Goal: Task Accomplishment & Management: Manage account settings

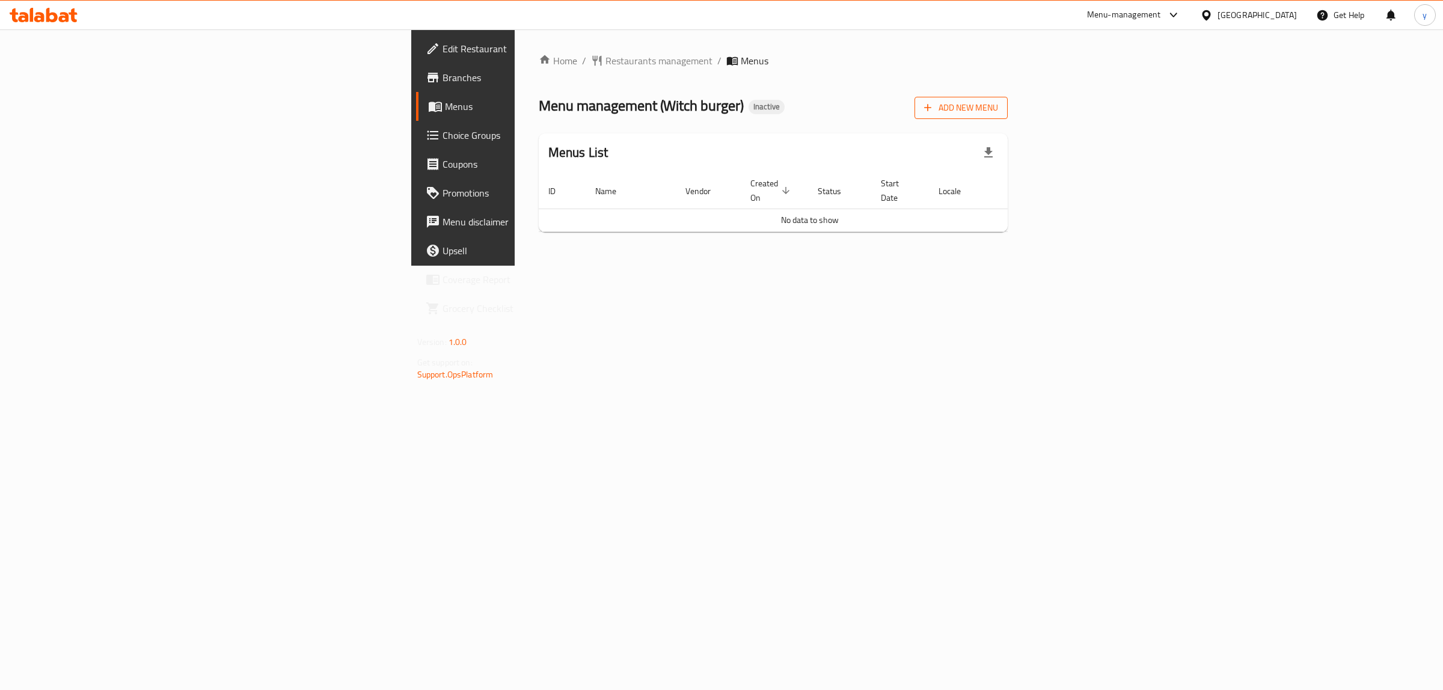
click at [998, 106] on span "Add New Menu" at bounding box center [961, 107] width 74 height 15
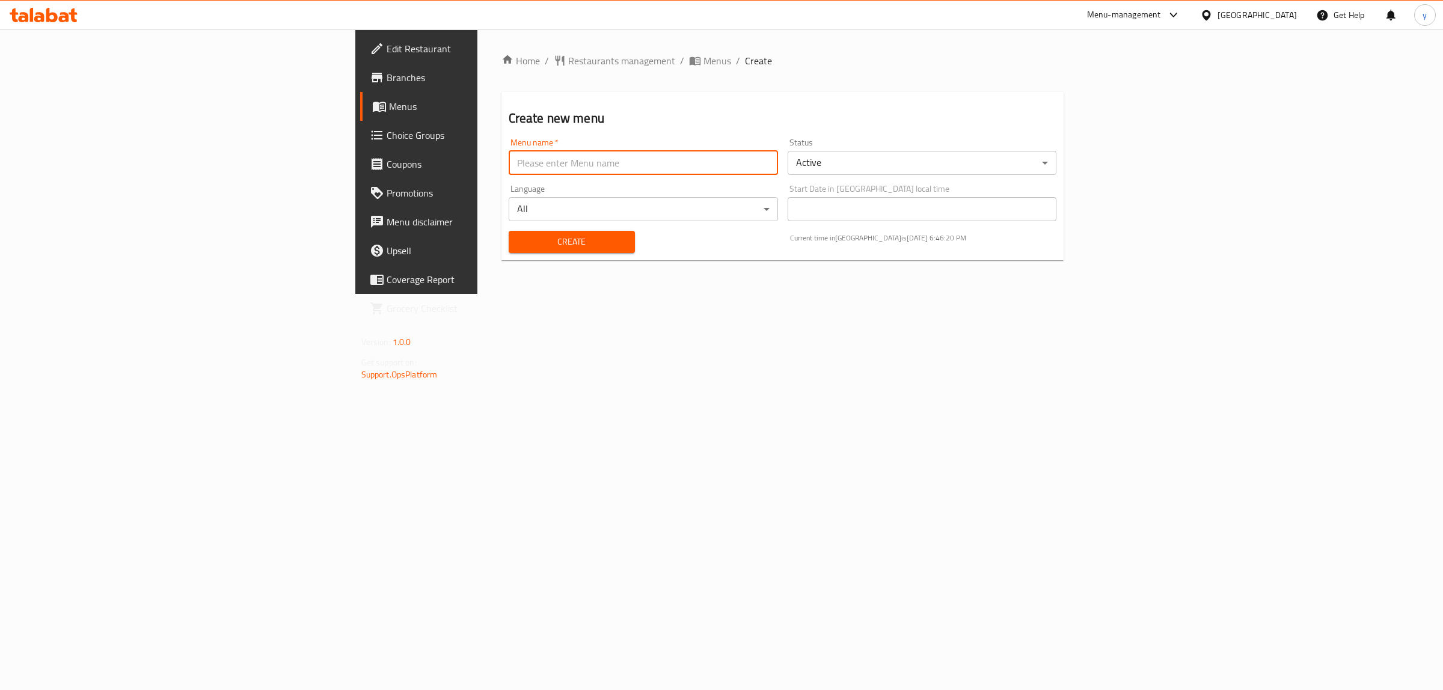
click at [778, 170] on input "text" at bounding box center [643, 163] width 269 height 24
type input "[DATE]"
click at [518, 239] on span "Create" at bounding box center [571, 241] width 107 height 15
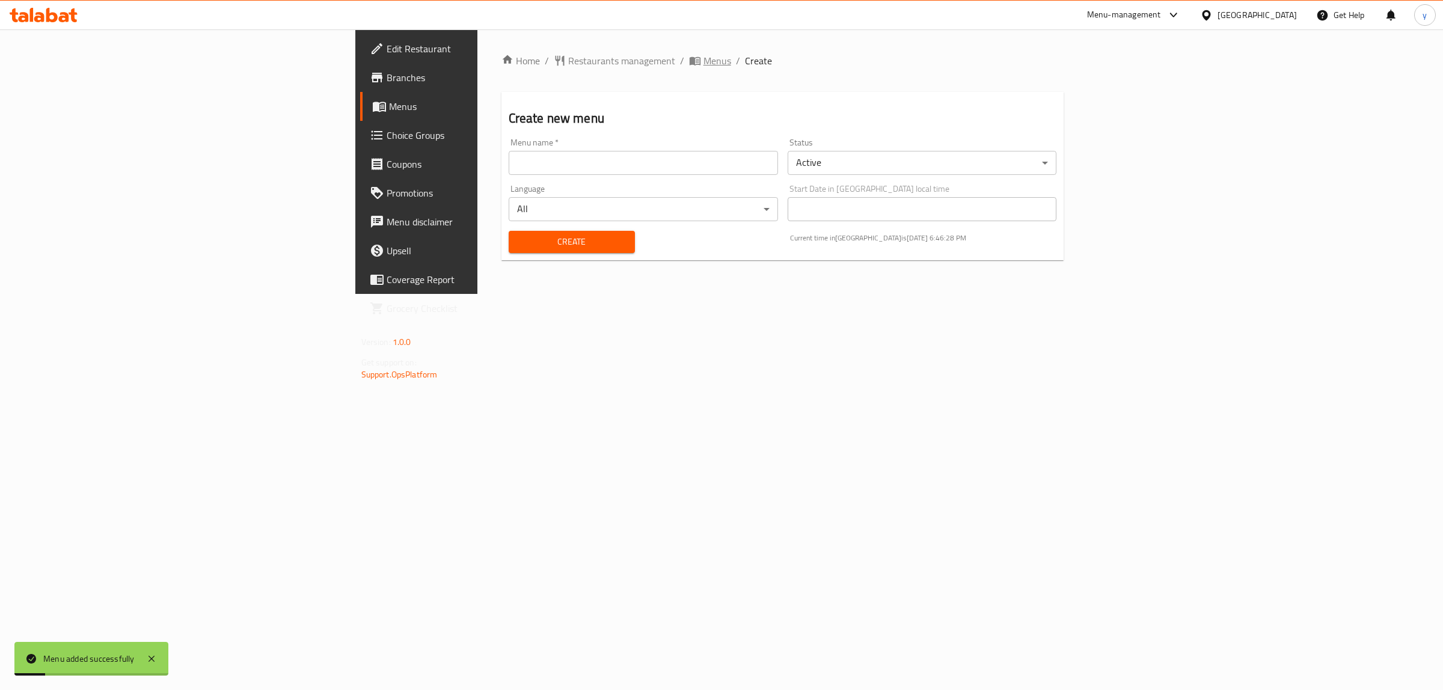
click at [703, 65] on span "Menus" at bounding box center [717, 60] width 28 height 14
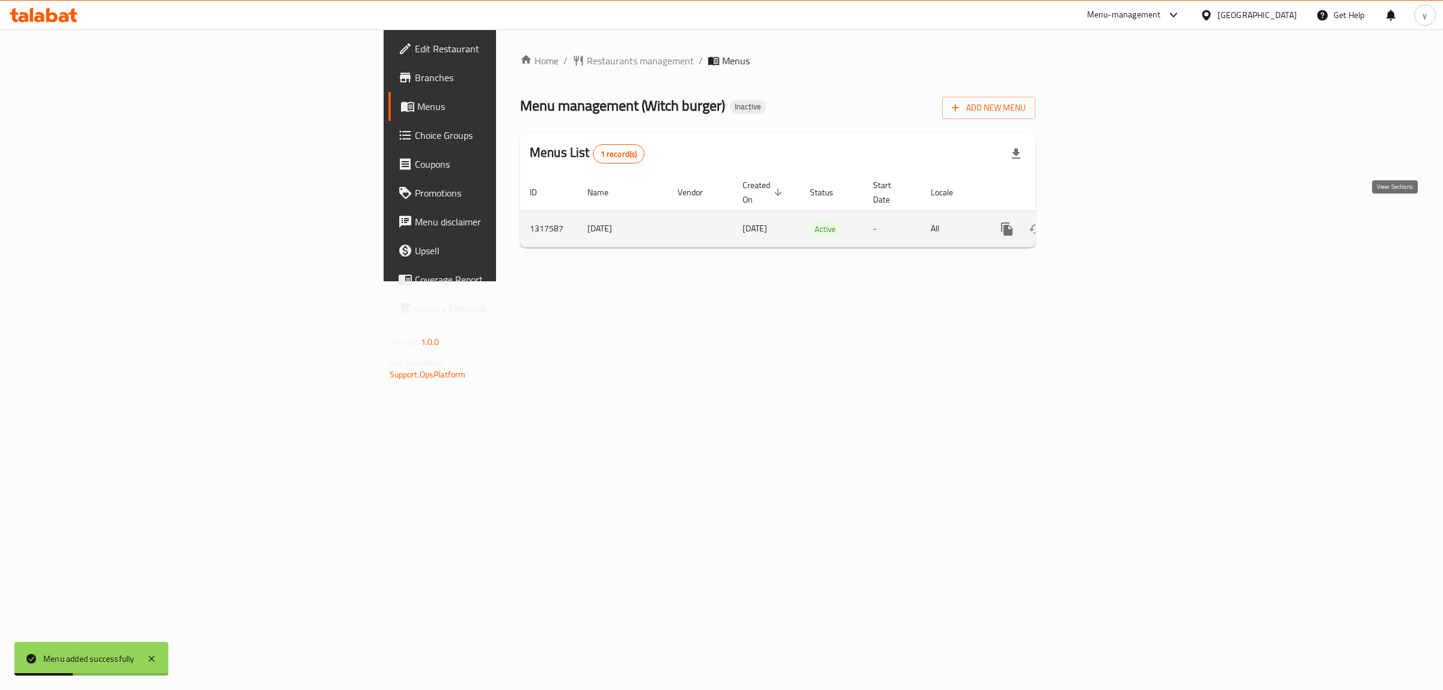
click at [1101, 222] on icon "enhanced table" at bounding box center [1093, 229] width 14 height 14
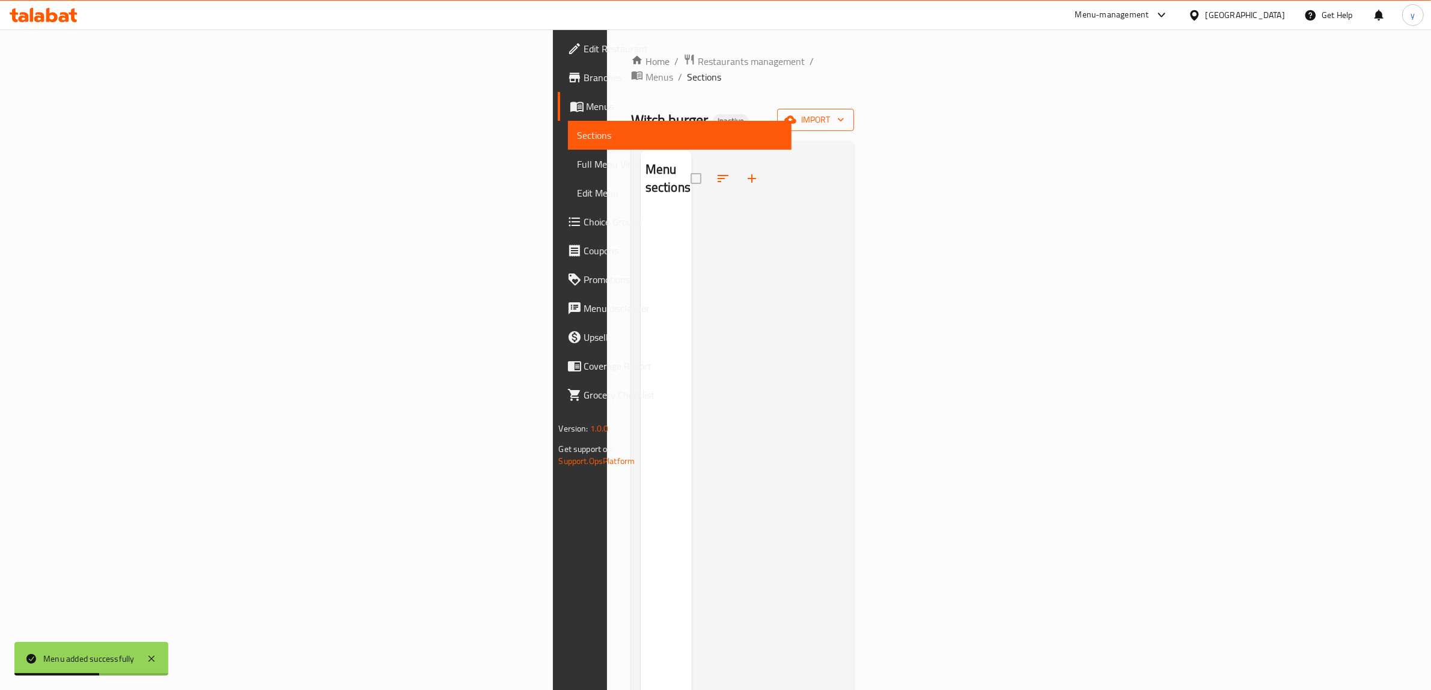
click at [845, 112] on span "import" at bounding box center [816, 119] width 58 height 15
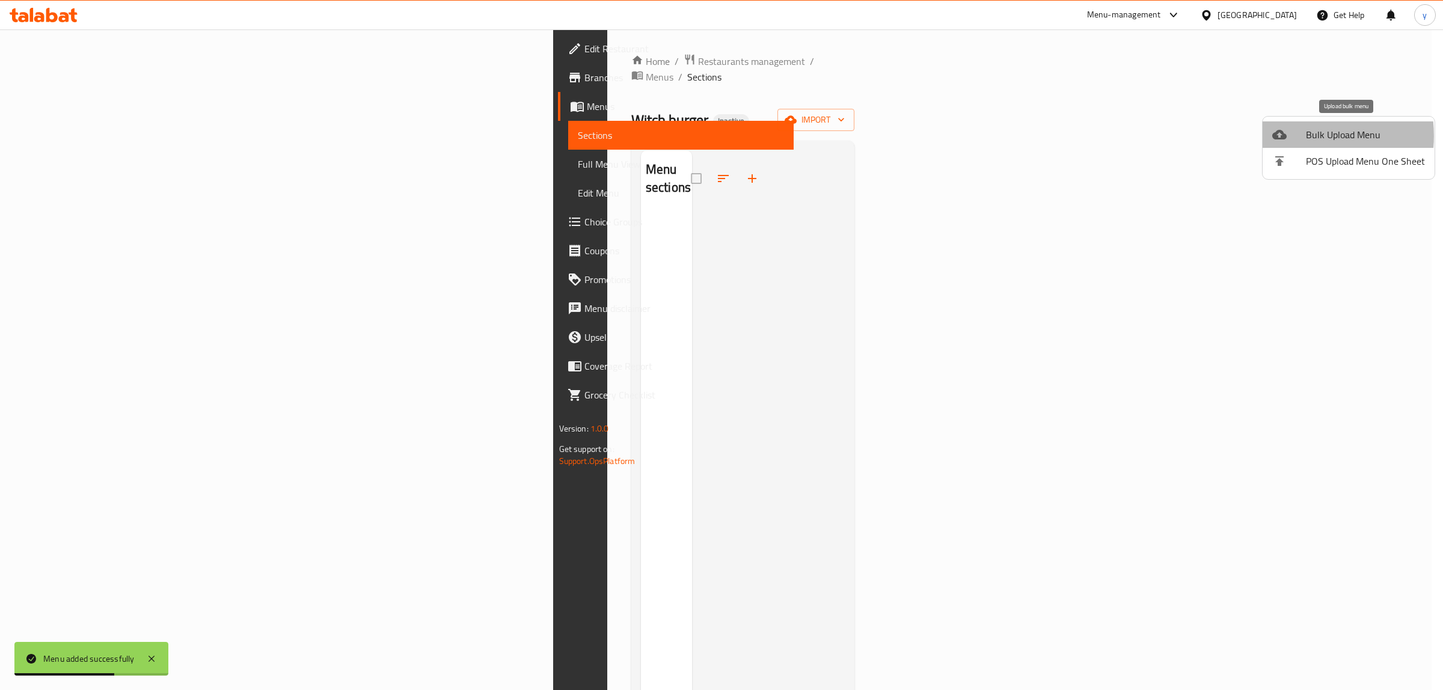
click at [1294, 136] on div at bounding box center [1289, 134] width 34 height 14
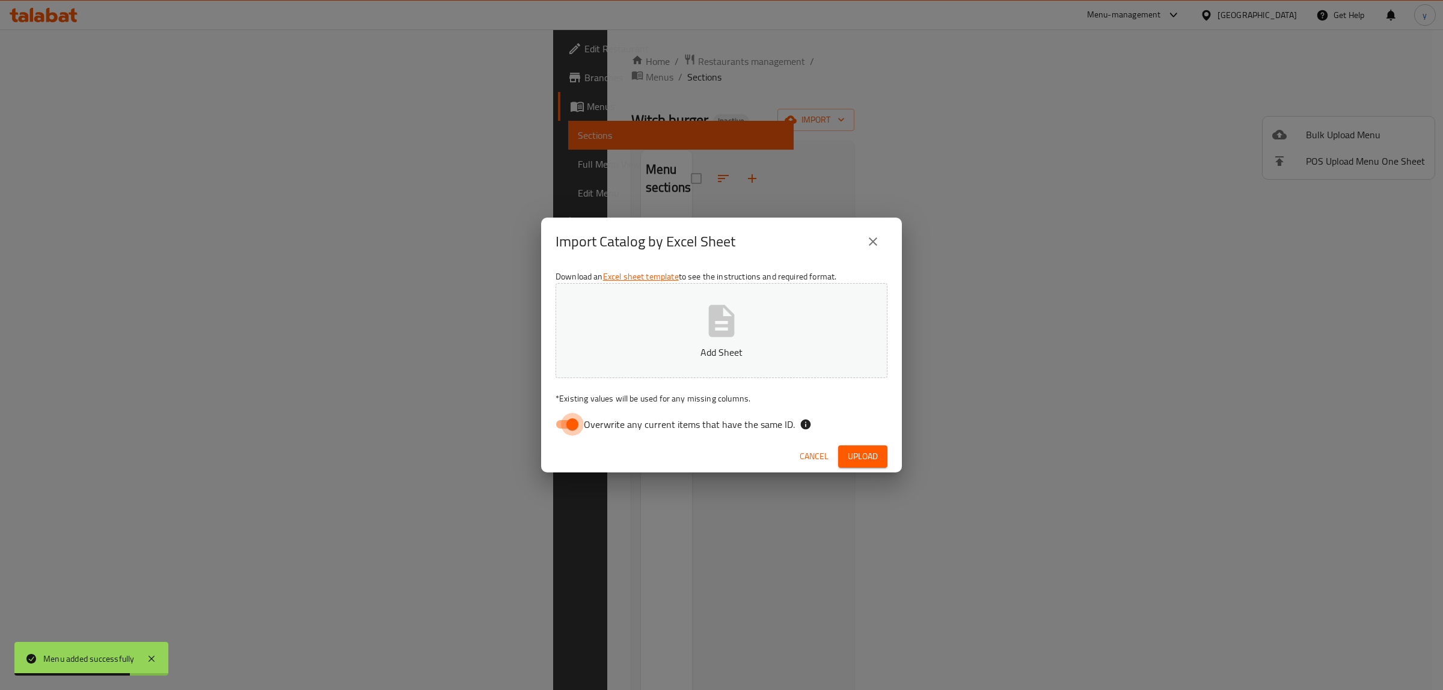
click at [573, 418] on input "Overwrite any current items that have the same ID." at bounding box center [572, 424] width 69 height 23
checkbox input "false"
click at [857, 458] on span "Upload" at bounding box center [863, 456] width 30 height 15
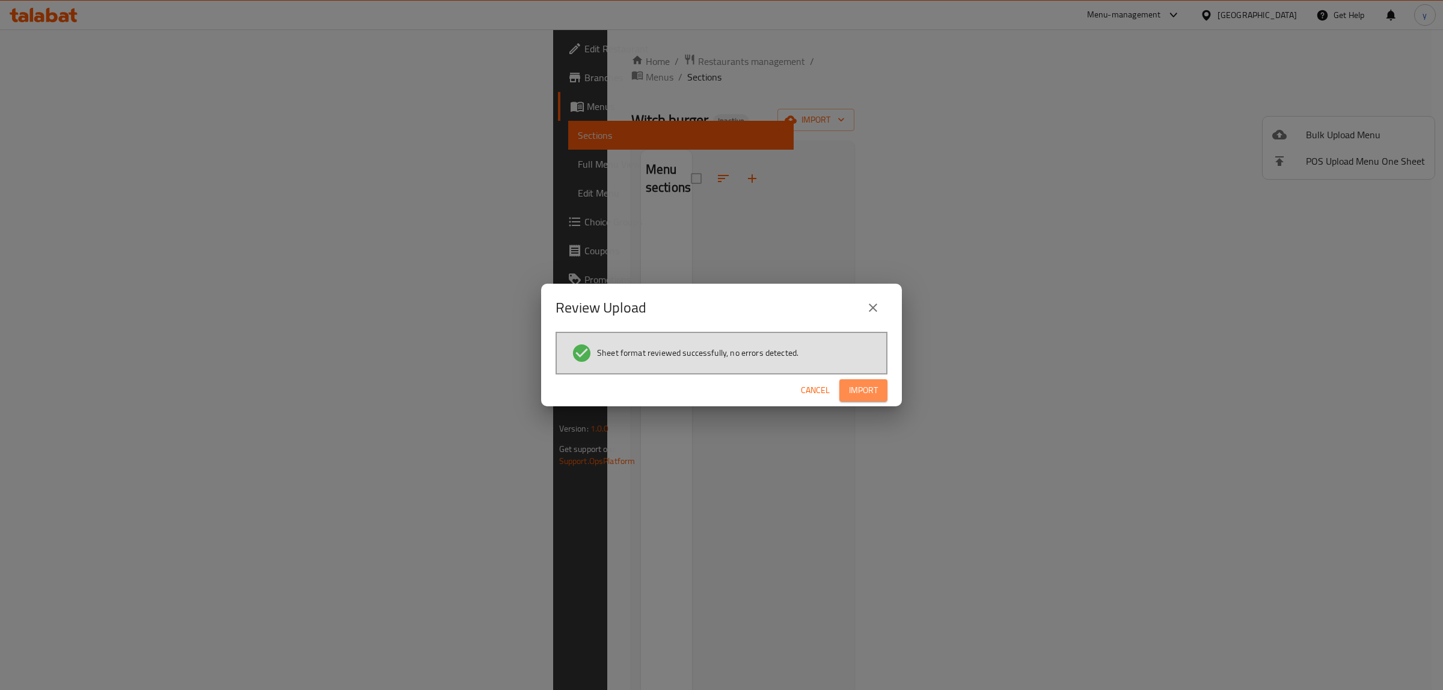
click at [860, 388] on span "Import" at bounding box center [863, 390] width 29 height 15
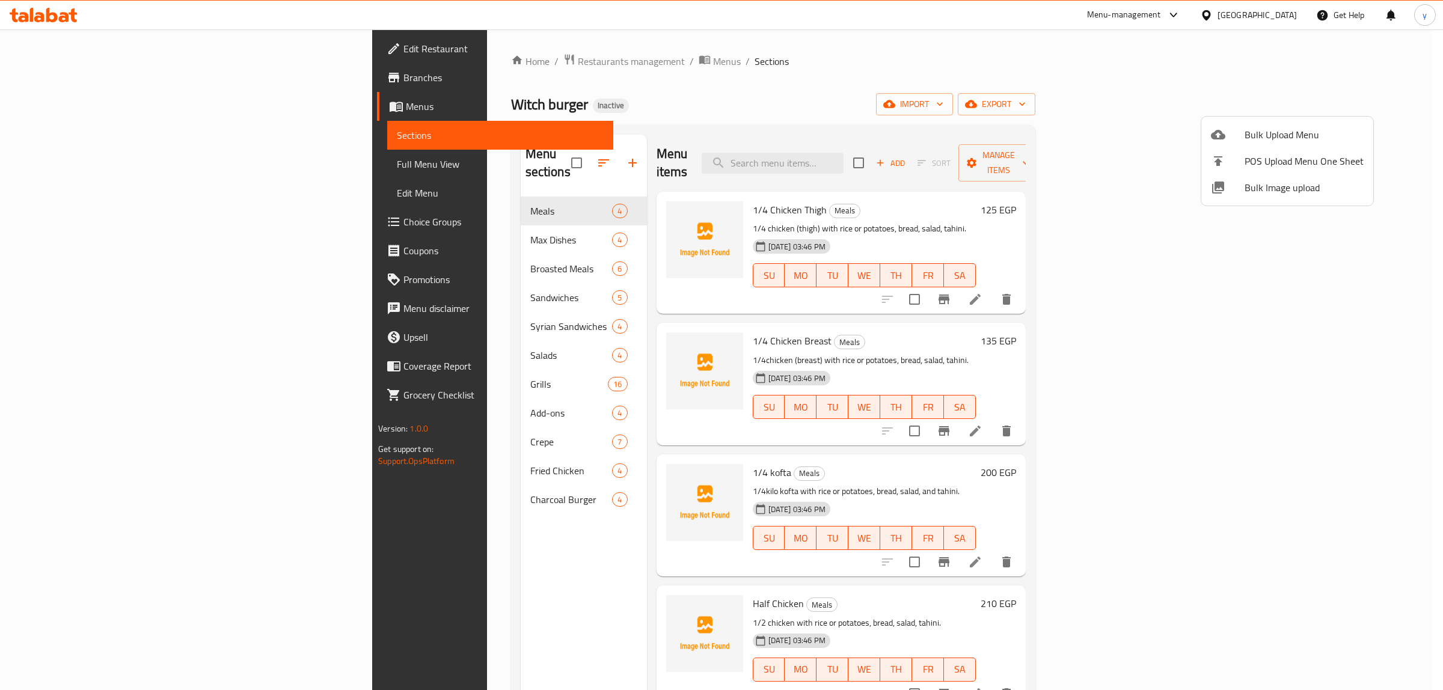
click at [481, 59] on div at bounding box center [721, 345] width 1443 height 690
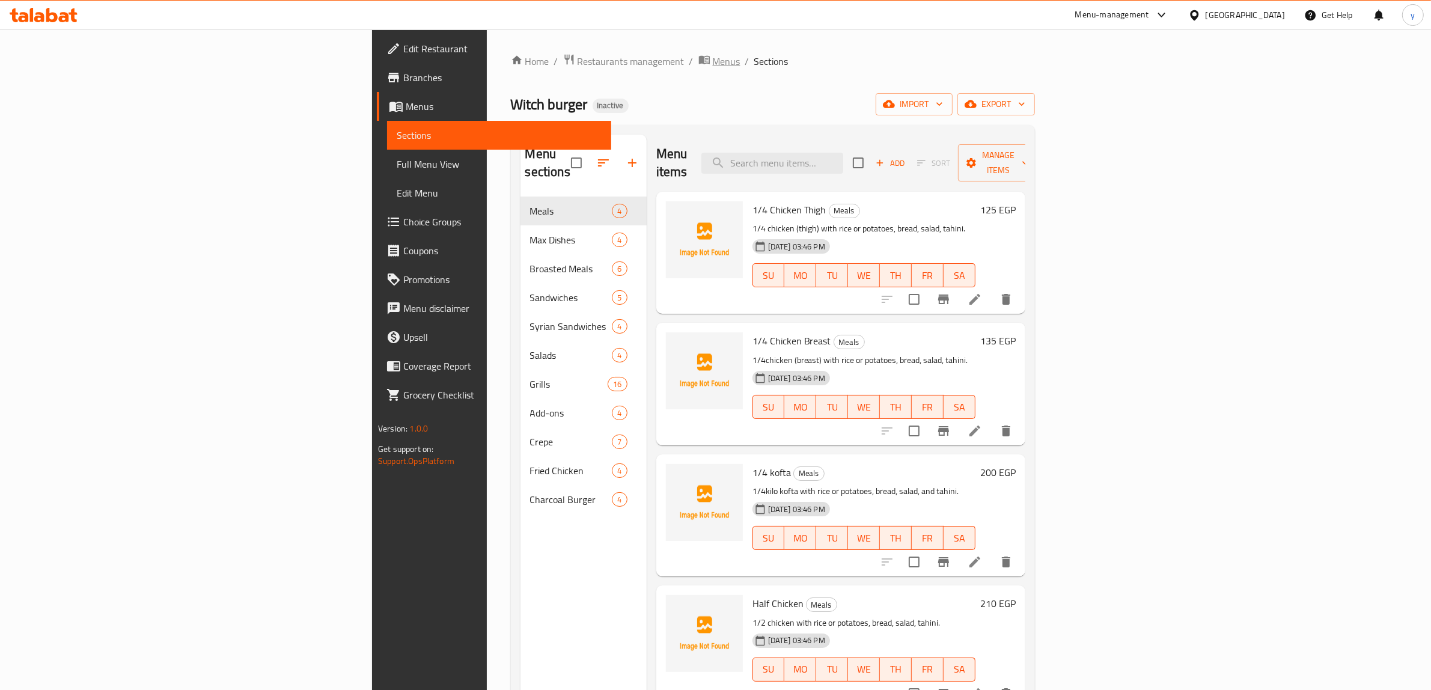
click at [713, 61] on span "Menus" at bounding box center [727, 61] width 28 height 14
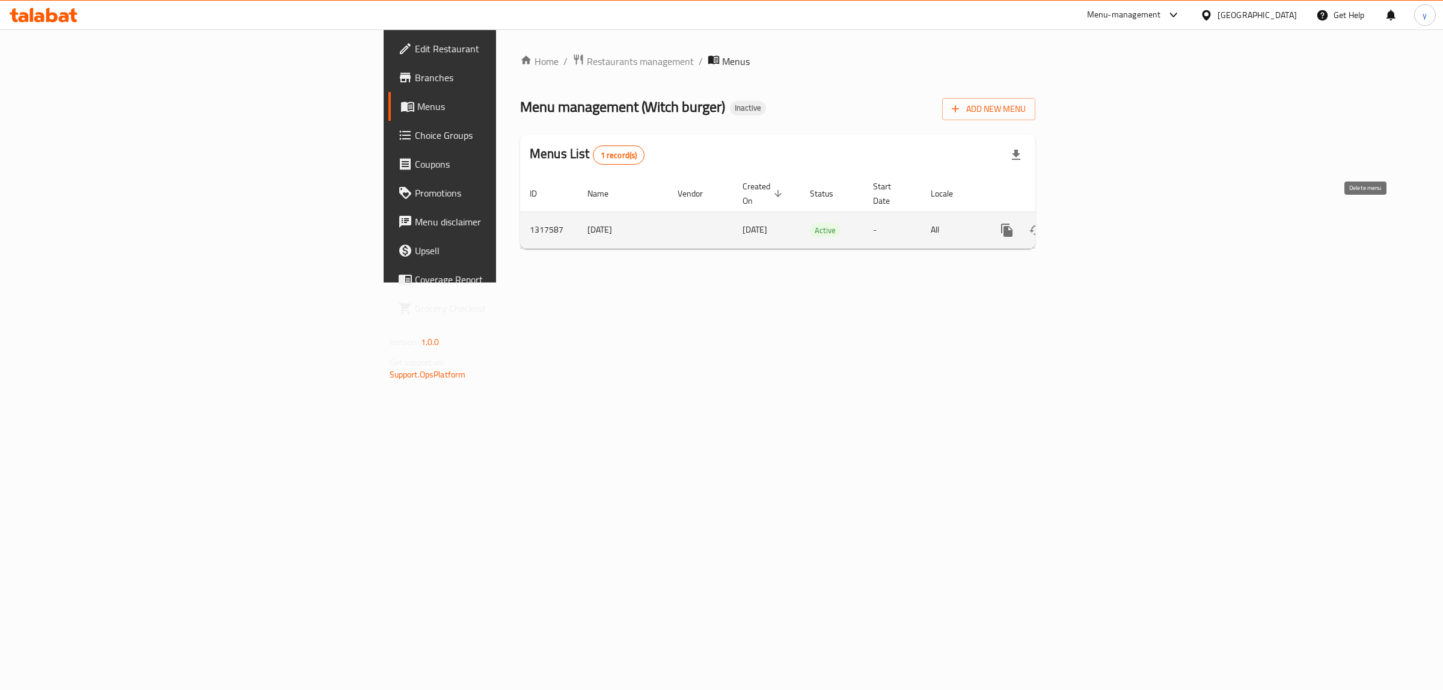
click at [1069, 225] on icon "enhanced table" at bounding box center [1064, 230] width 8 height 11
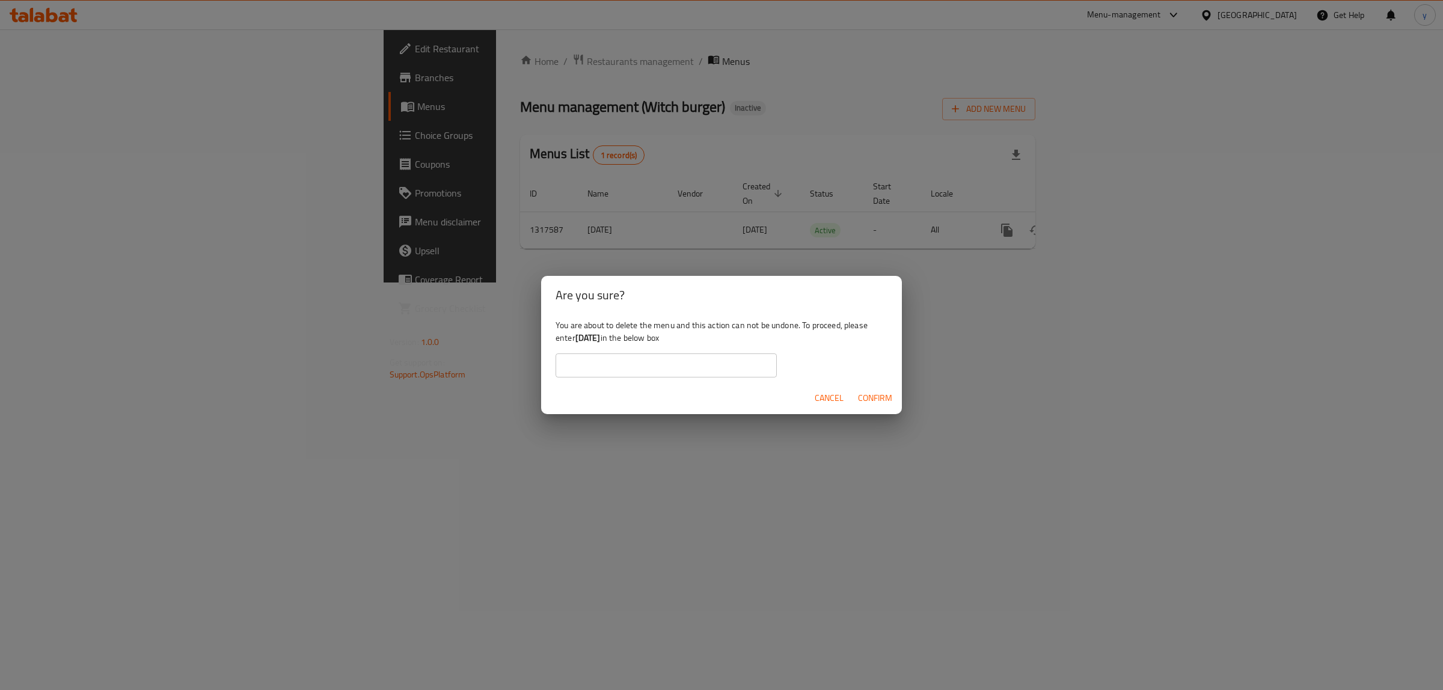
click at [589, 337] on b "[DATE]" at bounding box center [587, 338] width 25 height 16
click at [590, 341] on b "[DATE]" at bounding box center [587, 338] width 25 height 16
drag, startPoint x: 579, startPoint y: 338, endPoint x: 604, endPoint y: 338, distance: 25.3
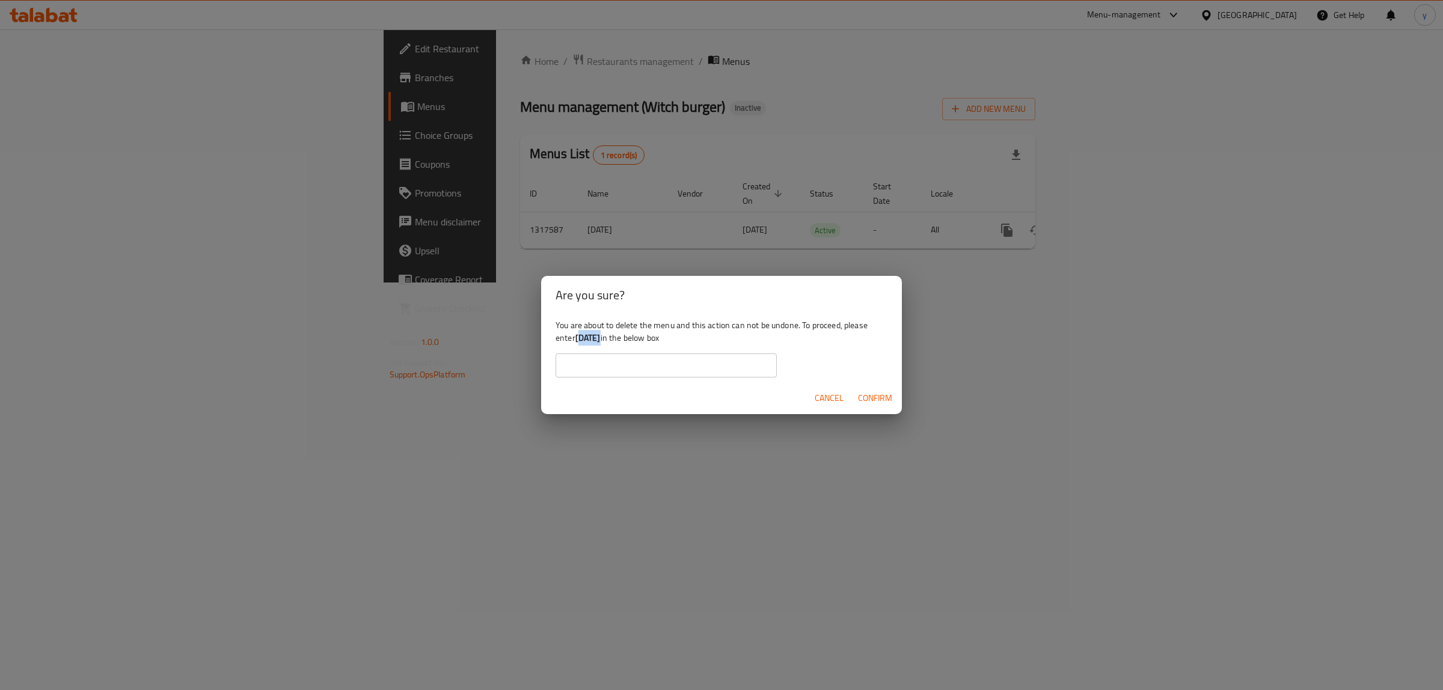
click at [601, 338] on b "[DATE]" at bounding box center [587, 338] width 25 height 16
drag, startPoint x: 576, startPoint y: 338, endPoint x: 622, endPoint y: 341, distance: 46.4
click at [622, 341] on div "You are about to delete the menu and this action can not be undone. To proceed,…" at bounding box center [721, 347] width 361 height 67
copy b "[DATE]"
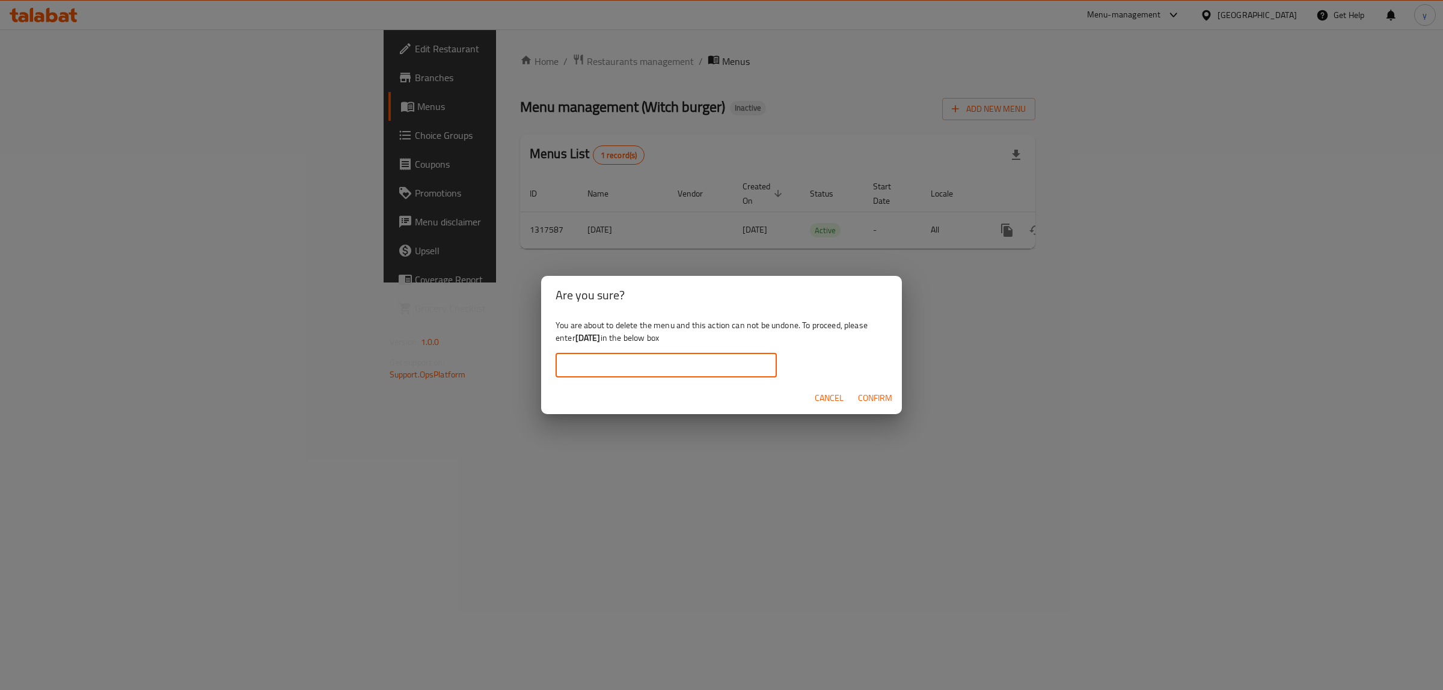
click at [616, 376] on input "text" at bounding box center [665, 365] width 221 height 24
paste input "[DATE]"
click at [563, 370] on input "[DATE]" at bounding box center [665, 365] width 221 height 24
type input "[DATE]"
click at [869, 406] on button "Confirm" at bounding box center [875, 398] width 44 height 22
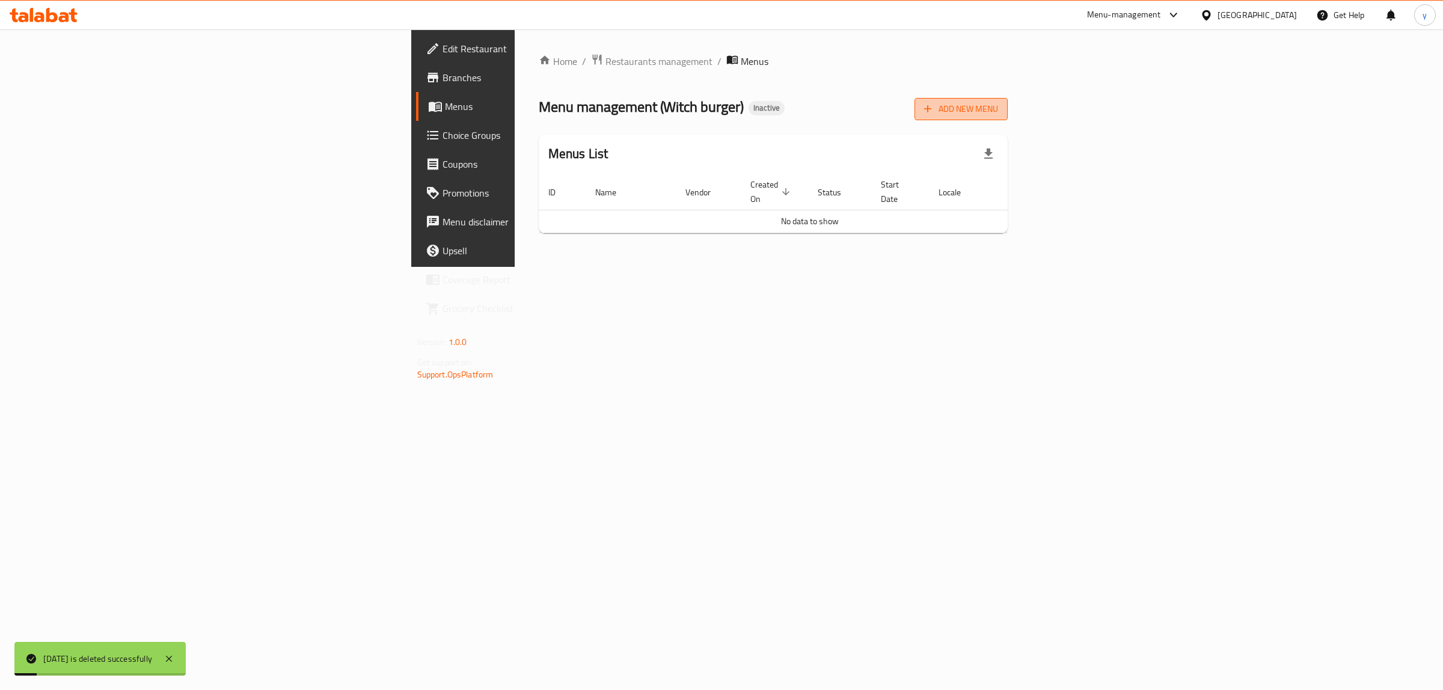
click at [998, 113] on span "Add New Menu" at bounding box center [961, 109] width 74 height 15
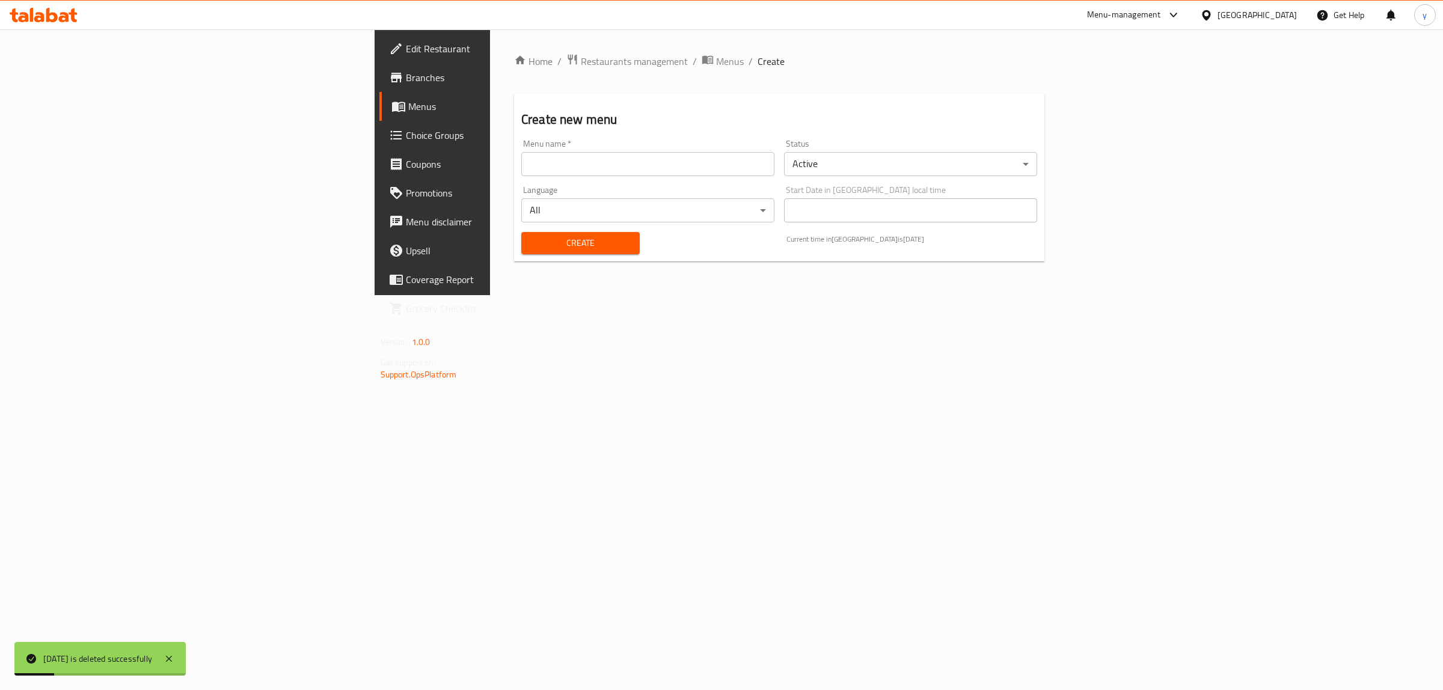
click at [565, 177] on div "Menu name   * Menu name *" at bounding box center [647, 158] width 263 height 46
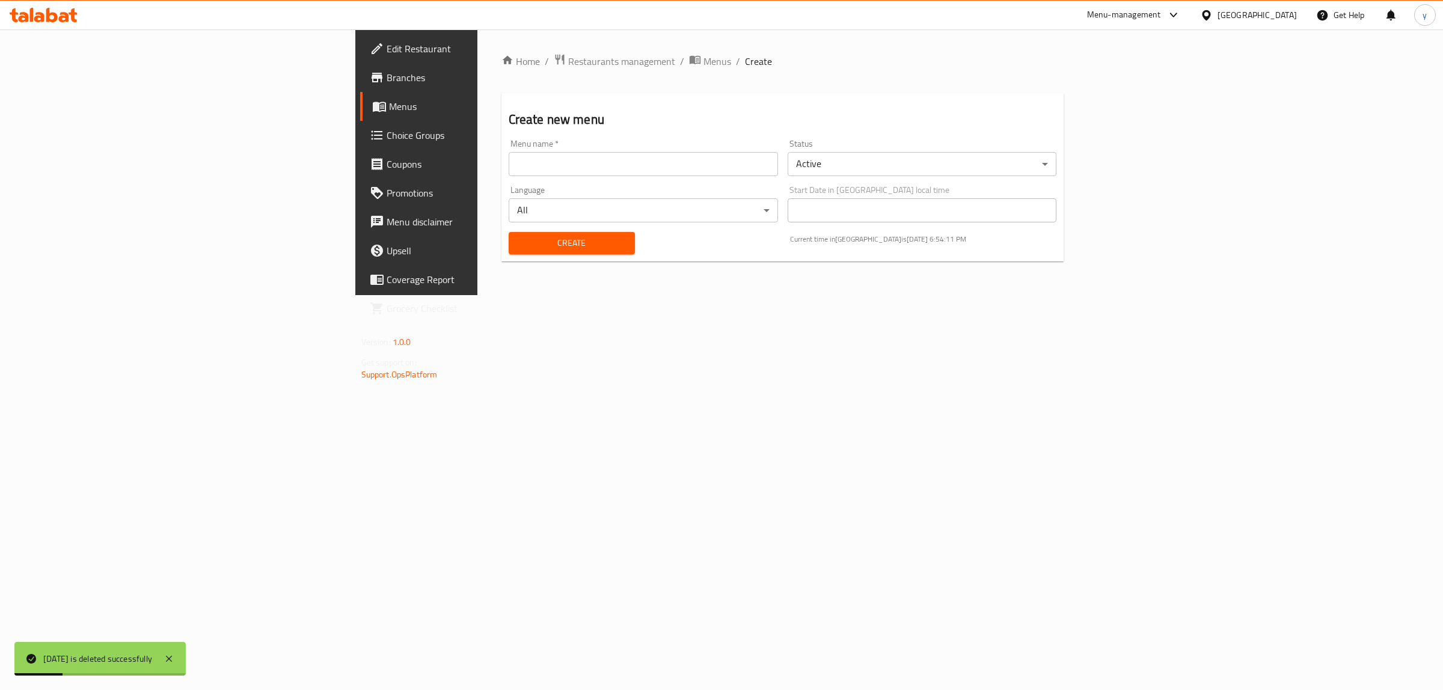
click at [560, 173] on input "text" at bounding box center [643, 164] width 269 height 24
type input "[DATE]"
click at [518, 246] on span "Create" at bounding box center [571, 243] width 107 height 15
click at [703, 63] on span "Menus" at bounding box center [717, 61] width 28 height 14
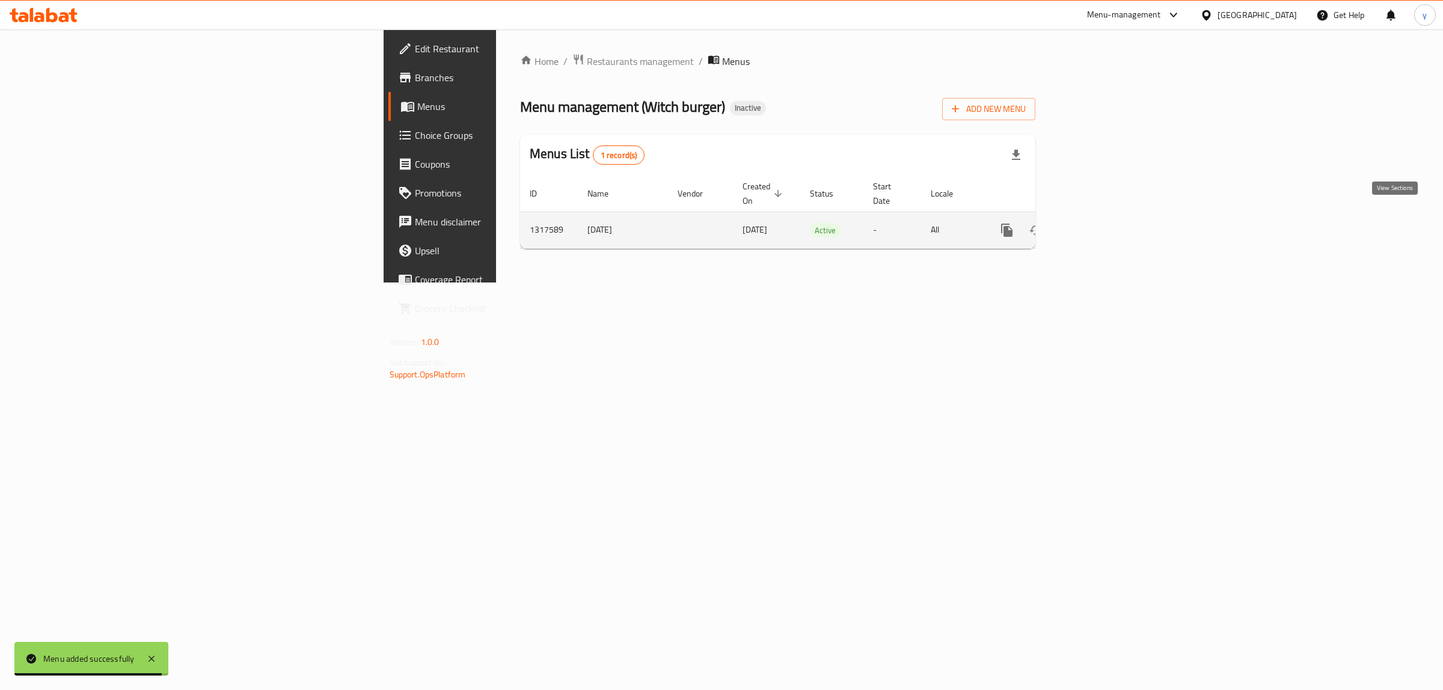
click at [1101, 223] on icon "enhanced table" at bounding box center [1093, 230] width 14 height 14
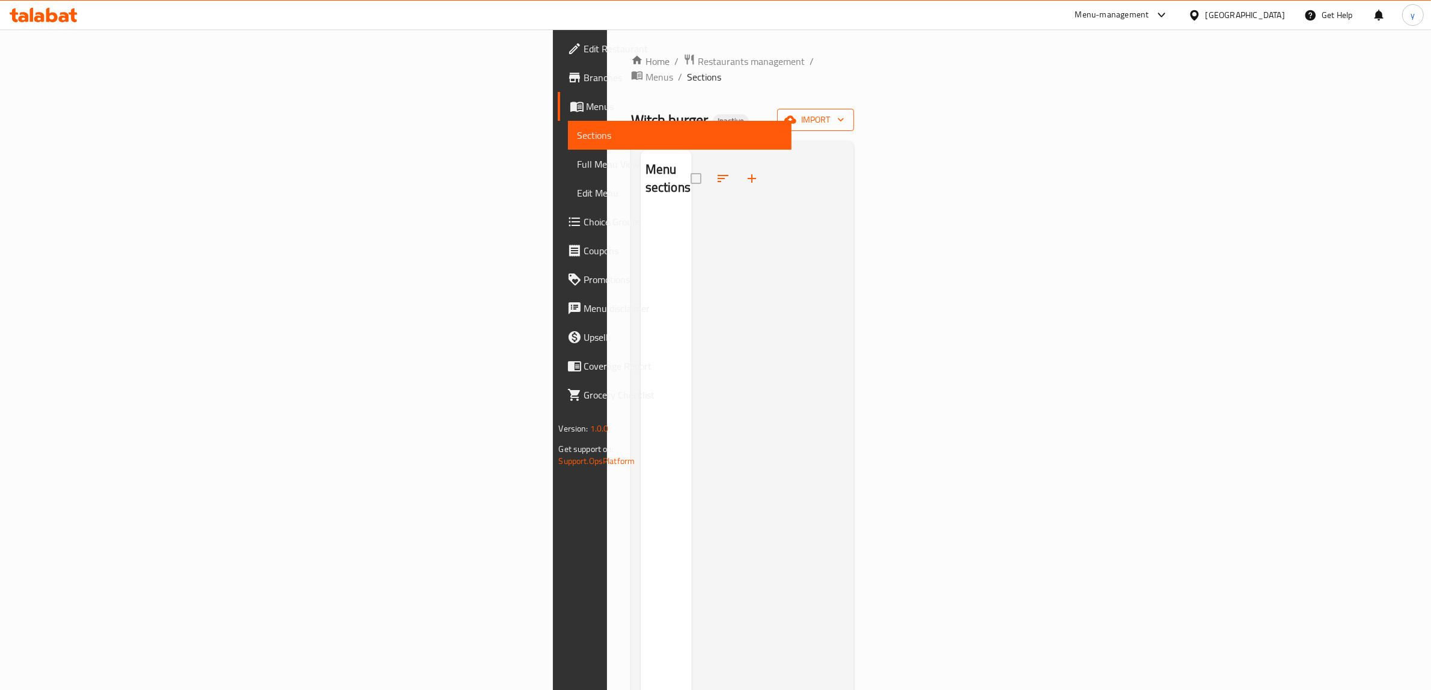
click at [854, 109] on button "import" at bounding box center [815, 120] width 77 height 22
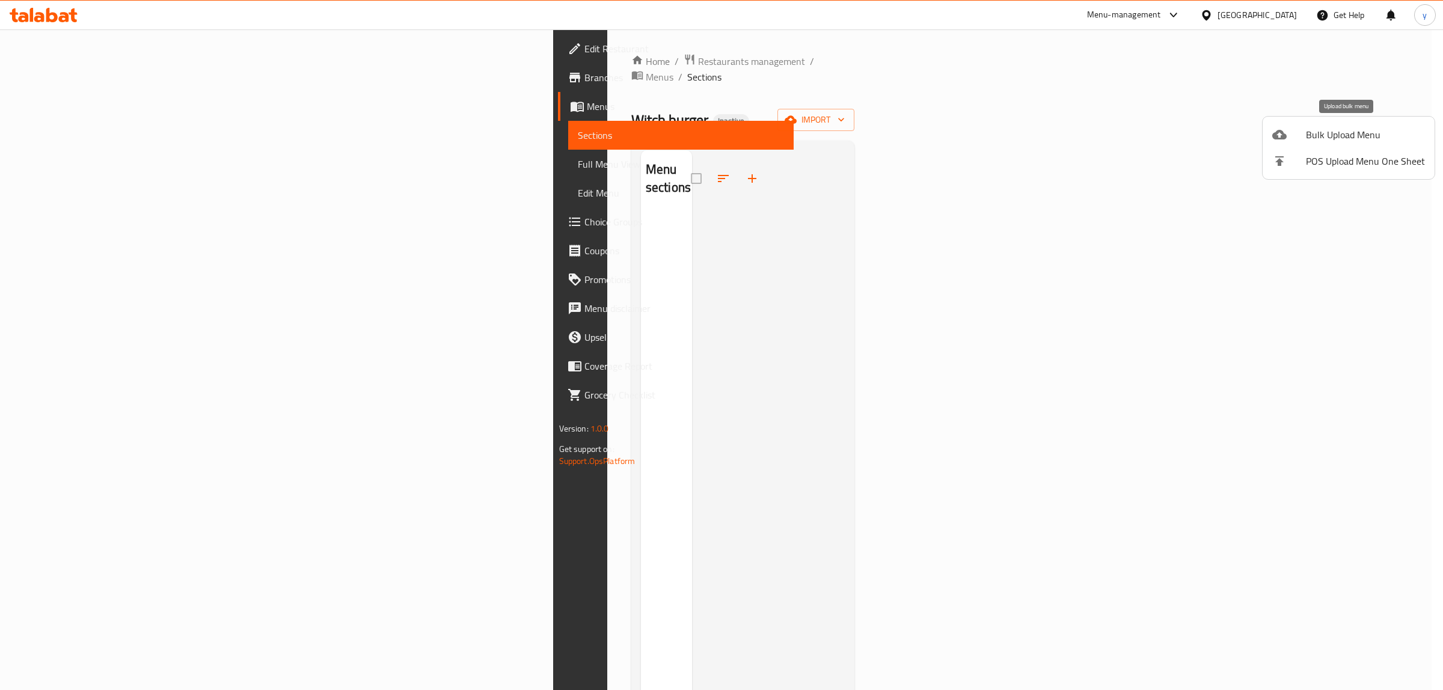
click at [1323, 133] on span "Bulk Upload Menu" at bounding box center [1365, 134] width 119 height 14
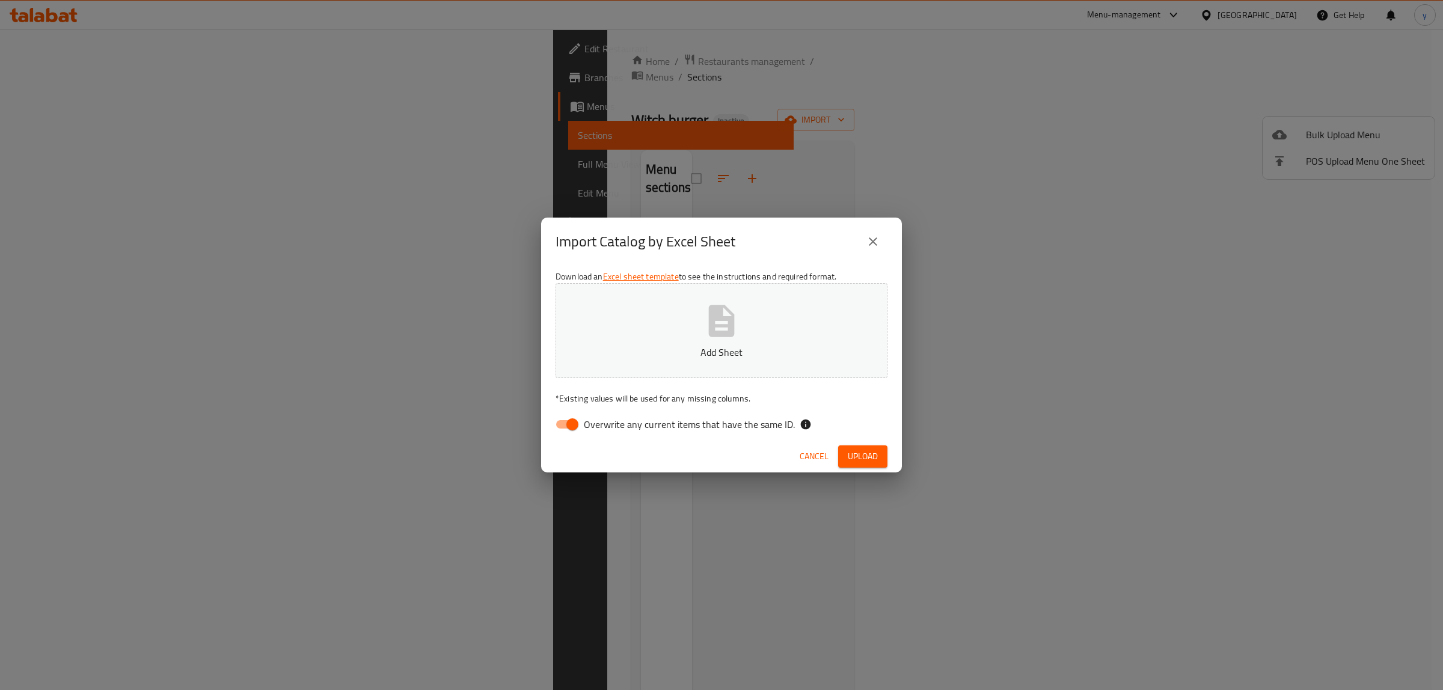
click at [575, 421] on input "Overwrite any current items that have the same ID." at bounding box center [572, 424] width 69 height 23
checkbox input "false"
click at [861, 459] on span "Upload" at bounding box center [863, 456] width 30 height 15
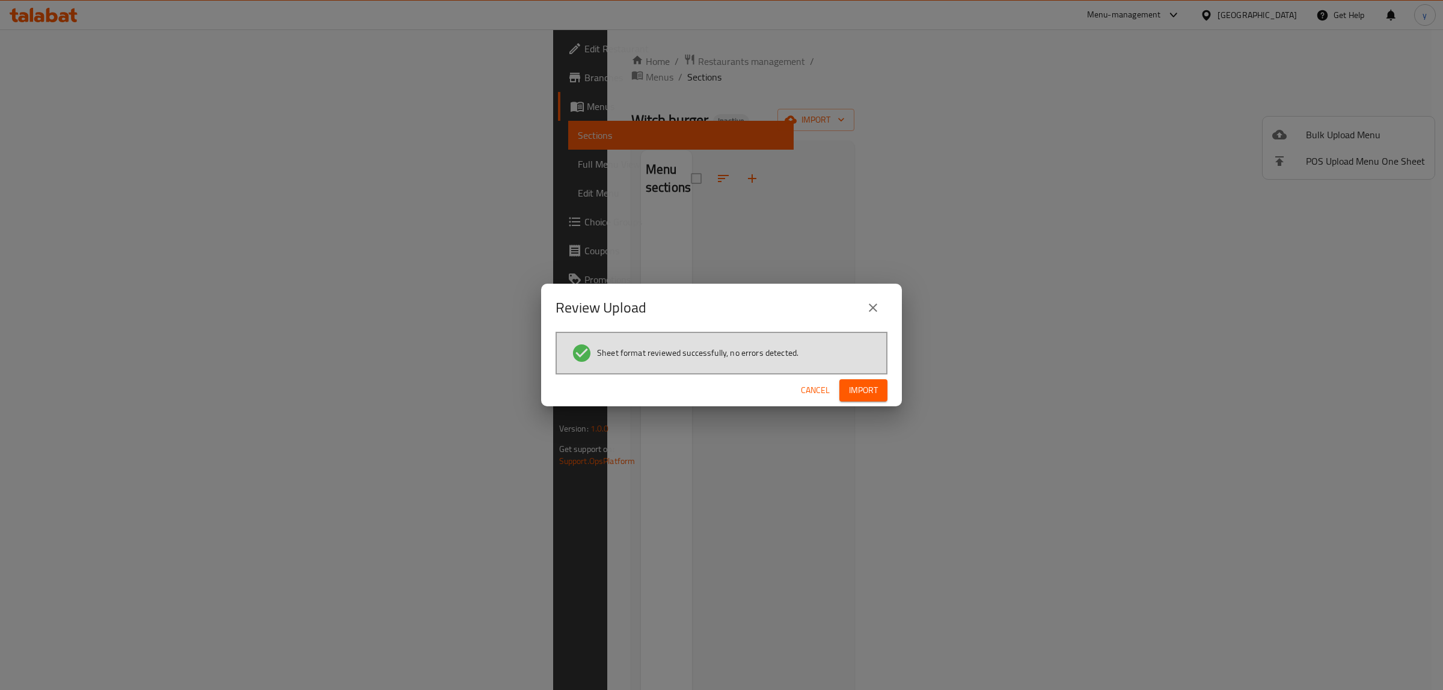
click at [870, 388] on span "Import" at bounding box center [863, 390] width 29 height 15
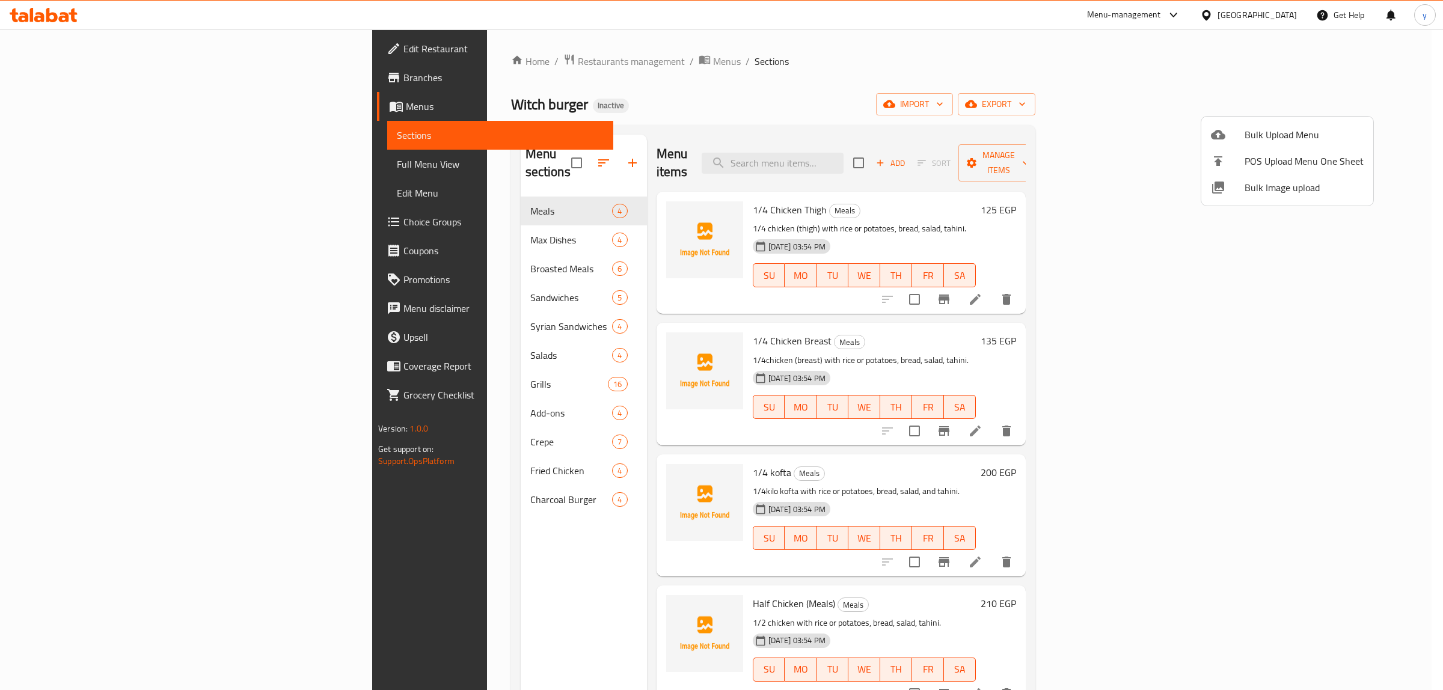
click at [61, 159] on div at bounding box center [721, 345] width 1443 height 690
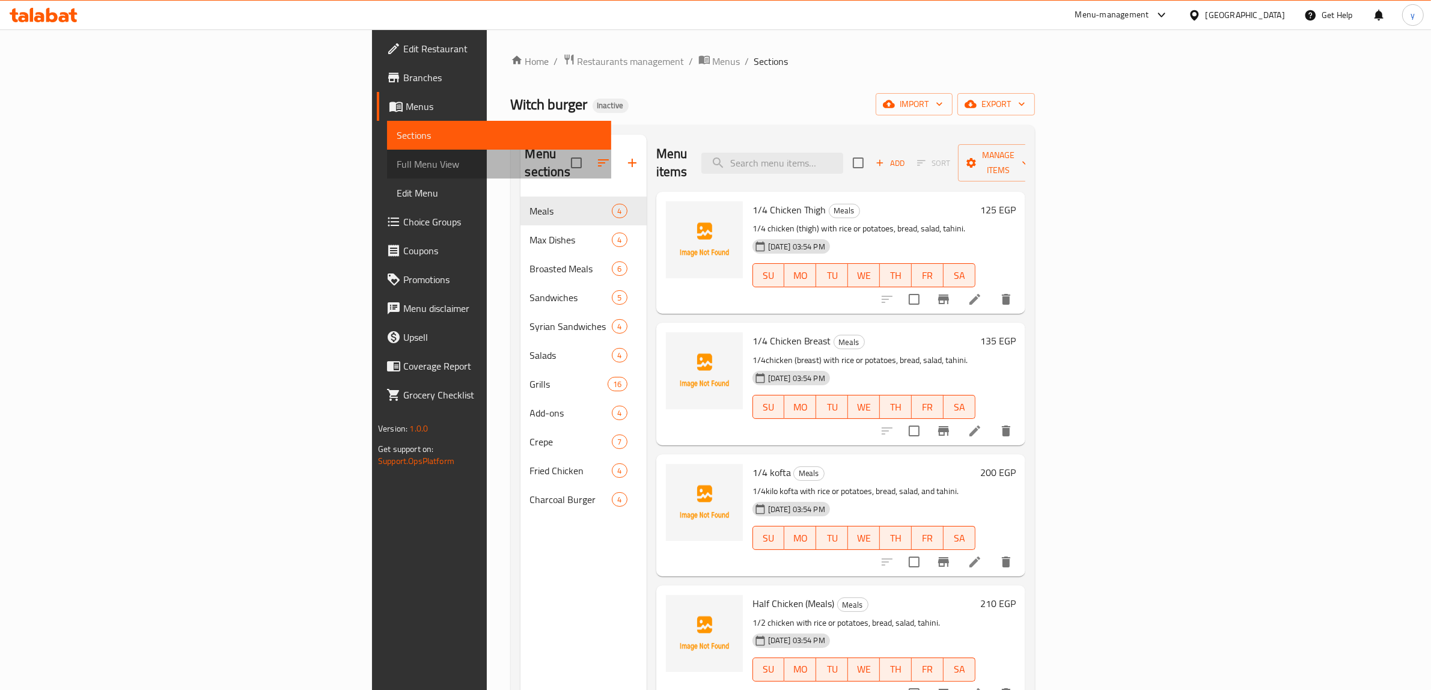
click at [397, 167] on span "Full Menu View" at bounding box center [499, 164] width 205 height 14
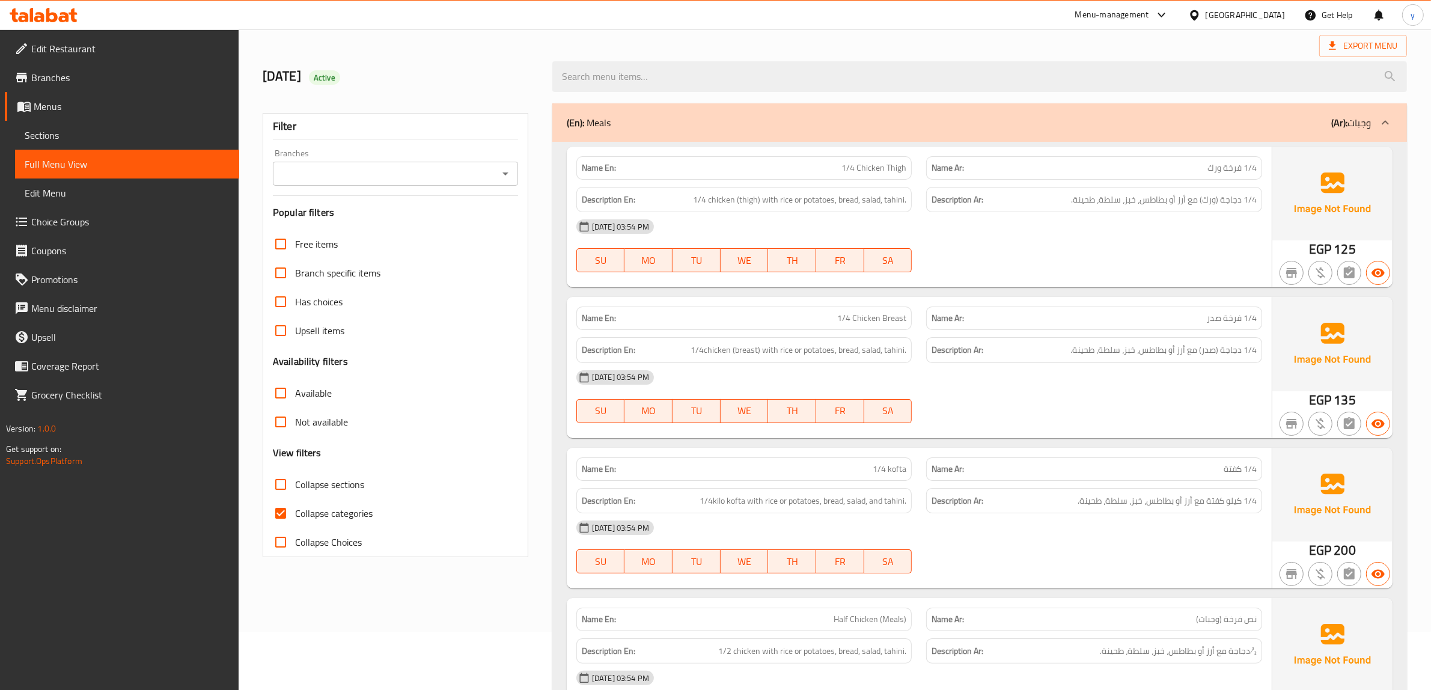
scroll to position [75, 0]
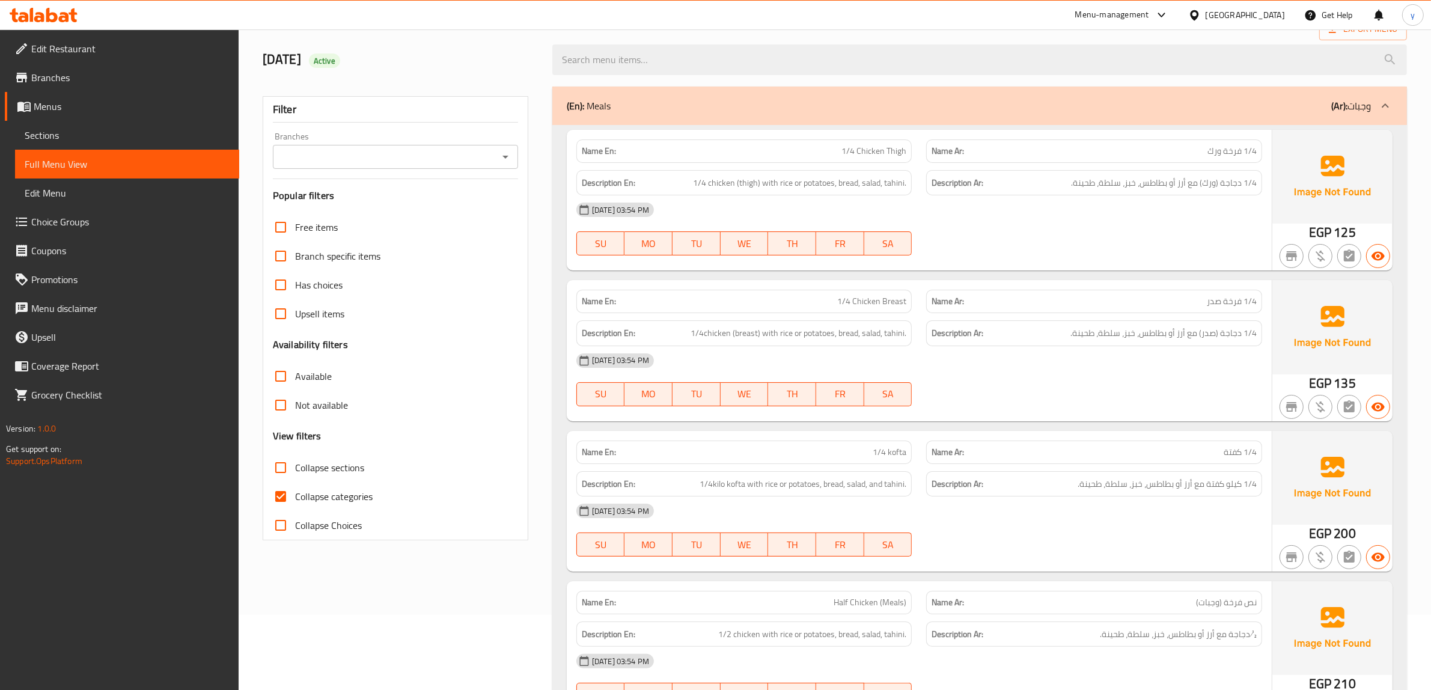
click at [283, 498] on input "Collapse categories" at bounding box center [280, 496] width 29 height 29
checkbox input "false"
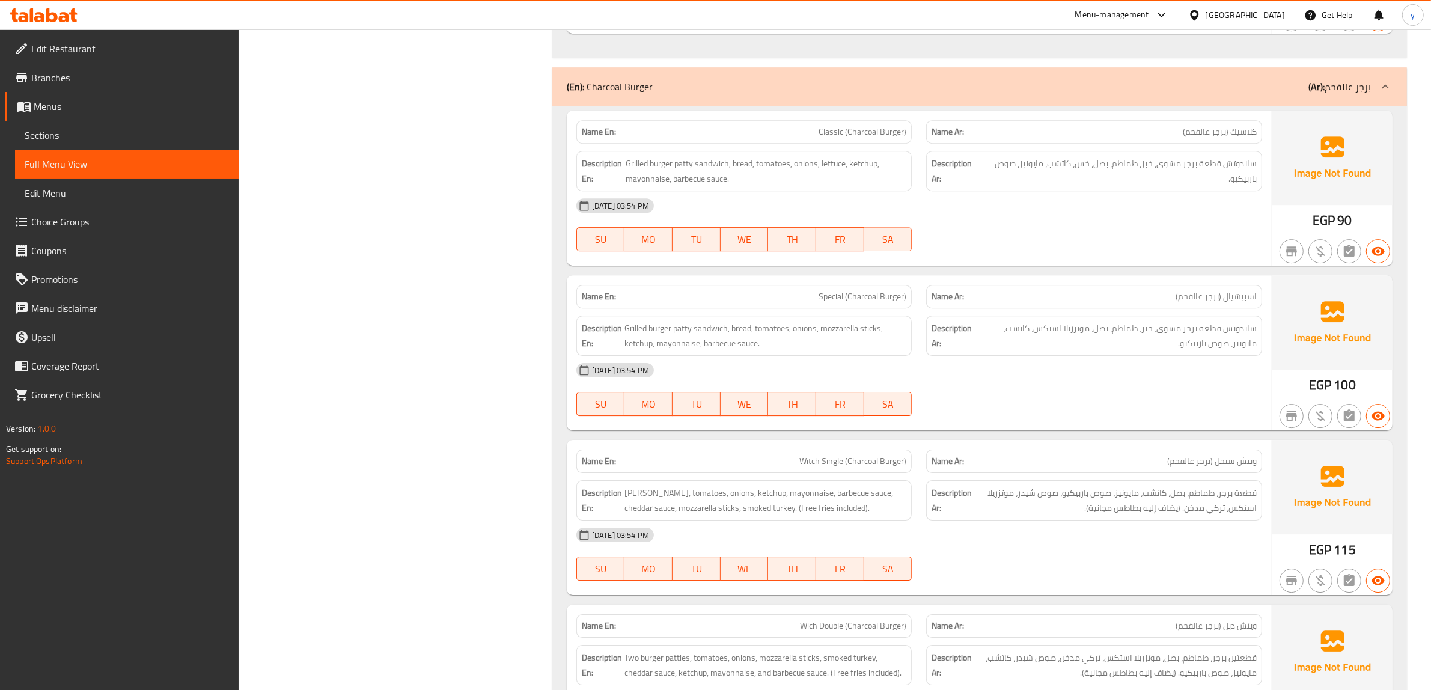
scroll to position [10394, 0]
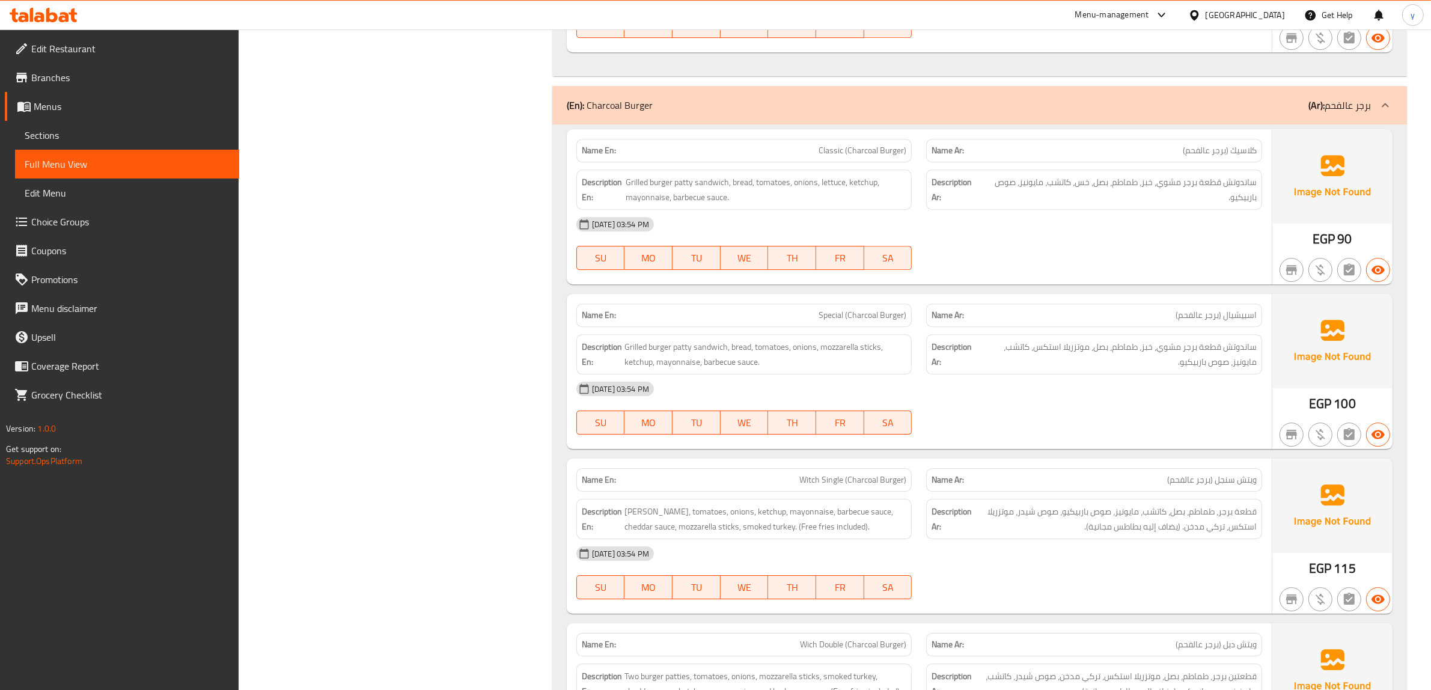
click at [97, 216] on span "Choice Groups" at bounding box center [130, 222] width 198 height 14
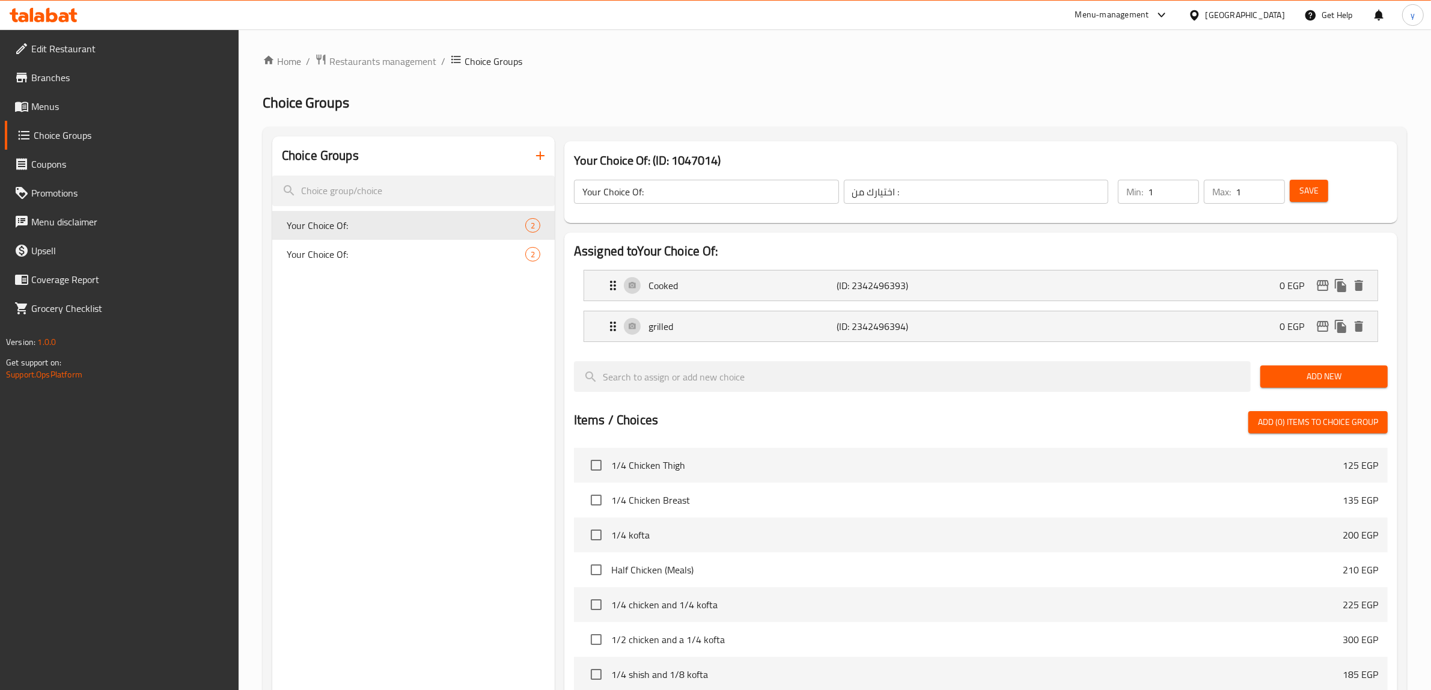
click at [538, 157] on icon "button" at bounding box center [540, 155] width 14 height 14
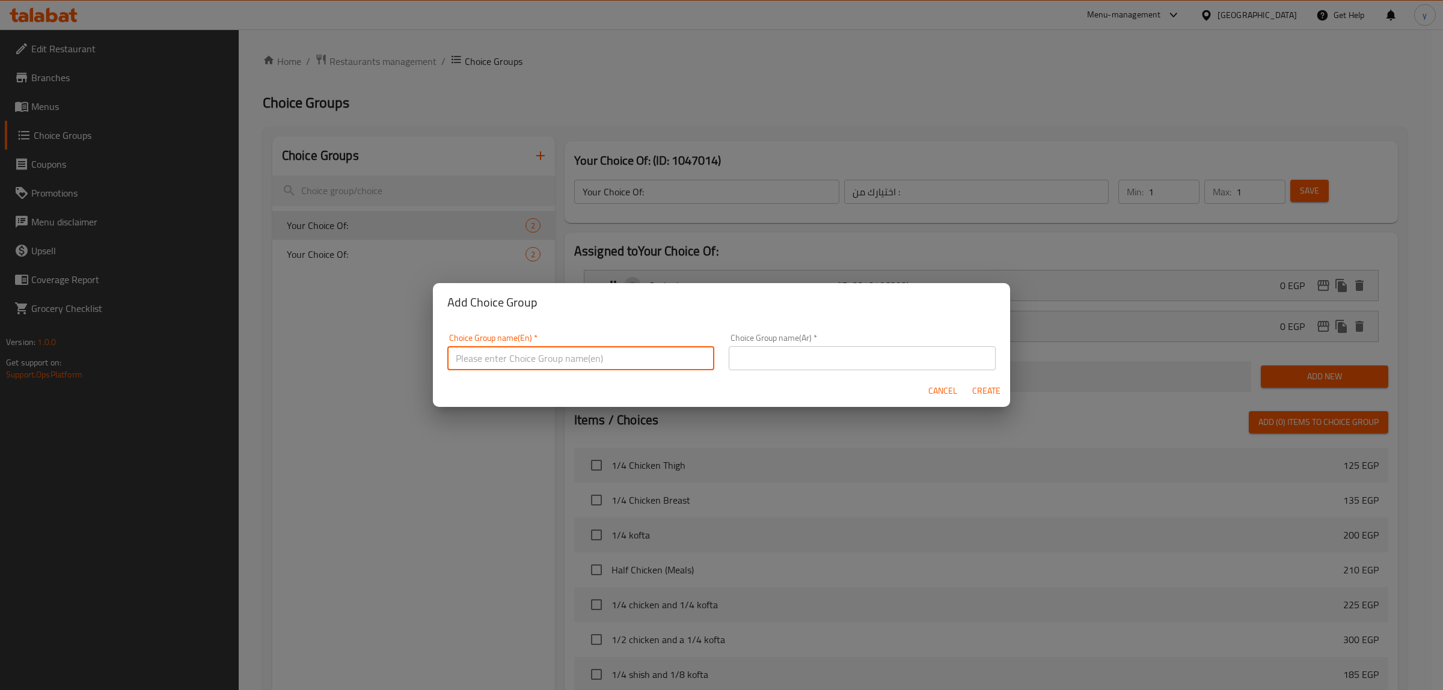
click at [539, 358] on input "text" at bounding box center [580, 358] width 267 height 24
type input "your choice OF"
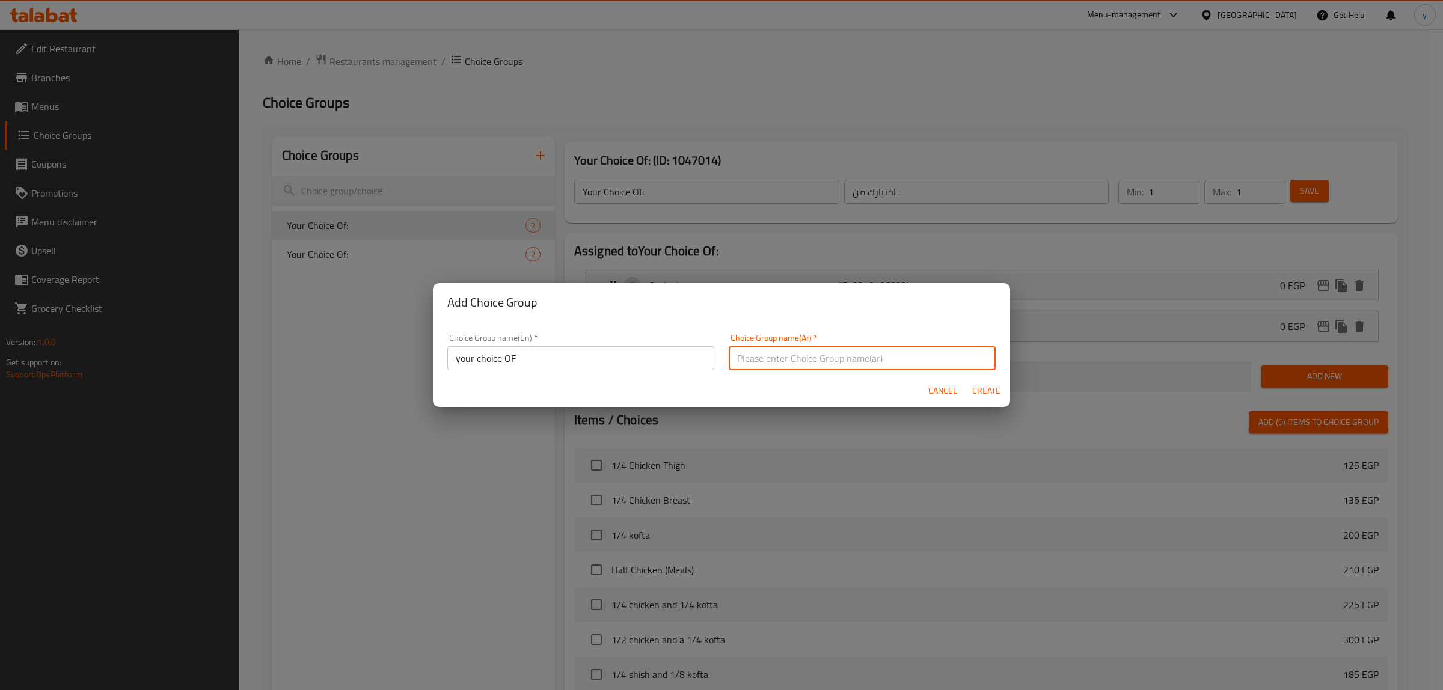
click at [777, 356] on input "text" at bounding box center [862, 358] width 267 height 24
type input "اختيارك من"
click at [987, 392] on span "Create" at bounding box center [985, 391] width 29 height 15
type input "your choice OF"
type input "اختيارك من"
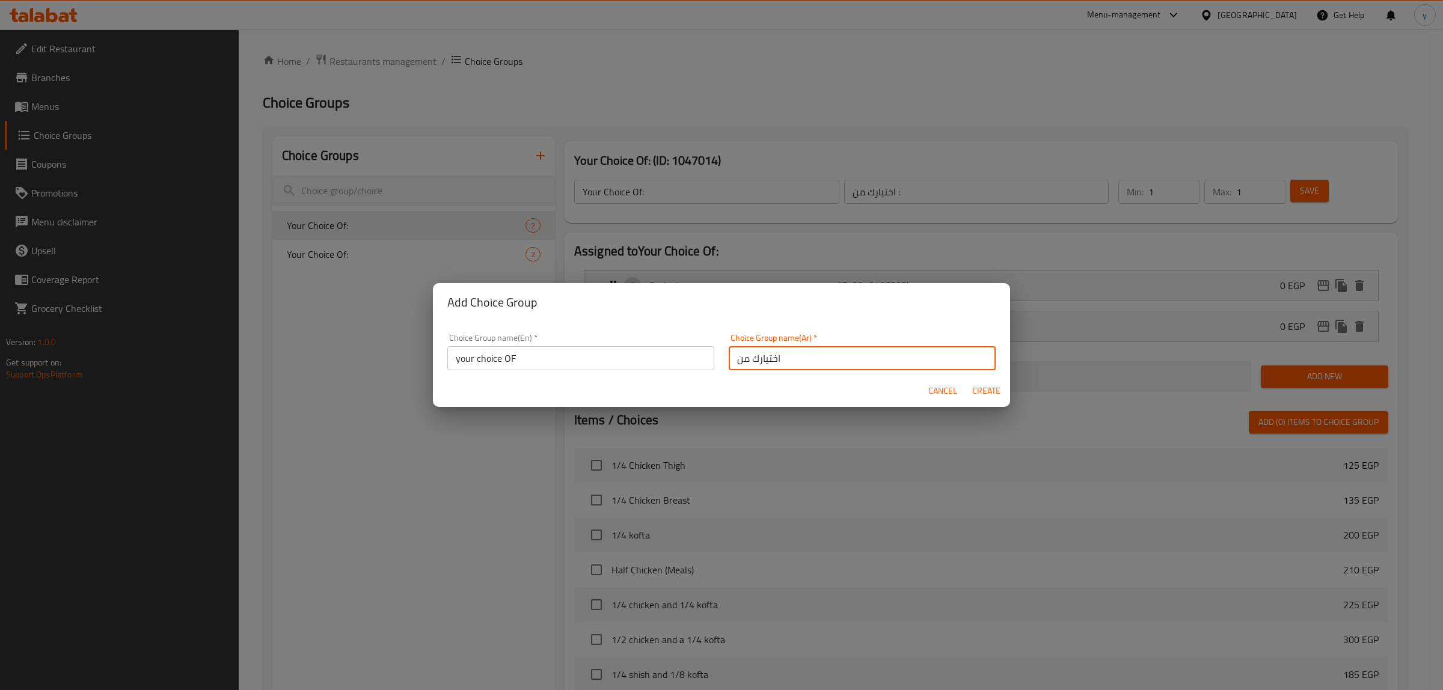
type input "0"
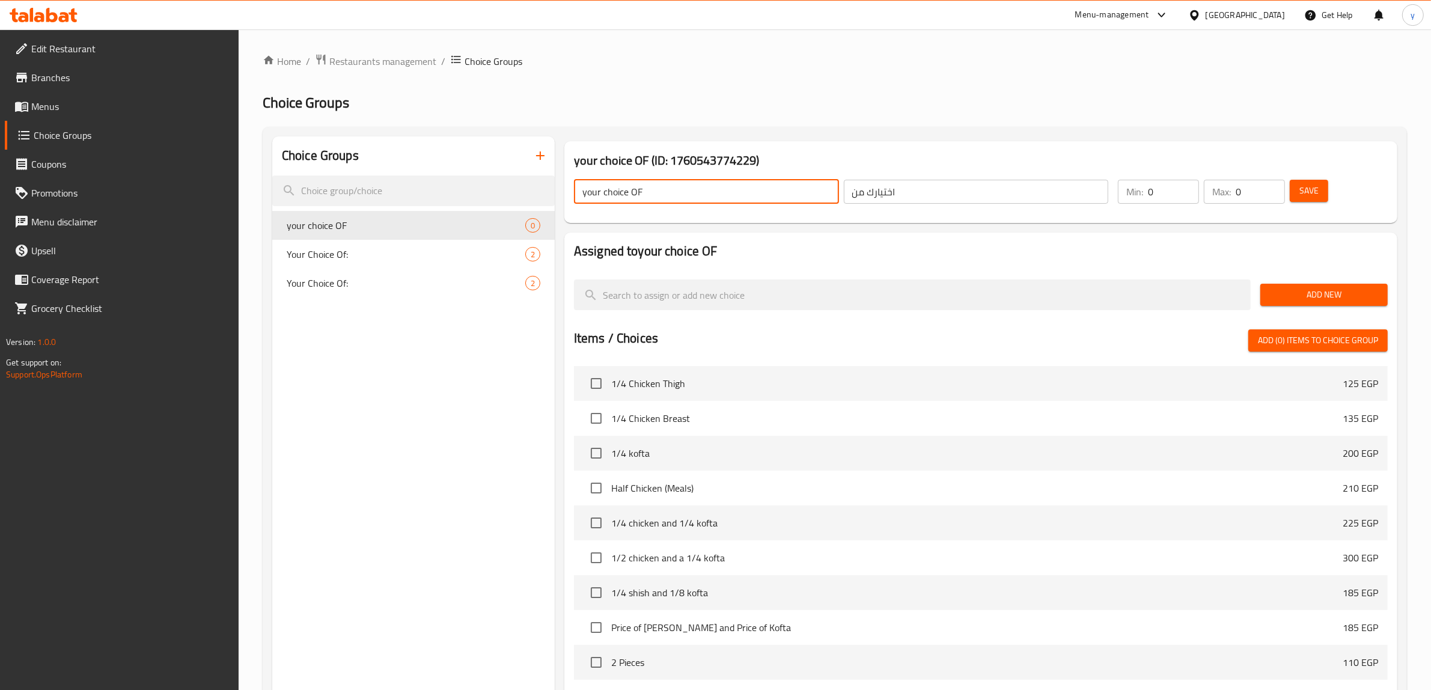
drag, startPoint x: 681, startPoint y: 190, endPoint x: 648, endPoint y: 197, distance: 33.7
click at [648, 197] on input "your choice OF" at bounding box center [706, 192] width 265 height 24
type input "your choice of"
drag, startPoint x: 1157, startPoint y: 194, endPoint x: 1151, endPoint y: 196, distance: 6.5
click at [1151, 196] on input "0" at bounding box center [1173, 192] width 51 height 24
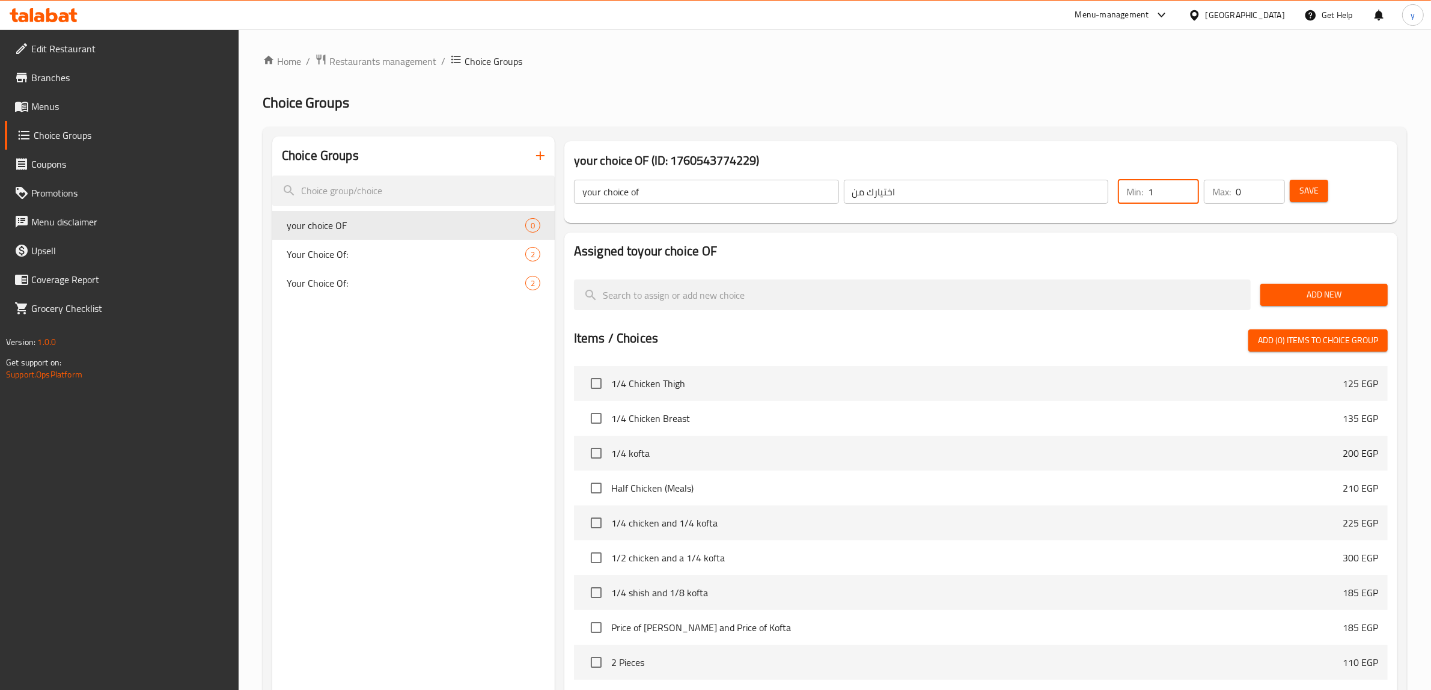
type input "1"
drag, startPoint x: 1236, startPoint y: 191, endPoint x: 1244, endPoint y: 193, distance: 8.8
click at [1244, 193] on div "Max: 0 ​" at bounding box center [1244, 192] width 81 height 24
type input "1"
click at [1288, 292] on span "Add New" at bounding box center [1324, 294] width 108 height 15
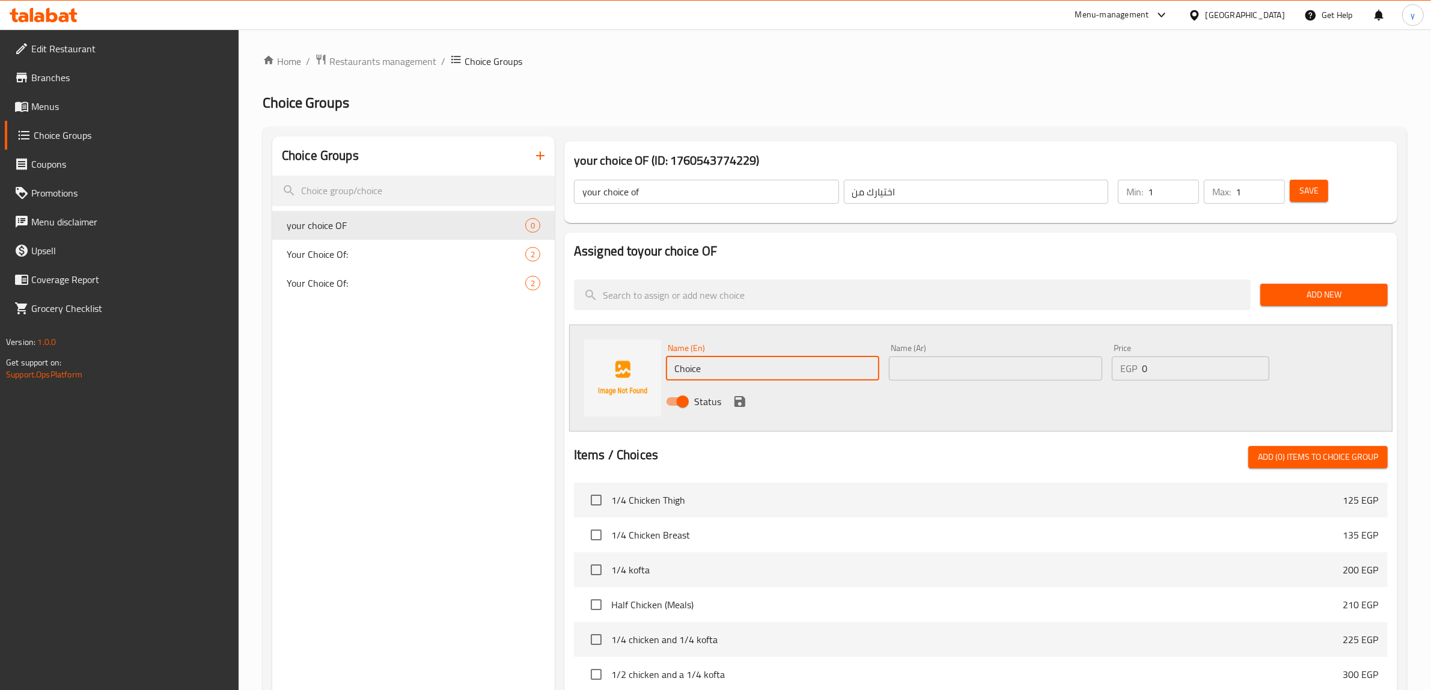
click at [692, 370] on input "Choice" at bounding box center [772, 368] width 213 height 24
click at [714, 371] on input "Choice" at bounding box center [772, 368] width 213 height 24
type input "rice"
click at [972, 362] on input "text" at bounding box center [995, 368] width 213 height 24
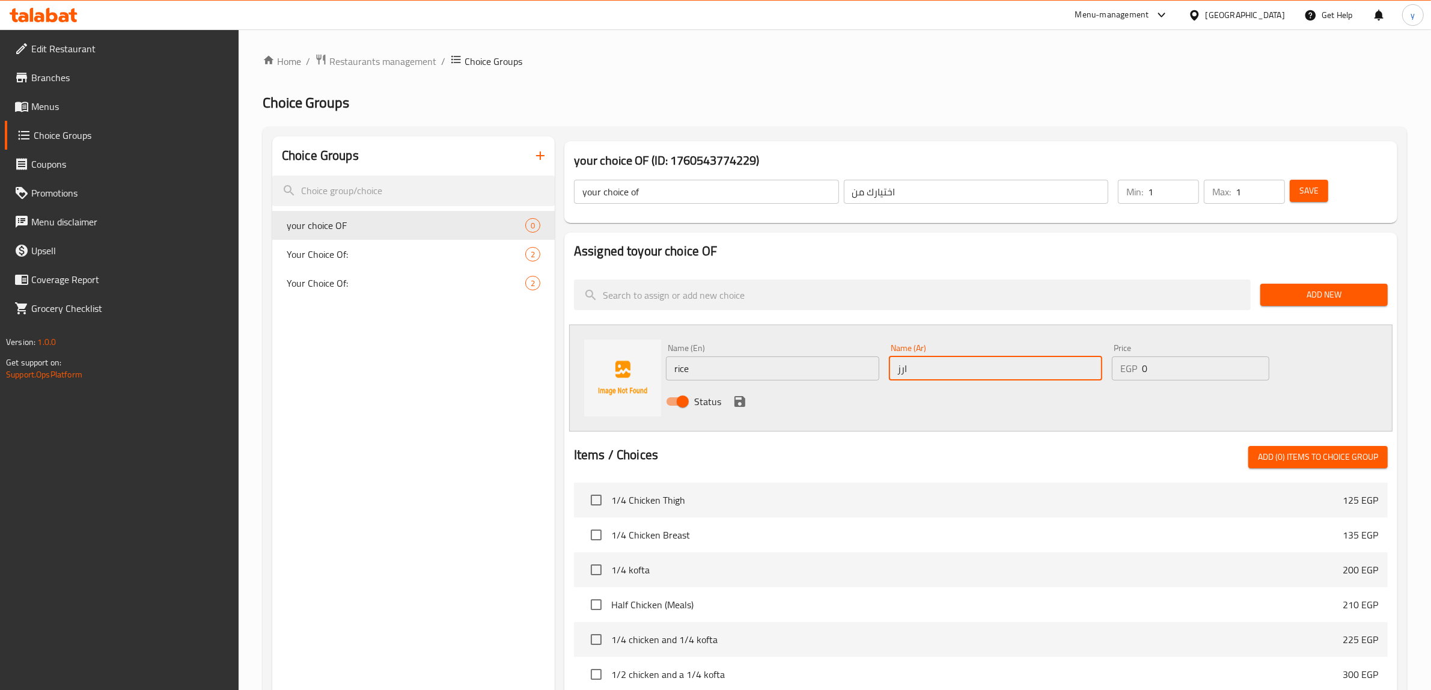
click at [909, 373] on input "ارز" at bounding box center [995, 368] width 213 height 24
paste input "رز"
type input "أرز"
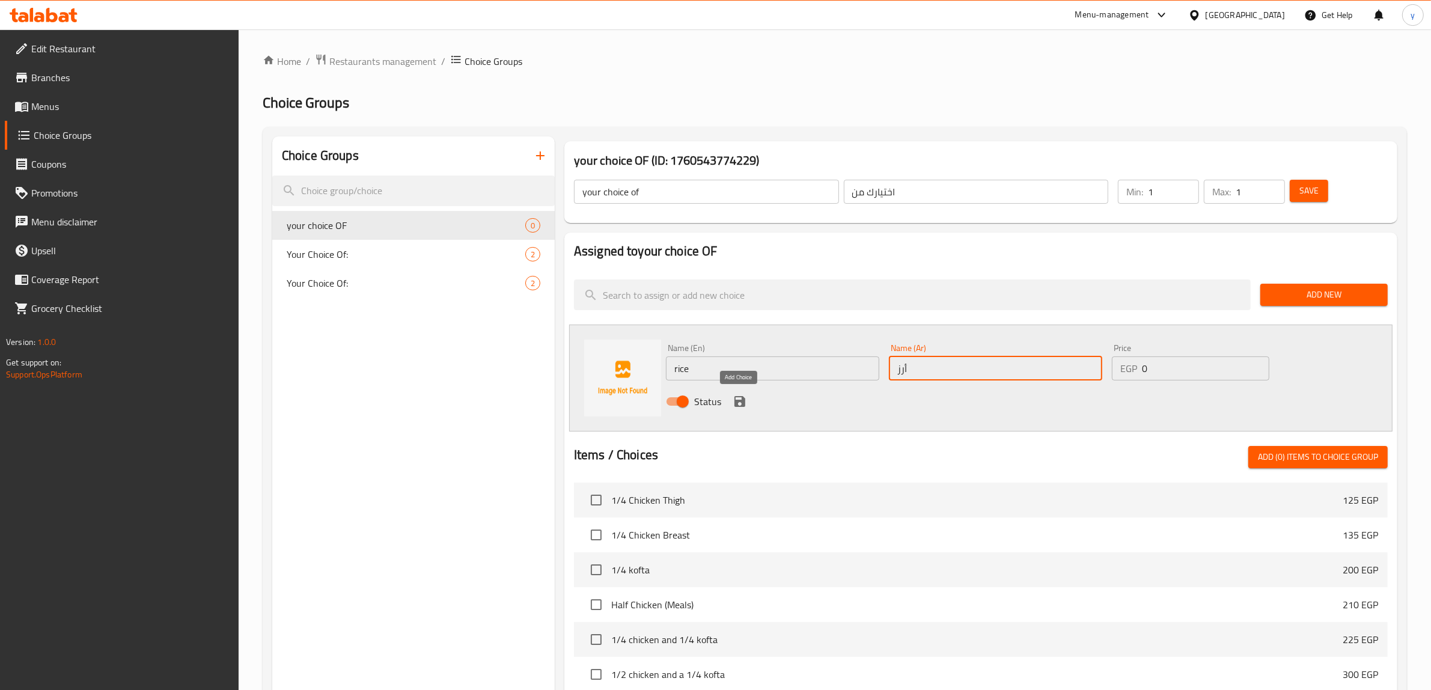
drag, startPoint x: 741, startPoint y: 402, endPoint x: 1125, endPoint y: 355, distance: 387.0
click at [741, 402] on icon "save" at bounding box center [740, 401] width 11 height 11
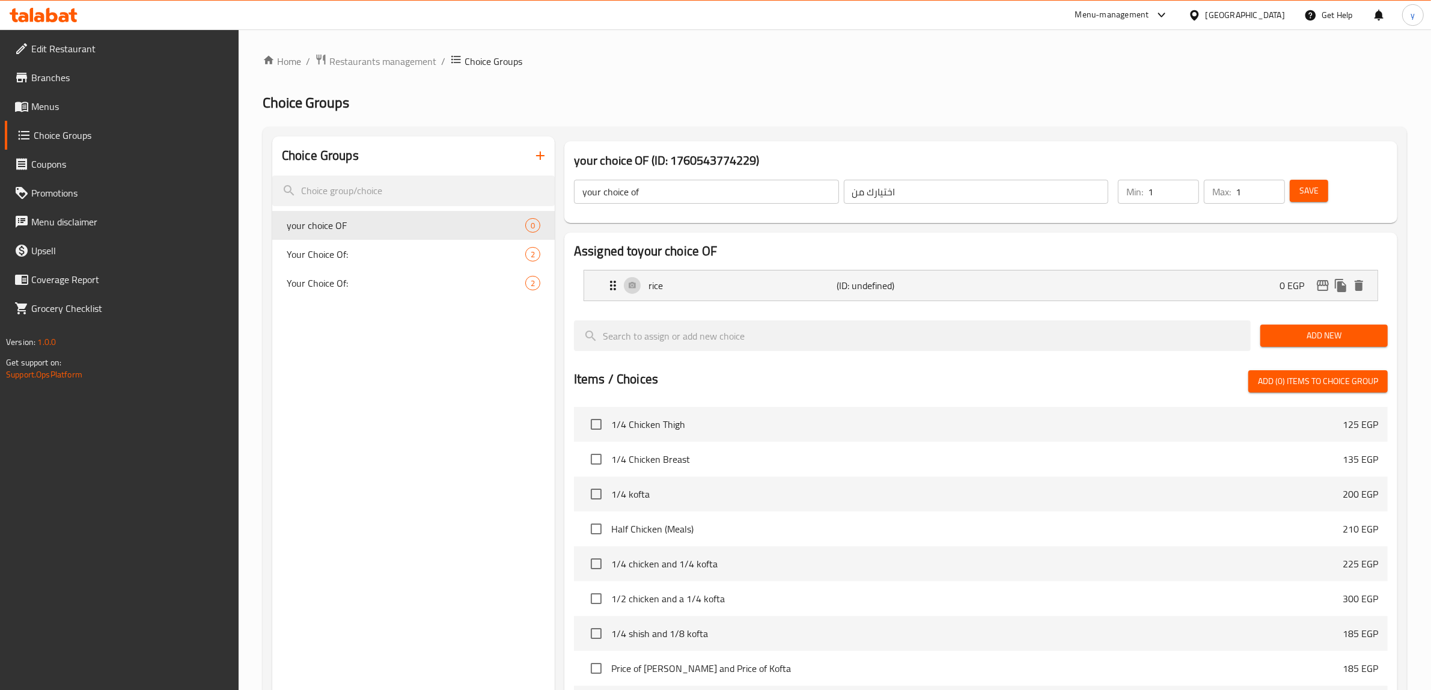
click at [1327, 334] on span "Add New" at bounding box center [1324, 335] width 108 height 15
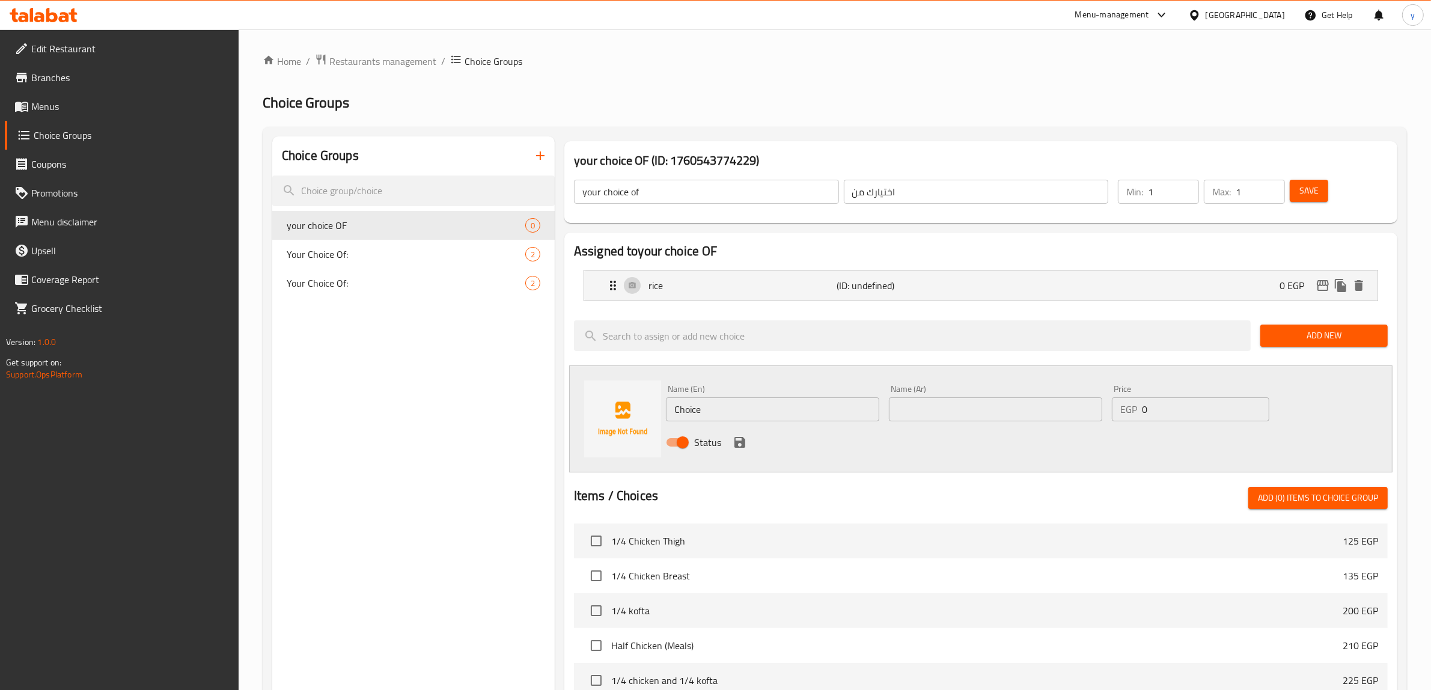
click at [983, 414] on input "text" at bounding box center [995, 409] width 213 height 24
paste input "بطاطس"
type input "بطاطس"
click at [815, 413] on input "Choice" at bounding box center [772, 409] width 213 height 24
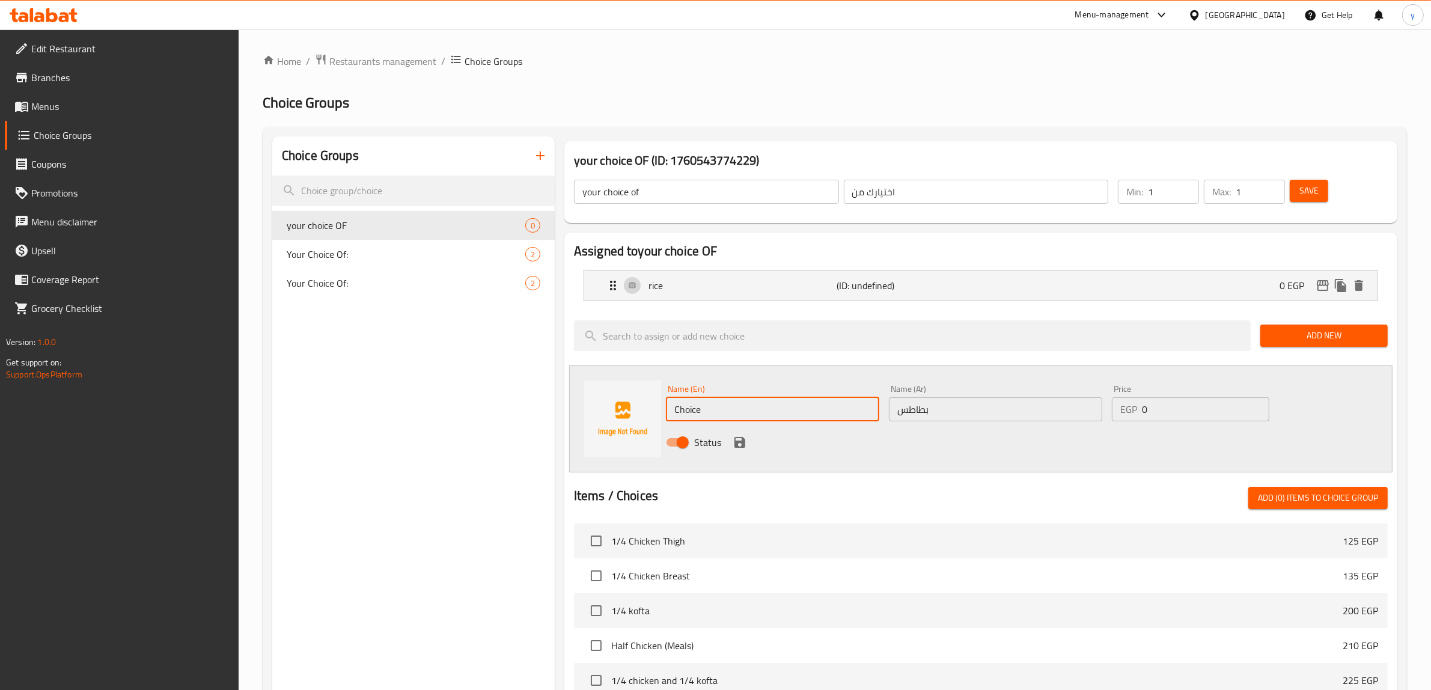
paste input "potatoes"
type input "potatoes"
click at [741, 445] on icon "save" at bounding box center [740, 442] width 11 height 11
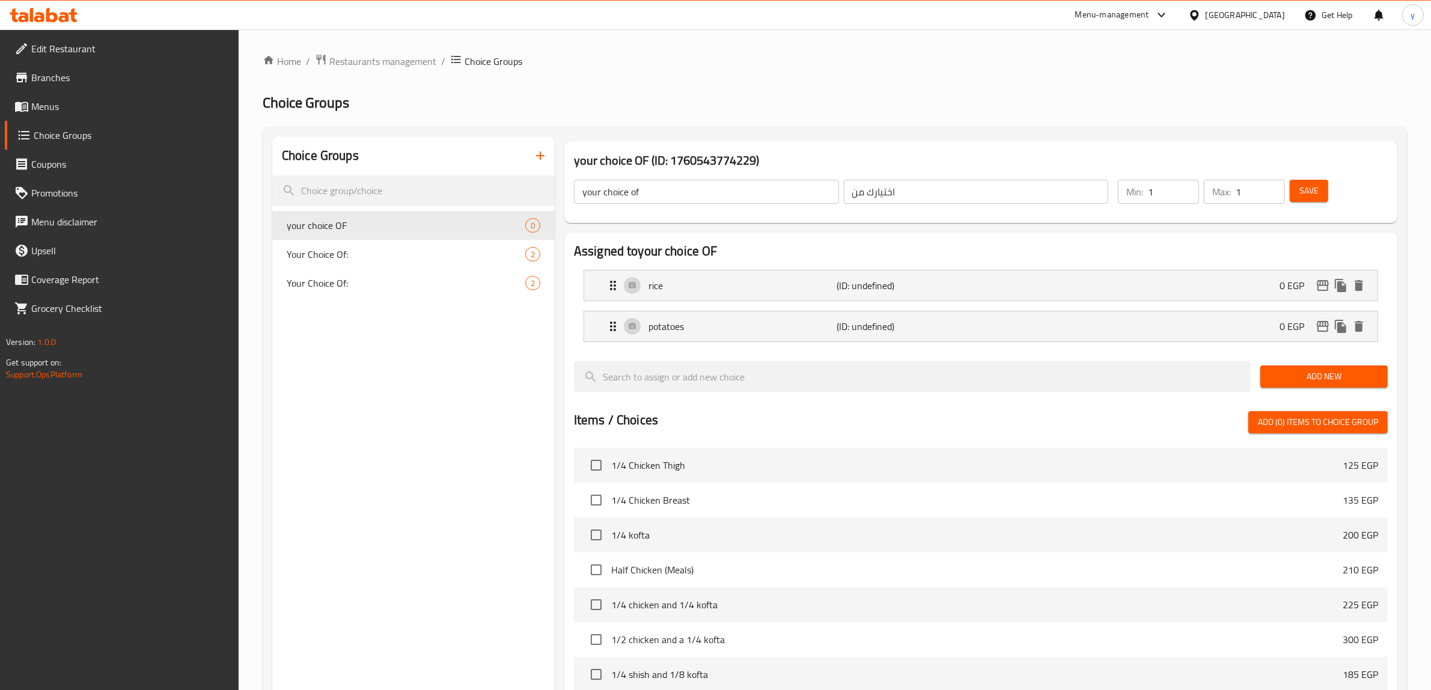
click at [1315, 202] on button "Save" at bounding box center [1309, 191] width 38 height 22
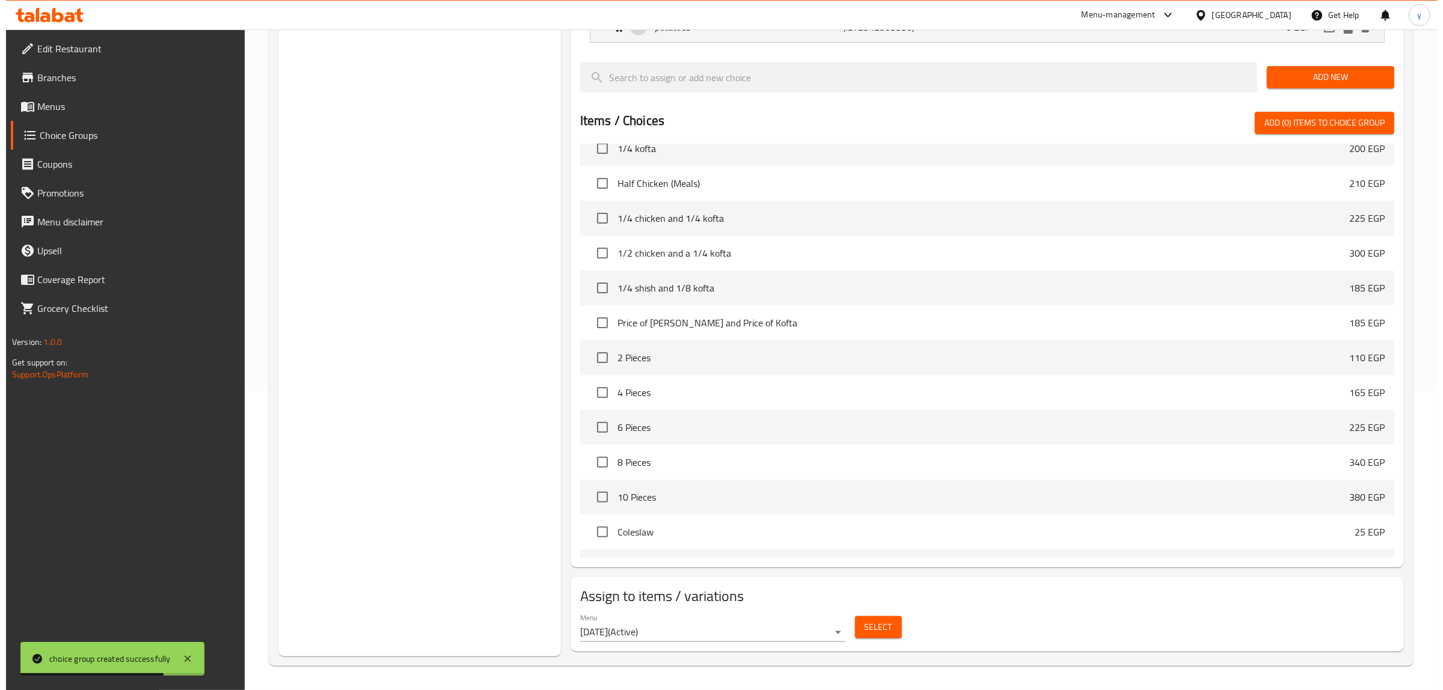
scroll to position [225, 0]
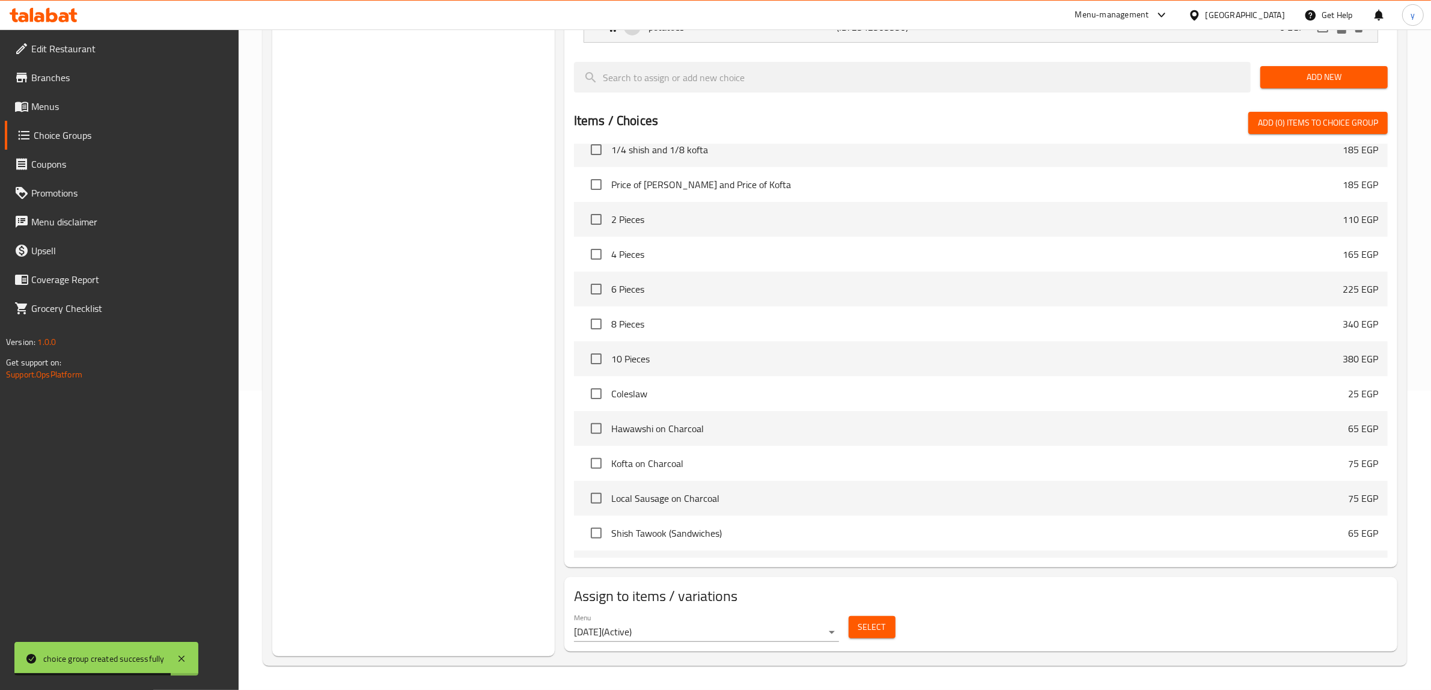
click at [869, 638] on button "Select" at bounding box center [872, 627] width 47 height 22
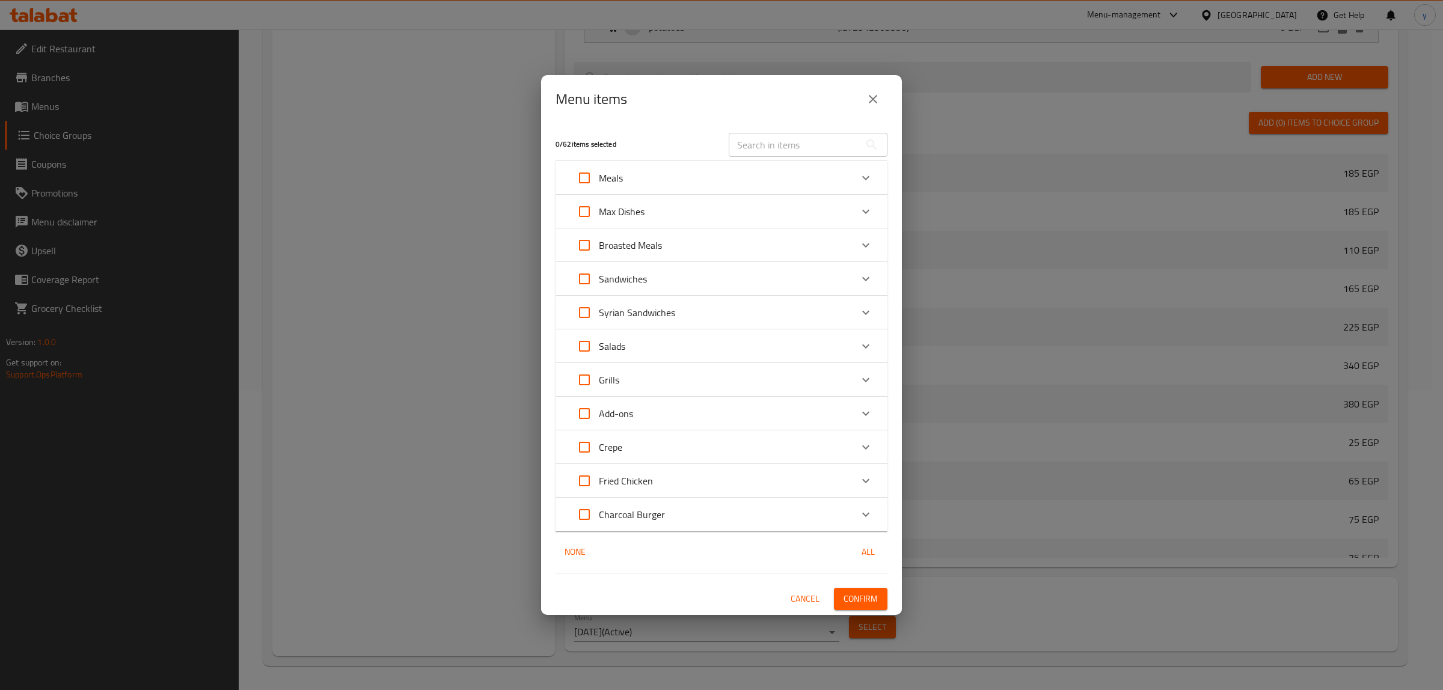
click at [629, 182] on div "Meals" at bounding box center [710, 178] width 281 height 29
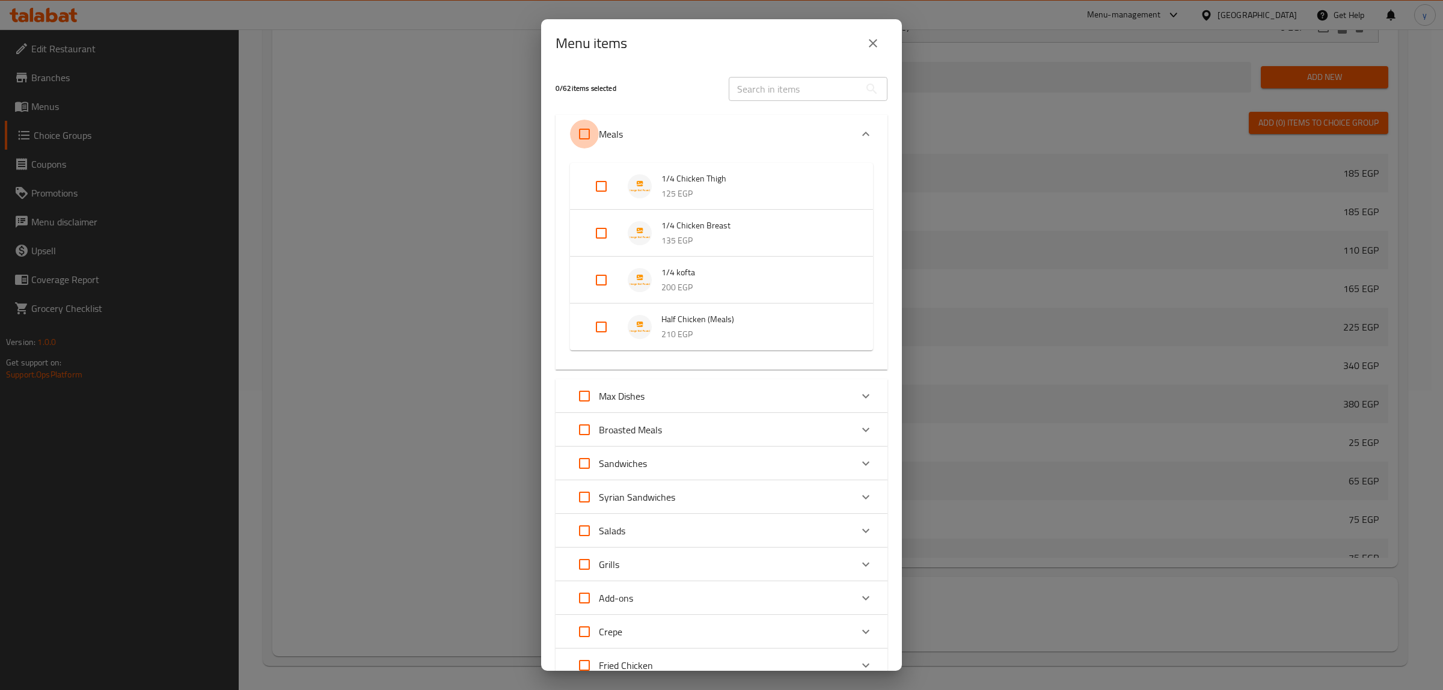
click at [586, 134] on input "Expand" at bounding box center [584, 134] width 29 height 29
checkbox input "true"
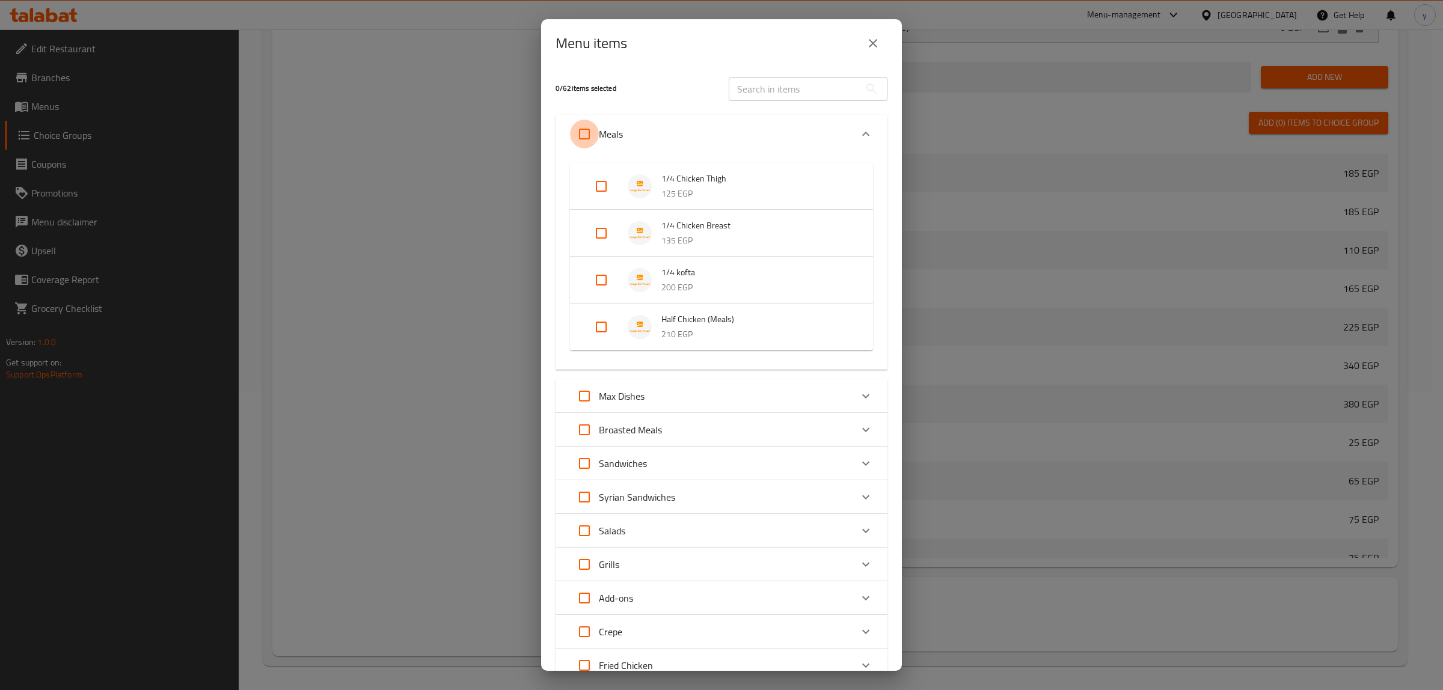
checkbox input "true"
click at [584, 402] on input "Expand" at bounding box center [584, 396] width 29 height 29
checkbox input "true"
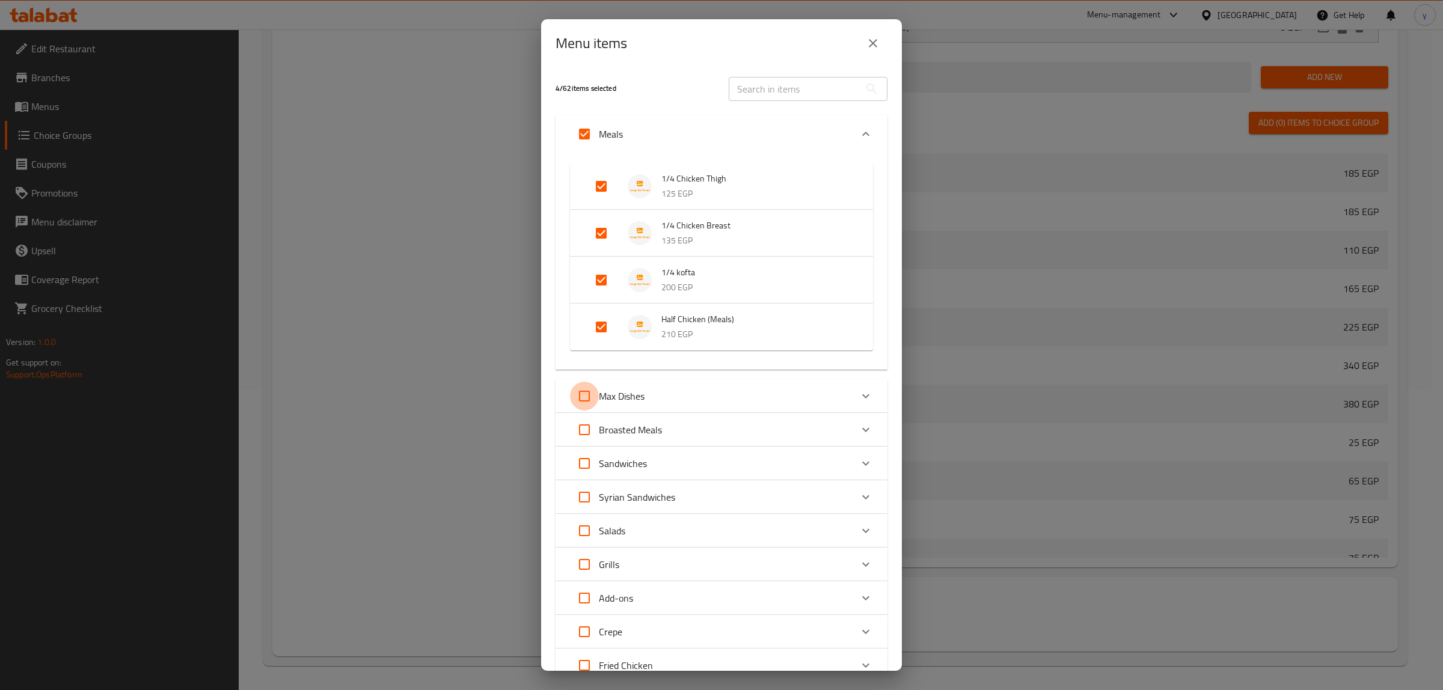
checkbox input "true"
click at [467, 396] on div "Menu items 8 / 62 items selected ​ Meals 1/4 Chicken Thigh 125 EGP 1/4 Chicken …" at bounding box center [721, 345] width 1443 height 690
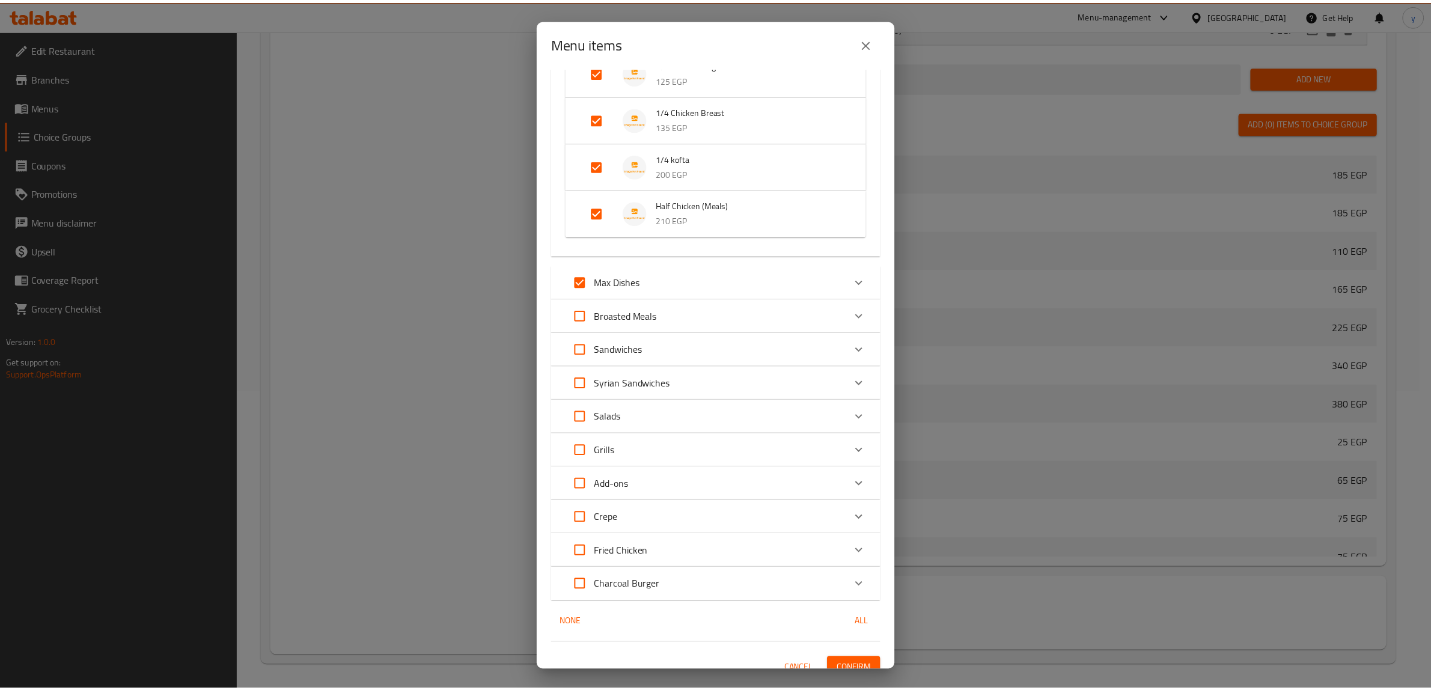
scroll to position [127, 0]
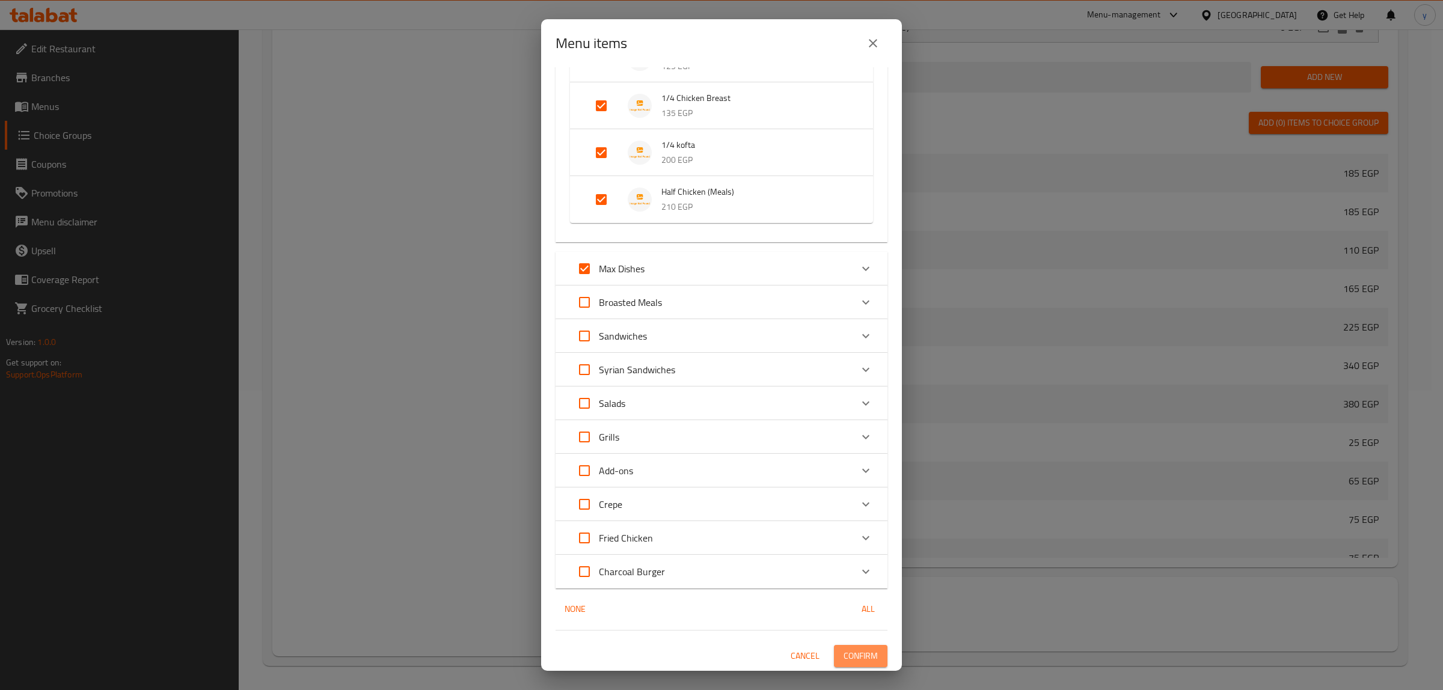
click at [854, 653] on span "Confirm" at bounding box center [860, 656] width 34 height 15
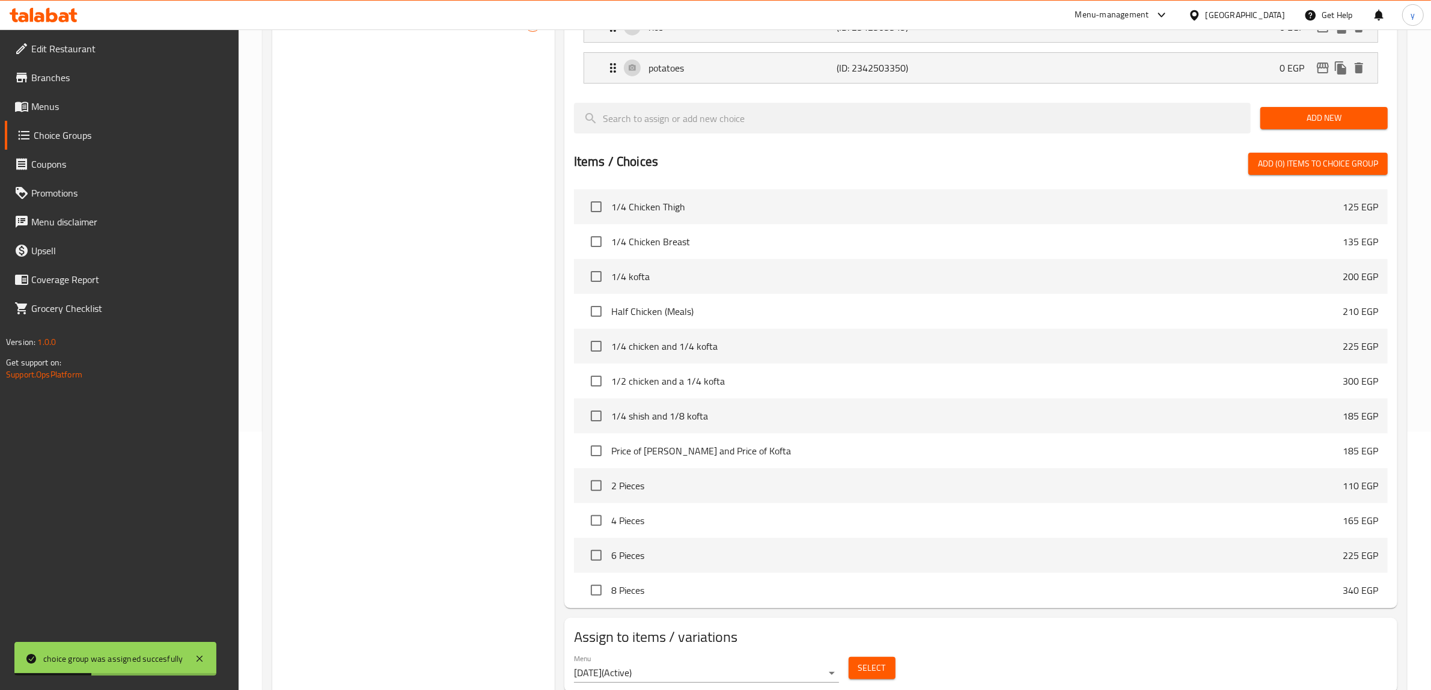
scroll to position [0, 0]
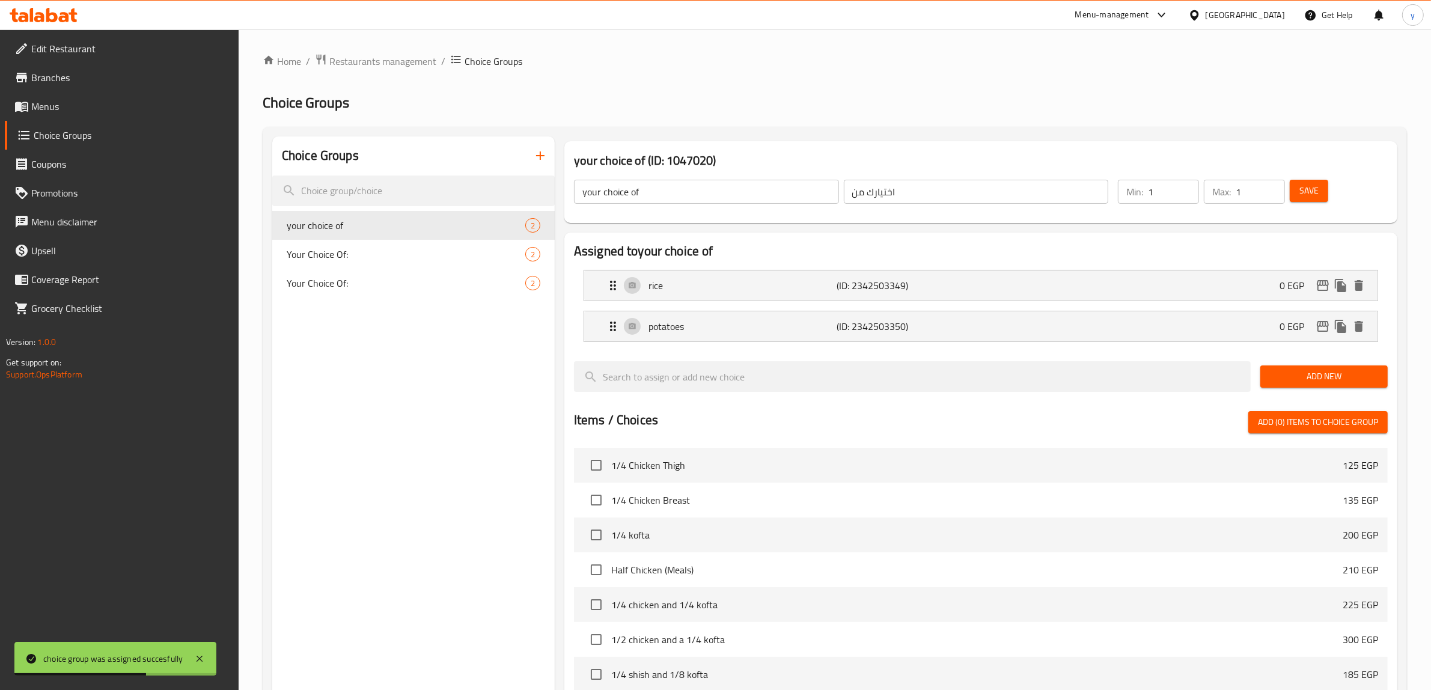
click at [52, 118] on link "Menus" at bounding box center [122, 106] width 234 height 29
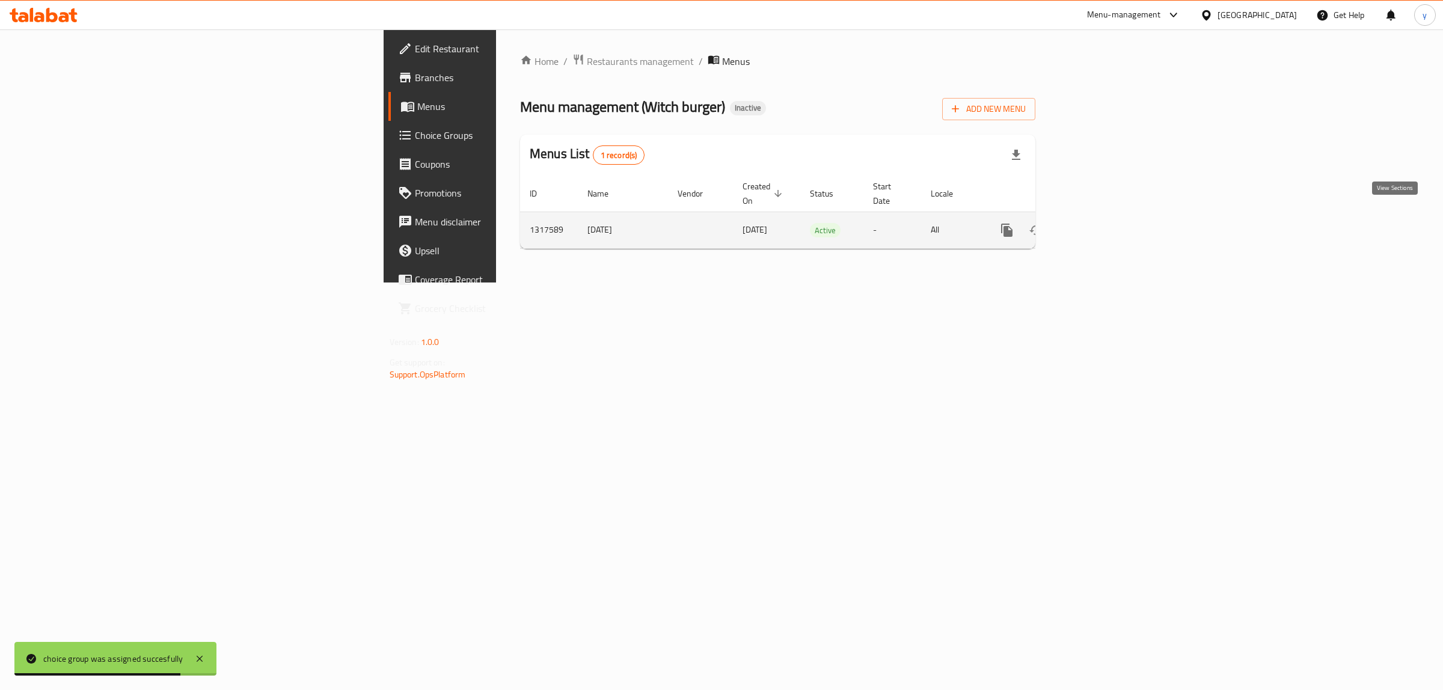
click at [1108, 216] on link "enhanced table" at bounding box center [1093, 230] width 29 height 29
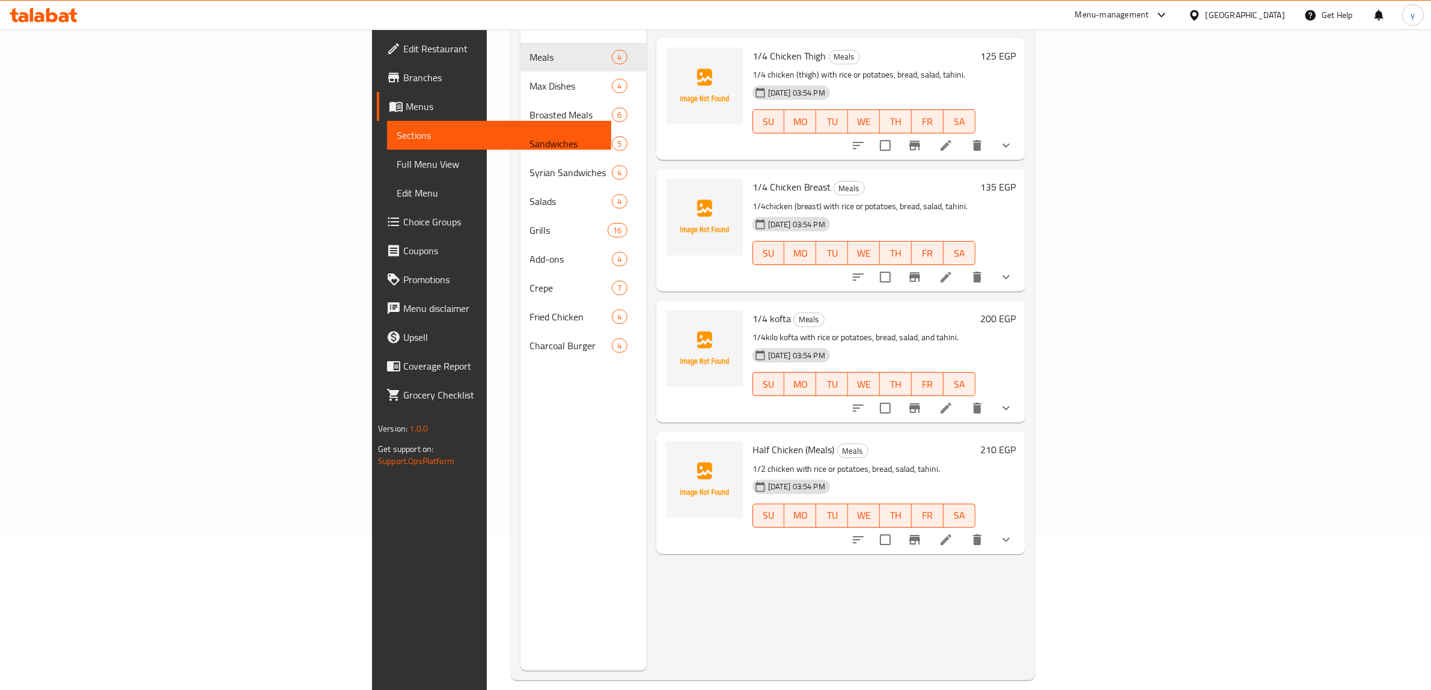
scroll to position [169, 0]
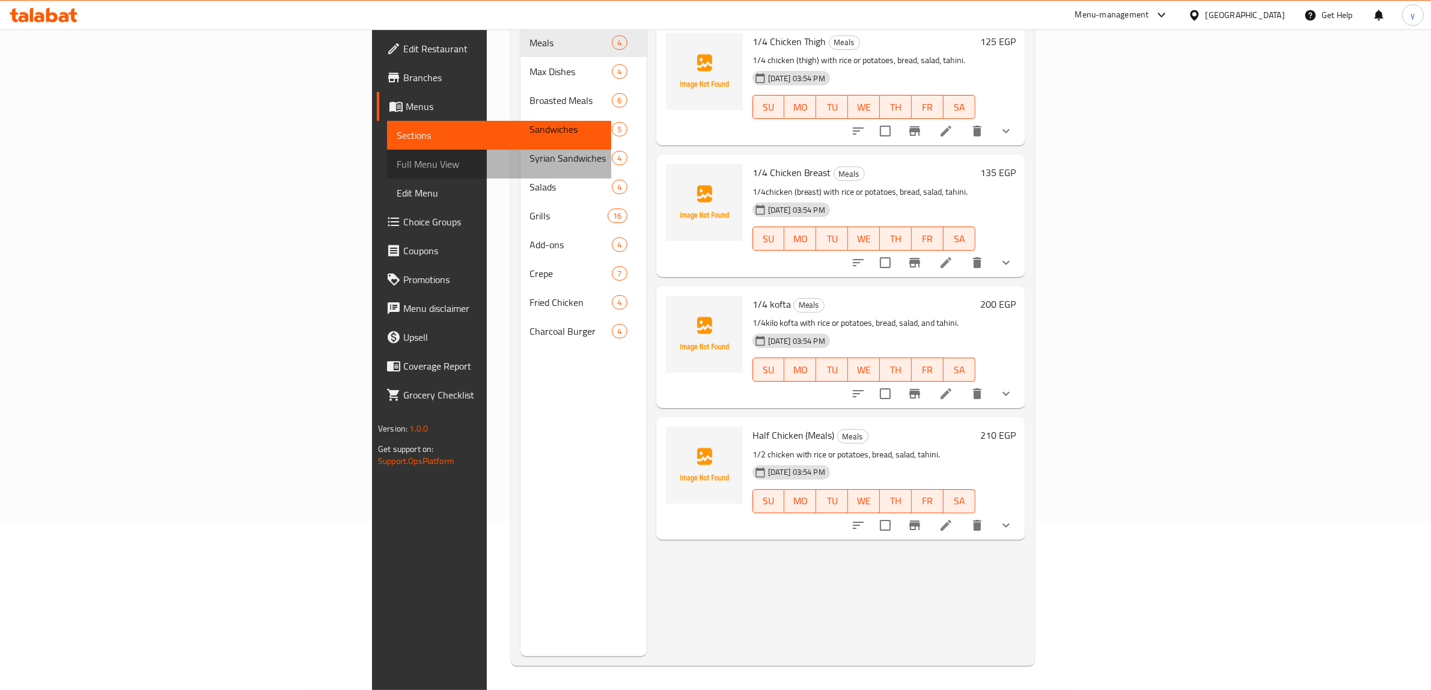
click at [397, 167] on span "Full Menu View" at bounding box center [499, 164] width 205 height 14
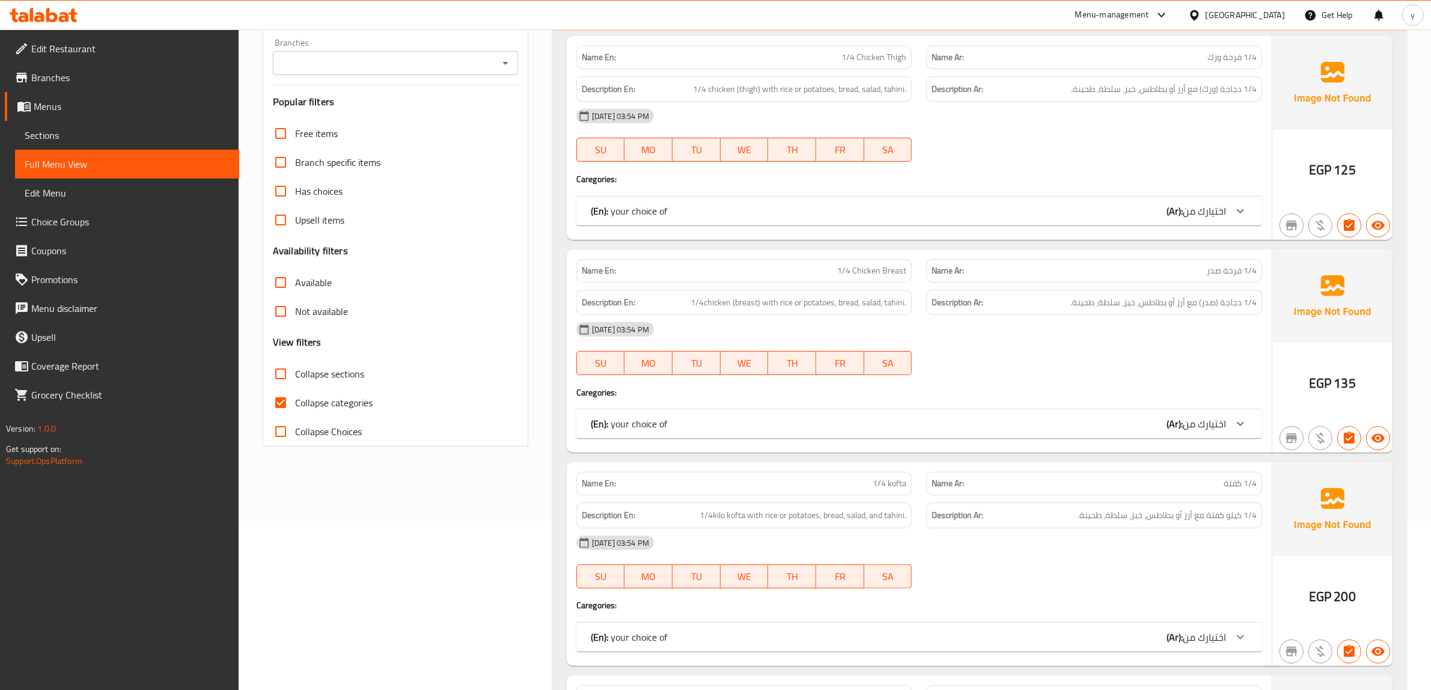
click at [283, 406] on input "Collapse categories" at bounding box center [280, 402] width 29 height 29
checkbox input "false"
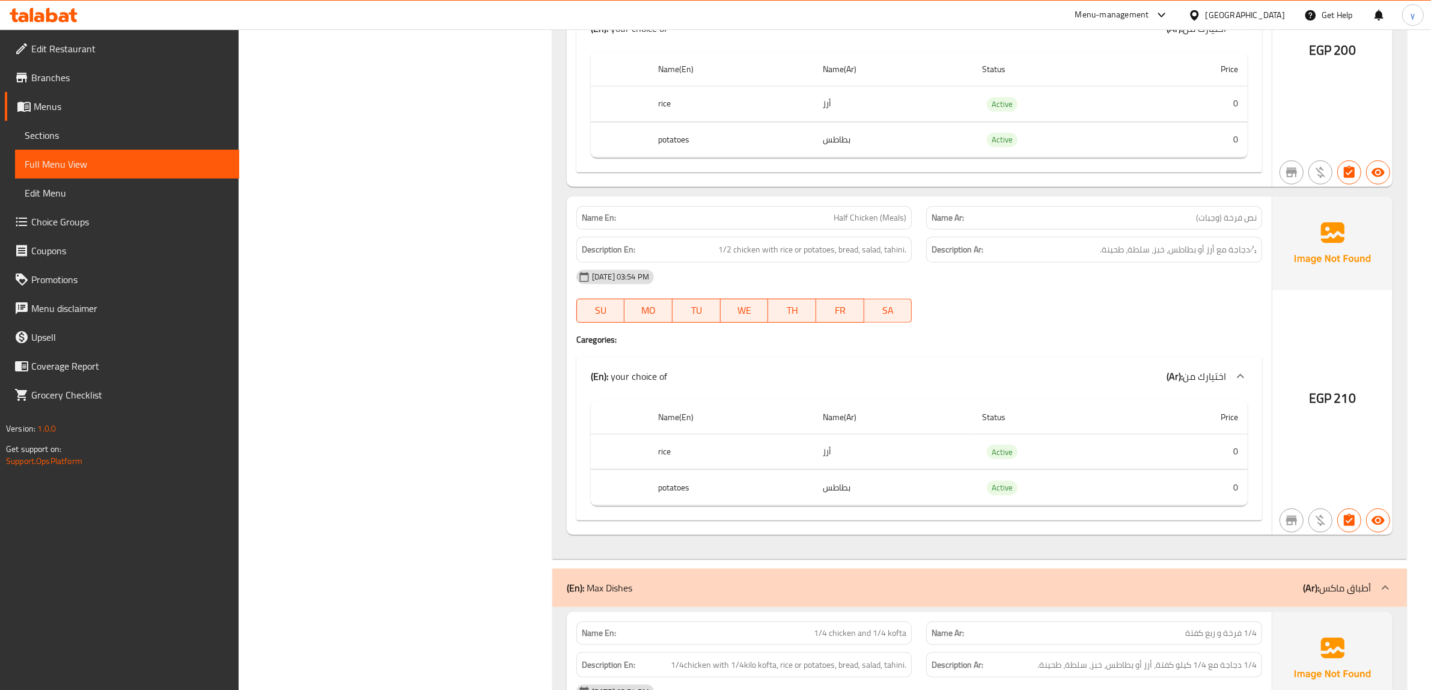
scroll to position [902, 0]
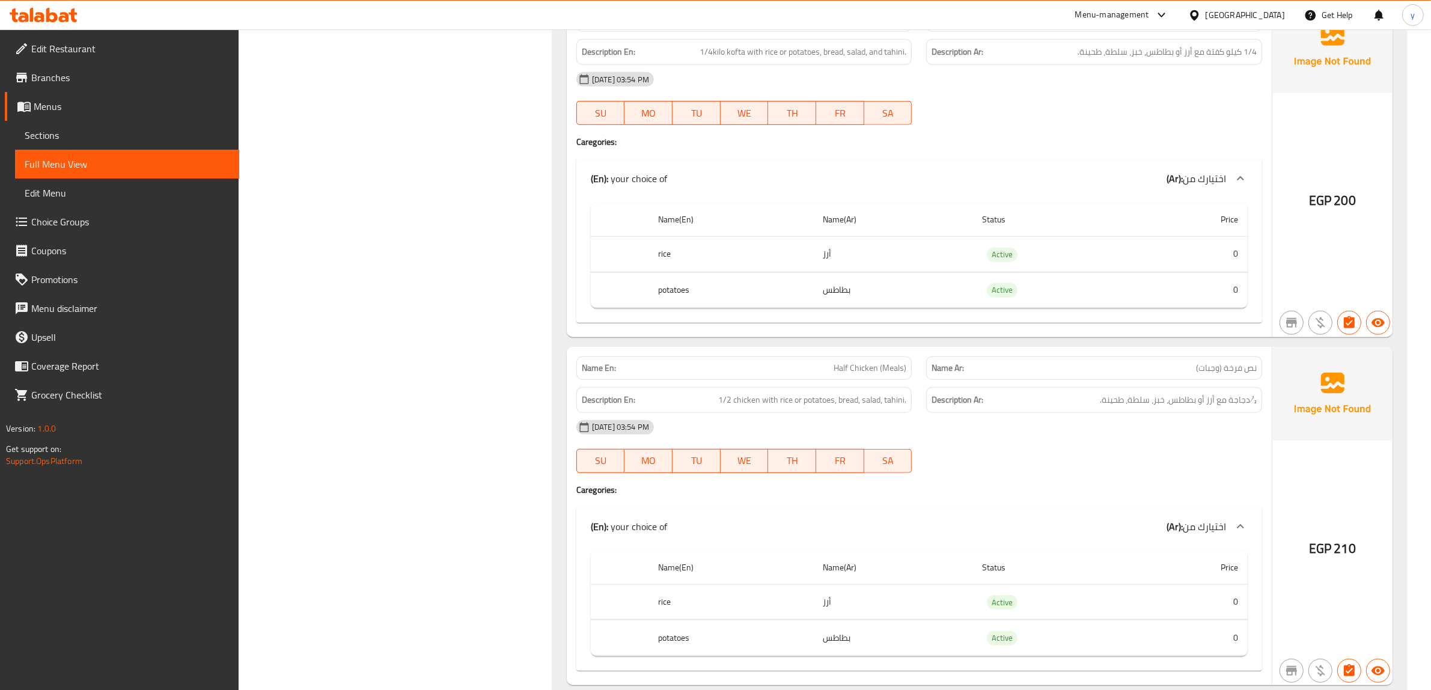
click at [869, 371] on span "Half Chicken (Meals)" at bounding box center [870, 368] width 73 height 13
copy span "Half Chicken (Meals)"
click at [69, 130] on span "Sections" at bounding box center [127, 135] width 205 height 14
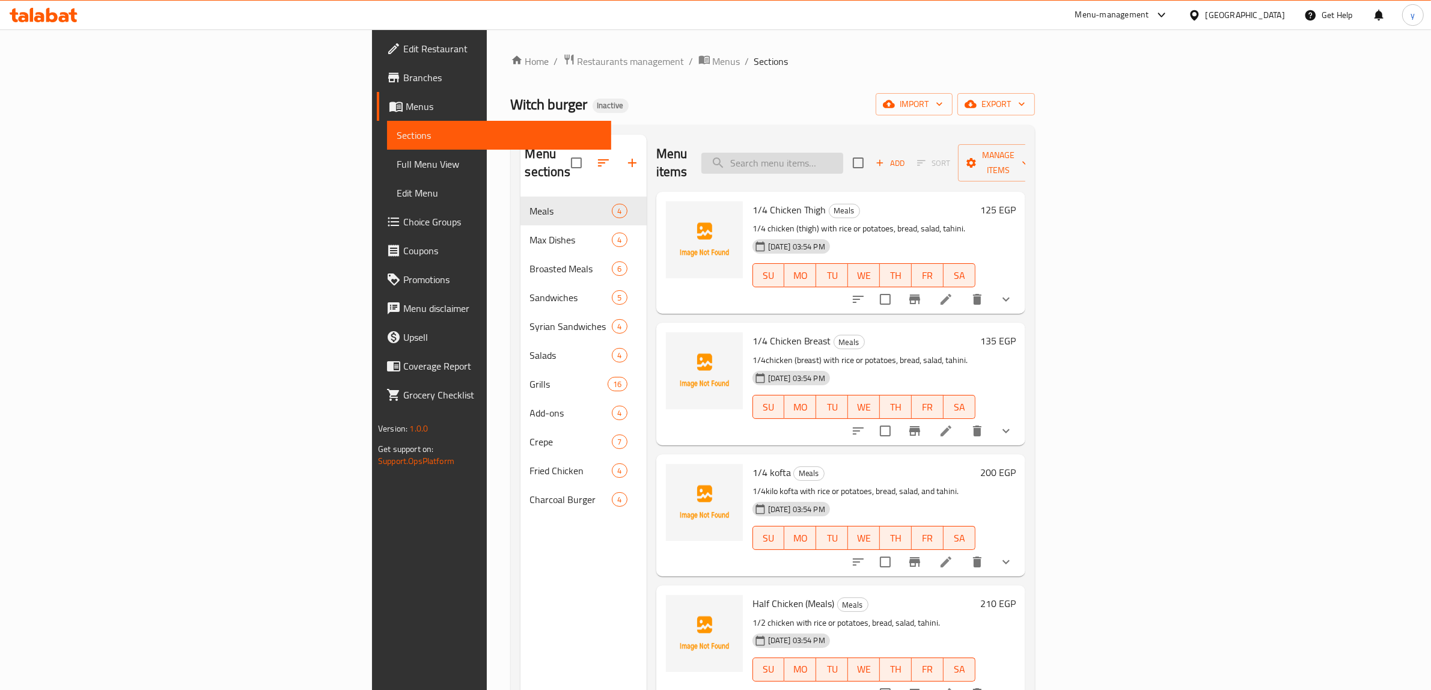
click at [843, 153] on input "search" at bounding box center [772, 163] width 142 height 21
paste input "Half Chicken (Meals)"
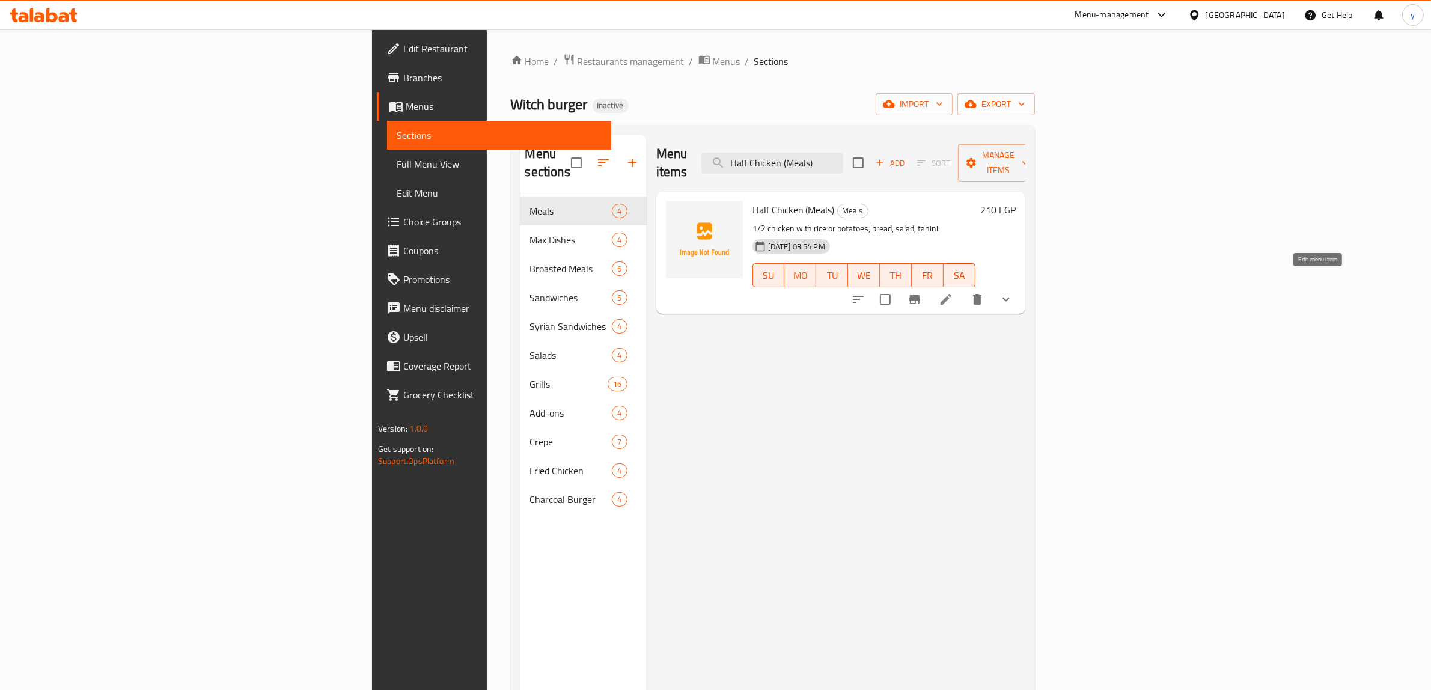
type input "Half Chicken (Meals)"
click at [953, 292] on icon at bounding box center [946, 299] width 14 height 14
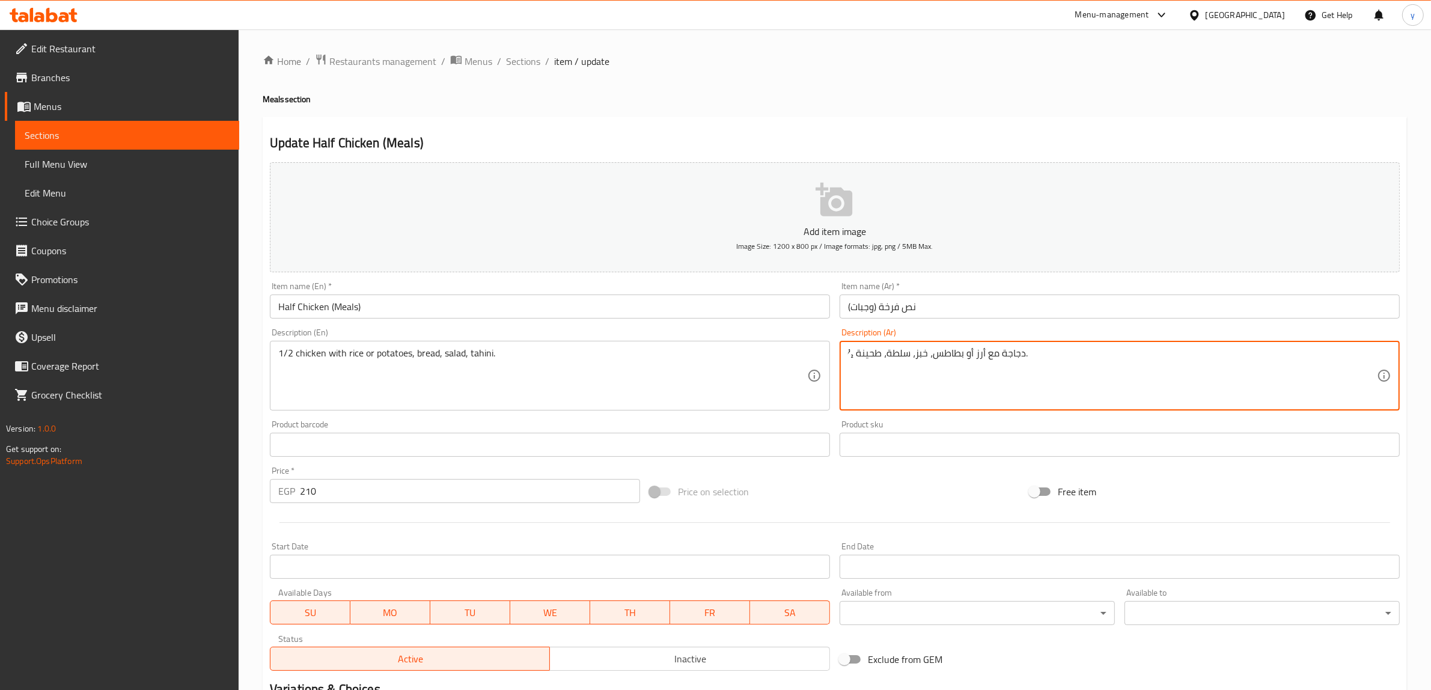
drag, startPoint x: 854, startPoint y: 356, endPoint x: 839, endPoint y: 361, distance: 16.2
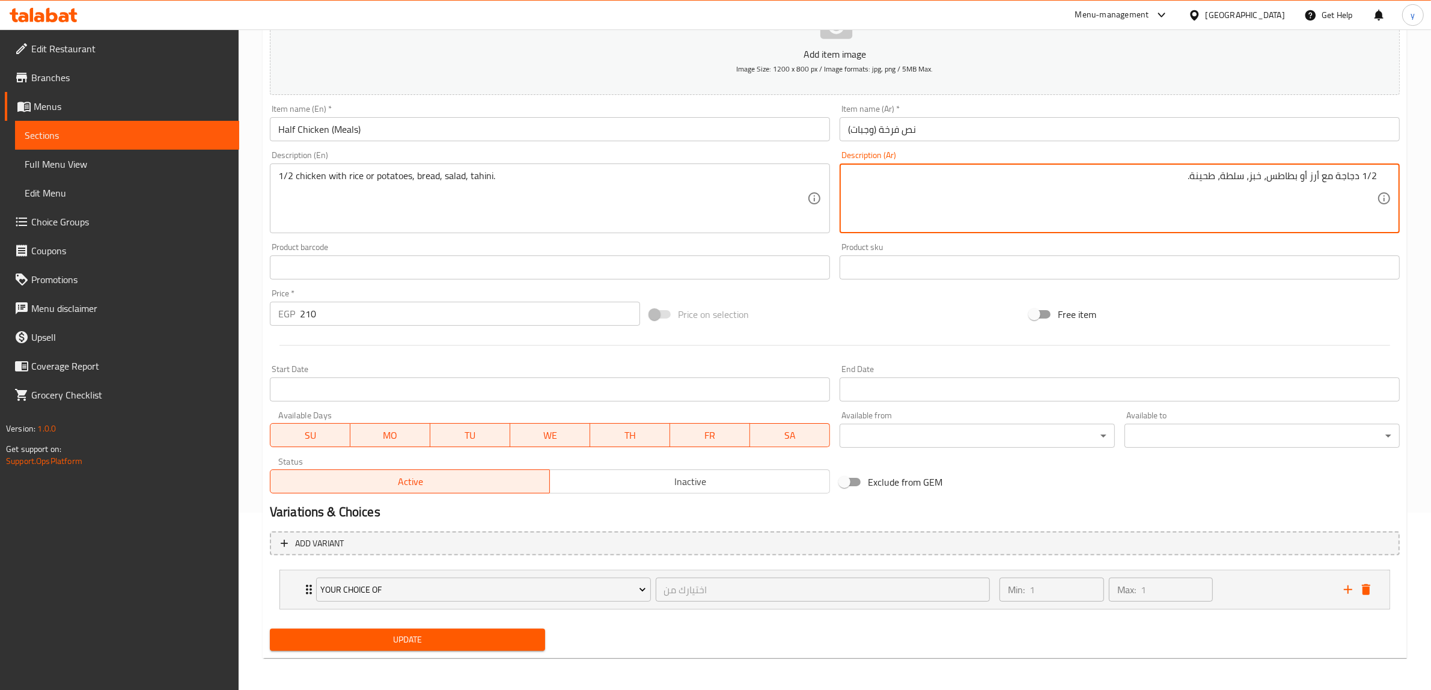
scroll to position [178, 0]
type textarea "1/2 دجاجة مع أرز أو بطاطس، خبز، سلطة، طحينة."
click at [481, 630] on button "Update" at bounding box center [407, 639] width 275 height 22
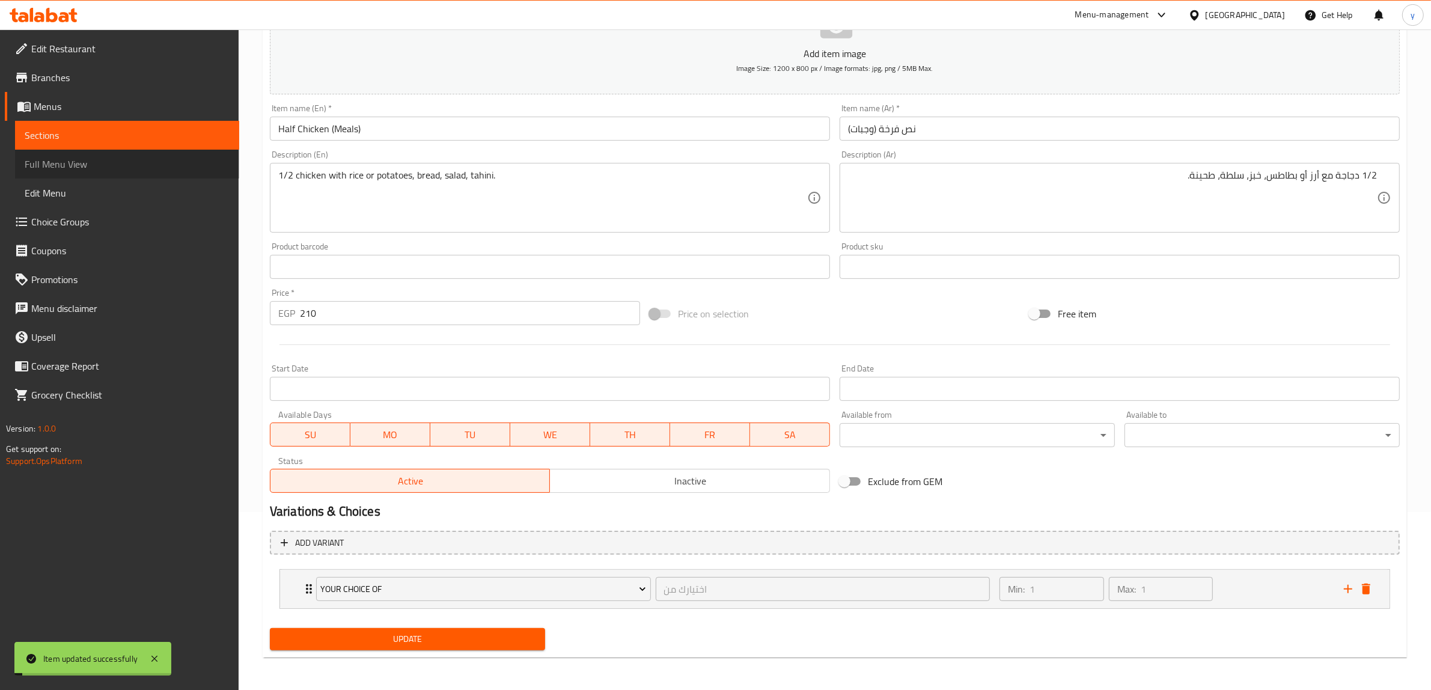
click at [84, 160] on span "Full Menu View" at bounding box center [127, 164] width 205 height 14
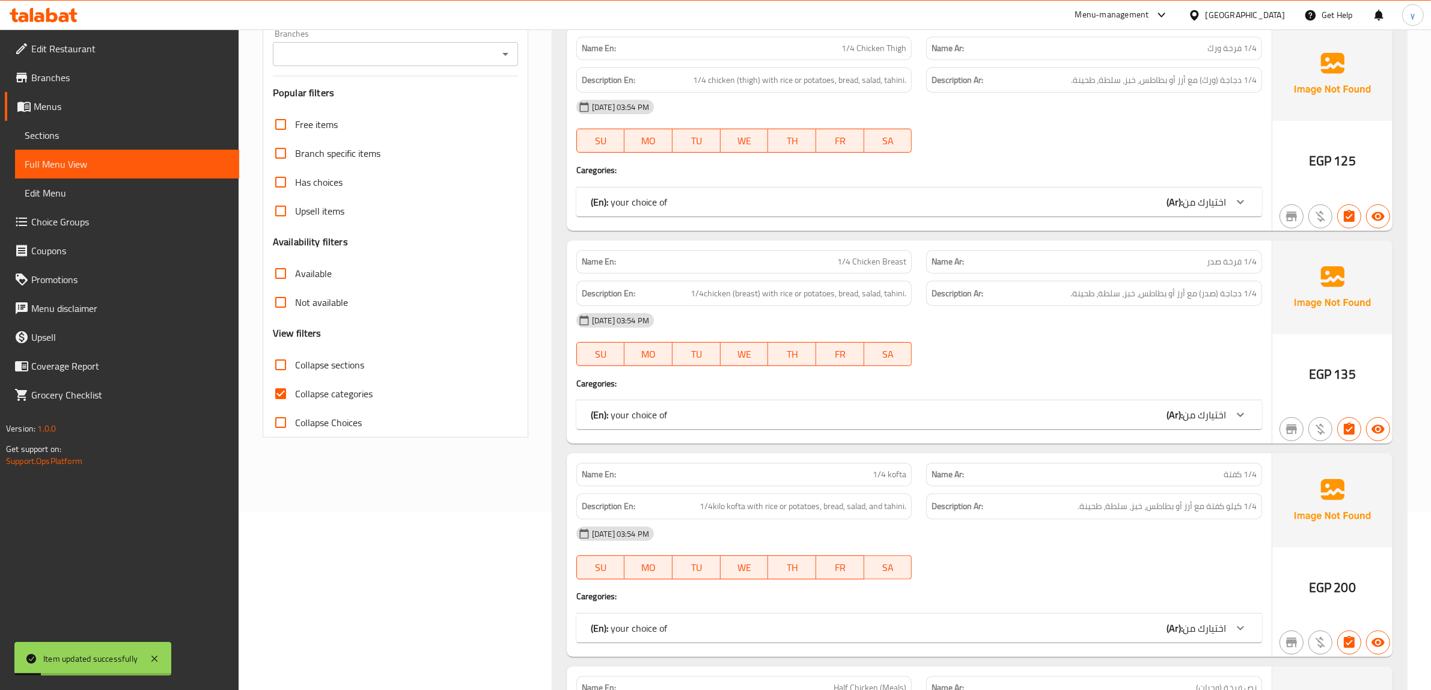
click at [277, 395] on input "Collapse categories" at bounding box center [280, 393] width 29 height 29
checkbox input "false"
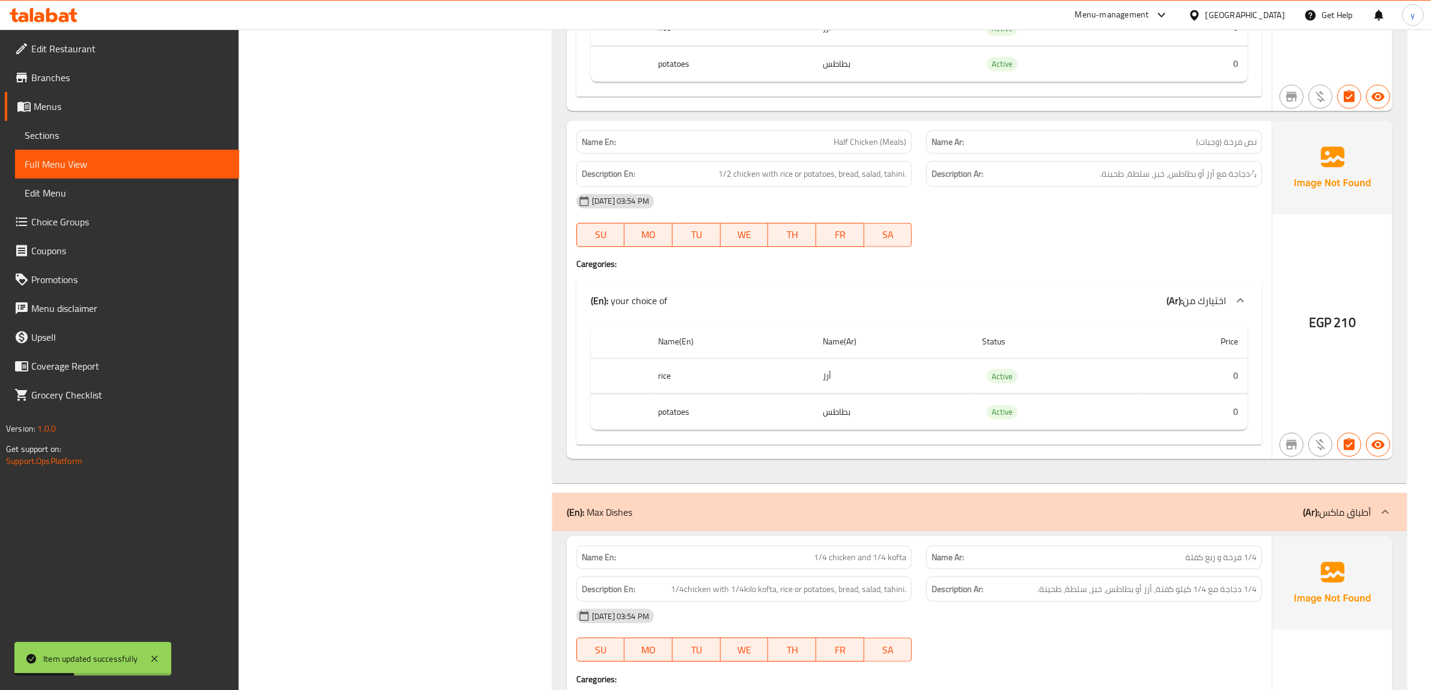
scroll to position [1155, 0]
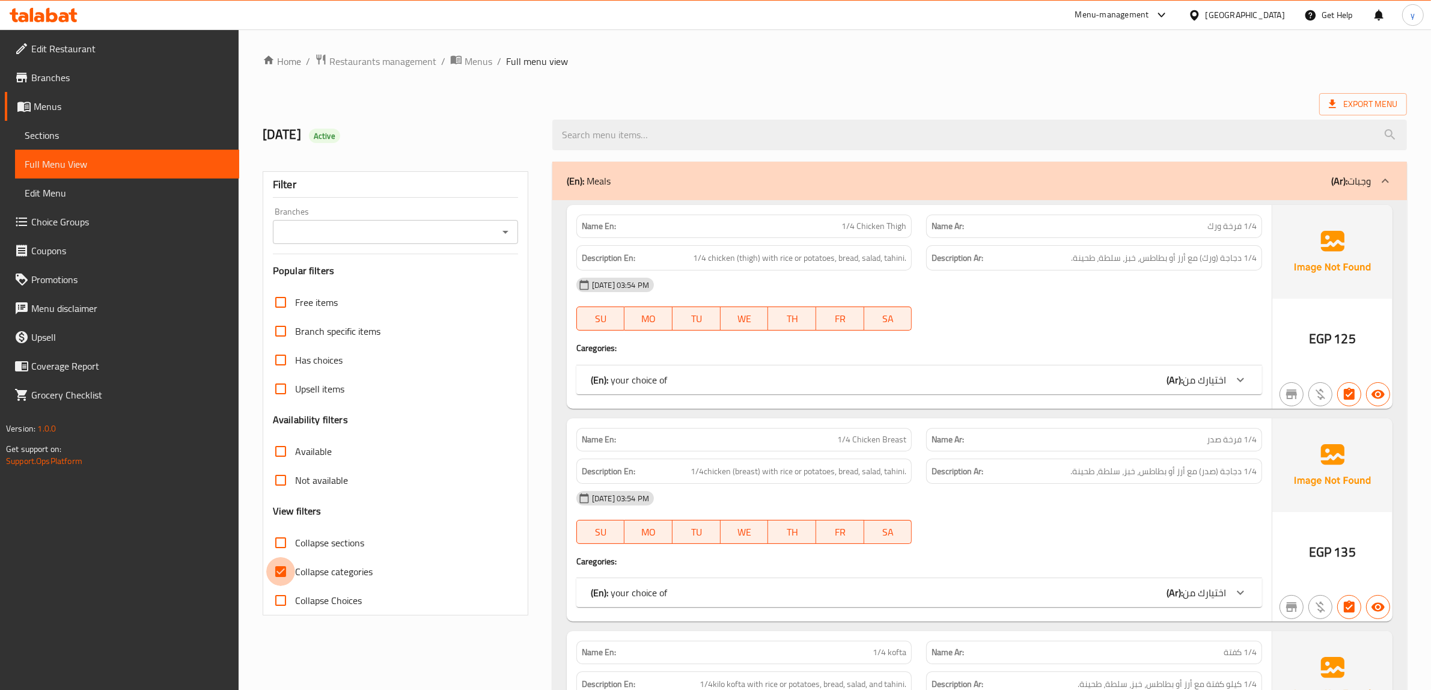
click at [286, 571] on input "Collapse categories" at bounding box center [280, 571] width 29 height 29
checkbox input "false"
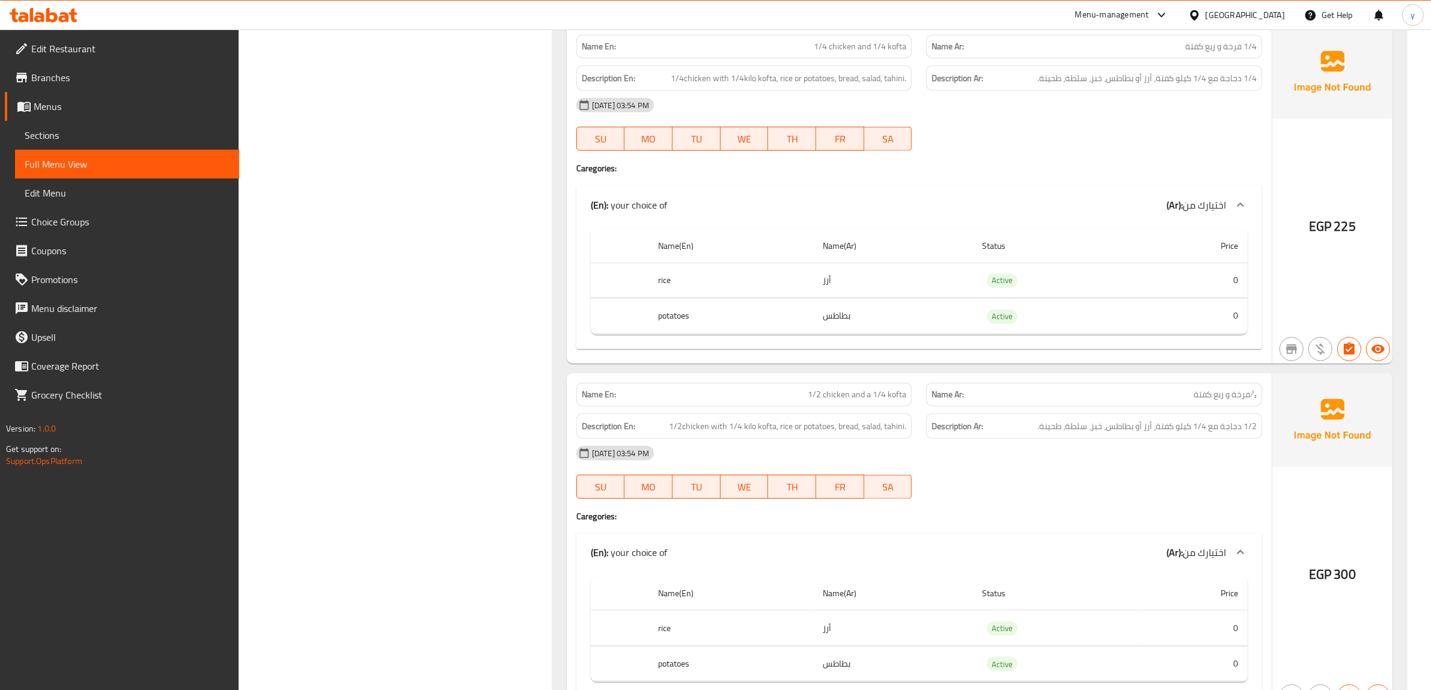
scroll to position [1578, 0]
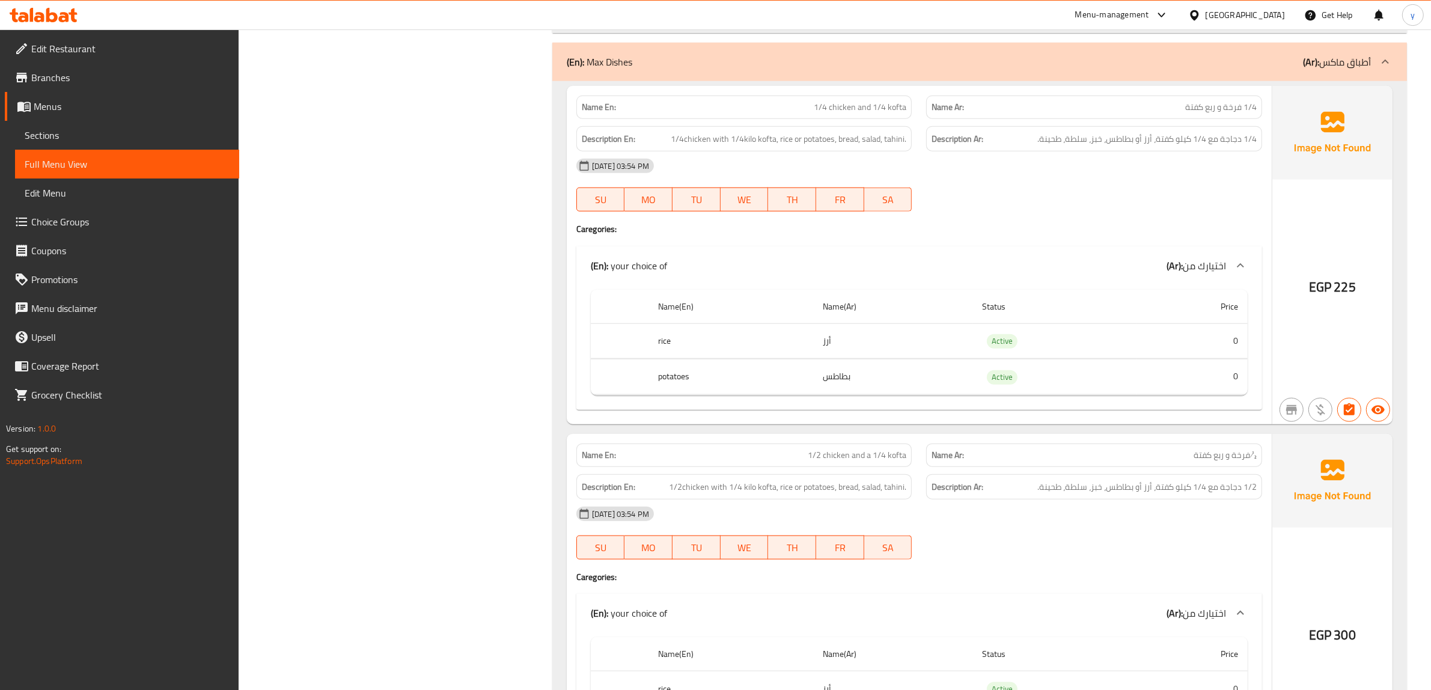
click at [1217, 462] on span "½ فرخة و ربع كفتة" at bounding box center [1225, 455] width 63 height 13
copy span "½ فرخة و ربع كفتة"
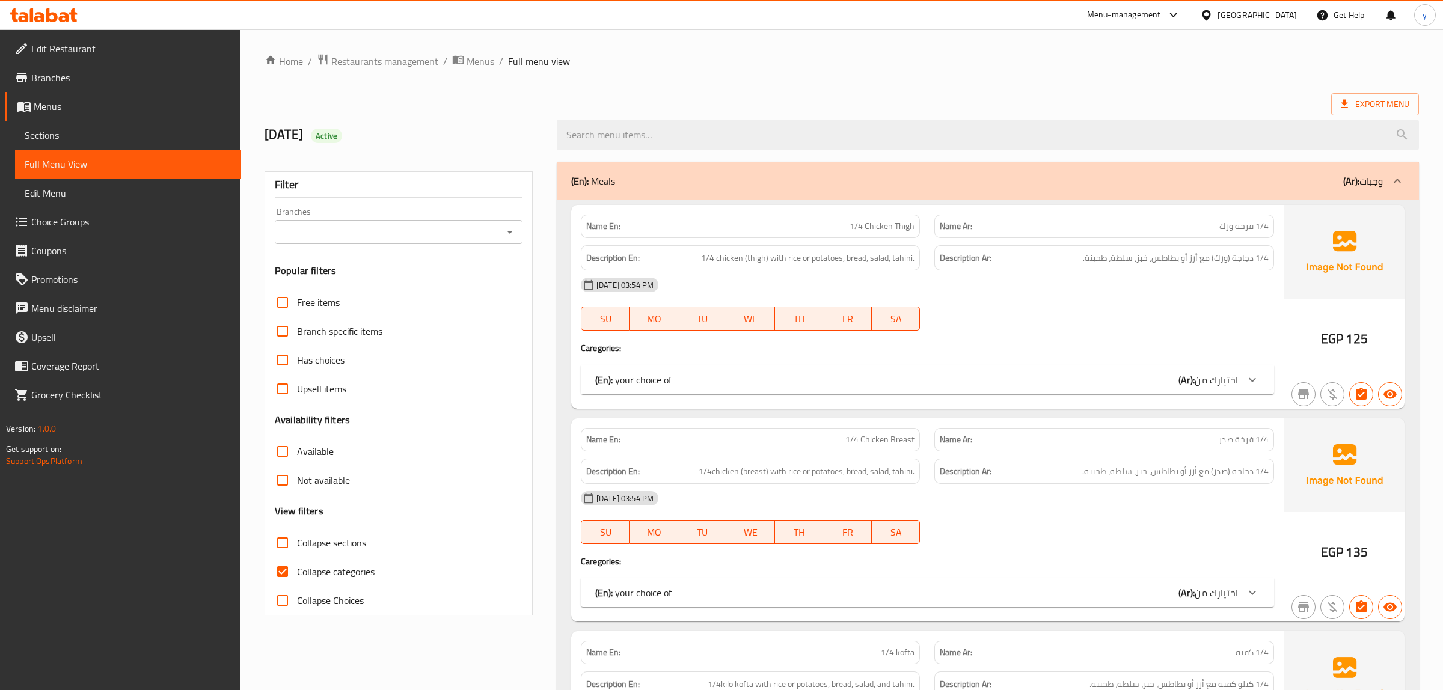
click at [49, 135] on span "Sections" at bounding box center [128, 135] width 207 height 14
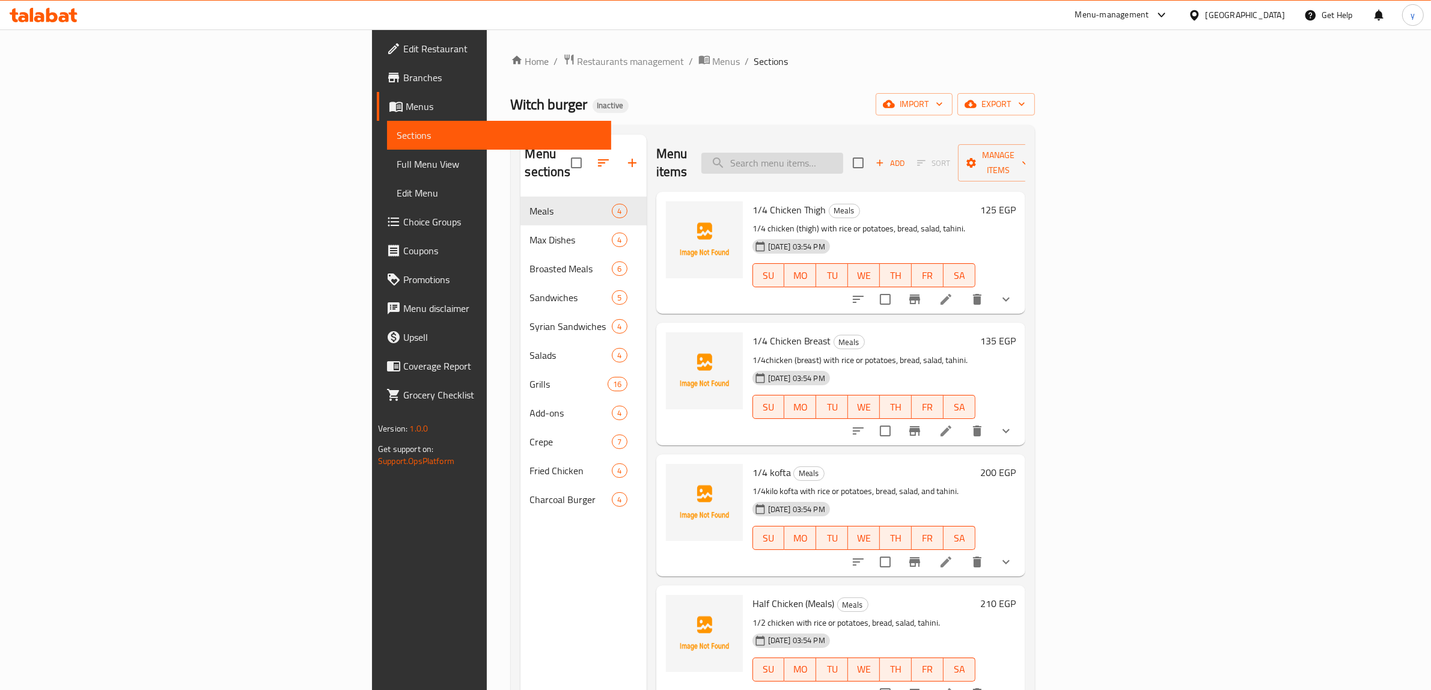
click at [843, 153] on input "search" at bounding box center [772, 163] width 142 height 21
paste input "½ فرخة و ربع كفتة"
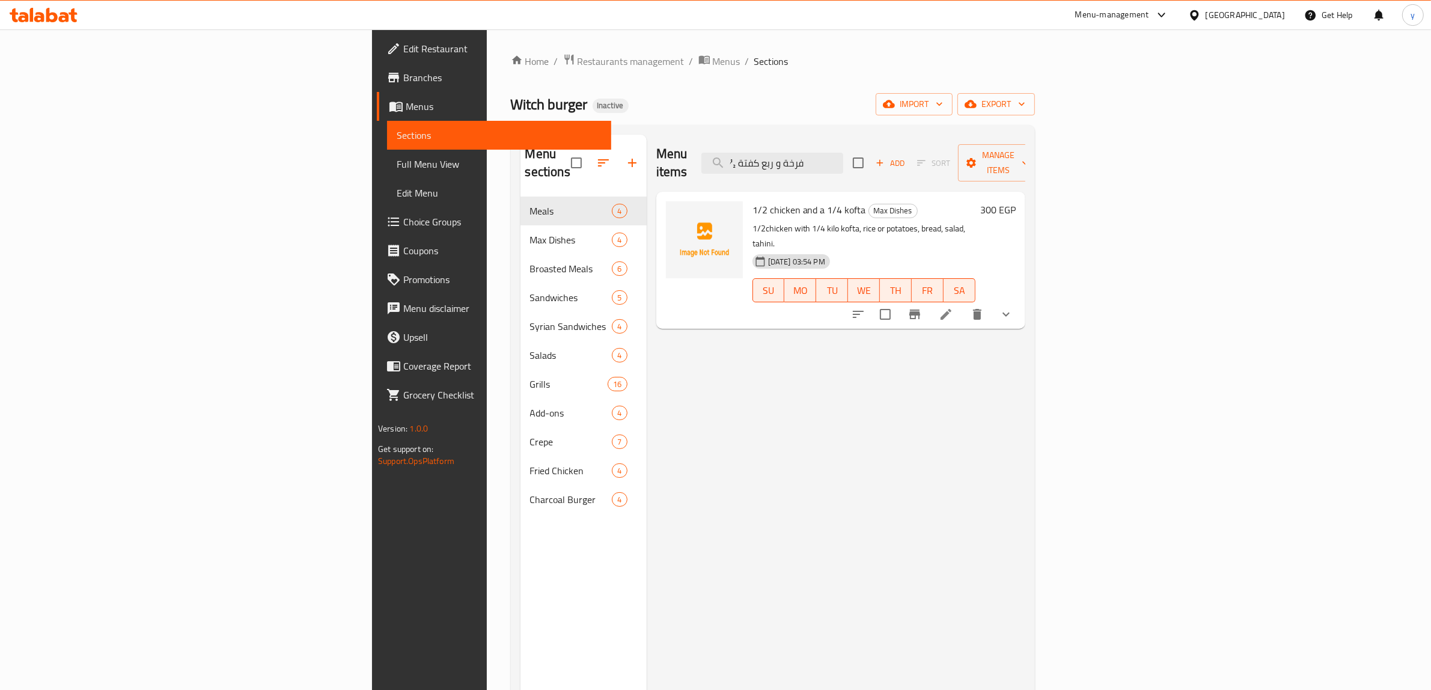
type input "½ فرخة و ربع كفتة"
click at [953, 307] on icon at bounding box center [946, 314] width 14 height 14
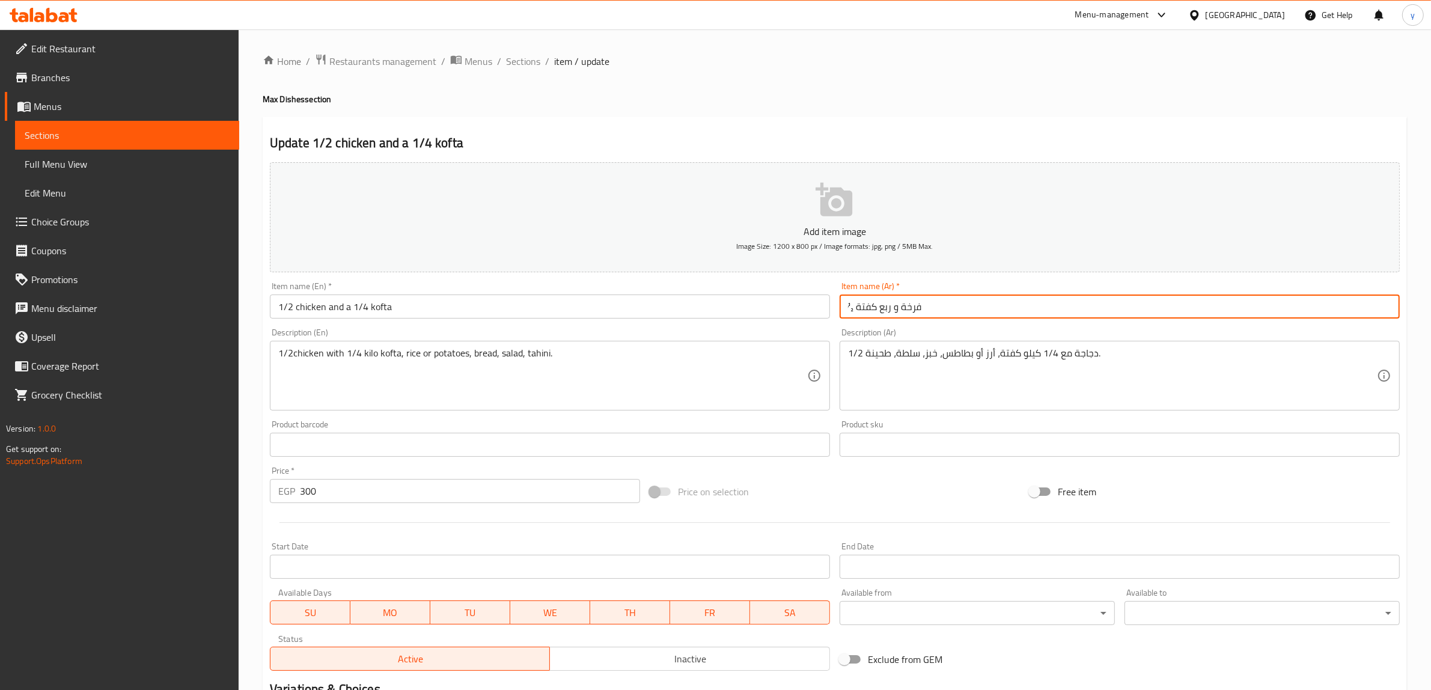
click at [929, 304] on input "½ فرخة و ربع كفتة" at bounding box center [1120, 307] width 560 height 24
drag, startPoint x: 1384, startPoint y: 311, endPoint x: 1399, endPoint y: 316, distance: 15.6
click at [1399, 316] on input "½ فرخة و ربع كفتة" at bounding box center [1120, 307] width 560 height 24
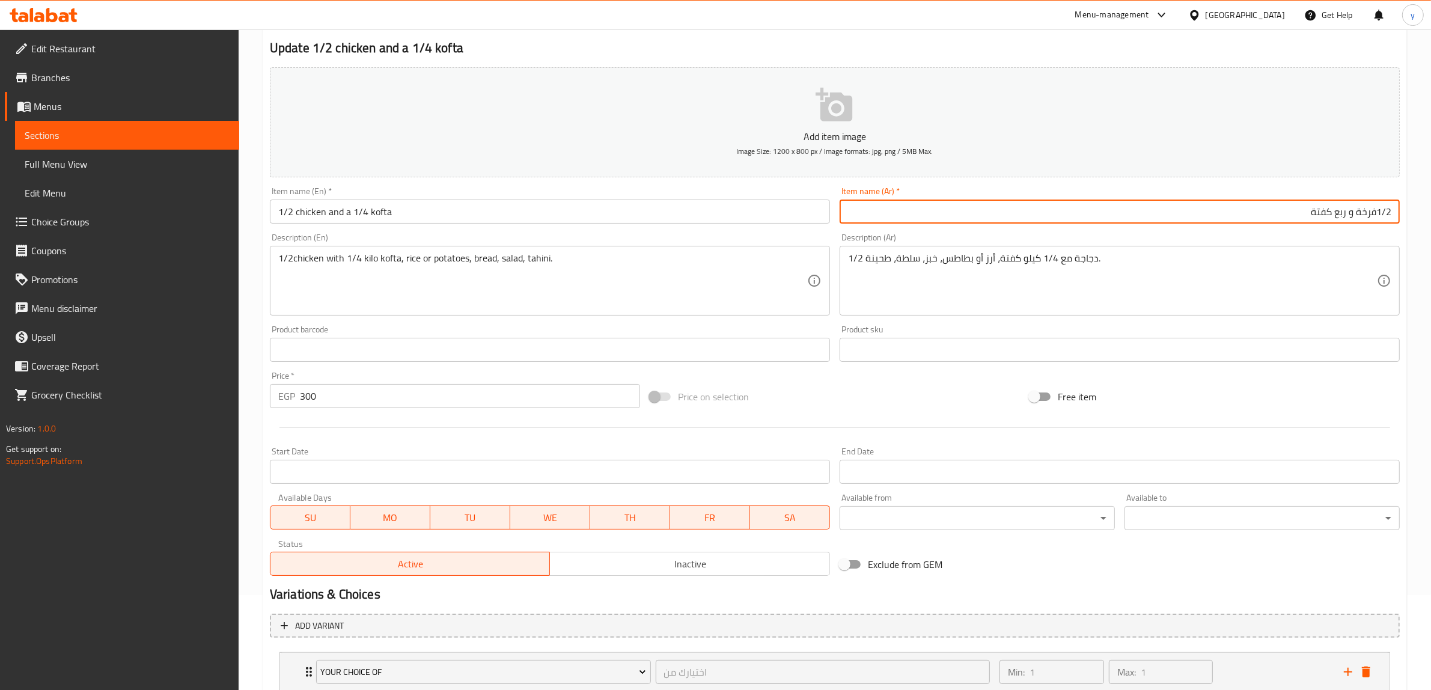
scroll to position [178, 0]
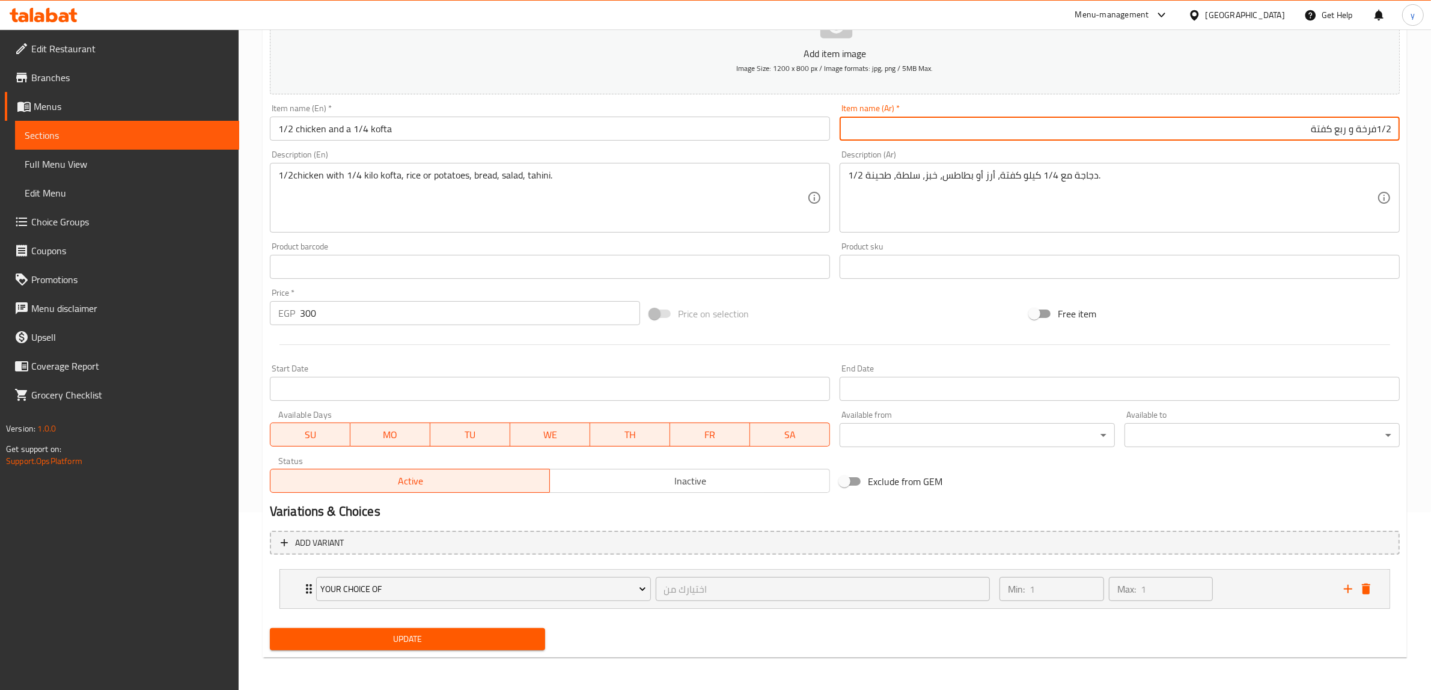
type input "1/2فرخة و ربع كفتة"
click at [525, 647] on button "Update" at bounding box center [407, 639] width 275 height 22
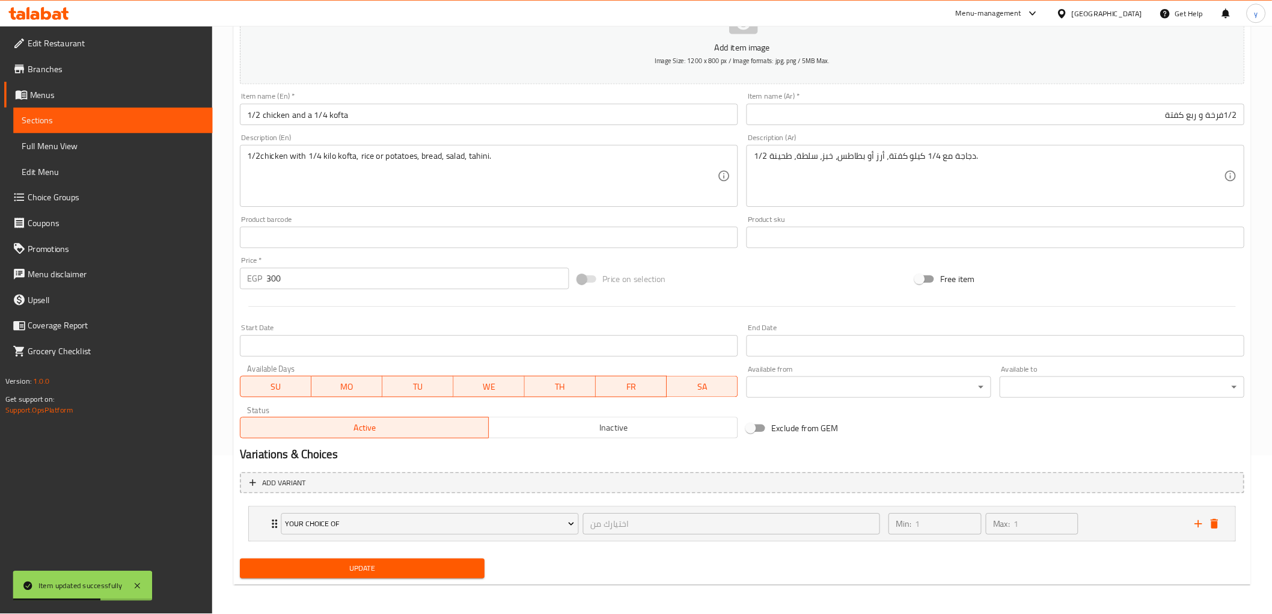
scroll to position [177, 0]
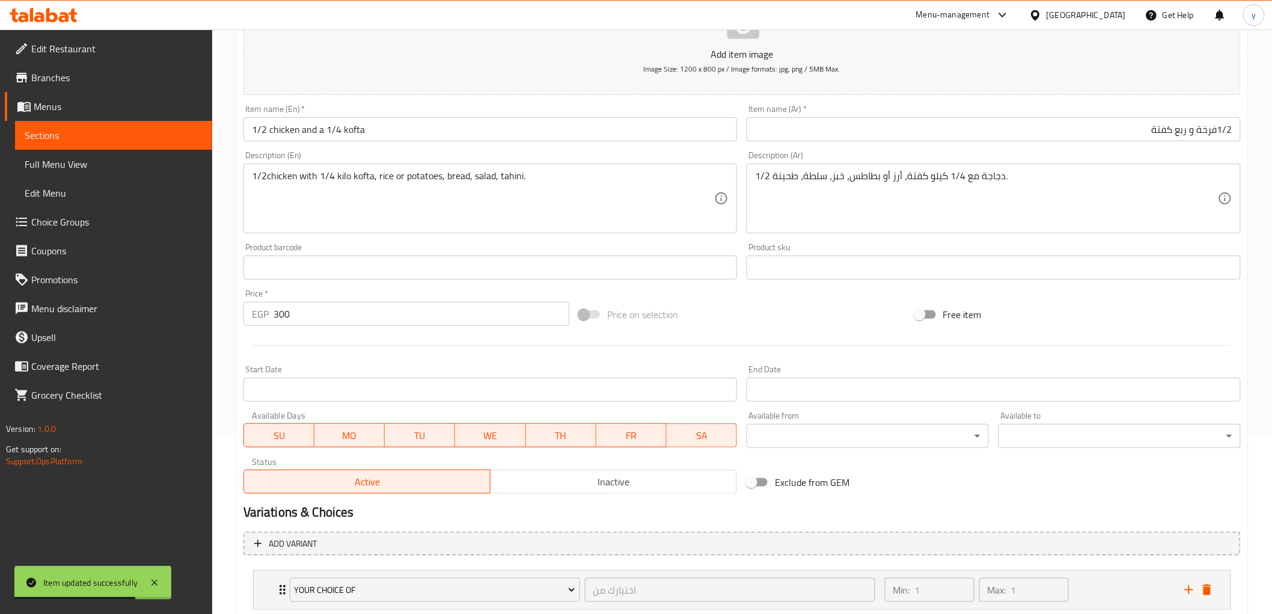
click at [52, 140] on span "Sections" at bounding box center [114, 135] width 178 height 14
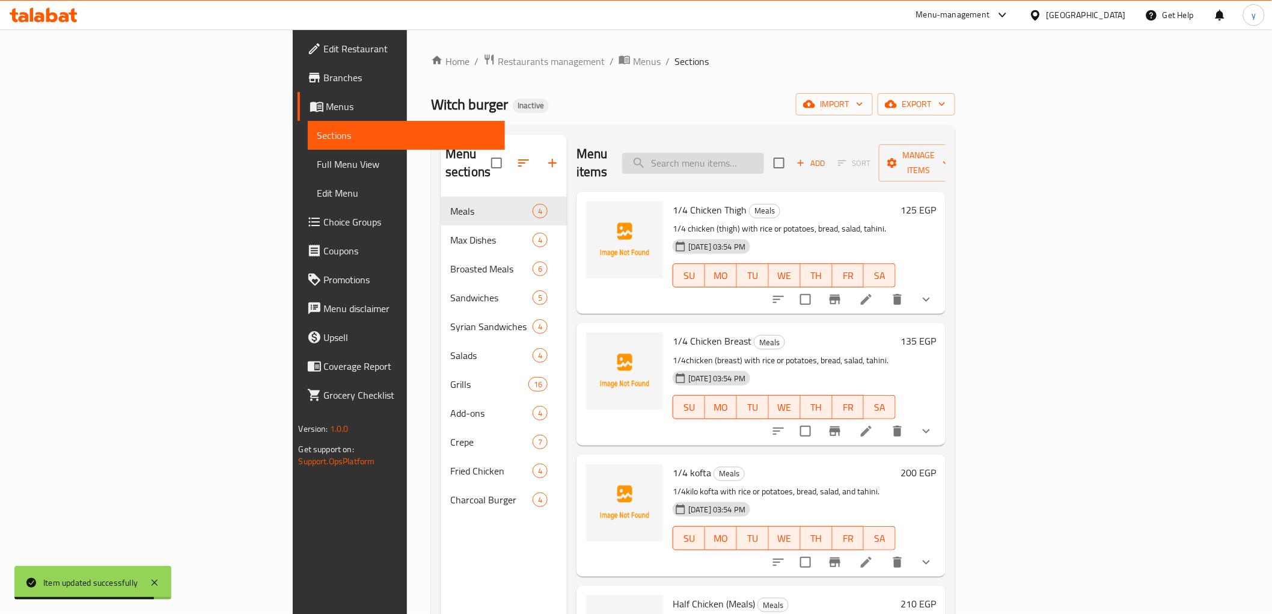
click at [764, 154] on input "search" at bounding box center [693, 163] width 142 height 21
paste input "Price of Shish Tawook and Price of Kofta"
type input "Price of Shish Tawook and Price of Kofta"
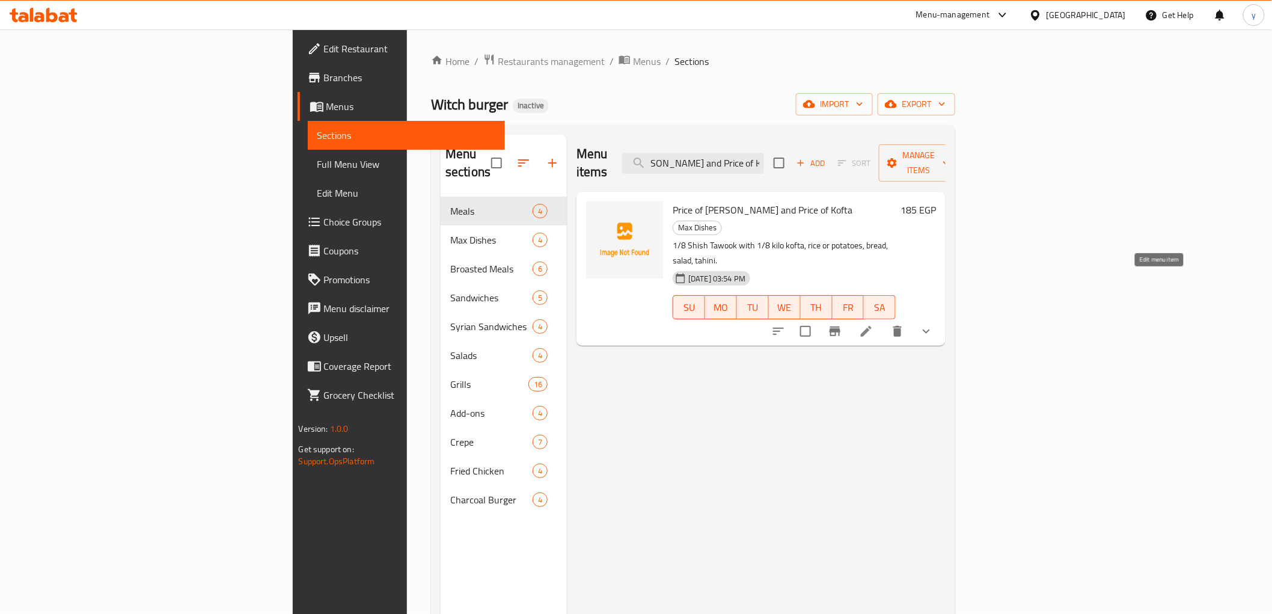
click at [873, 324] on icon at bounding box center [866, 331] width 14 height 14
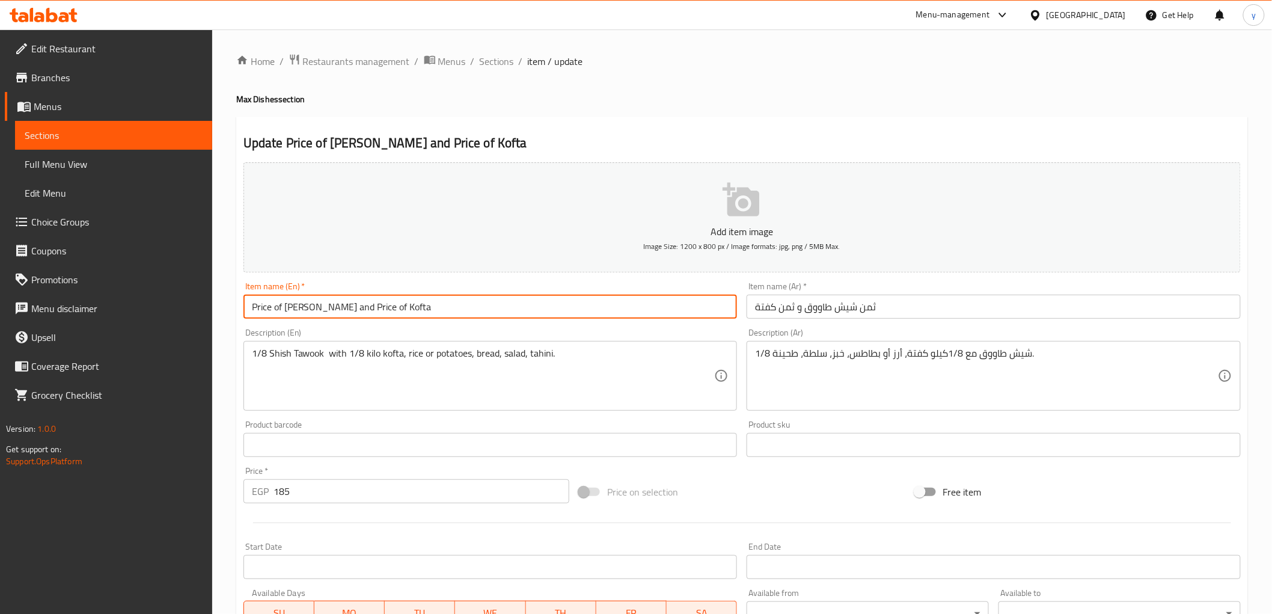
drag, startPoint x: 281, startPoint y: 311, endPoint x: 229, endPoint y: 328, distance: 54.4
click at [229, 328] on div "Home / Restaurants management / Menus / Sections / item / update Max Dishes sec…" at bounding box center [742, 449] width 1060 height 840
drag, startPoint x: 340, startPoint y: 311, endPoint x: 374, endPoint y: 320, distance: 35.6
click at [374, 320] on div "Item name (En)   * 1/8 Shish Tawook and Price of Kofta Item name (En) *" at bounding box center [491, 300] width 504 height 46
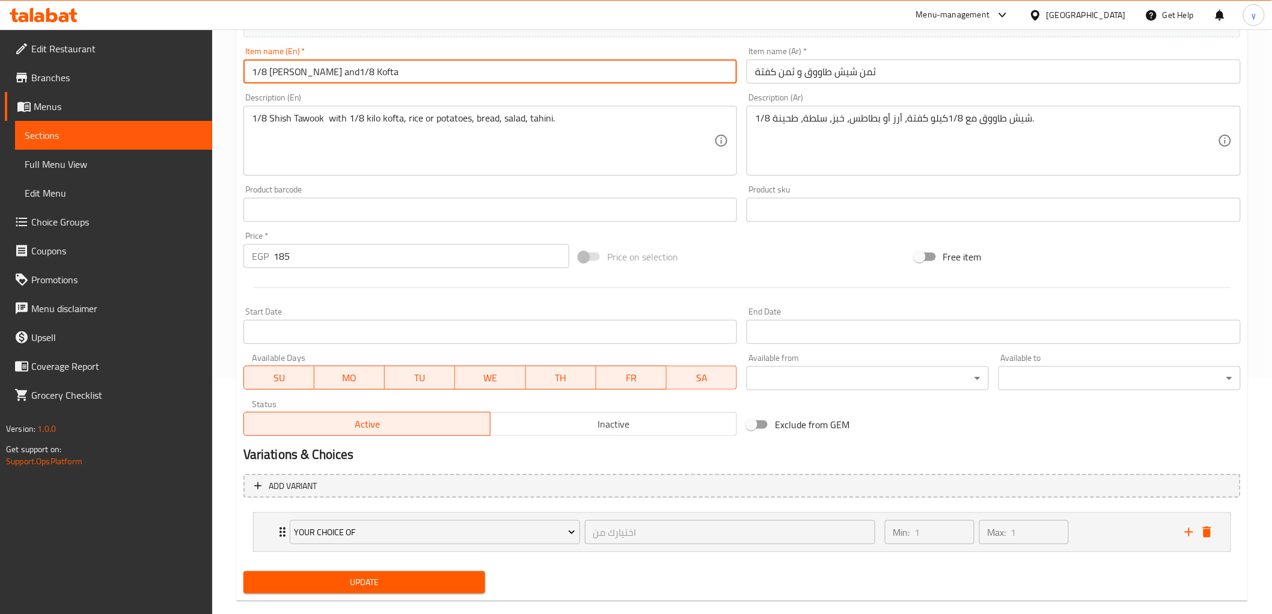
scroll to position [254, 0]
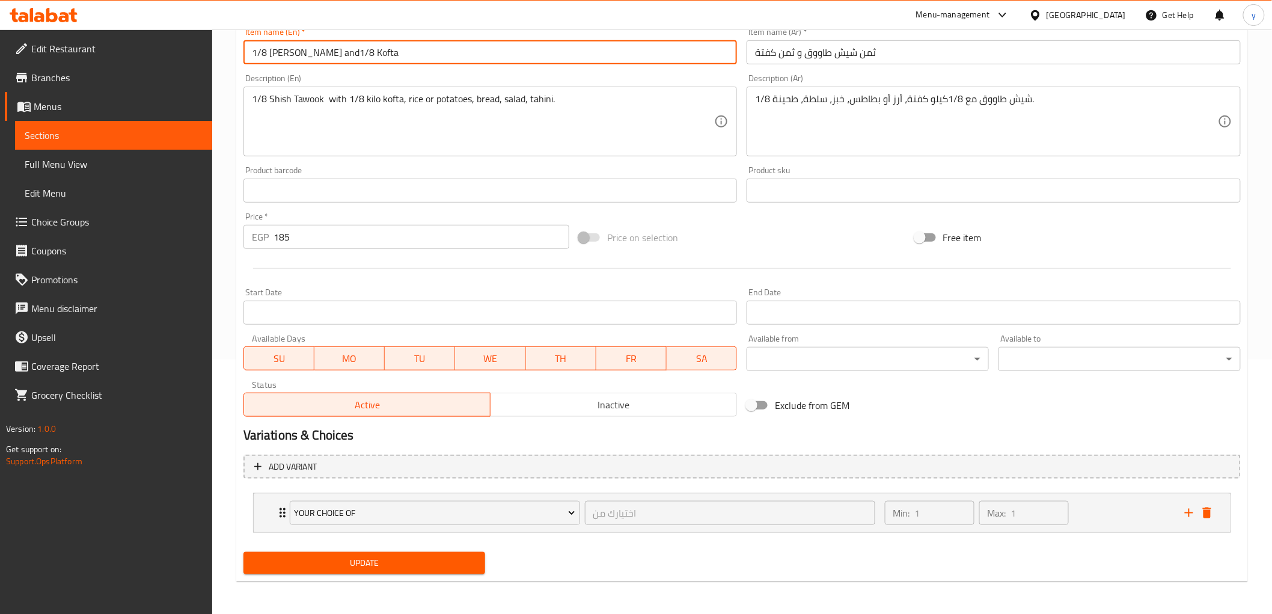
type input "1/8 [PERSON_NAME] and1/8 Kofta"
click at [403, 554] on button "Update" at bounding box center [364, 563] width 242 height 22
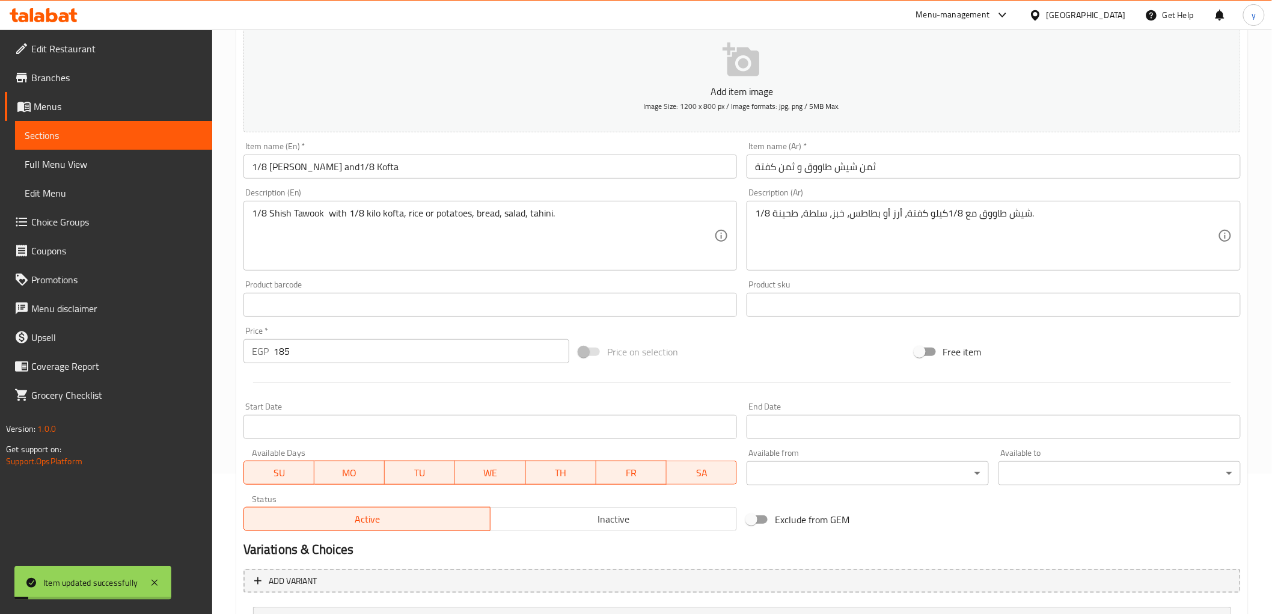
scroll to position [0, 0]
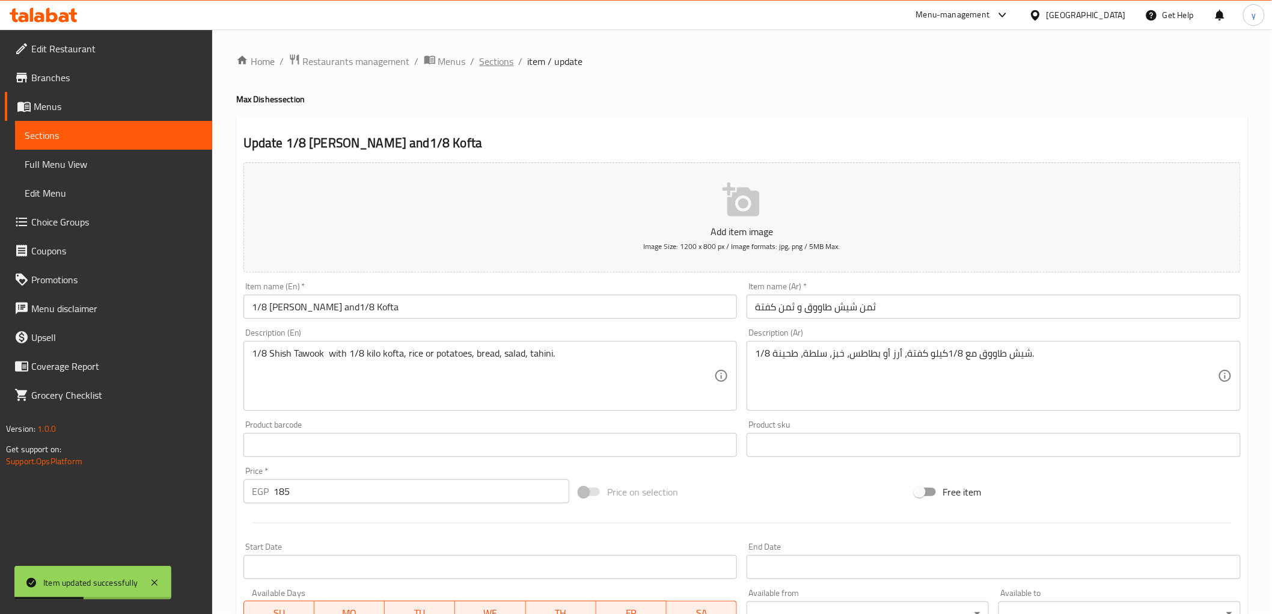
click at [503, 61] on span "Sections" at bounding box center [497, 61] width 34 height 14
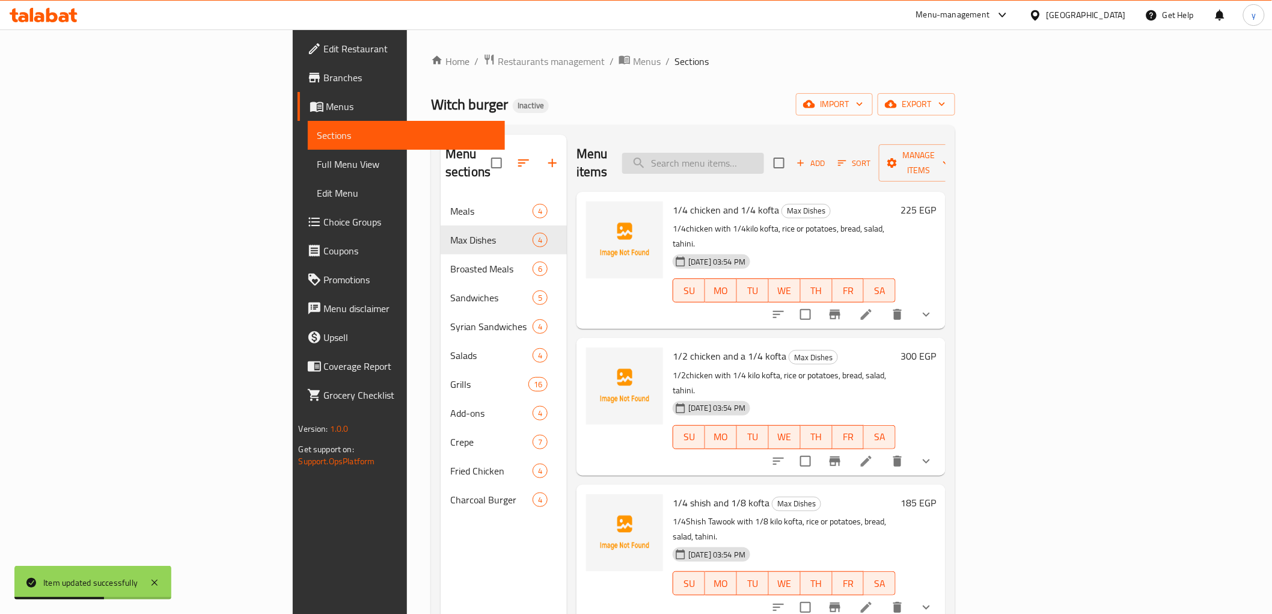
click at [764, 160] on input "search" at bounding box center [693, 163] width 142 height 21
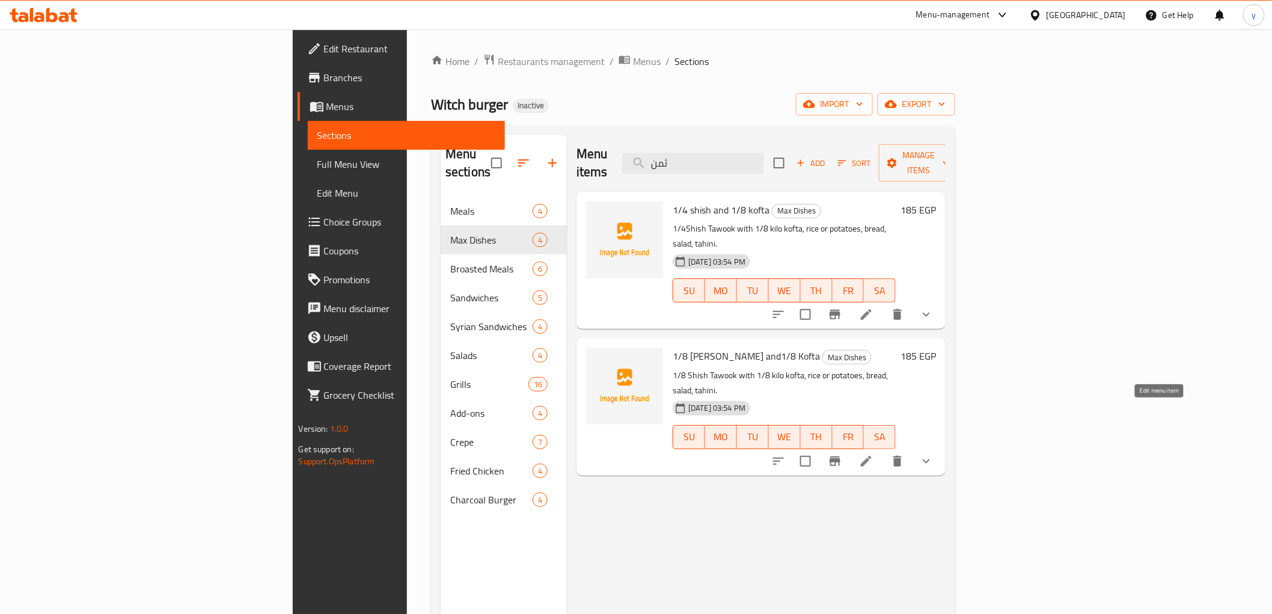
type input "ثمن"
click at [873, 454] on icon at bounding box center [866, 461] width 14 height 14
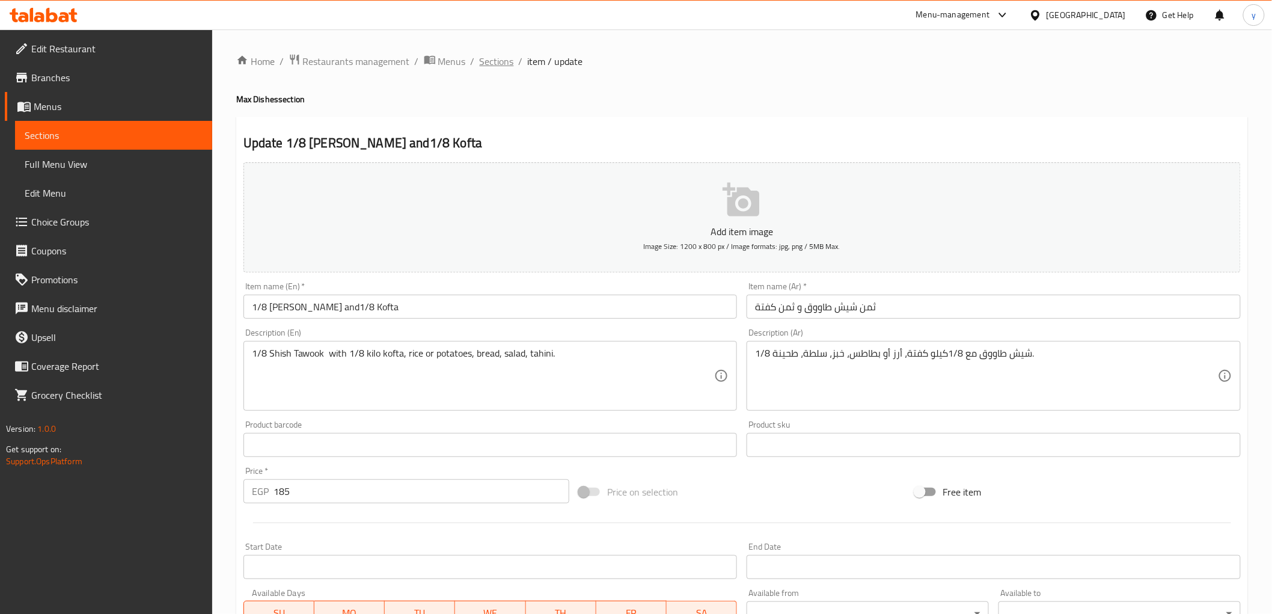
click at [491, 64] on span "Sections" at bounding box center [497, 61] width 34 height 14
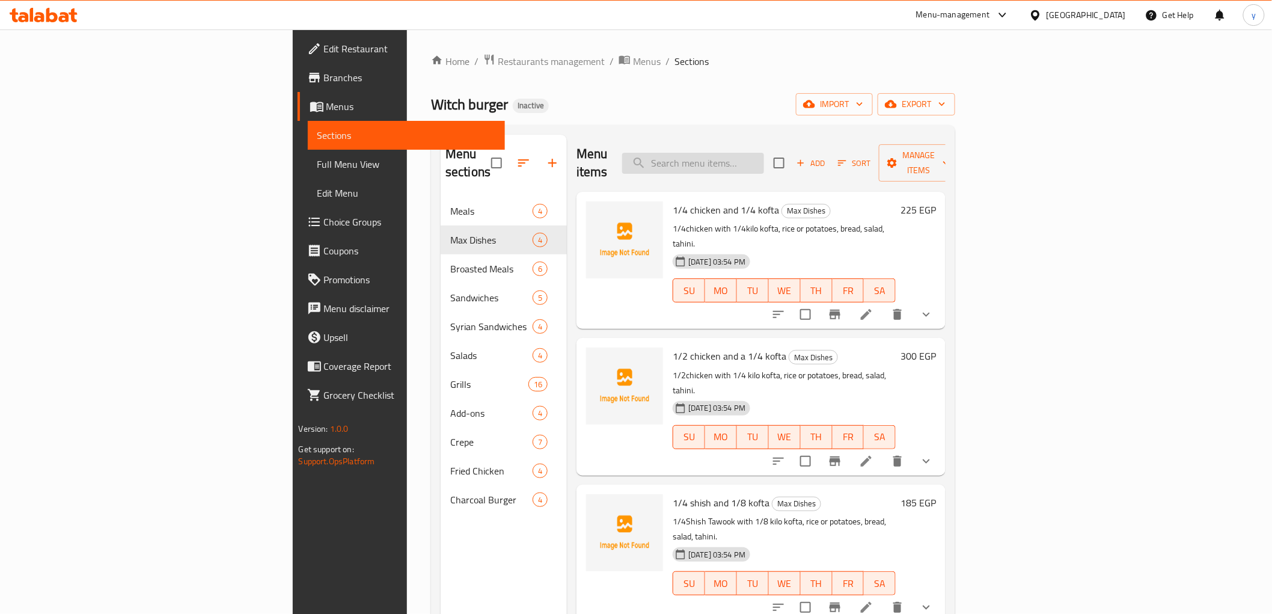
click at [764, 154] on input "search" at bounding box center [693, 163] width 142 height 21
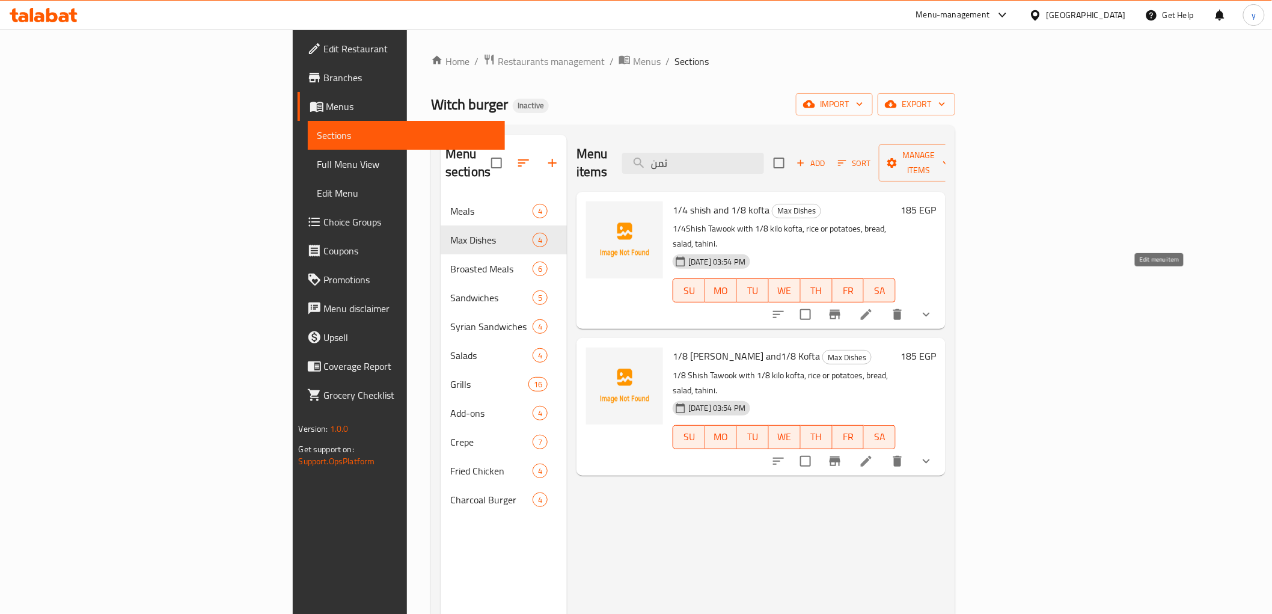
type input "ثمن"
click at [873, 307] on icon at bounding box center [866, 314] width 14 height 14
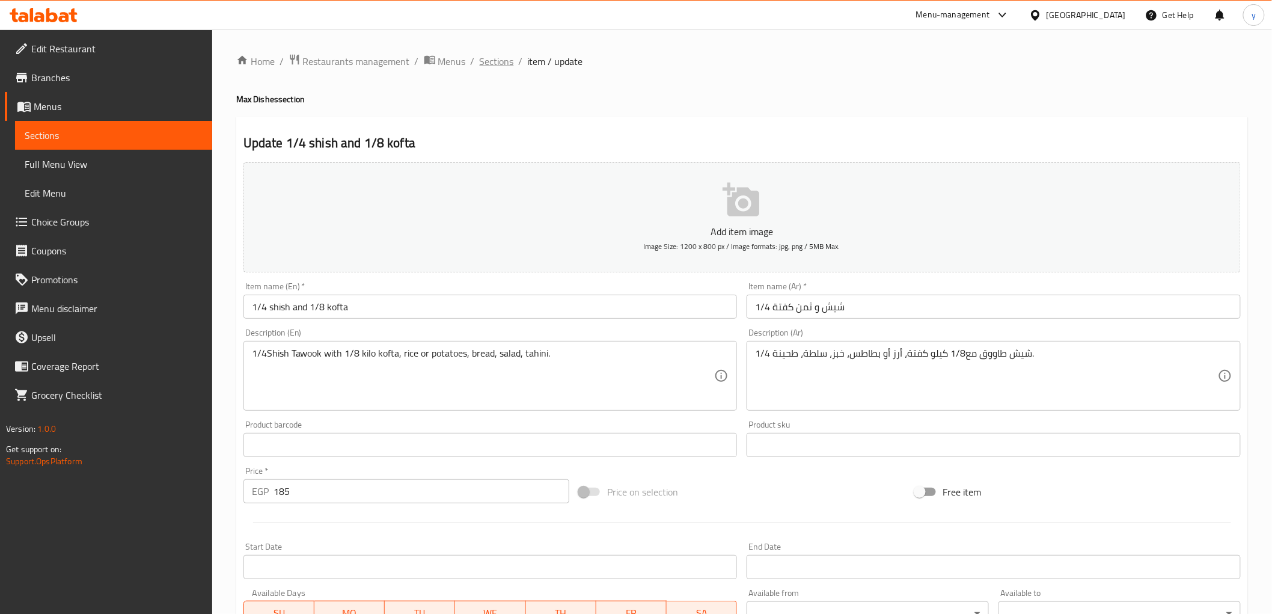
click at [509, 67] on span "Sections" at bounding box center [497, 61] width 34 height 14
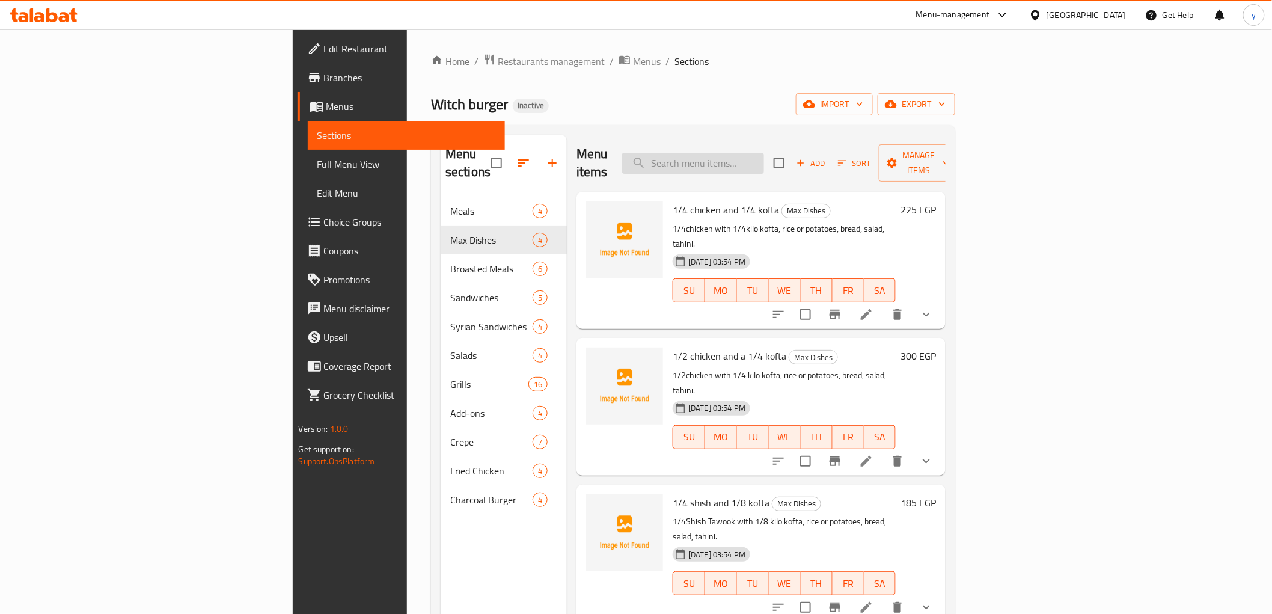
click at [764, 161] on input "search" at bounding box center [693, 163] width 142 height 21
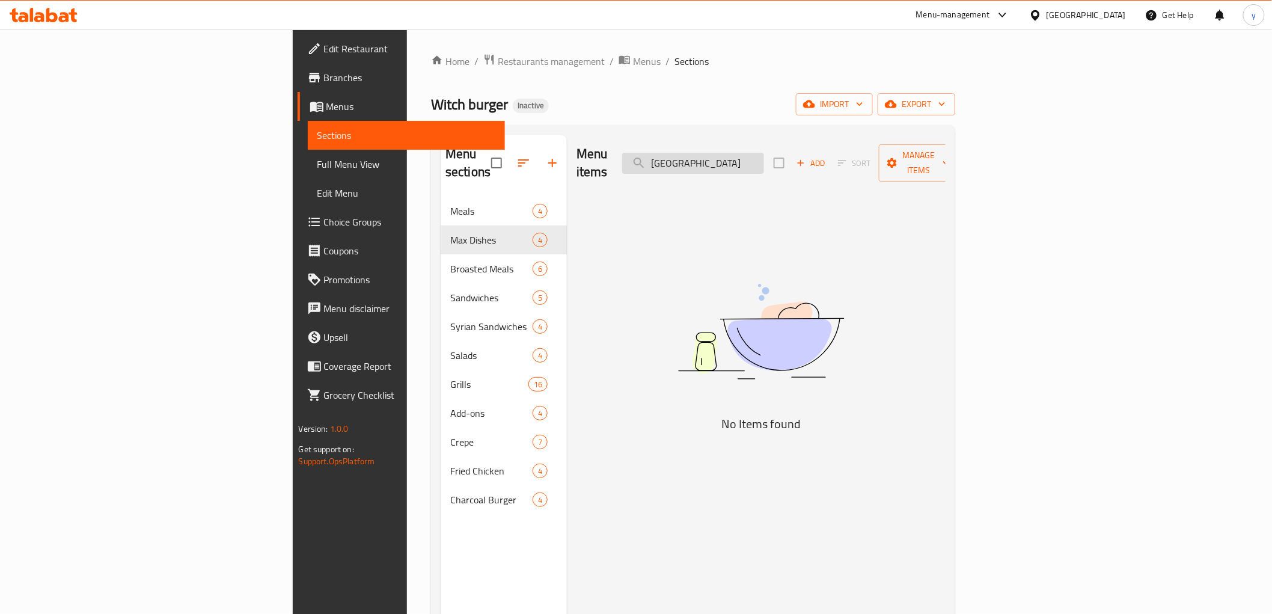
type input "ق"
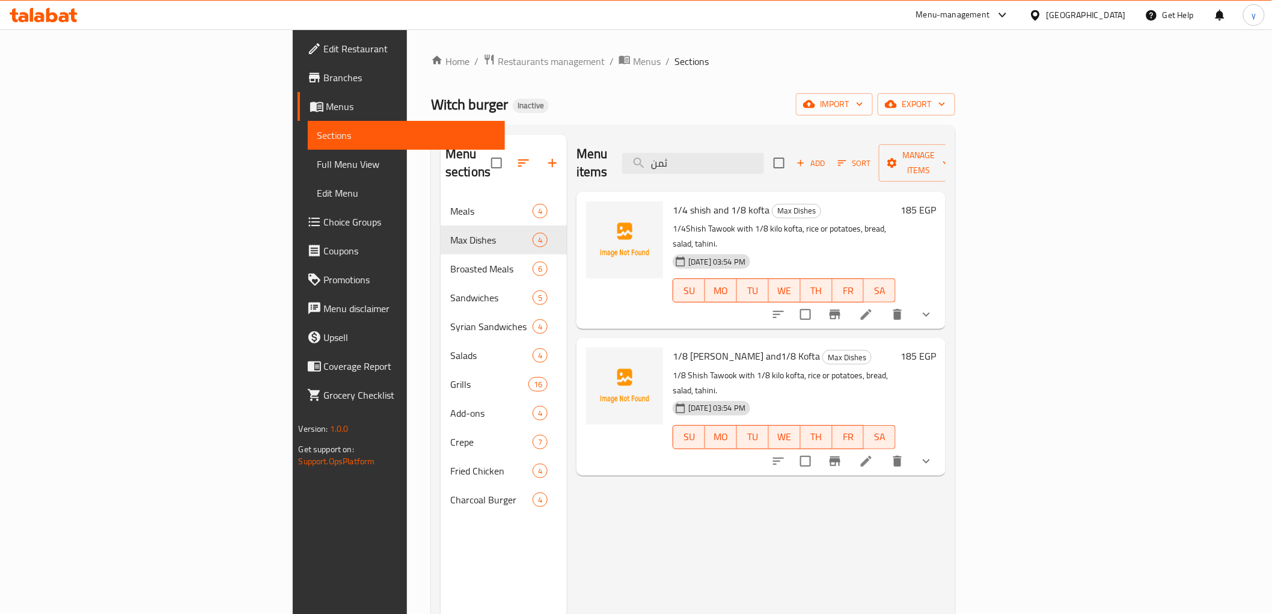
type input "ثمن"
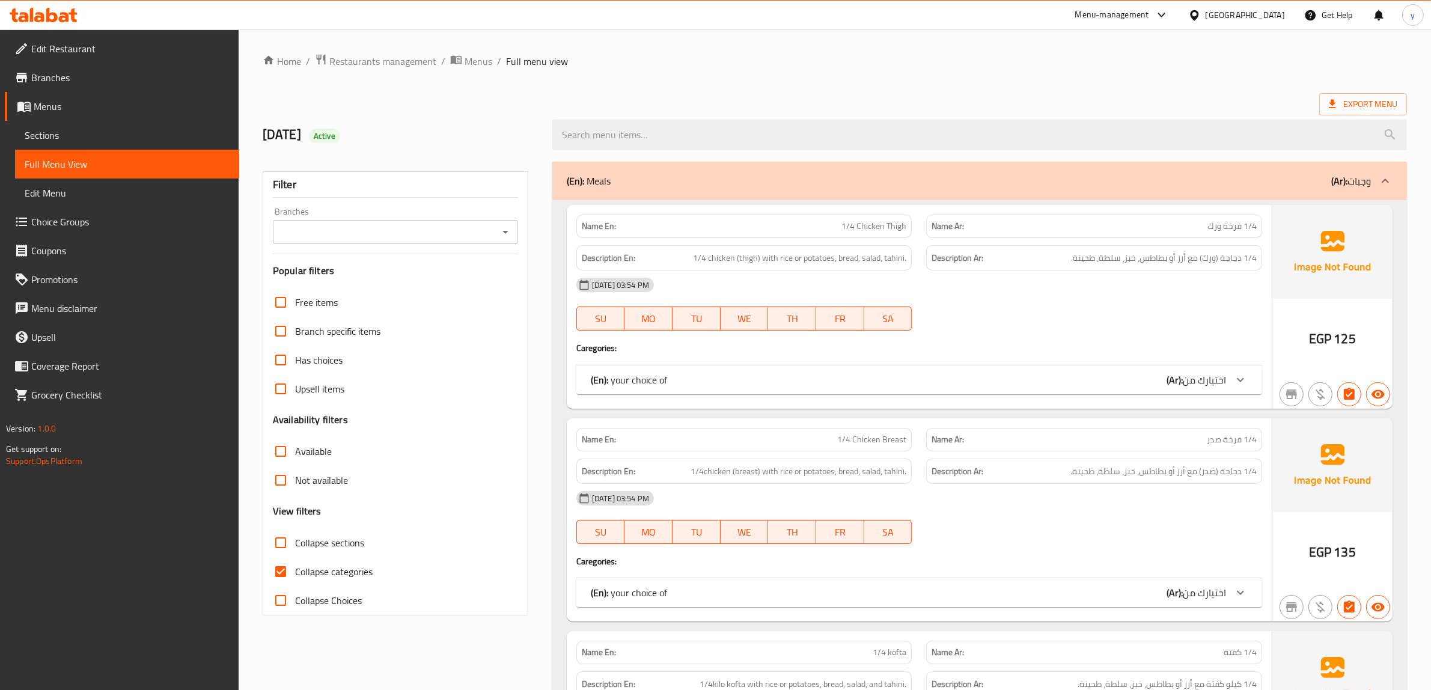
click at [328, 556] on label "Collapse sections" at bounding box center [315, 542] width 98 height 29
click at [295, 556] on input "Collapse sections" at bounding box center [280, 542] width 29 height 29
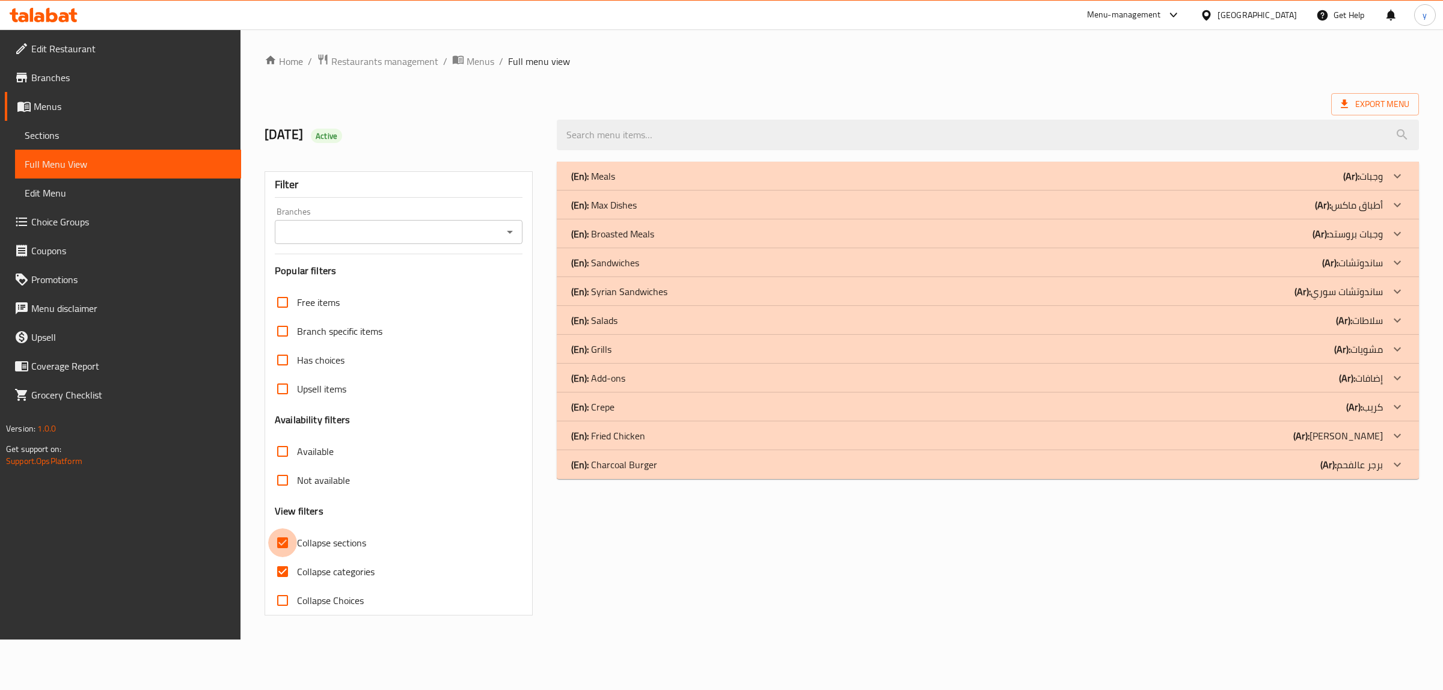
click at [289, 548] on input "Collapse sections" at bounding box center [282, 542] width 29 height 29
checkbox input "false"
click at [289, 569] on input "Collapse categories" at bounding box center [282, 571] width 29 height 29
checkbox input "false"
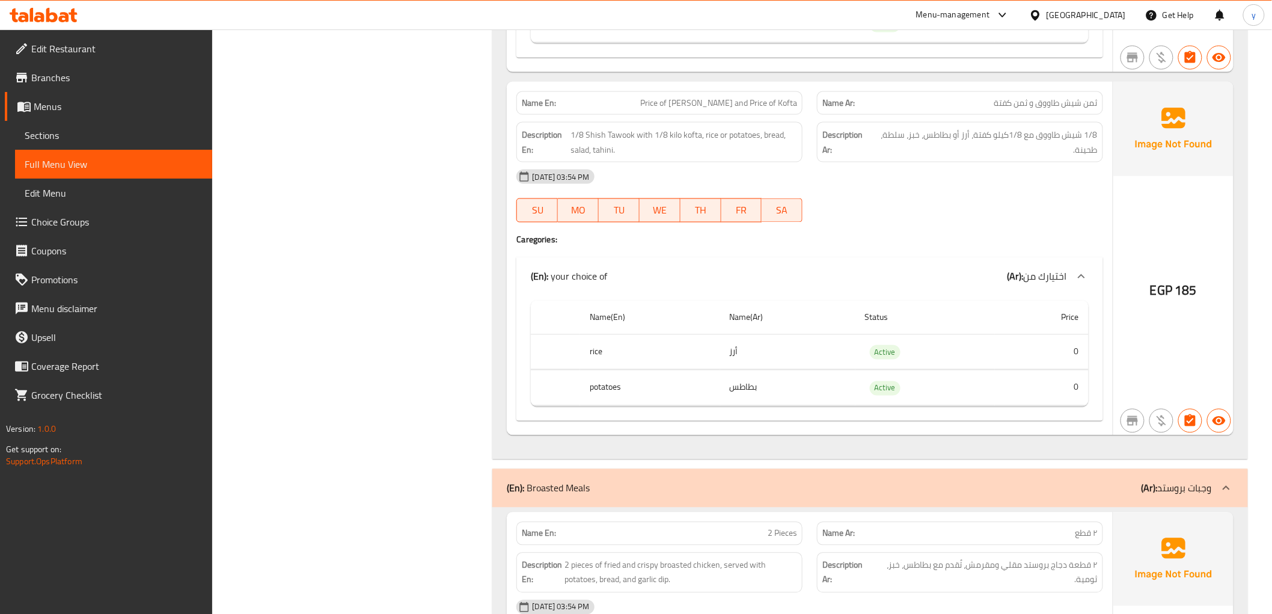
scroll to position [2671, 0]
click at [669, 105] on span "Price of Shish Tawook and Price of Kofta" at bounding box center [718, 101] width 157 height 13
click at [729, 103] on span "Price of Shish Tawook and Price of Kofta" at bounding box center [718, 101] width 157 height 13
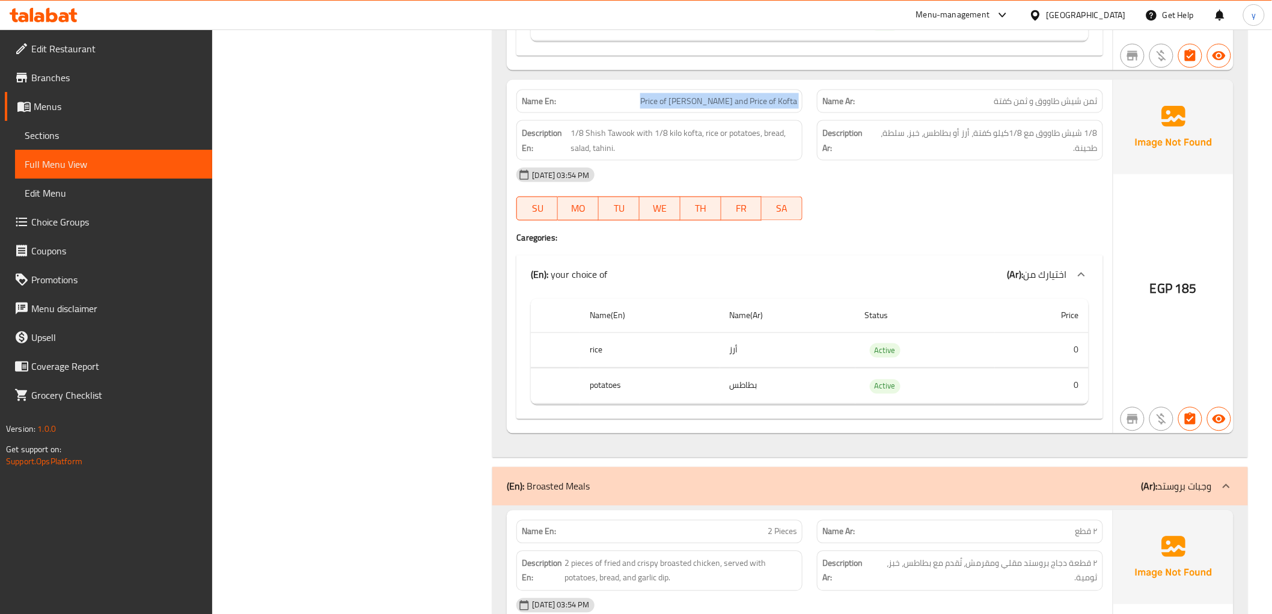
click at [729, 103] on span "Price of Shish Tawook and Price of Kofta" at bounding box center [718, 101] width 157 height 13
copy span "Price of Shish Tawook and Price of Kofta"
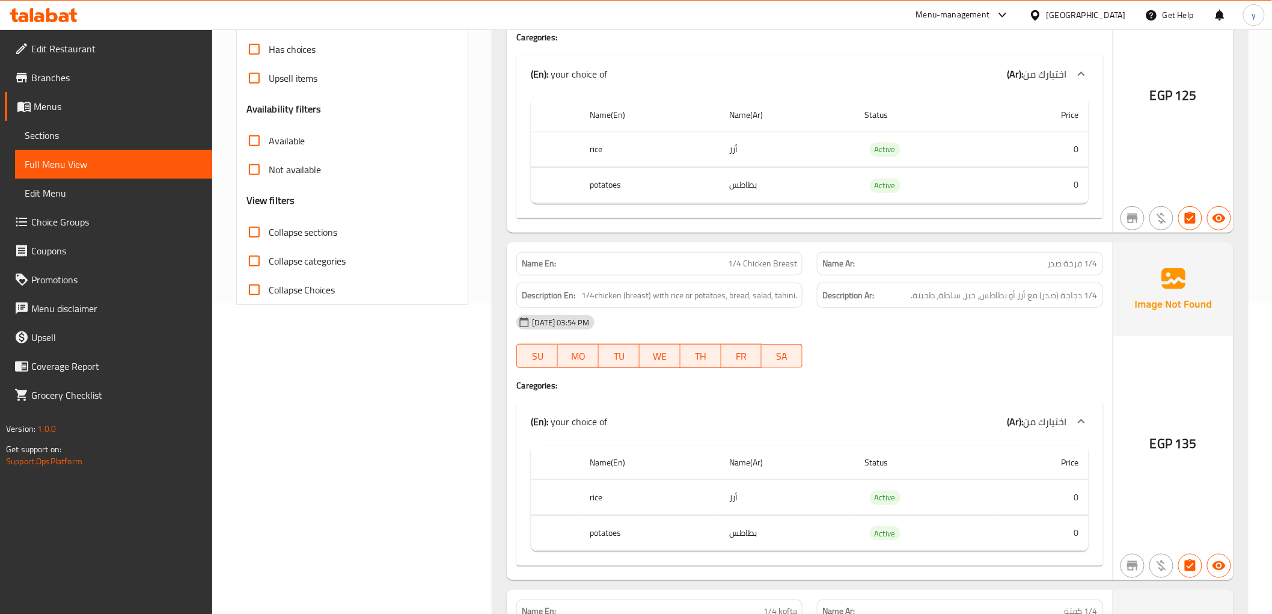
scroll to position [0, 0]
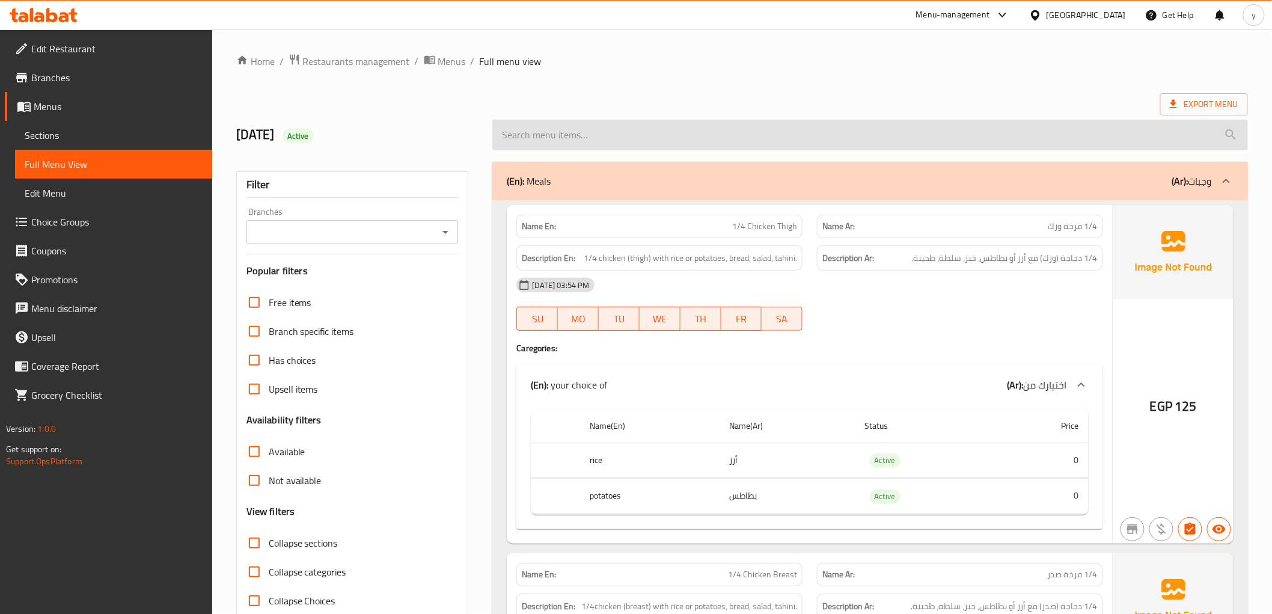
click at [777, 142] on input "search" at bounding box center [869, 135] width 755 height 31
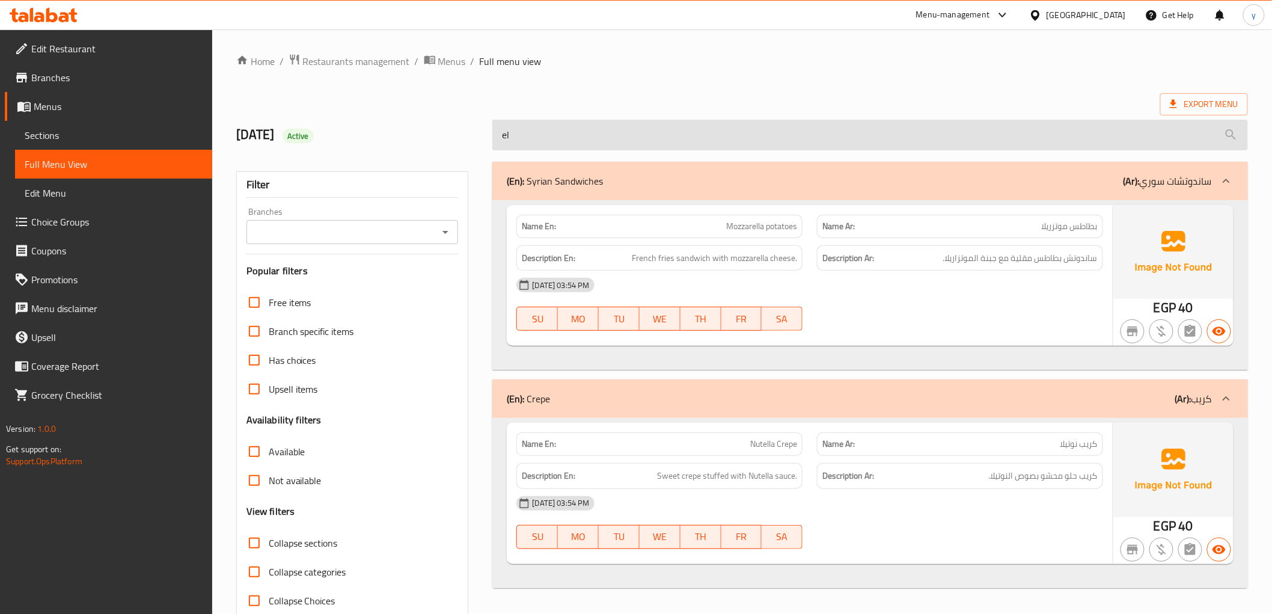
type input "e"
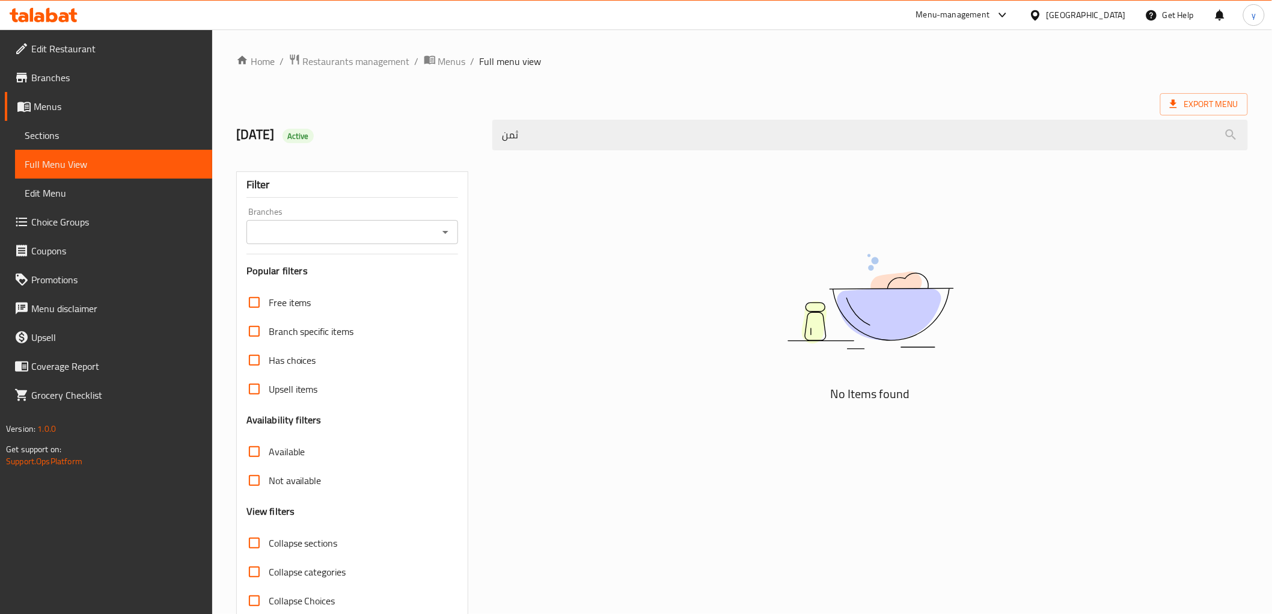
type input "ثمن"
drag, startPoint x: 559, startPoint y: 134, endPoint x: 407, endPoint y: 176, distance: 157.8
click at [407, 176] on div "Home / Restaurants management / Menus / Full menu view Export Menu 15/10/2025 A…" at bounding box center [742, 334] width 1012 height 562
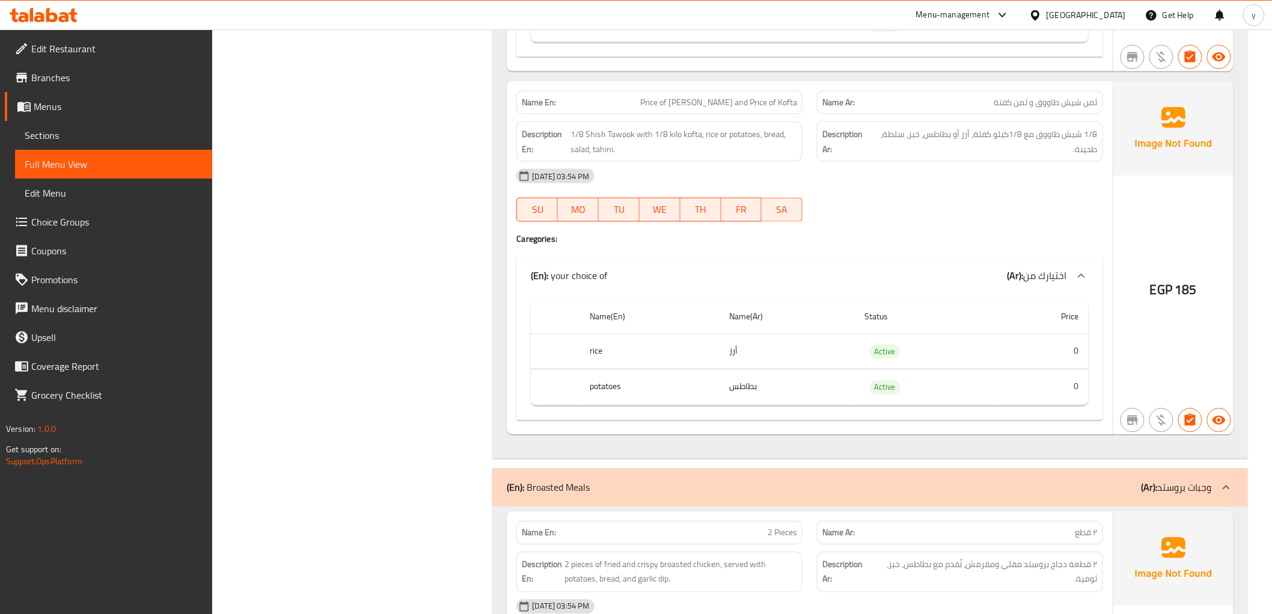
scroll to position [2671, 0]
click at [1028, 177] on div "[DATE] 03:54 PM" at bounding box center [809, 174] width 601 height 29
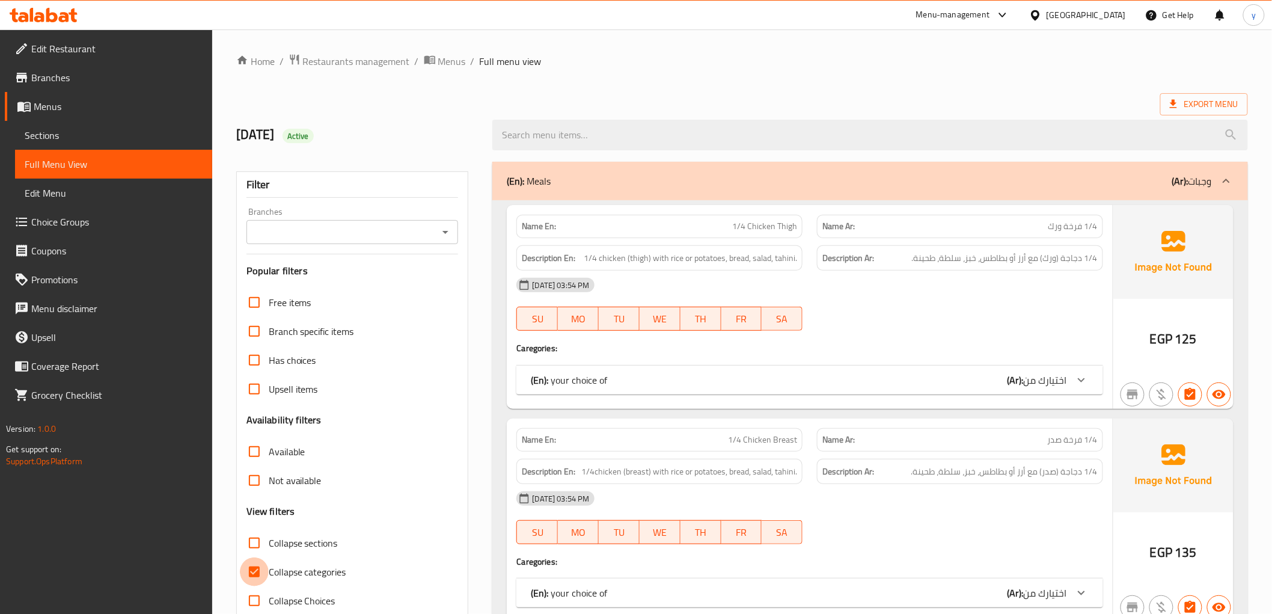
click at [255, 572] on input "Collapse categories" at bounding box center [254, 571] width 29 height 29
checkbox input "false"
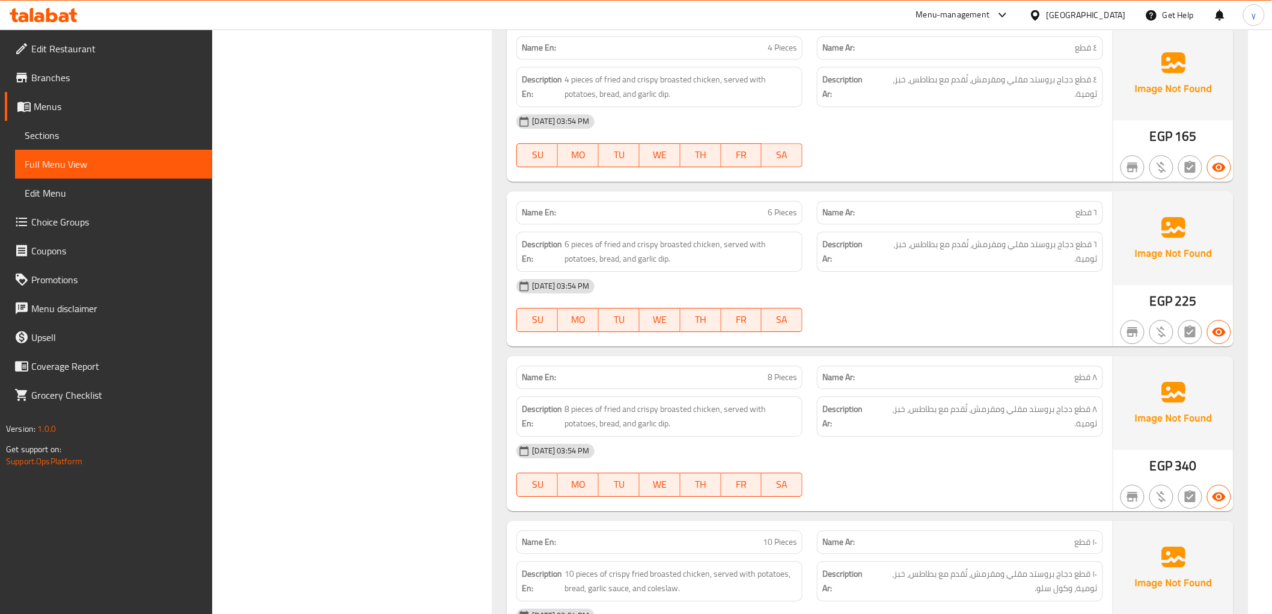
scroll to position [3335, 0]
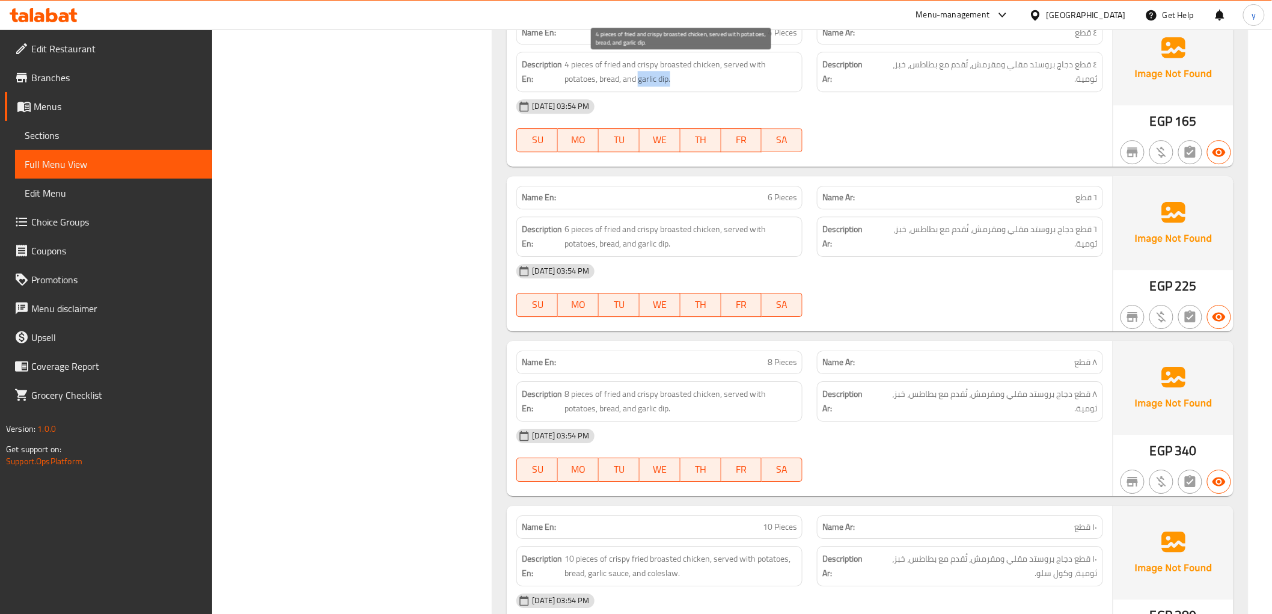
drag, startPoint x: 640, startPoint y: 81, endPoint x: 674, endPoint y: 85, distance: 34.5
click at [674, 85] on span "4 pieces of fried and crispy broasted chicken, served with potatoes, bread, and…" at bounding box center [680, 71] width 233 height 29
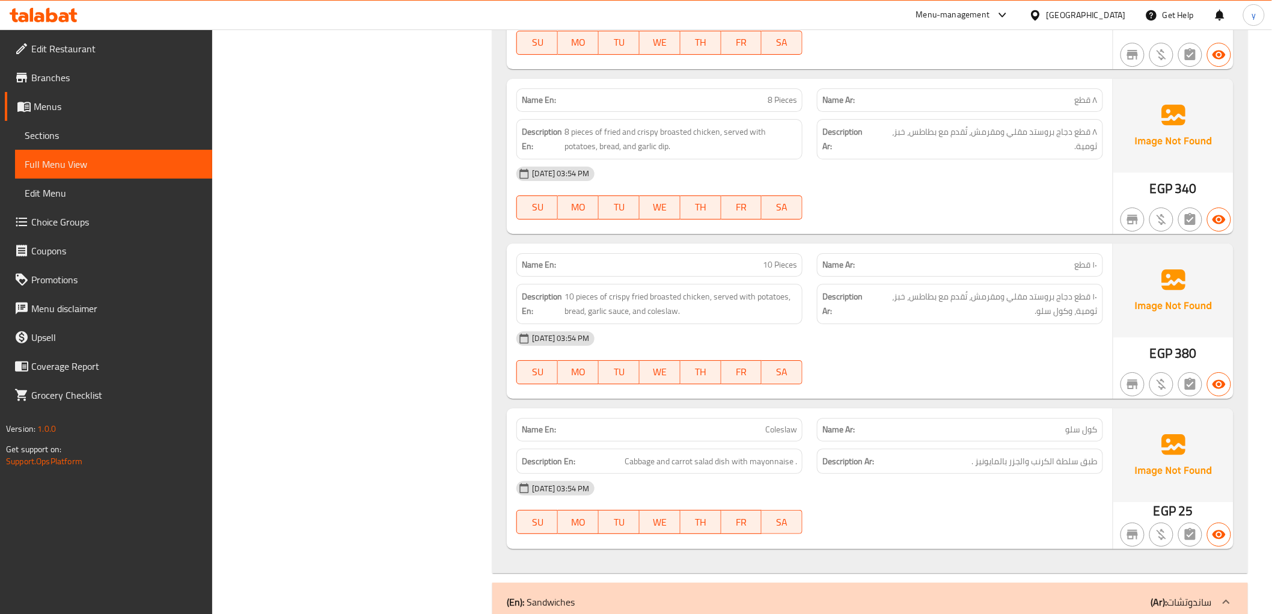
scroll to position [3602, 0]
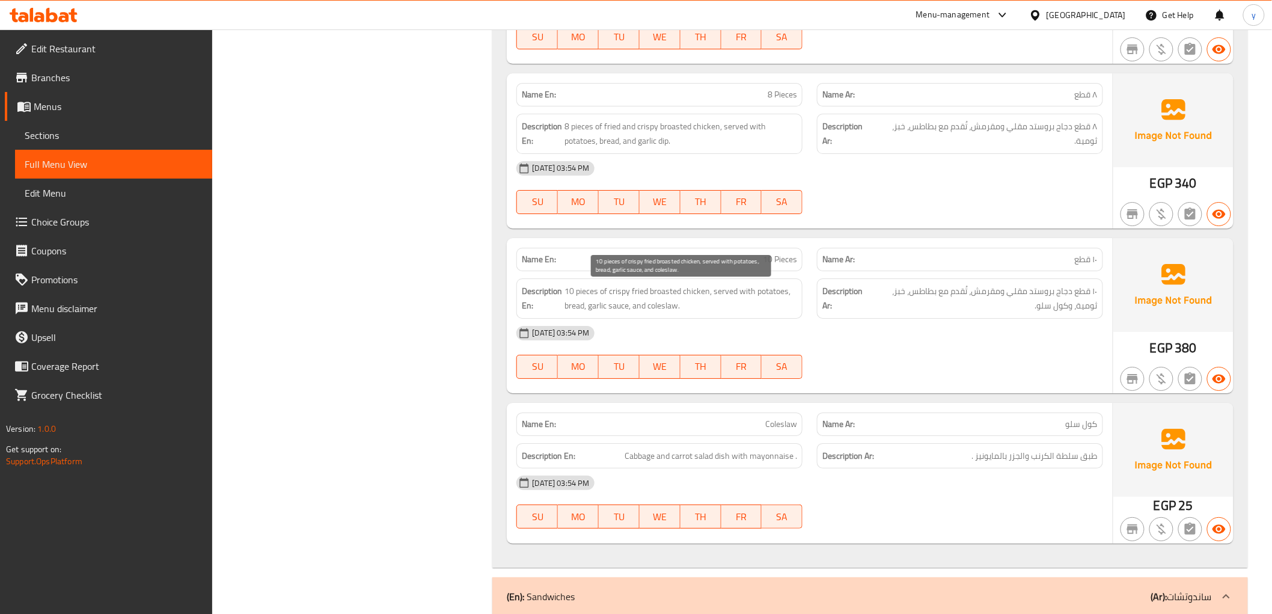
click at [610, 310] on span "10 pieces of crispy fried broasted chicken, served with potatoes, bread, garlic…" at bounding box center [680, 298] width 233 height 29
click at [600, 305] on span "10 pieces of crispy fried broasted chicken, served with potatoes, bread, garlic…" at bounding box center [680, 298] width 233 height 29
drag, startPoint x: 626, startPoint y: 307, endPoint x: 593, endPoint y: 304, distance: 32.7
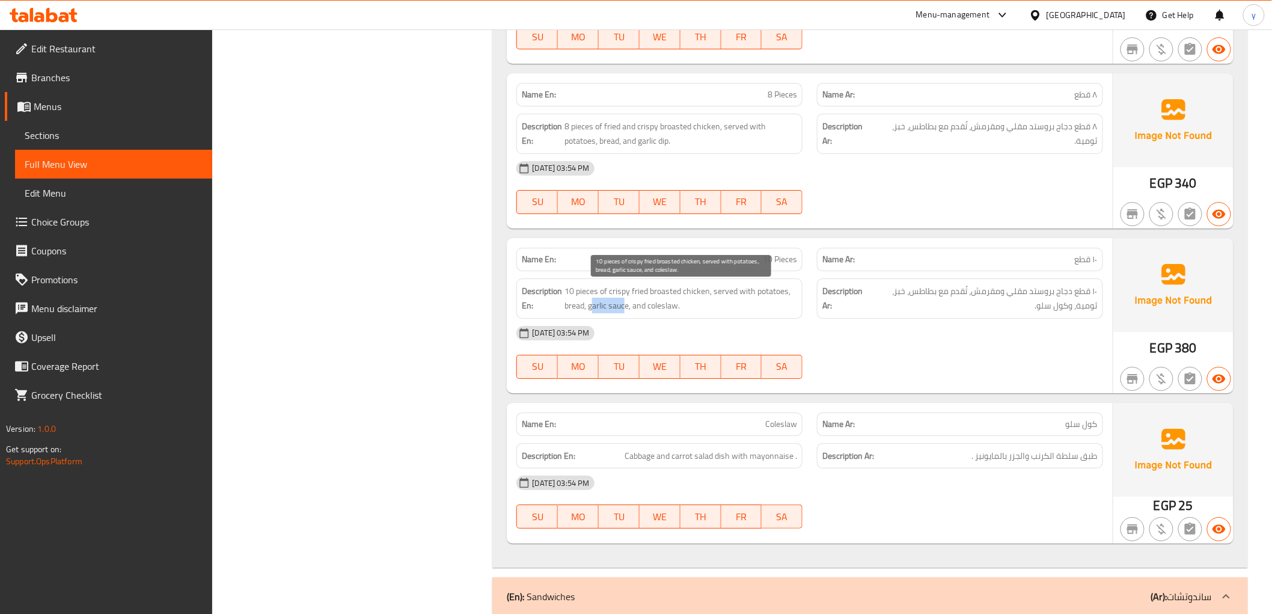
click at [593, 304] on span "10 pieces of crispy fried broasted chicken, served with potatoes, bread, garlic…" at bounding box center [680, 298] width 233 height 29
click at [620, 308] on span "10 pieces of crispy fried broasted chicken, served with potatoes, bread, garlic…" at bounding box center [680, 298] width 233 height 29
click at [605, 308] on span "10 pieces of crispy fried broasted chicken, served with potatoes, bread, garlic…" at bounding box center [680, 298] width 233 height 29
drag, startPoint x: 590, startPoint y: 309, endPoint x: 629, endPoint y: 311, distance: 39.1
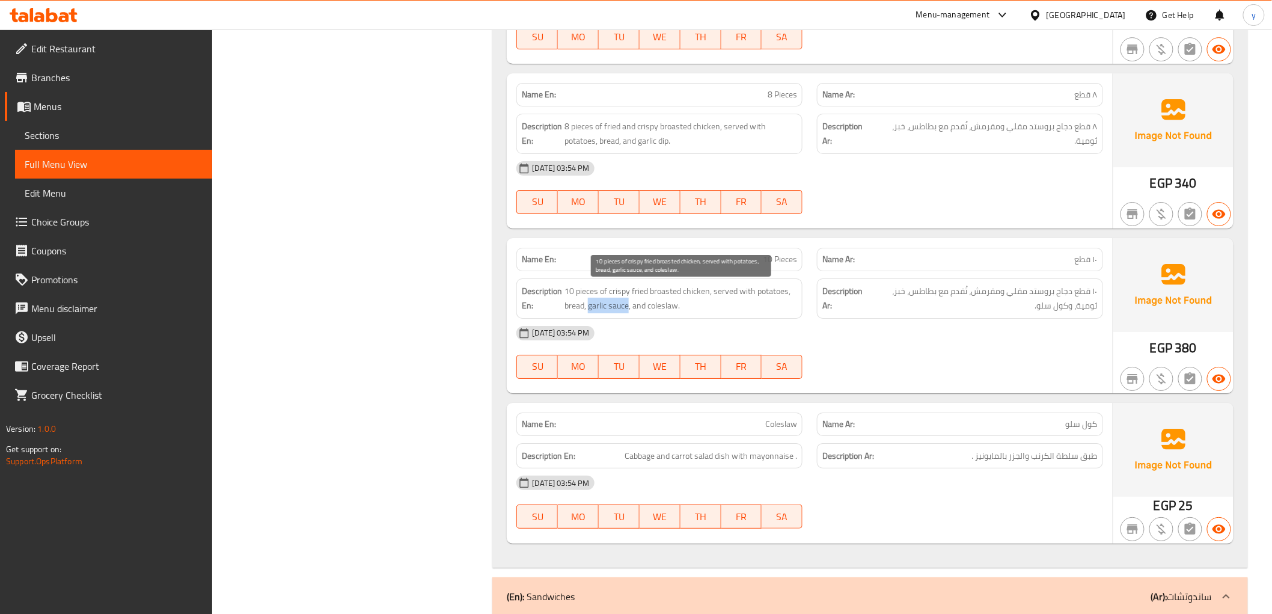
click at [629, 311] on span "10 pieces of crispy fried broasted chicken, served with potatoes, bread, garlic…" at bounding box center [680, 298] width 233 height 29
drag, startPoint x: 610, startPoint y: 309, endPoint x: 754, endPoint y: 264, distance: 150.4
click at [754, 264] on p "Name En: 10 Pieces" at bounding box center [659, 259] width 275 height 13
click at [771, 256] on span "10 Pieces" at bounding box center [780, 259] width 34 height 13
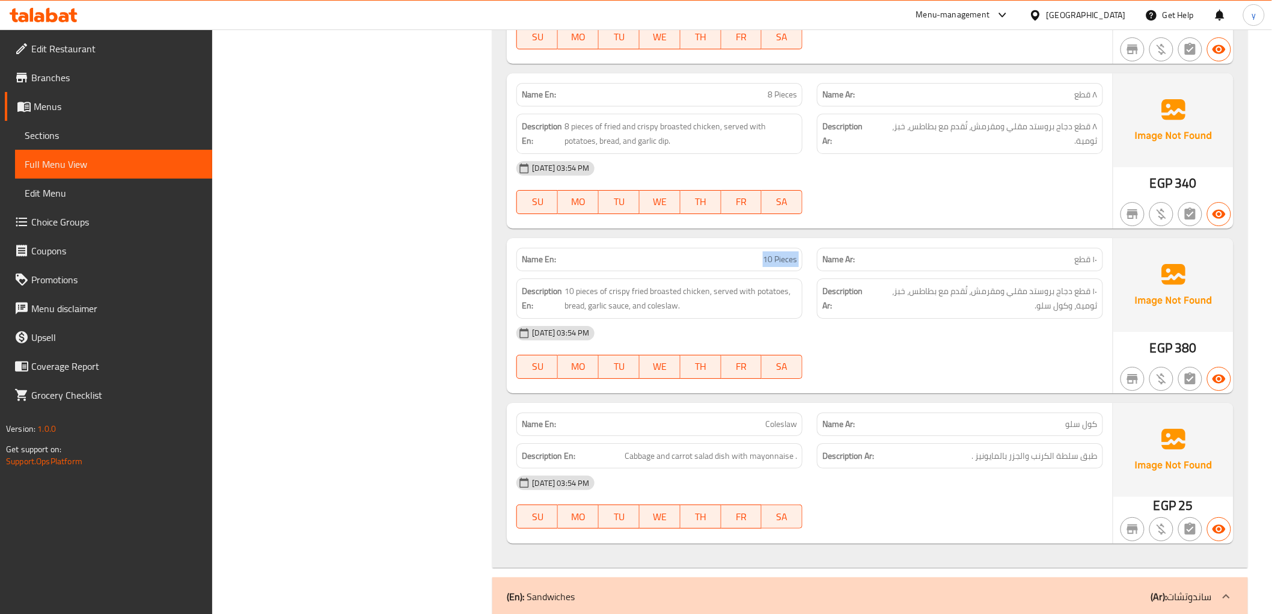
click at [771, 256] on span "10 Pieces" at bounding box center [780, 259] width 34 height 13
copy span "10 Pieces"
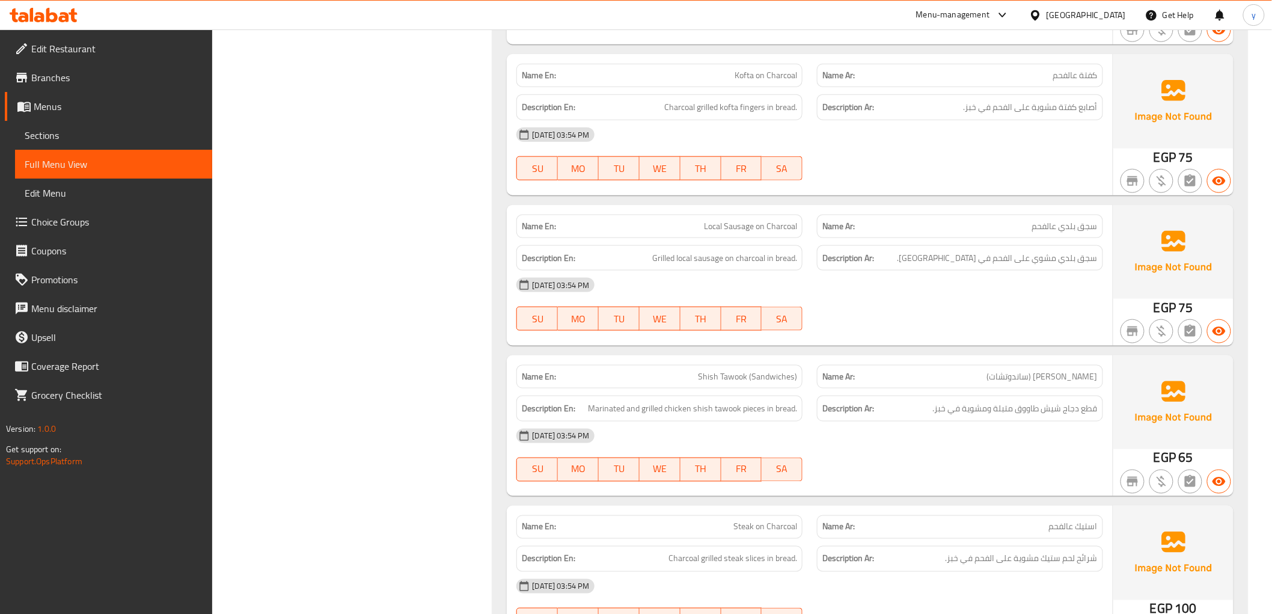
scroll to position [4337, 0]
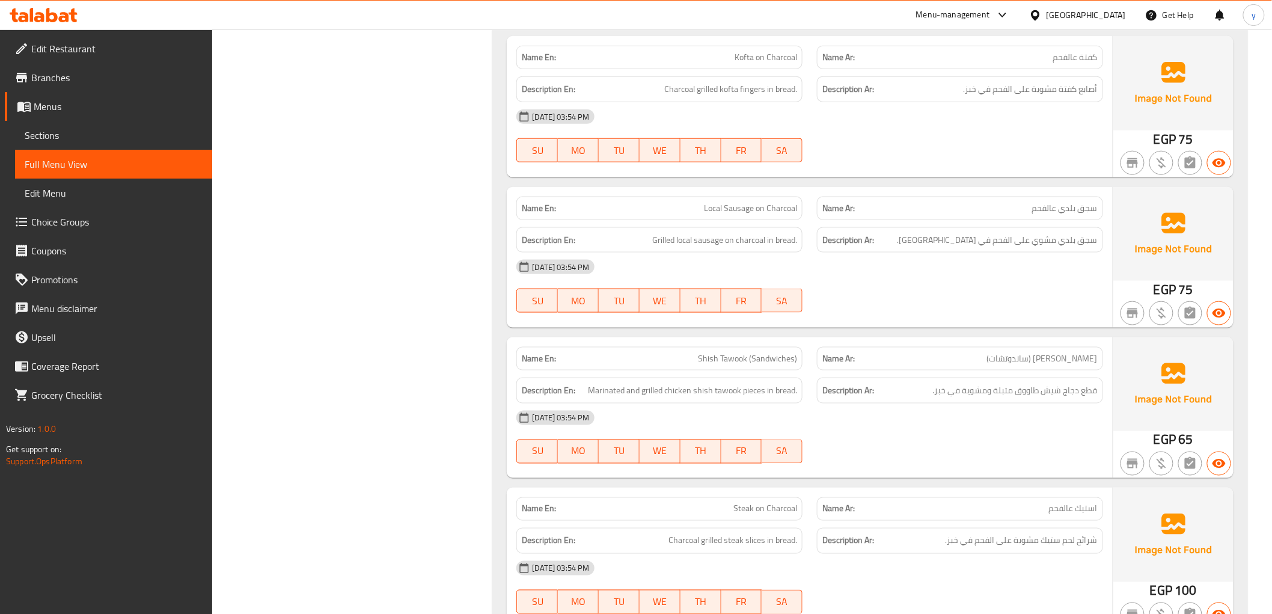
click at [728, 212] on span "Local Sausage on Charcoal" at bounding box center [750, 208] width 93 height 13
click at [718, 209] on span "Local Sausage on Charcoal" at bounding box center [750, 208] width 93 height 13
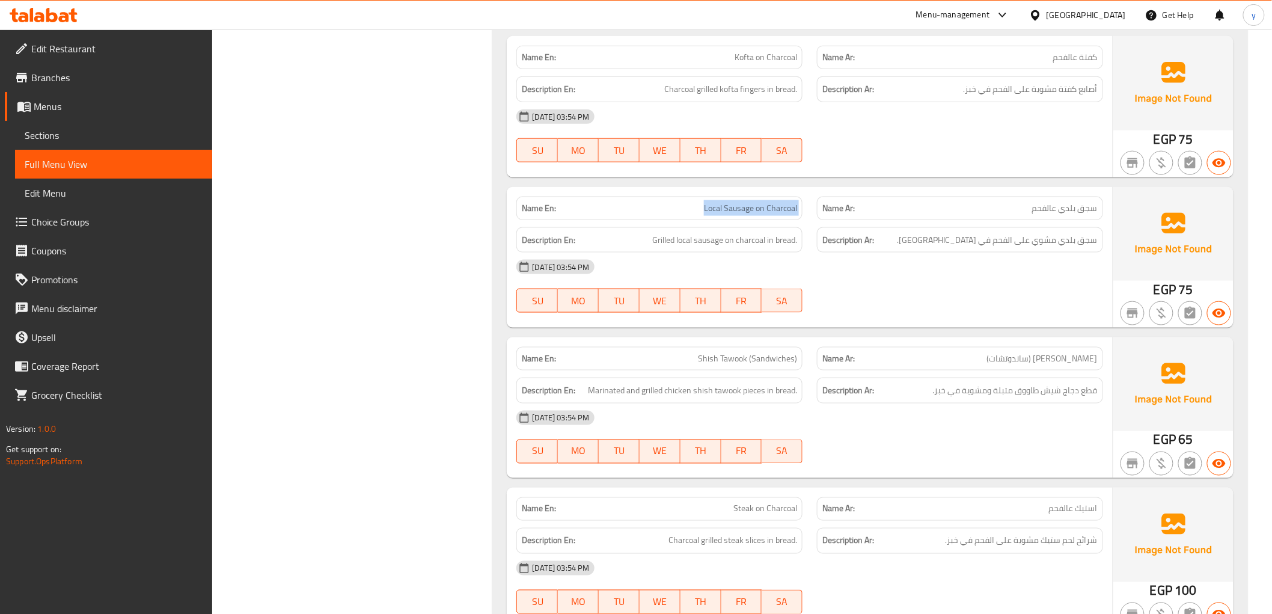
copy span "Local Sausage on Charcoal"
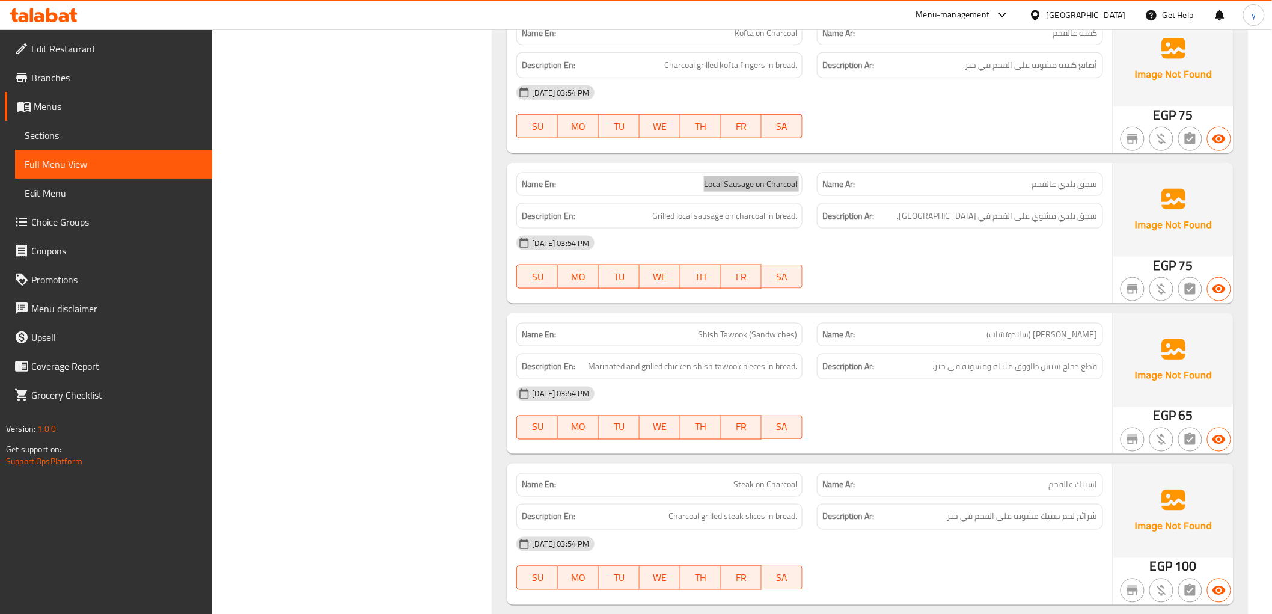
scroll to position [4470, 0]
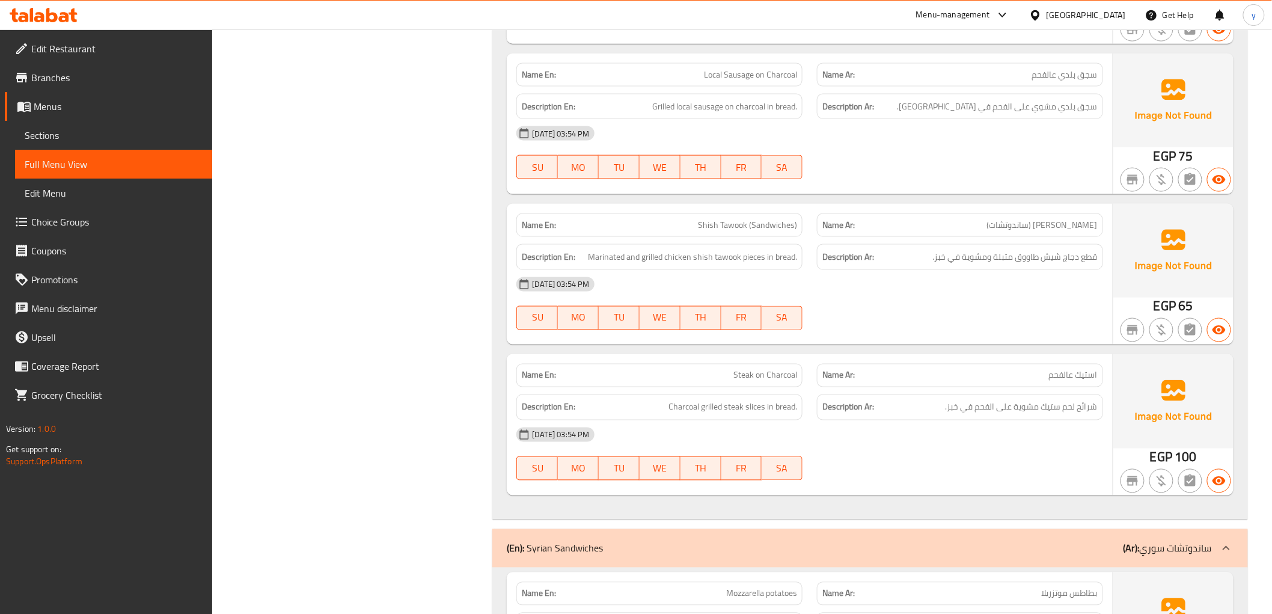
click at [767, 233] on div "Name En: Shish Tawook (Sandwiches)" at bounding box center [659, 224] width 286 height 23
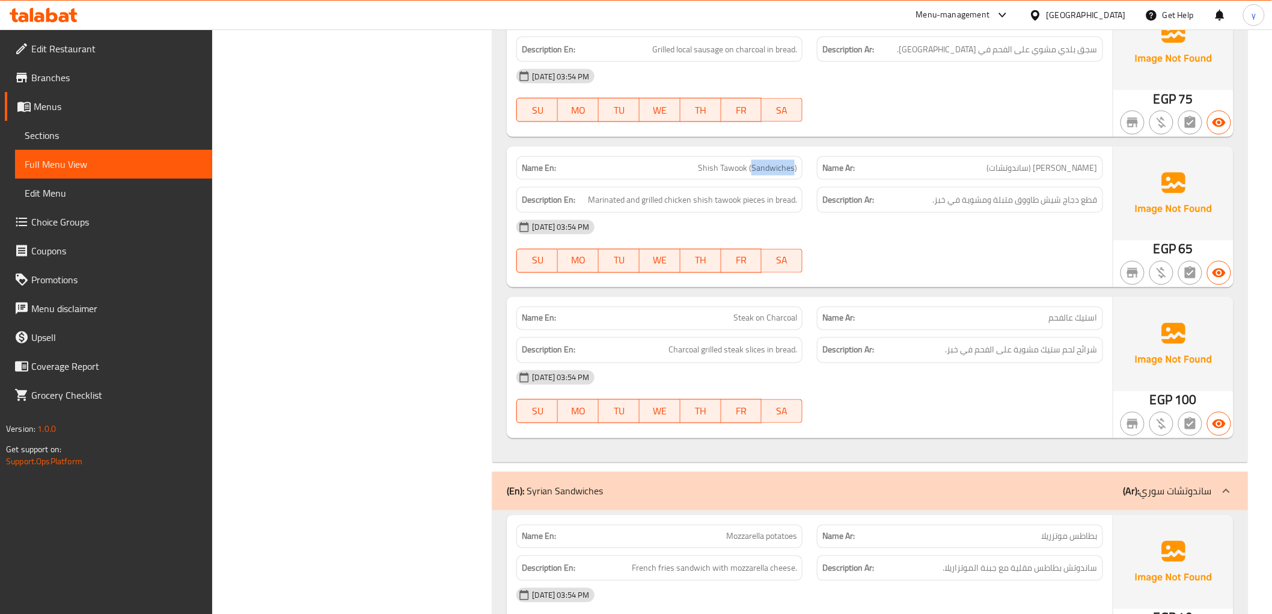
scroll to position [4604, 0]
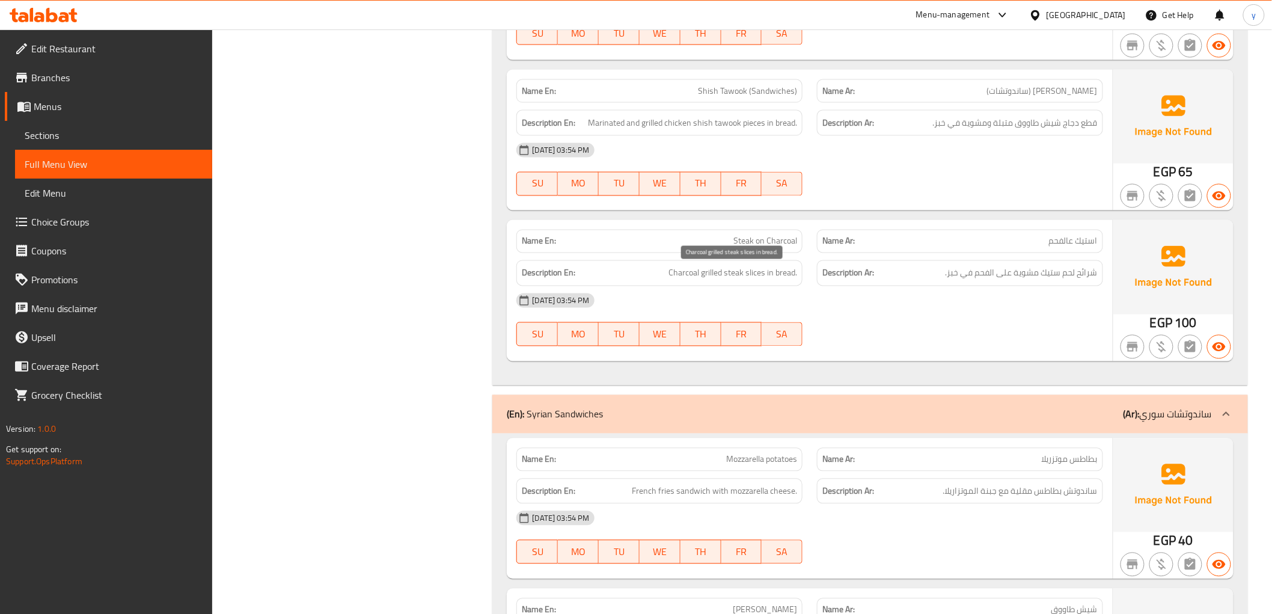
click at [734, 274] on span "Charcoal grilled steak slices in bread." at bounding box center [732, 273] width 129 height 15
click at [751, 277] on span "Charcoal grilled steak slices in bread." at bounding box center [732, 273] width 129 height 15
click at [754, 278] on span "Charcoal grilled steak slices in bread." at bounding box center [732, 273] width 129 height 15
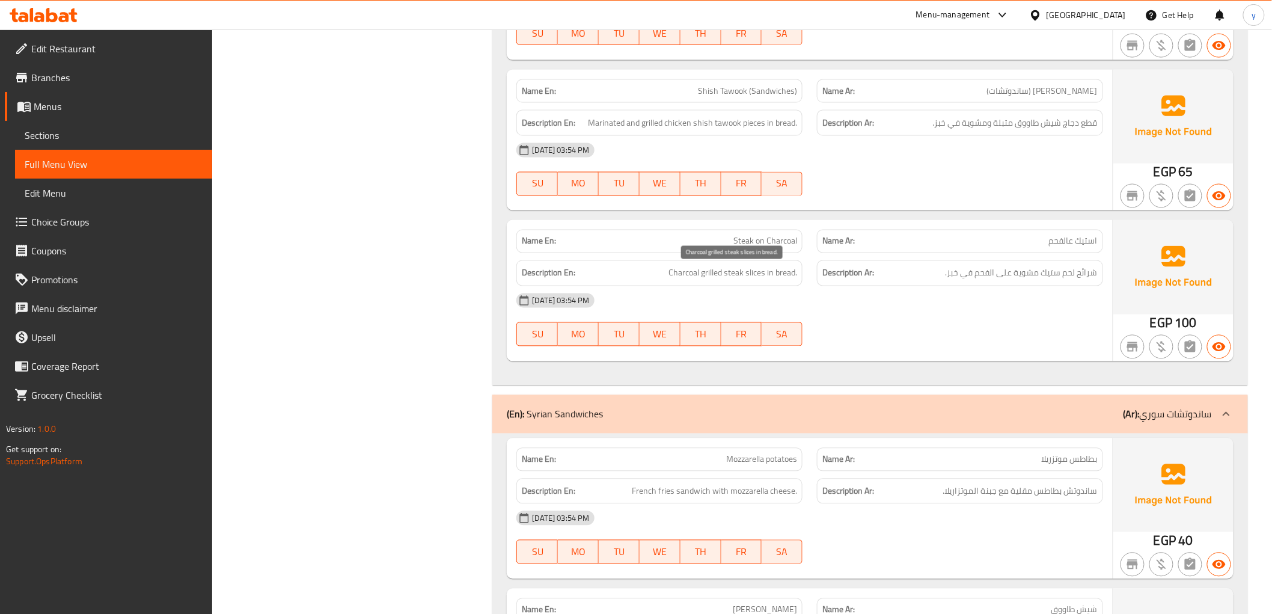
click at [749, 280] on span "Charcoal grilled steak slices in bread." at bounding box center [732, 273] width 129 height 15
click at [734, 274] on span "Charcoal grilled steak slices in bread." at bounding box center [732, 273] width 129 height 15
drag, startPoint x: 734, startPoint y: 274, endPoint x: 784, endPoint y: 234, distance: 63.4
click at [777, 230] on div "Name En: Steak on Charcoal" at bounding box center [659, 241] width 301 height 38
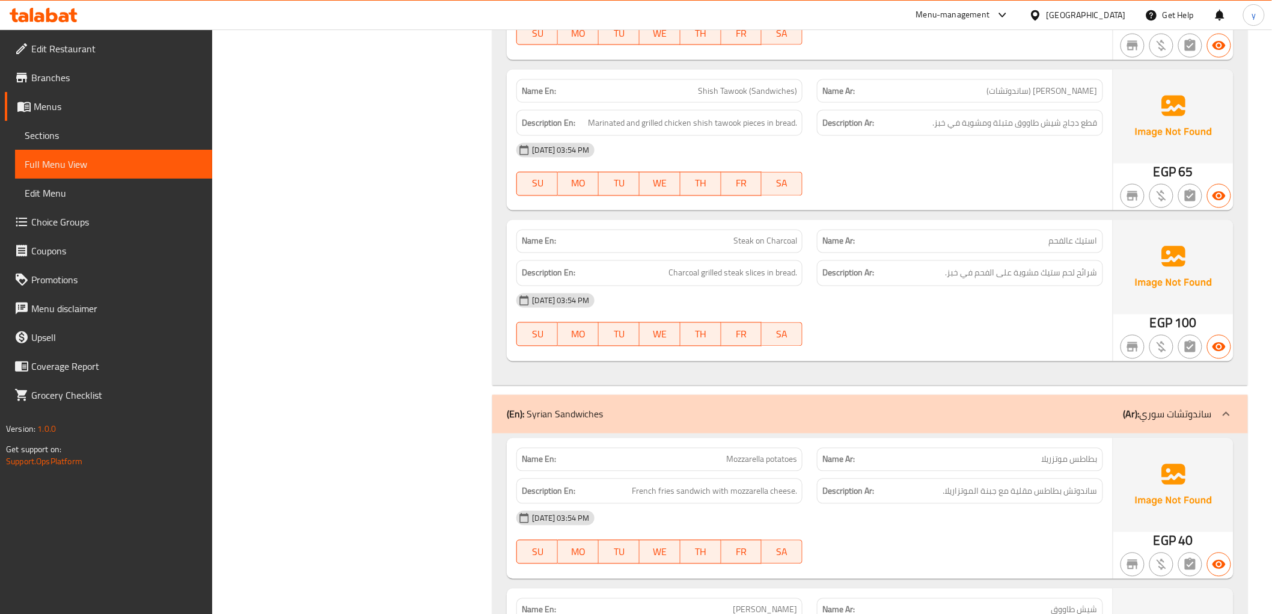
click at [787, 242] on span "Steak on Charcoal" at bounding box center [765, 241] width 64 height 13
copy span "Steak on Charcoal"
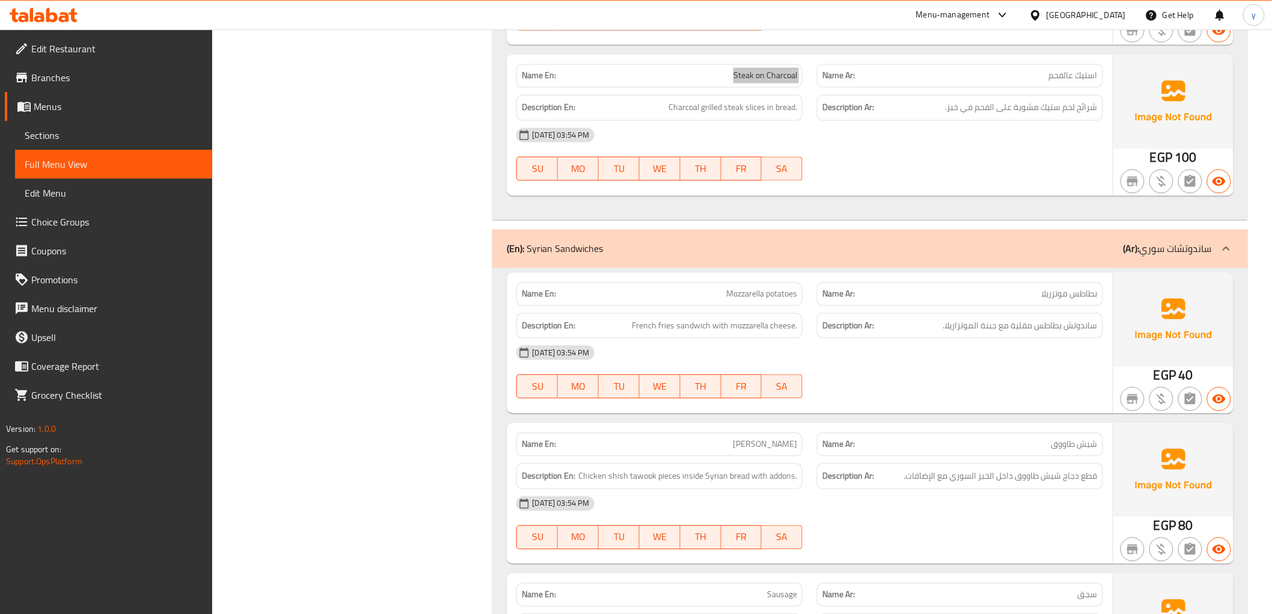
scroll to position [4805, 0]
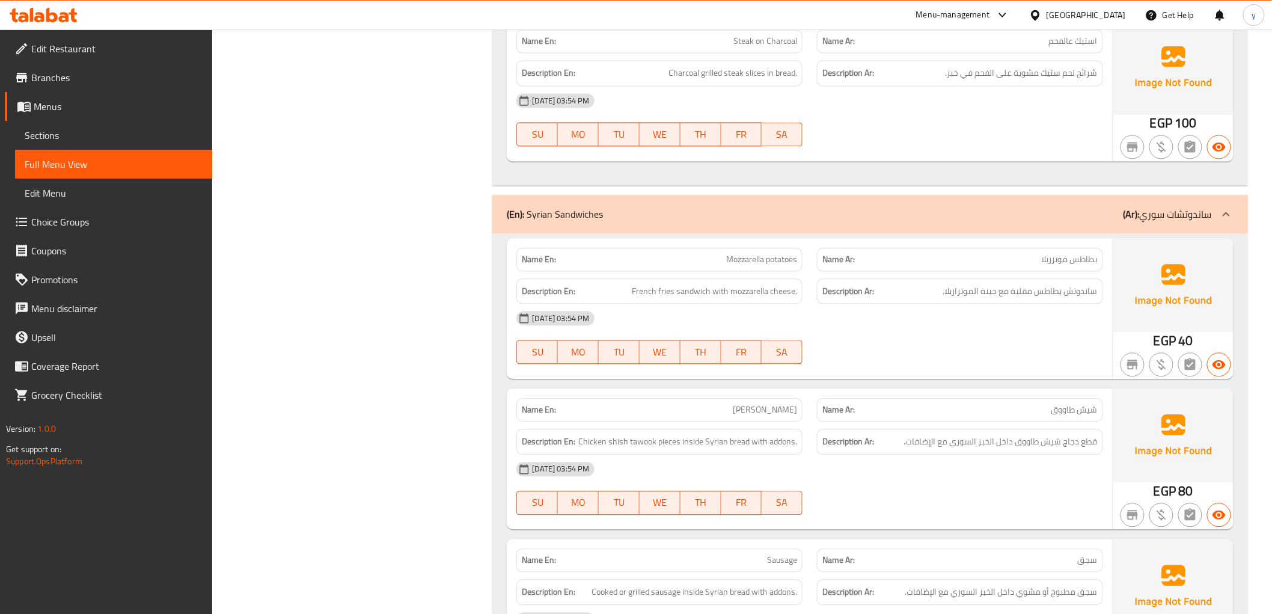
click at [786, 416] on span "[PERSON_NAME]" at bounding box center [765, 409] width 64 height 13
copy span "[PERSON_NAME]"
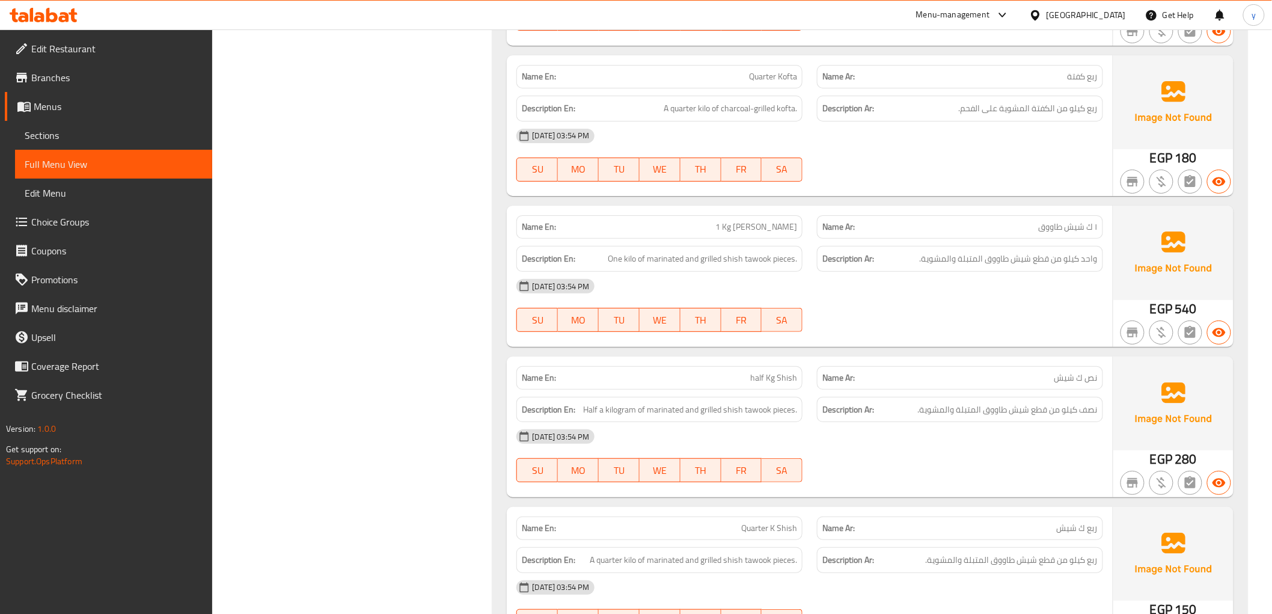
scroll to position [7677, 0]
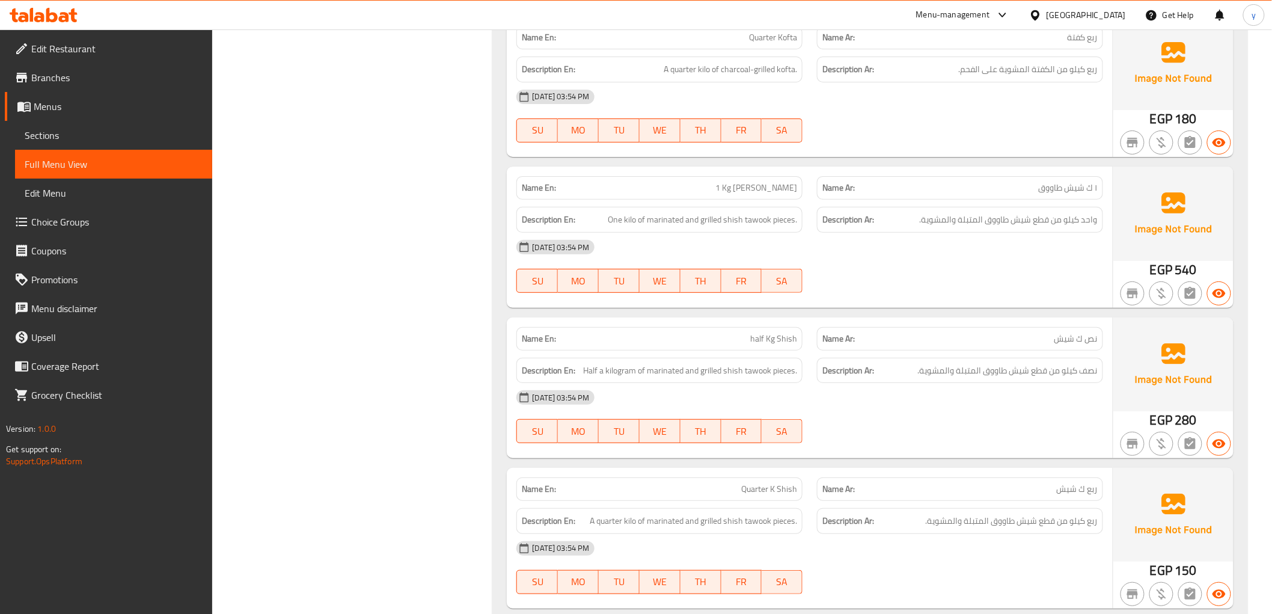
click at [761, 488] on span "Quarter K Shish" at bounding box center [769, 489] width 56 height 13
copy span "Quarter K Shish"
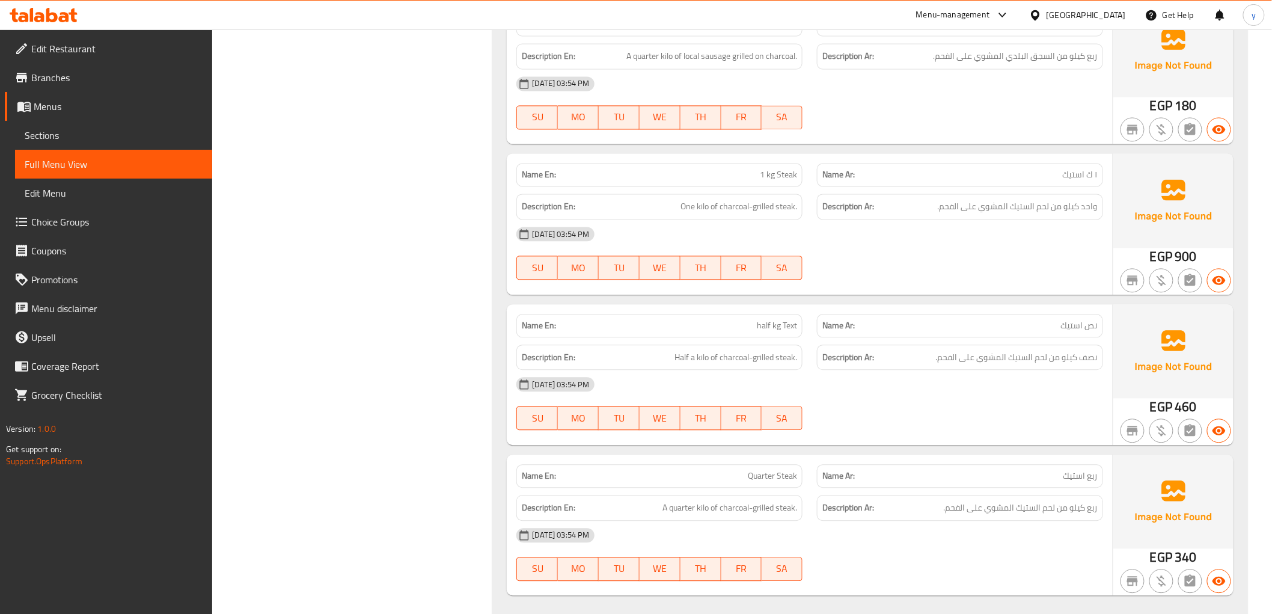
scroll to position [8611, 0]
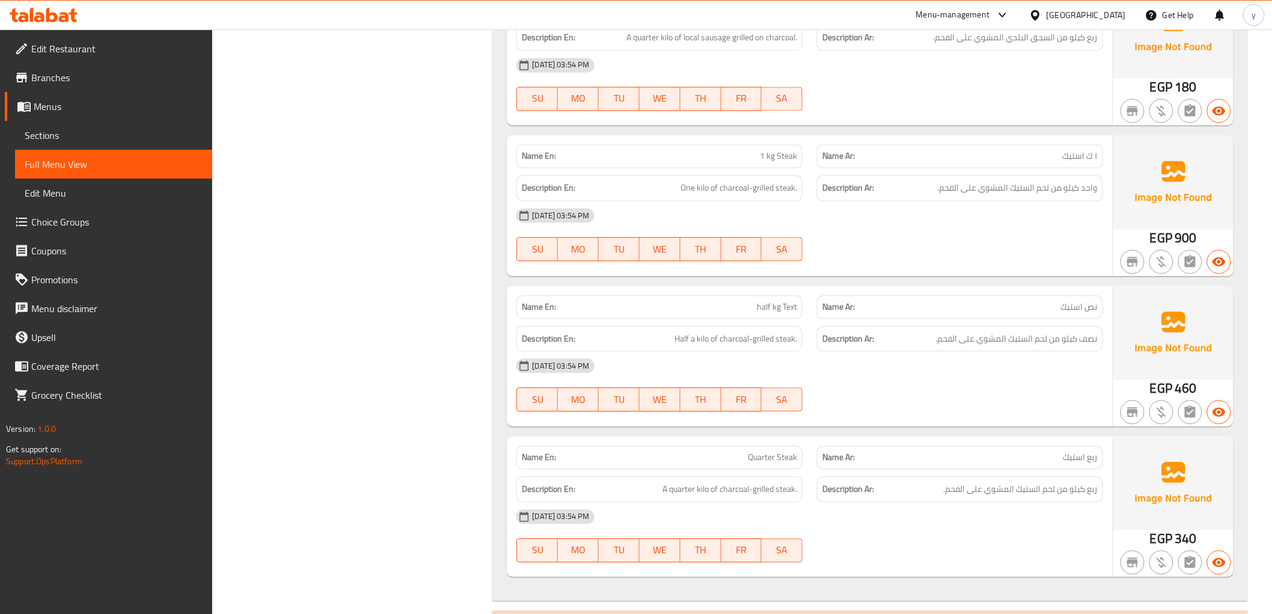
click at [781, 159] on span "1 kg Steak" at bounding box center [778, 156] width 37 height 13
copy span "1 kg Steak"
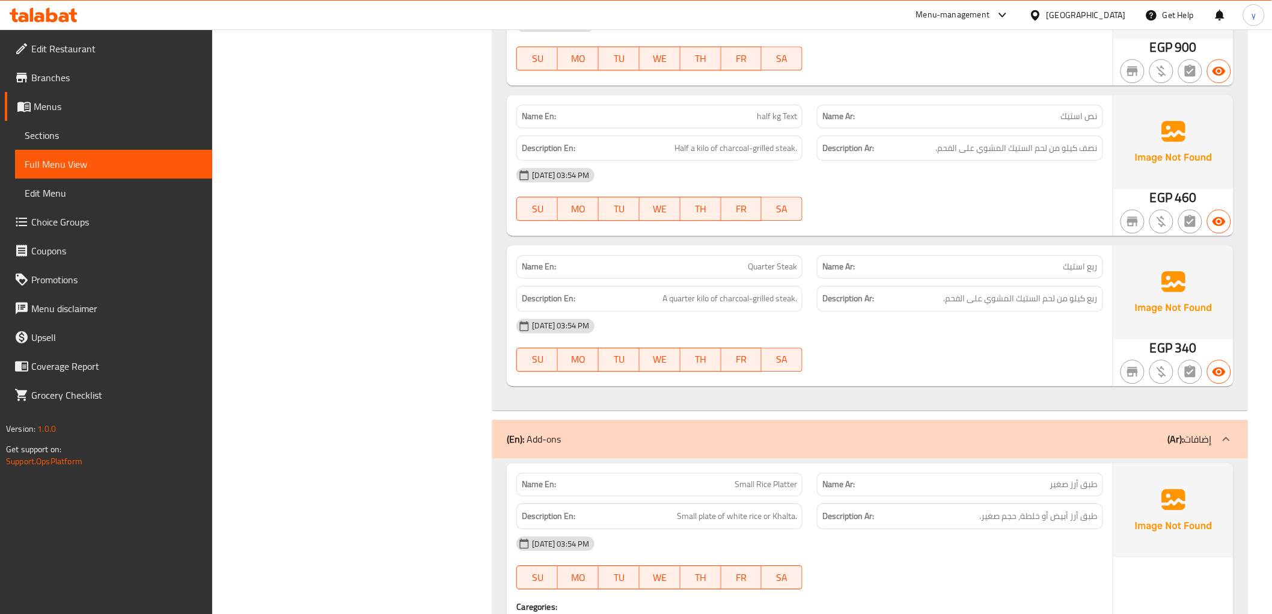
scroll to position [8812, 0]
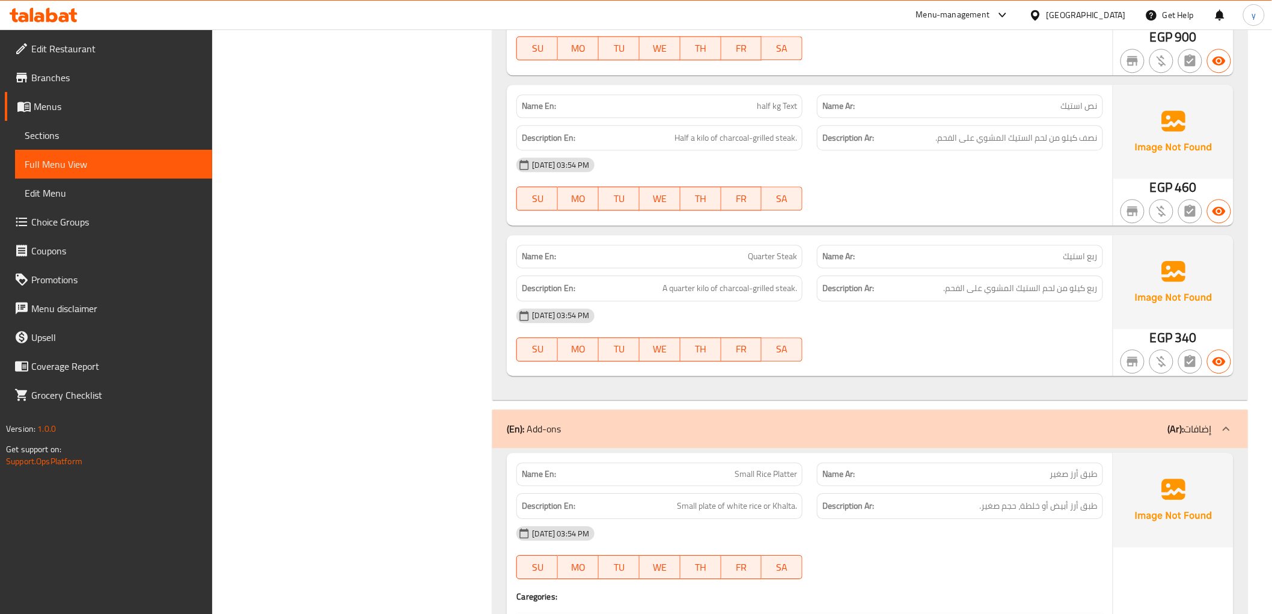
click at [780, 109] on span "half kg Text" at bounding box center [777, 106] width 40 height 13
copy span "half kg Text"
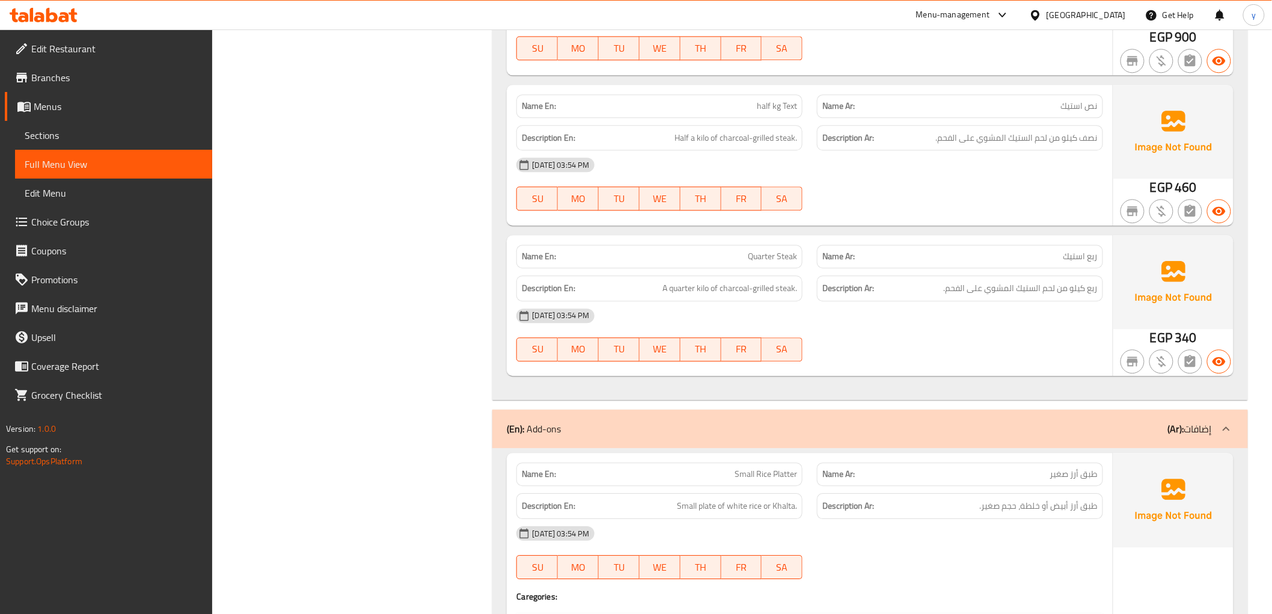
click at [779, 255] on span "Quarter Steak" at bounding box center [772, 256] width 49 height 13
copy span "Quarter Steak"
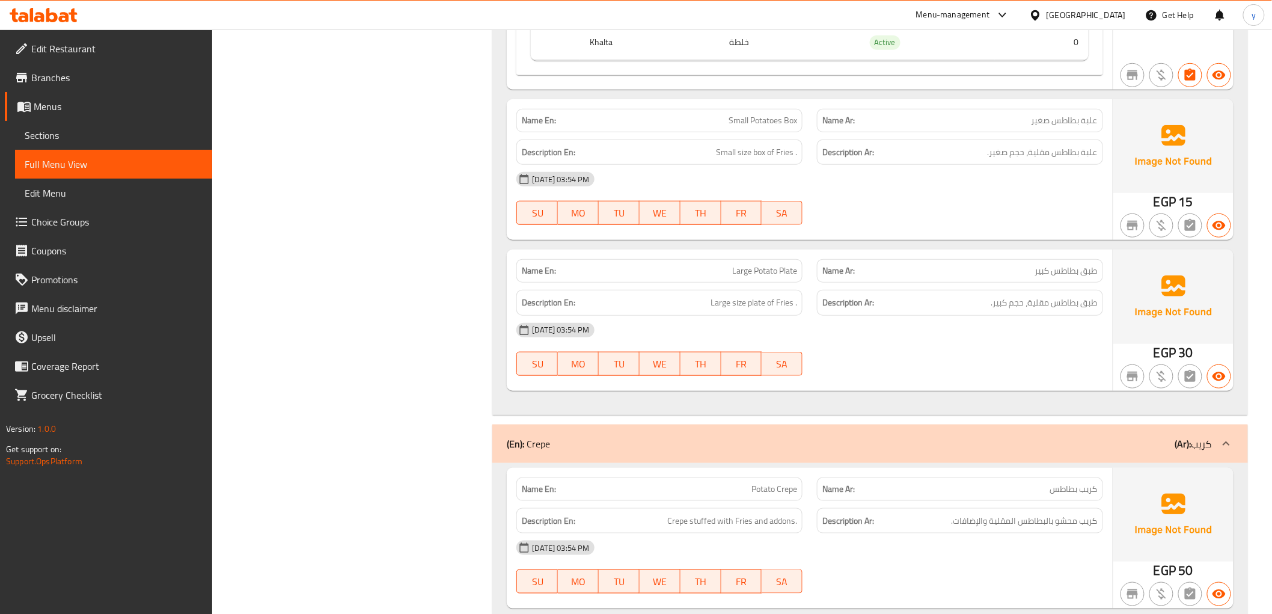
scroll to position [9880, 0]
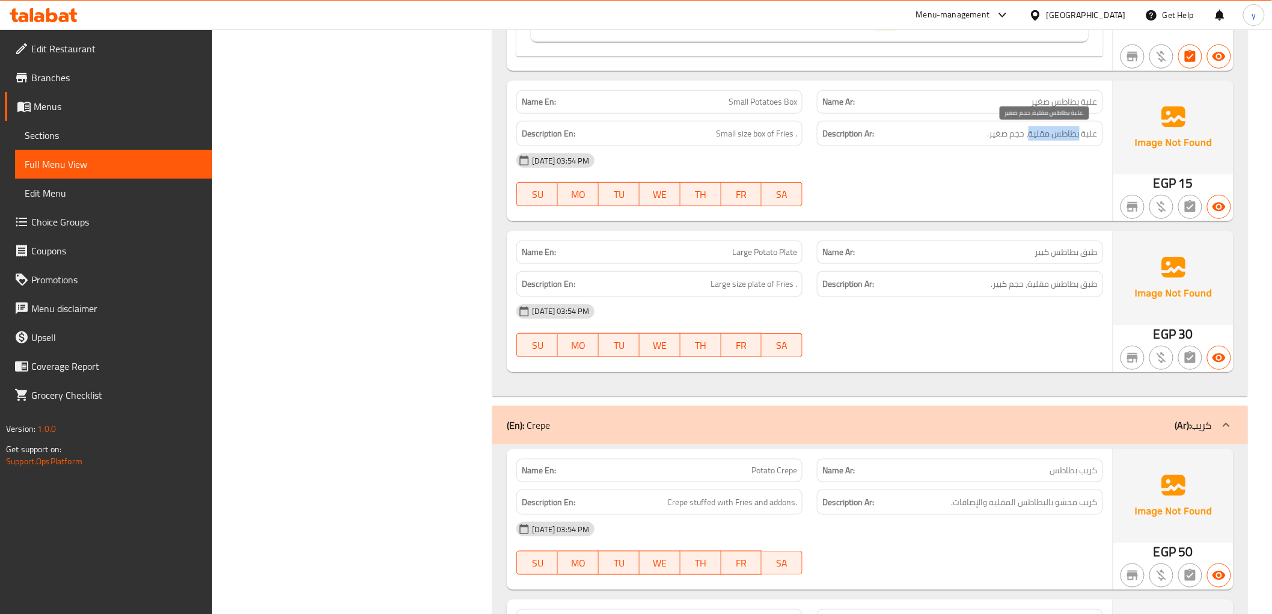
drag, startPoint x: 1080, startPoint y: 139, endPoint x: 1031, endPoint y: 133, distance: 48.5
click at [1031, 133] on span "علبة بطاطس مقلية، حجم صغير." at bounding box center [1043, 133] width 110 height 15
copy span "بطاطس مقلية"
click at [729, 110] on div "Name En: Small Potatoes Box" at bounding box center [659, 101] width 286 height 23
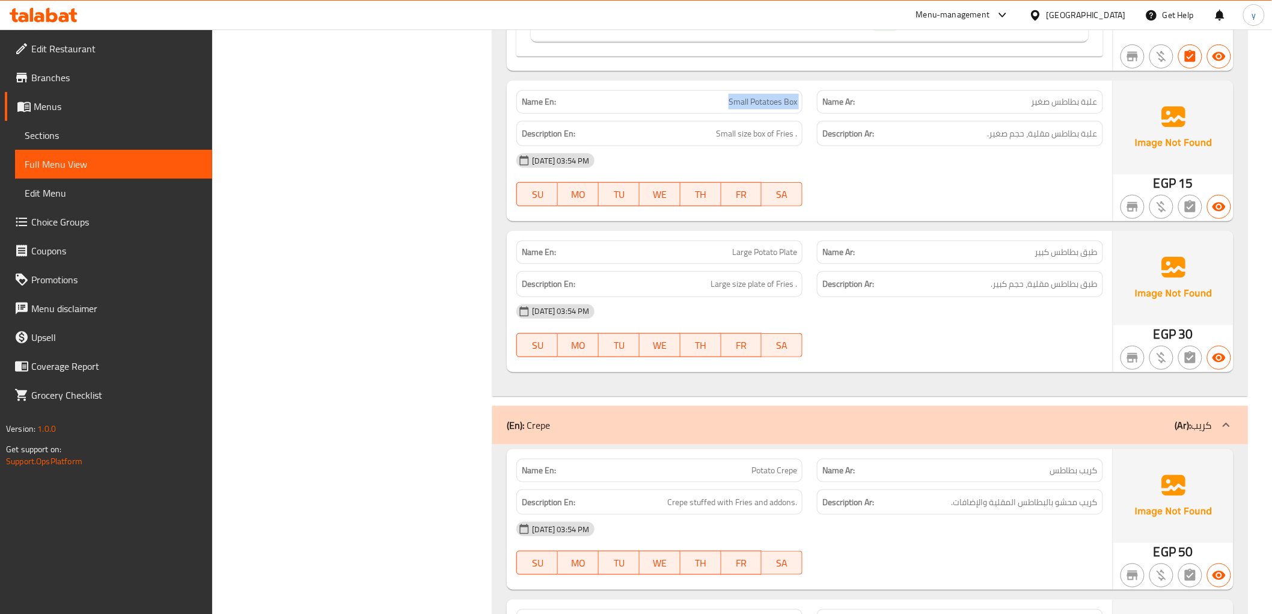
click at [729, 110] on div "Name En: Small Potatoes Box" at bounding box center [659, 101] width 286 height 23
copy span "Small Potatoes Box"
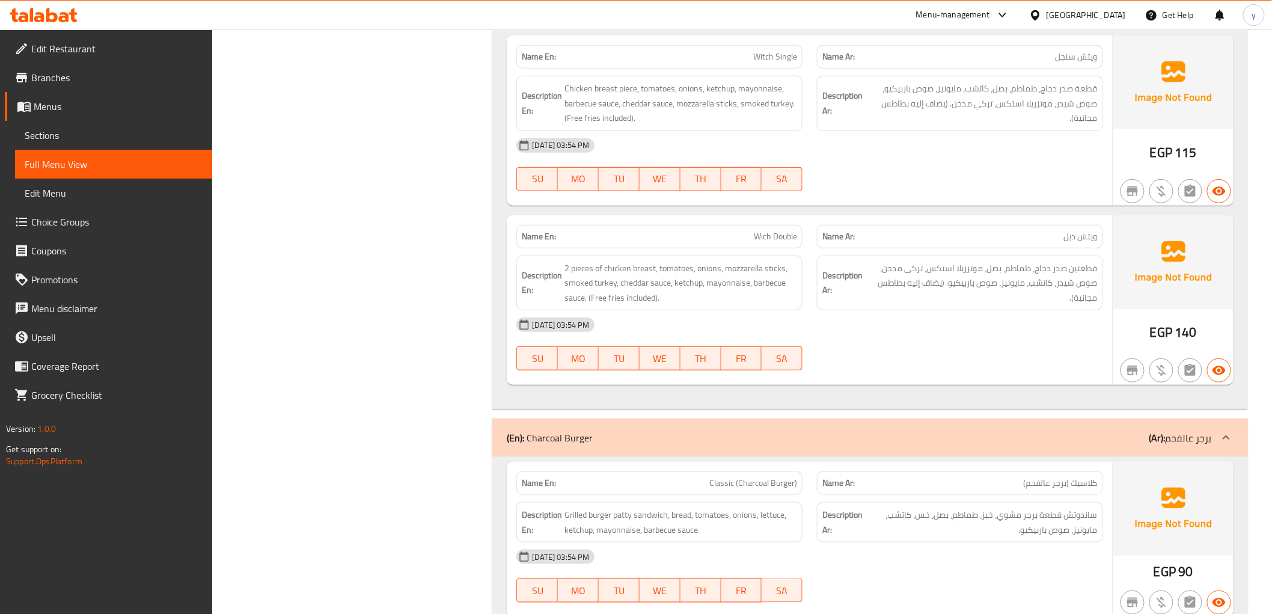
scroll to position [11720, 0]
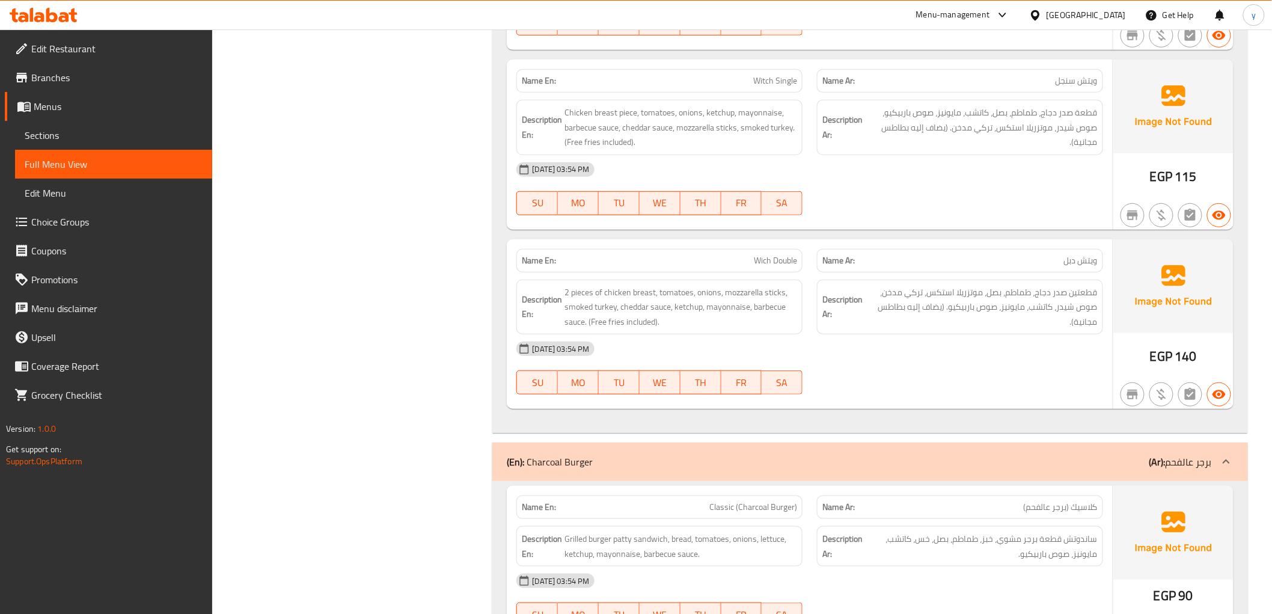
click at [766, 260] on span "Wich Double" at bounding box center [775, 260] width 43 height 13
drag, startPoint x: 949, startPoint y: 129, endPoint x: 890, endPoint y: 182, distance: 79.6
click at [890, 182] on div "Name En: Witch Single Name Ar: ويتش سنجل Description En: Chicken breast piece, …" at bounding box center [809, 145] width 605 height 170
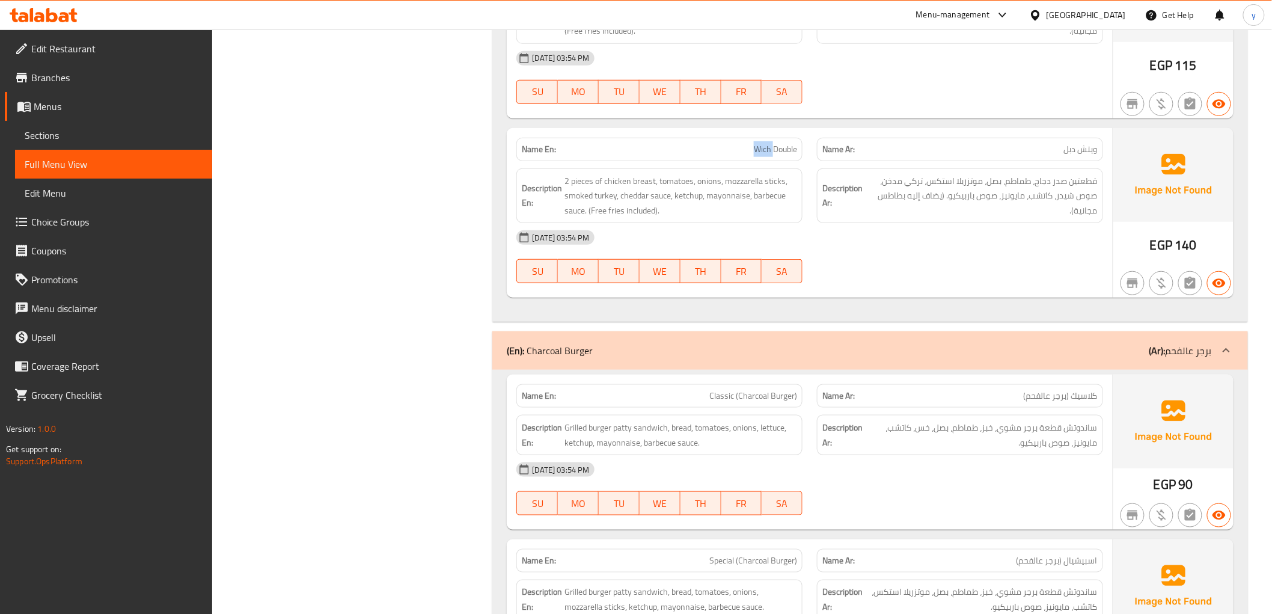
scroll to position [11786, 0]
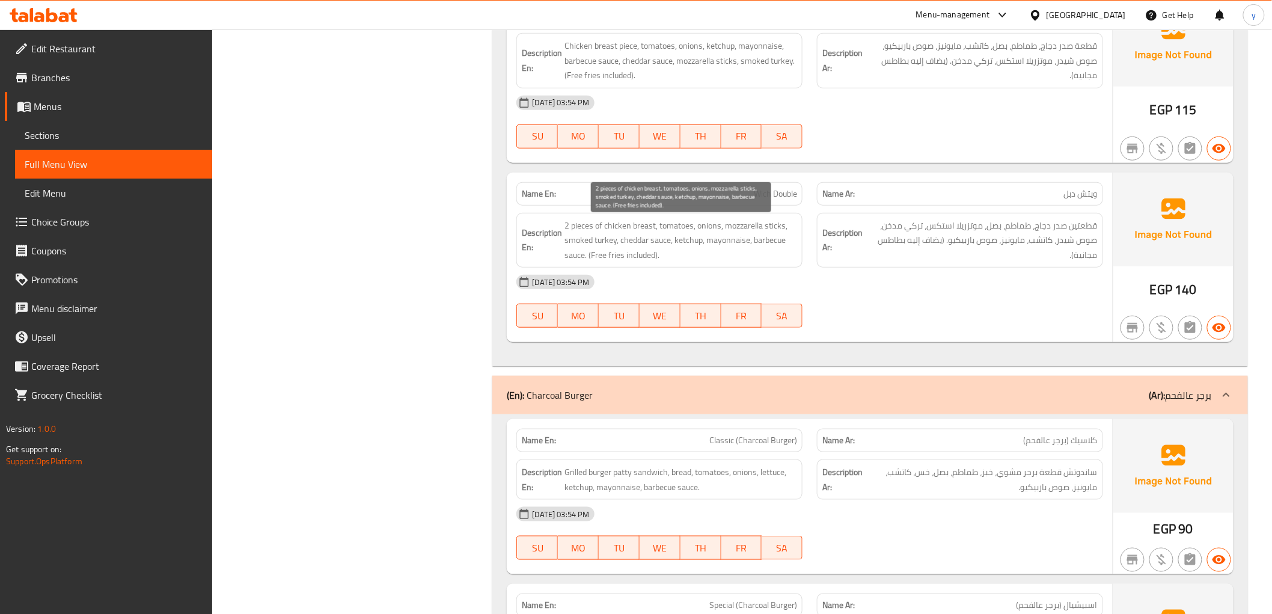
click at [723, 258] on span "2 pieces of chicken breast, tomatoes, onions, mozzarella sticks, smoked turkey,…" at bounding box center [680, 240] width 233 height 44
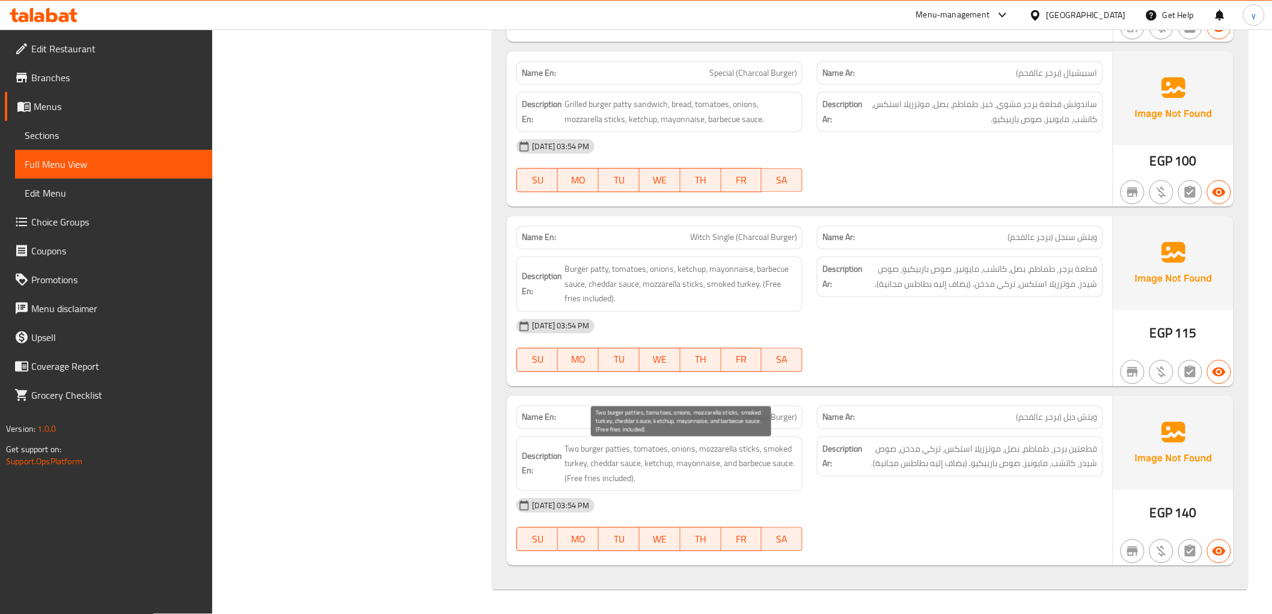
scroll to position [12321, 0]
click at [704, 418] on span "Wich Double (Charcoal Burger)" at bounding box center [744, 417] width 106 height 13
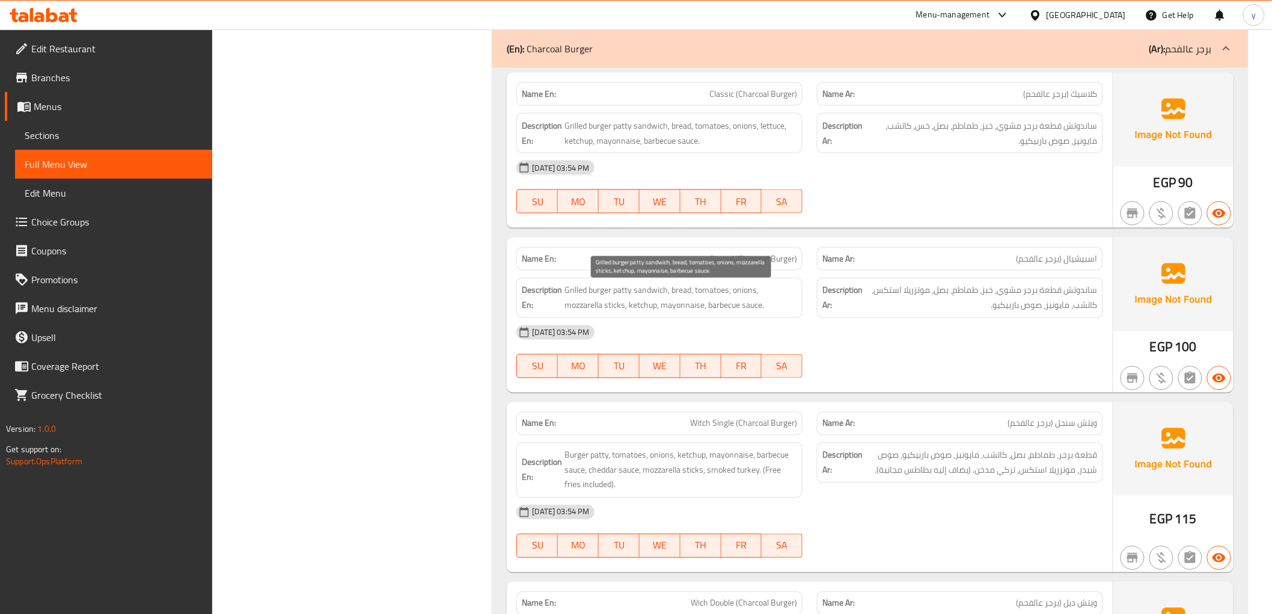
scroll to position [11987, 0]
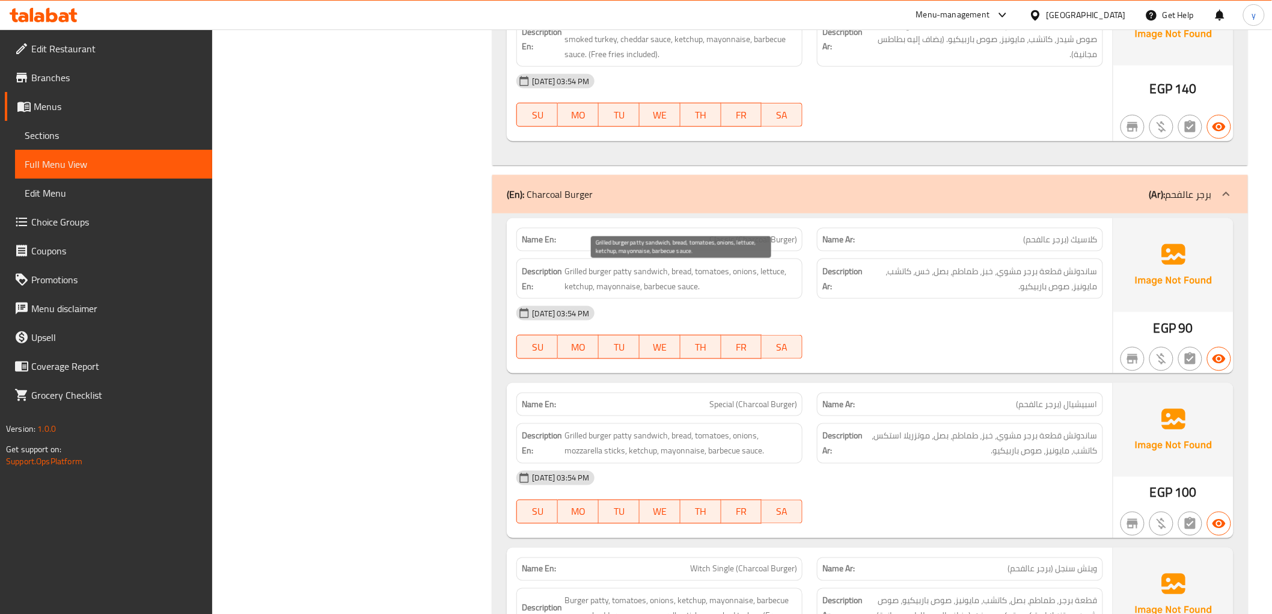
click at [711, 278] on span "Grilled burger patty sandwich, bread, tomatoes, onions, lettuce, ketchup, mayon…" at bounding box center [680, 278] width 233 height 29
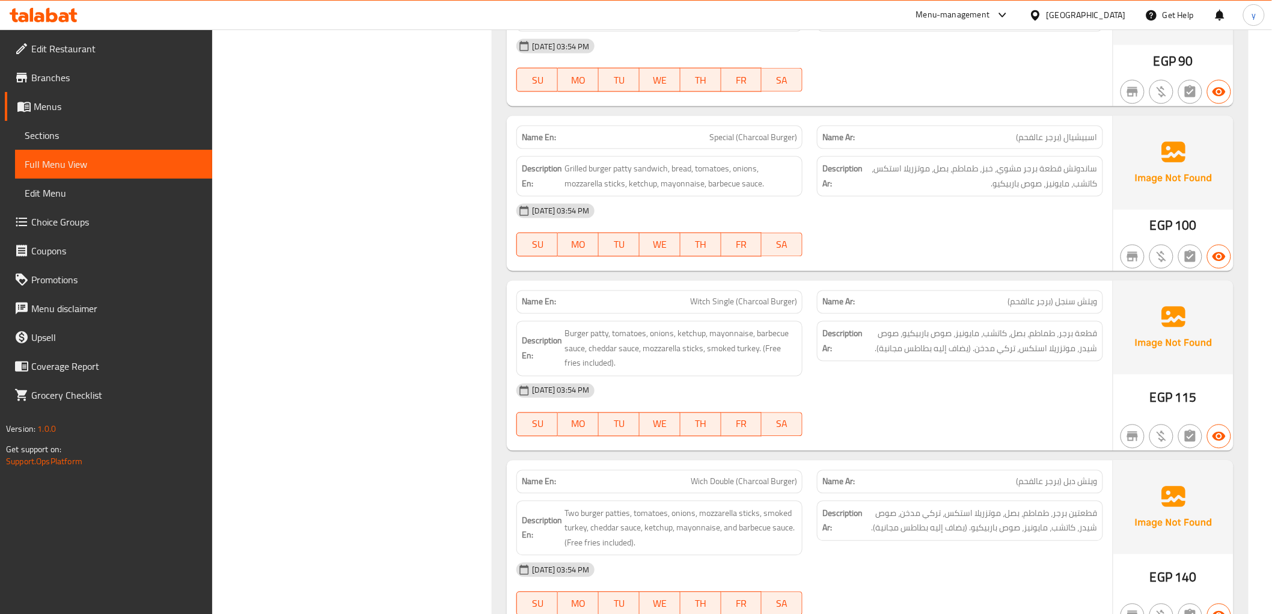
scroll to position [12321, 0]
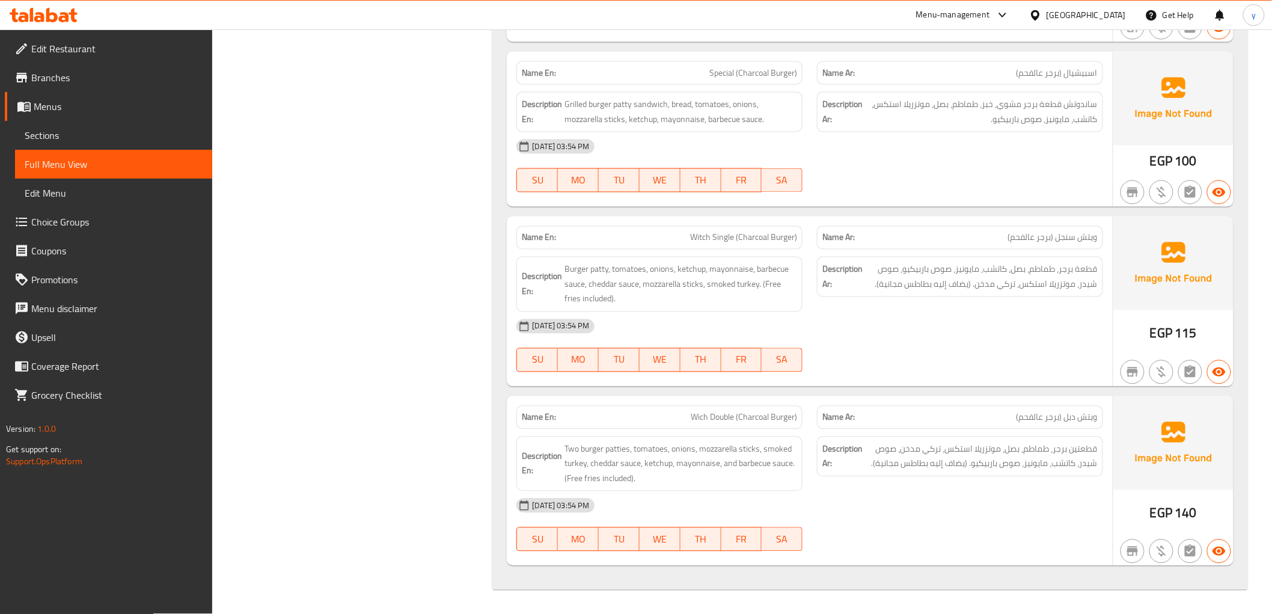
click at [764, 421] on span "Wich Double (Charcoal Burger)" at bounding box center [744, 417] width 106 height 13
drag, startPoint x: 764, startPoint y: 421, endPoint x: 711, endPoint y: 390, distance: 61.4
click at [711, 390] on div "Name En: Classic (Charcoal Burger) Name Ar: كلاسيك (برجر عالفحم) Description En…" at bounding box center [869, 235] width 755 height 707
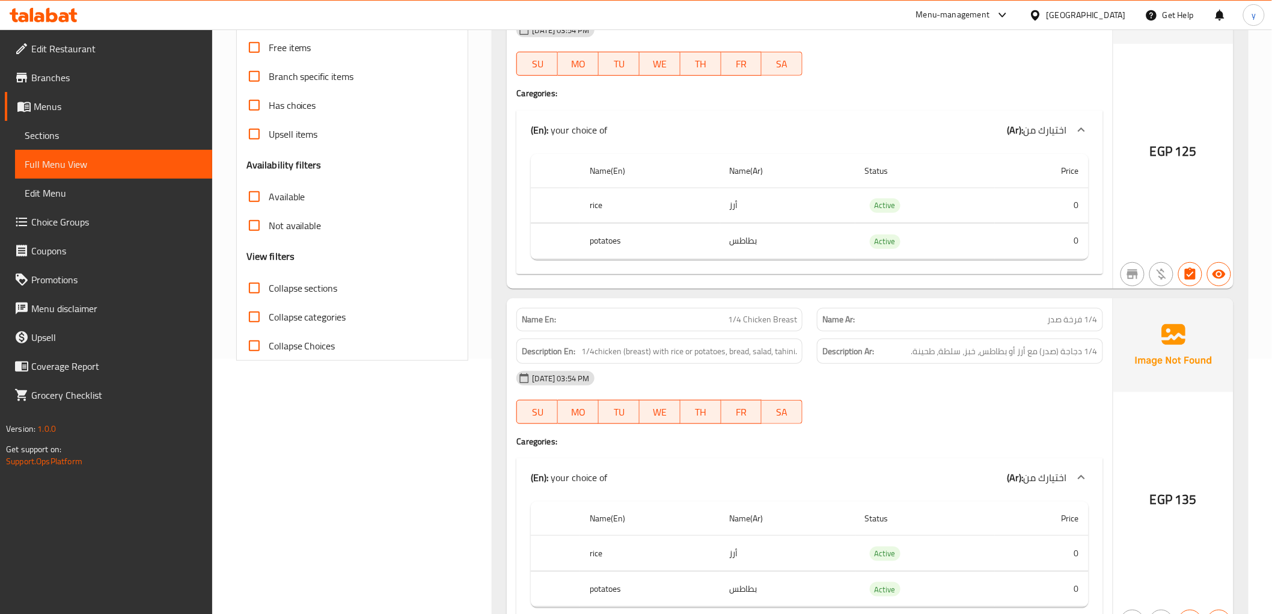
scroll to position [0, 0]
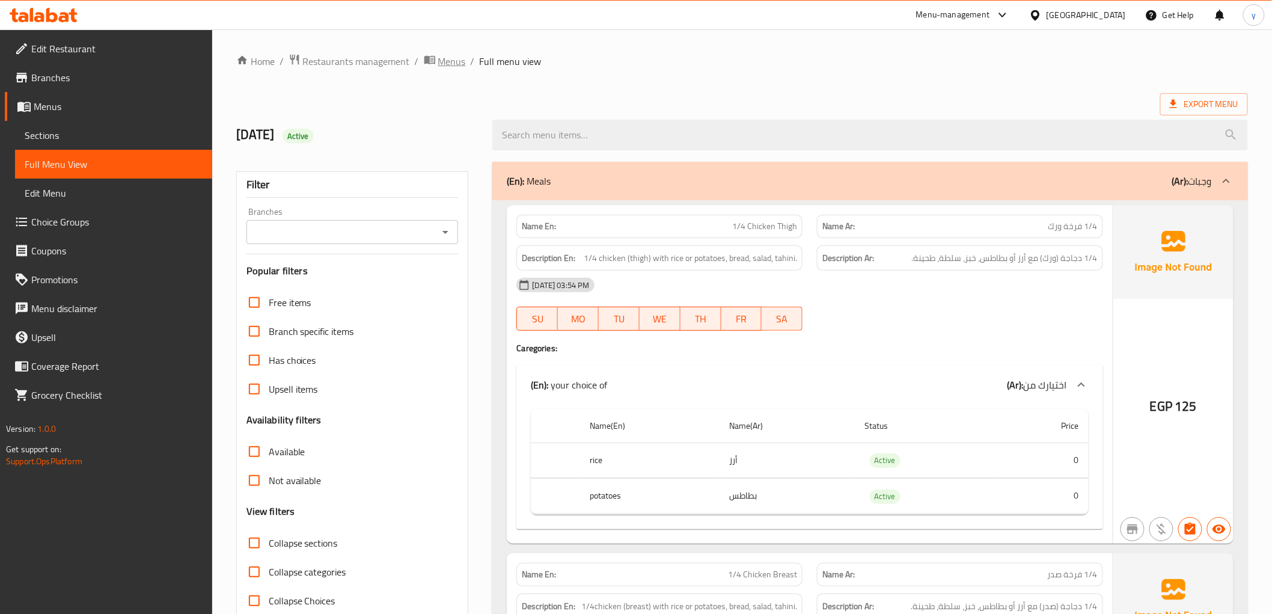
click at [462, 56] on span "Menus" at bounding box center [452, 61] width 28 height 14
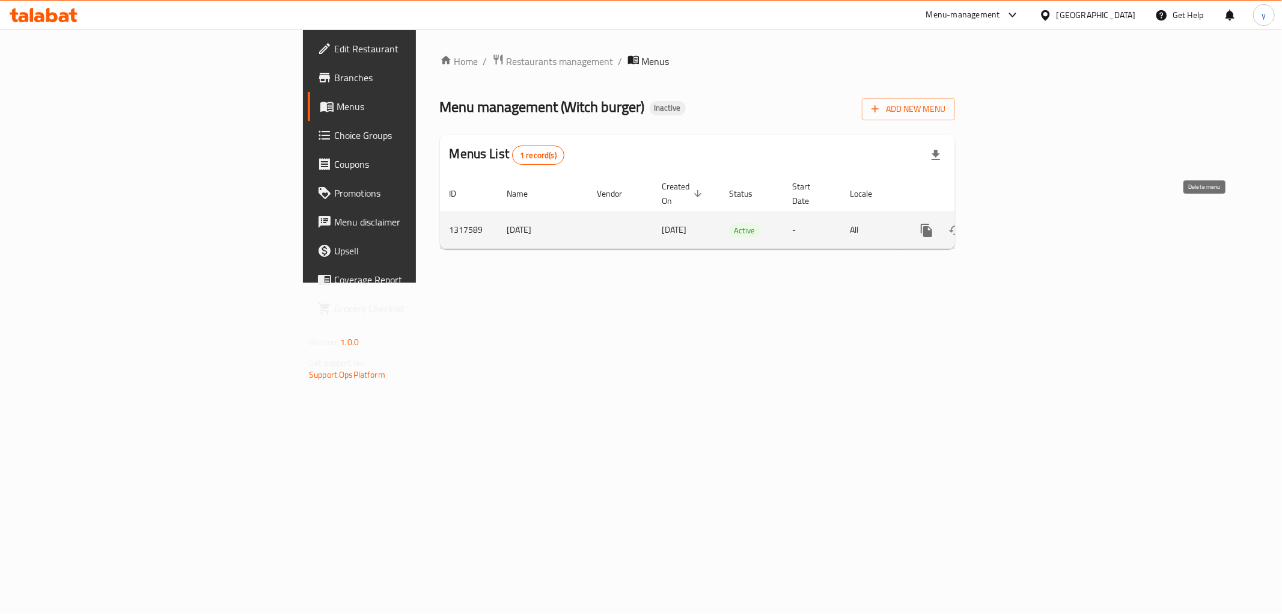
click at [989, 225] on icon "enhanced table" at bounding box center [984, 230] width 8 height 11
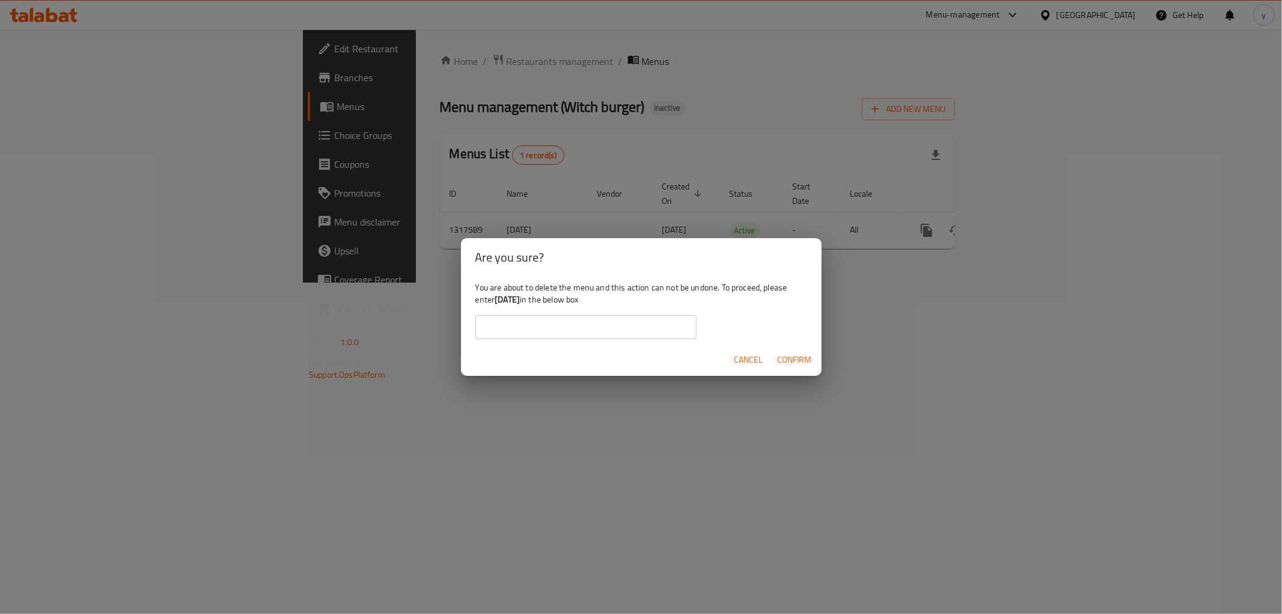
drag, startPoint x: 500, startPoint y: 298, endPoint x: 528, endPoint y: 305, distance: 29.0
click at [520, 305] on b "[DATE]" at bounding box center [507, 300] width 25 height 16
click at [520, 304] on b "[DATE]" at bounding box center [507, 300] width 25 height 16
drag, startPoint x: 498, startPoint y: 299, endPoint x: 511, endPoint y: 303, distance: 13.9
click at [511, 303] on b "[DATE]" at bounding box center [507, 300] width 25 height 16
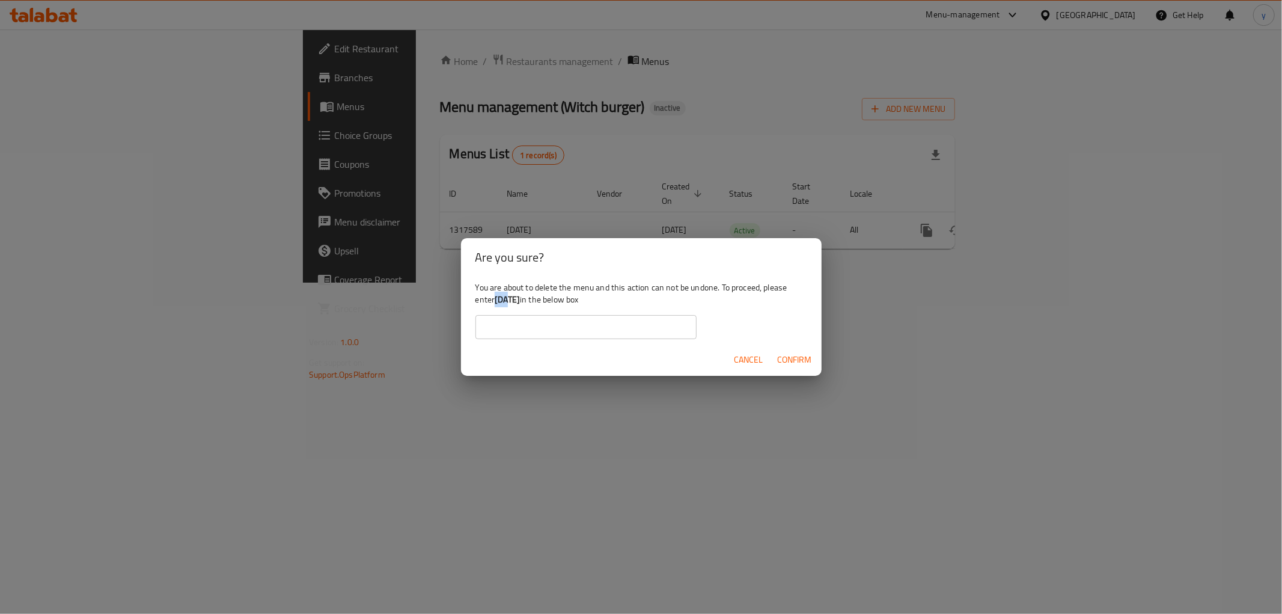
click at [511, 303] on b "[DATE]" at bounding box center [507, 300] width 25 height 16
drag, startPoint x: 498, startPoint y: 297, endPoint x: 543, endPoint y: 304, distance: 45.7
click at [543, 304] on div "You are about to delete the menu and this action can not be undone. To proceed,…" at bounding box center [641, 310] width 361 height 67
click at [541, 316] on input "text" at bounding box center [585, 327] width 221 height 24
paste input "[DATE]"
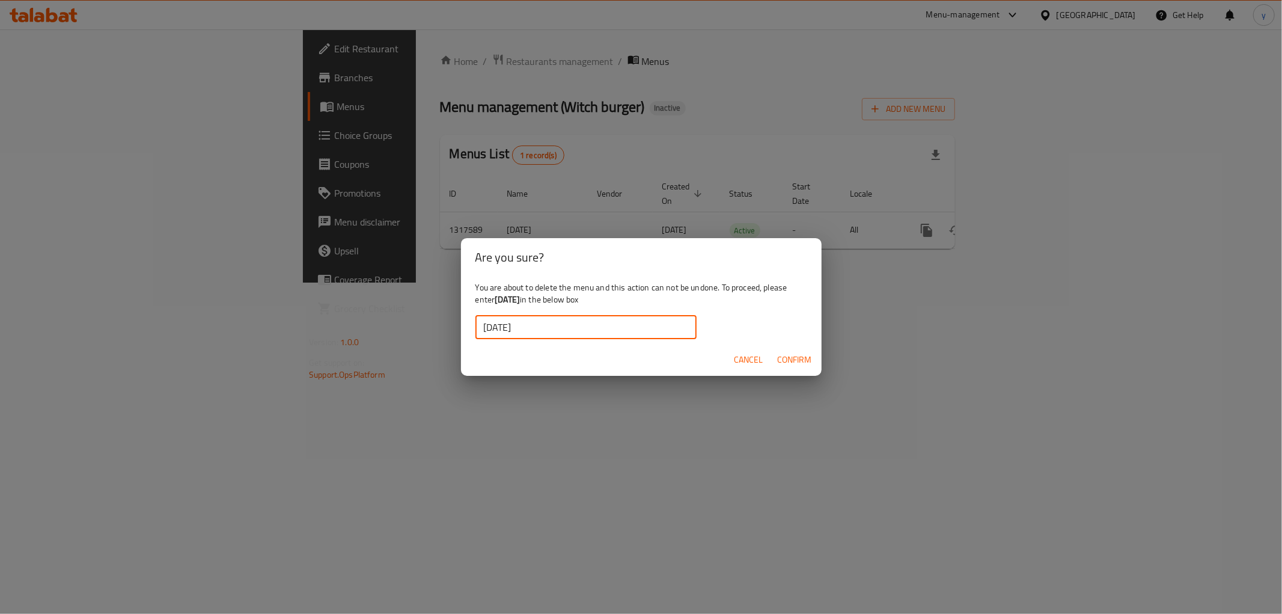
type input "[DATE]"
click at [791, 352] on span "Confirm" at bounding box center [795, 359] width 34 height 15
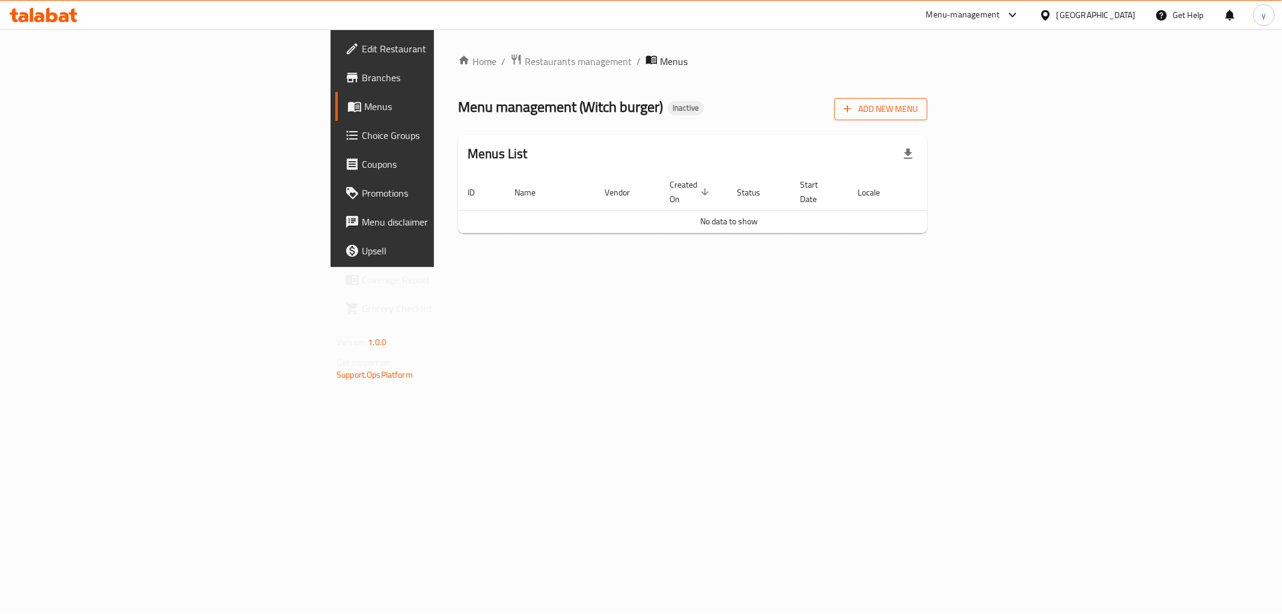
click at [918, 102] on span "Add New Menu" at bounding box center [881, 109] width 74 height 15
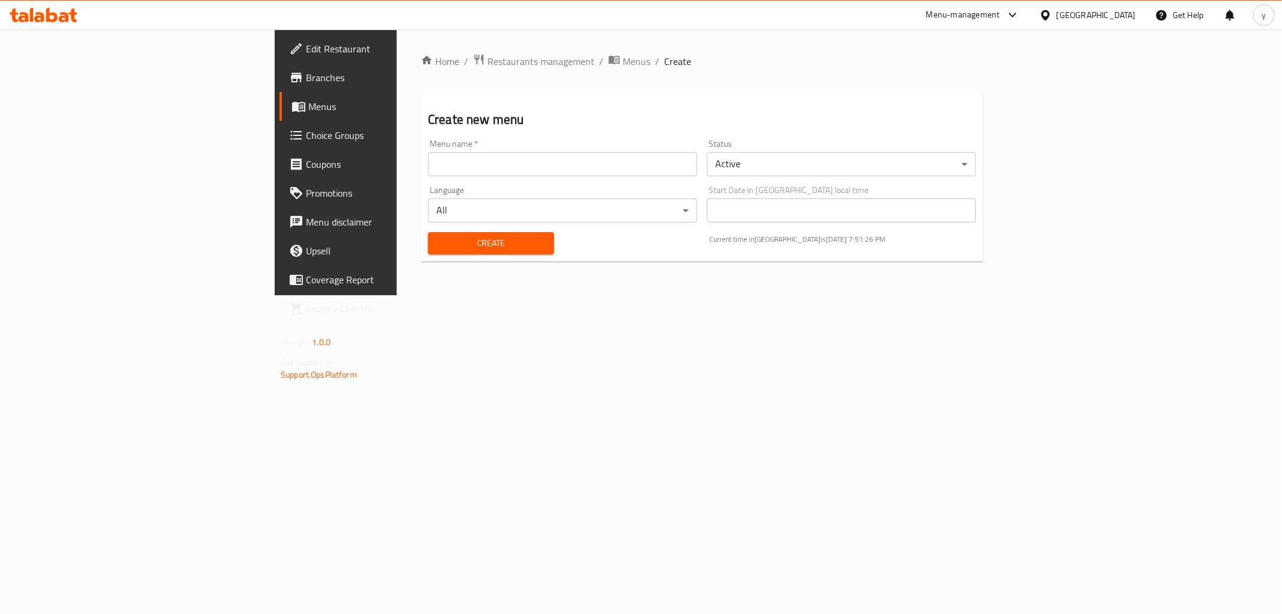
click at [308, 100] on span "Menus" at bounding box center [393, 106] width 171 height 14
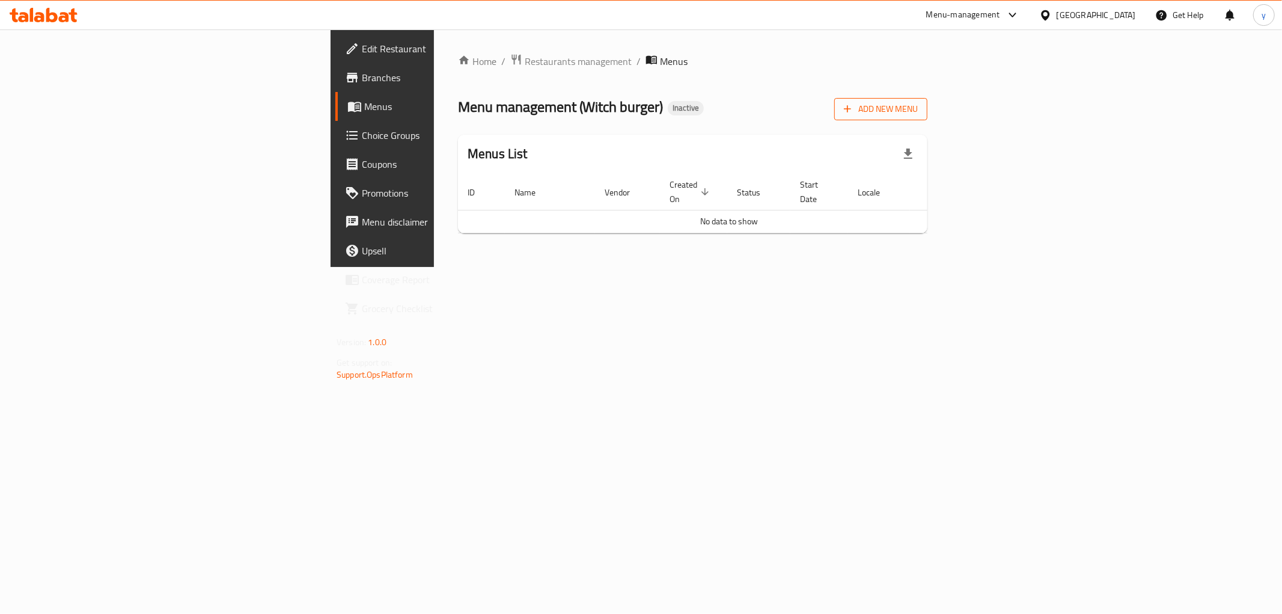
click at [918, 113] on span "Add New Menu" at bounding box center [881, 109] width 74 height 15
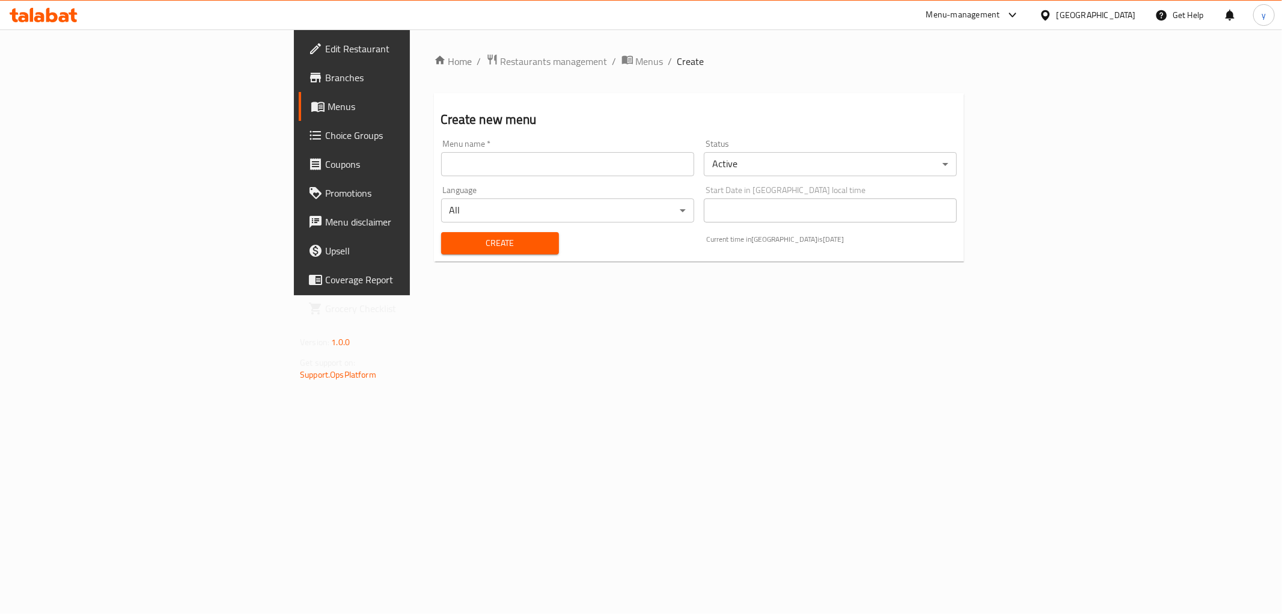
click at [623, 171] on input "text" at bounding box center [567, 164] width 253 height 24
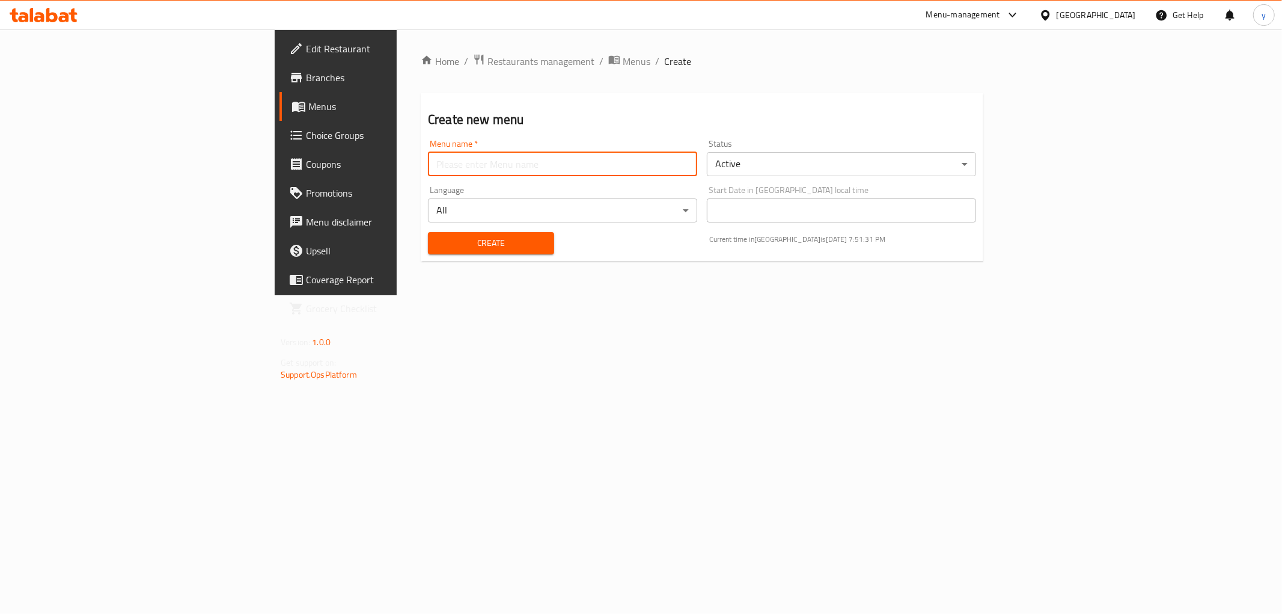
type input "[DATE]"
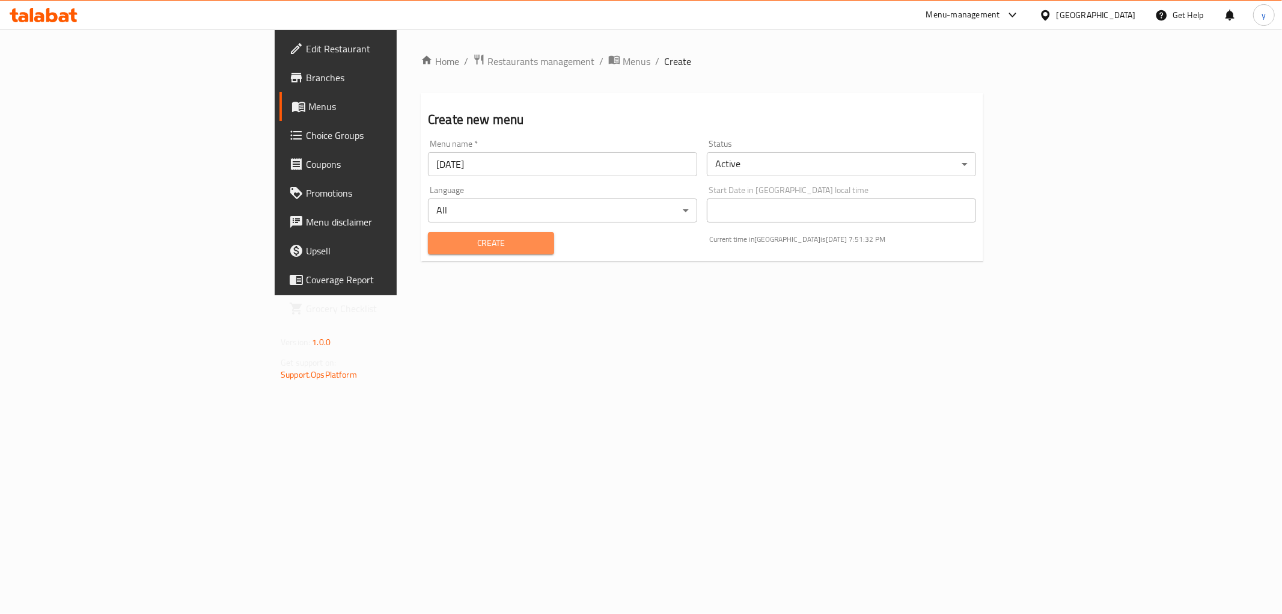
click at [438, 242] on span "Create" at bounding box center [491, 243] width 107 height 15
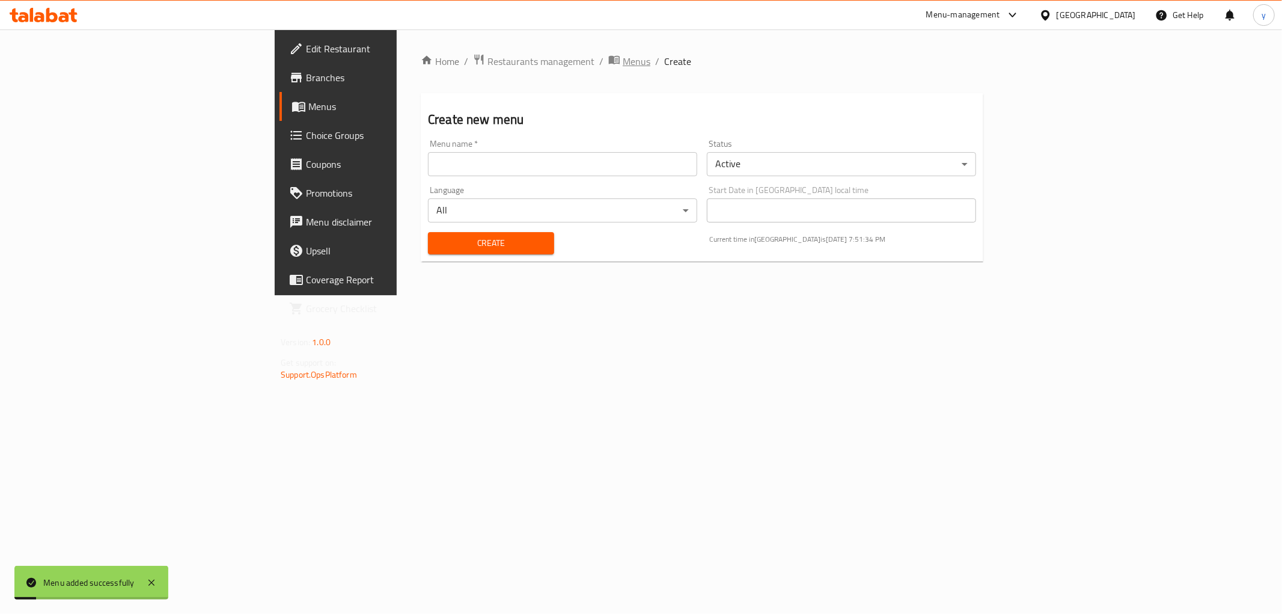
click at [623, 63] on span "Menus" at bounding box center [637, 61] width 28 height 14
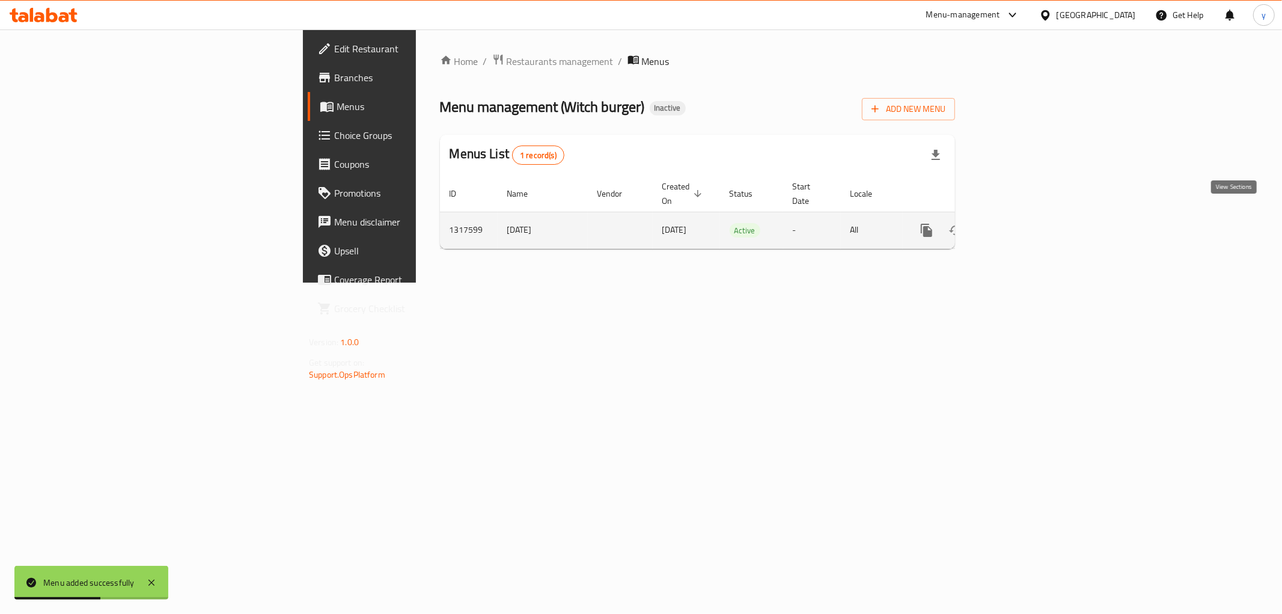
click at [1021, 223] on icon "enhanced table" at bounding box center [1013, 230] width 14 height 14
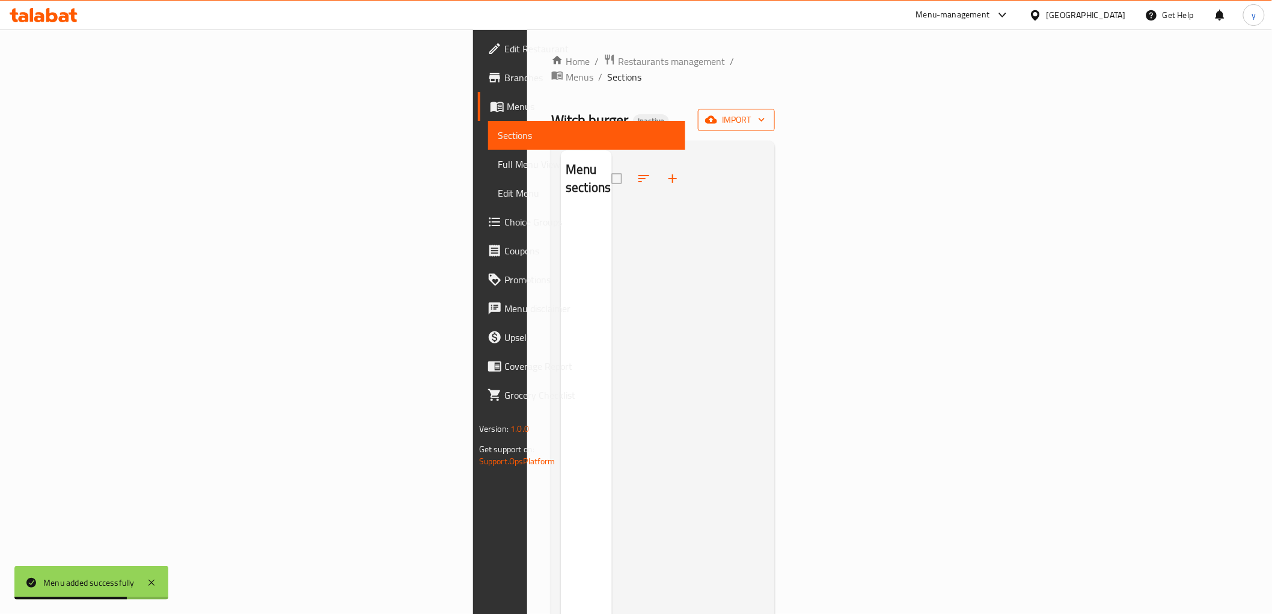
click at [765, 112] on span "import" at bounding box center [736, 119] width 58 height 15
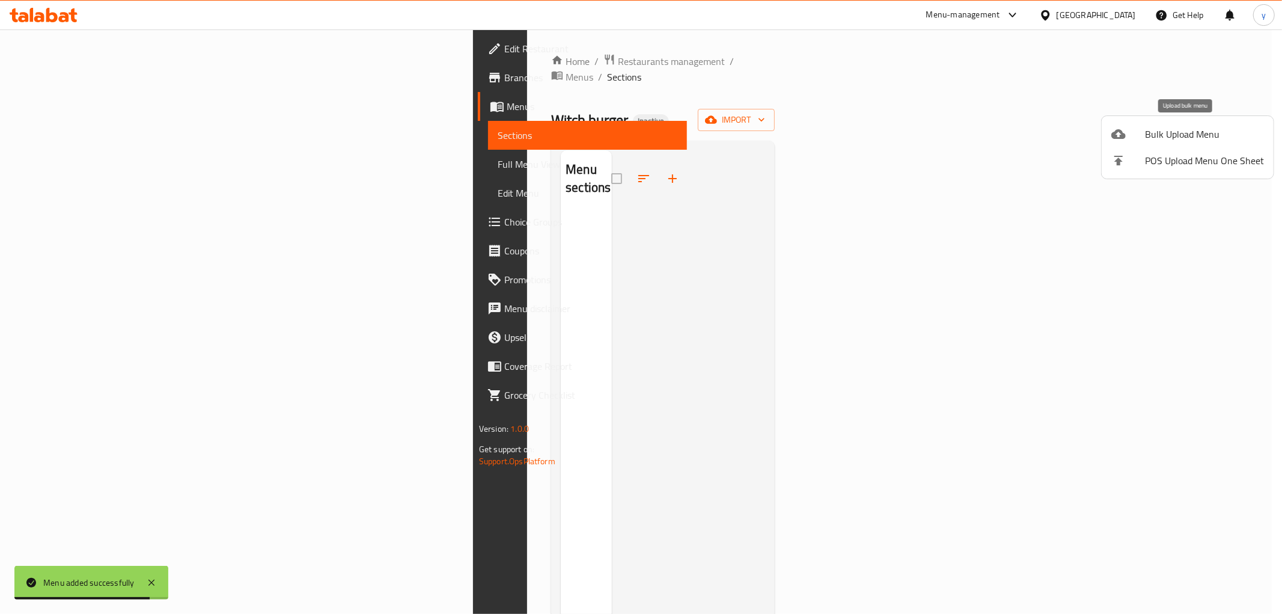
click at [1151, 142] on li "Bulk Upload Menu" at bounding box center [1188, 134] width 172 height 26
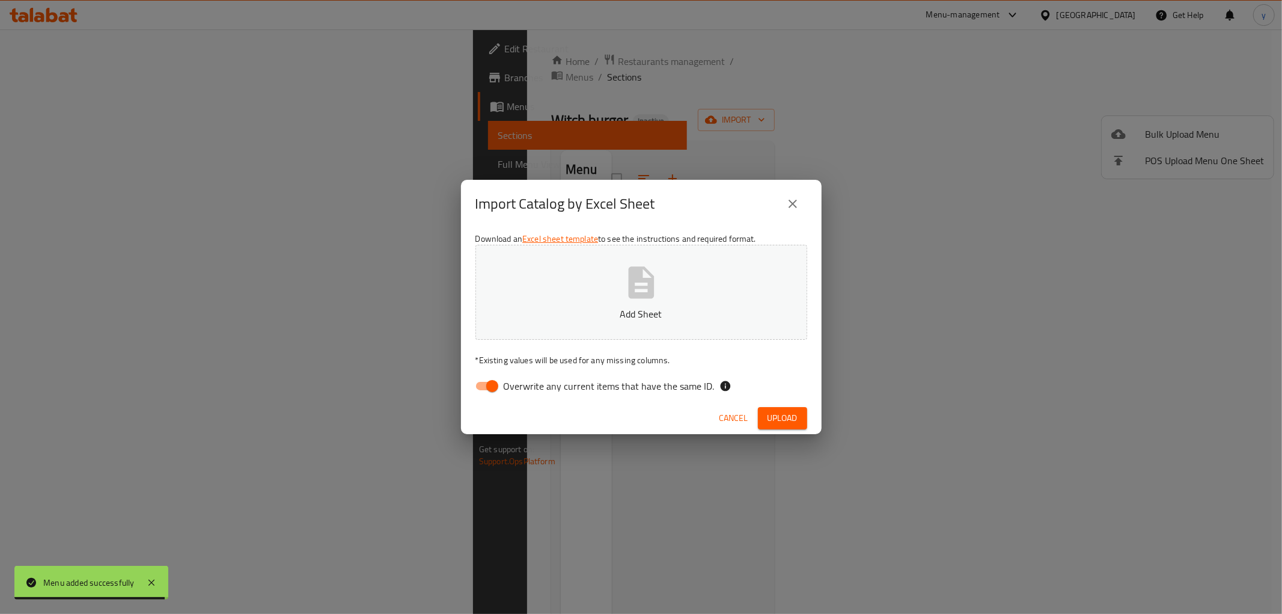
click at [494, 387] on input "Overwrite any current items that have the same ID." at bounding box center [492, 385] width 69 height 23
checkbox input "false"
click at [793, 413] on span "Upload" at bounding box center [783, 418] width 30 height 15
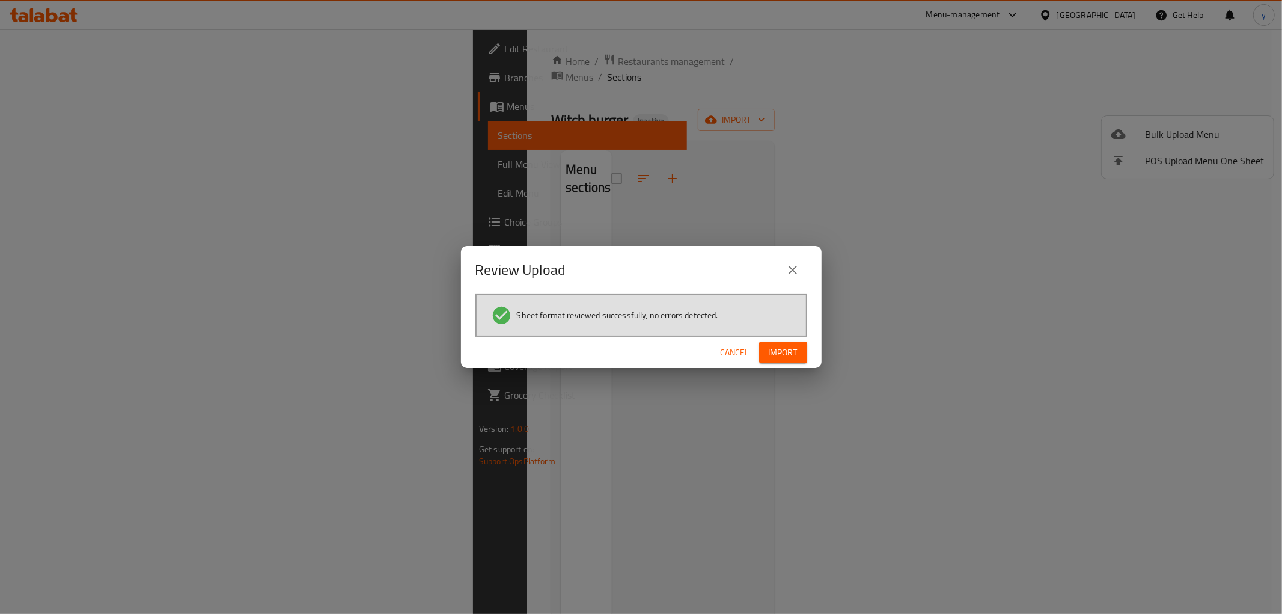
click at [782, 362] on button "Import" at bounding box center [783, 352] width 48 height 22
click at [751, 347] on span "Cancel" at bounding box center [744, 352] width 29 height 15
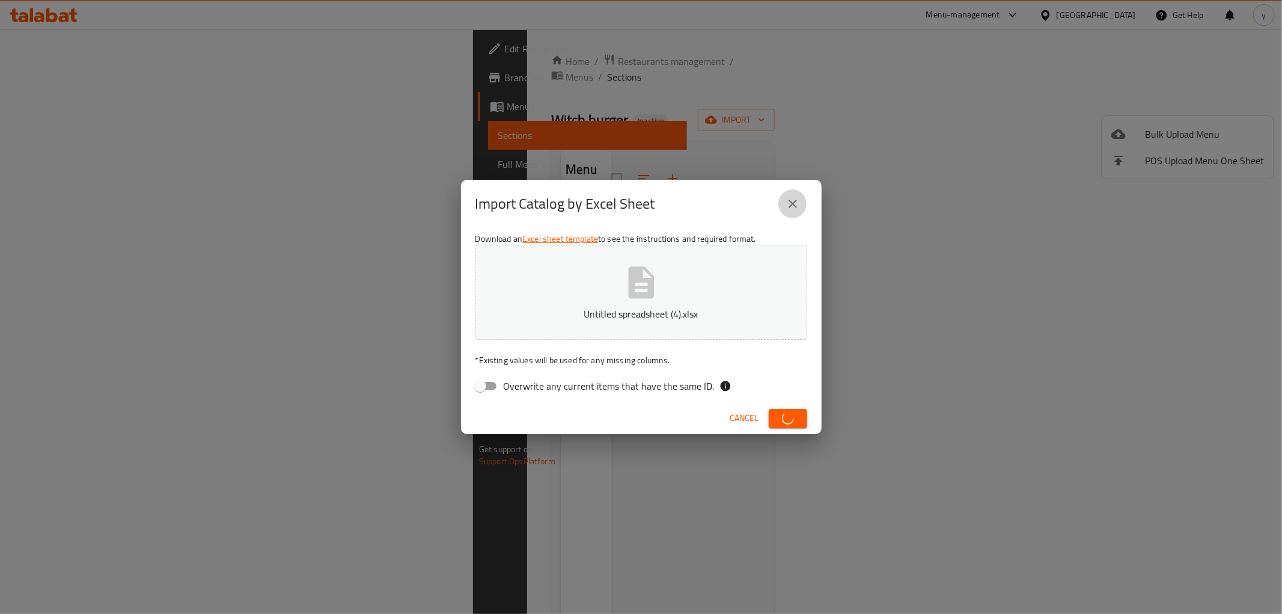
click at [796, 202] on icon "close" at bounding box center [793, 204] width 14 height 14
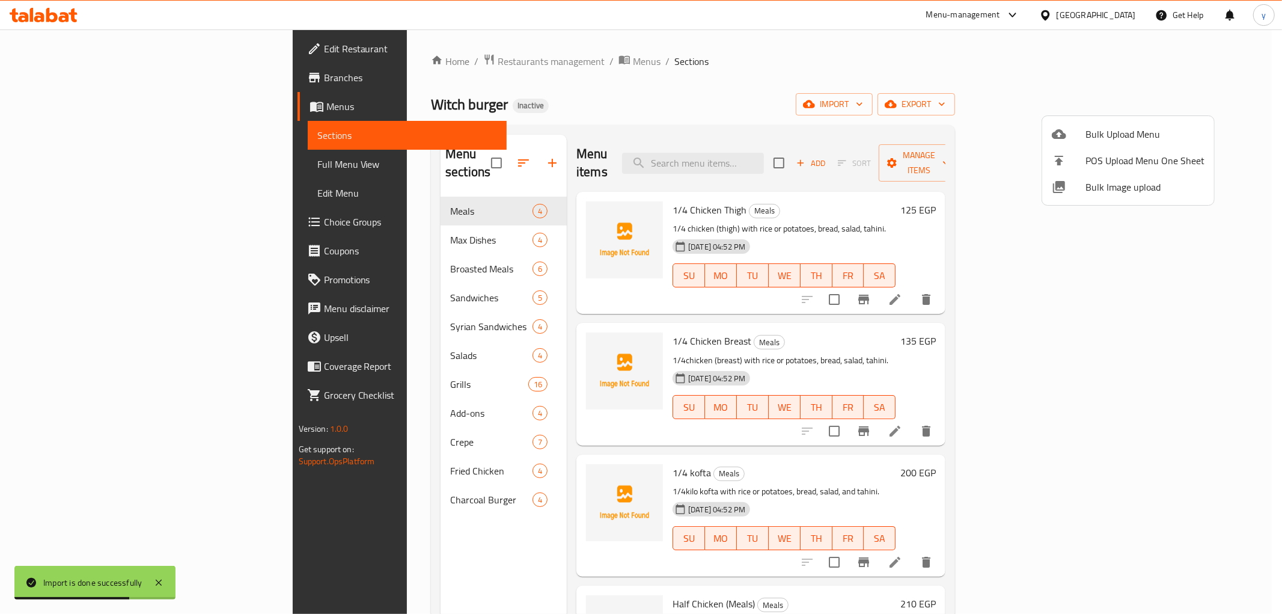
click at [451, 64] on div at bounding box center [641, 307] width 1282 height 614
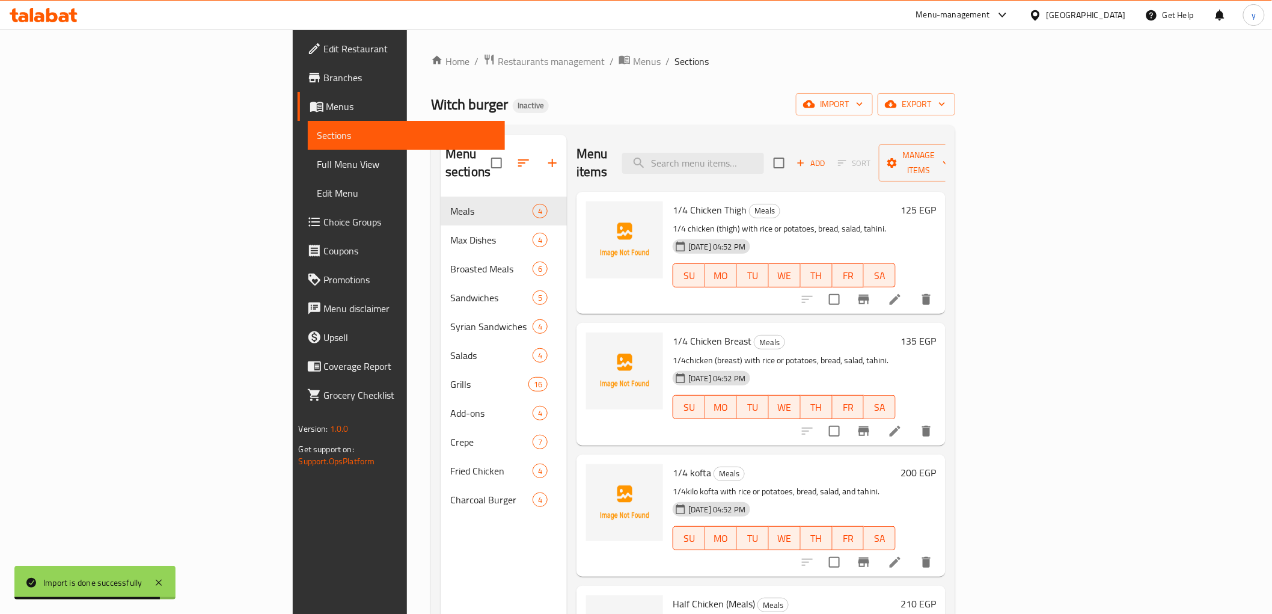
click at [633, 64] on span "Menus" at bounding box center [647, 61] width 28 height 14
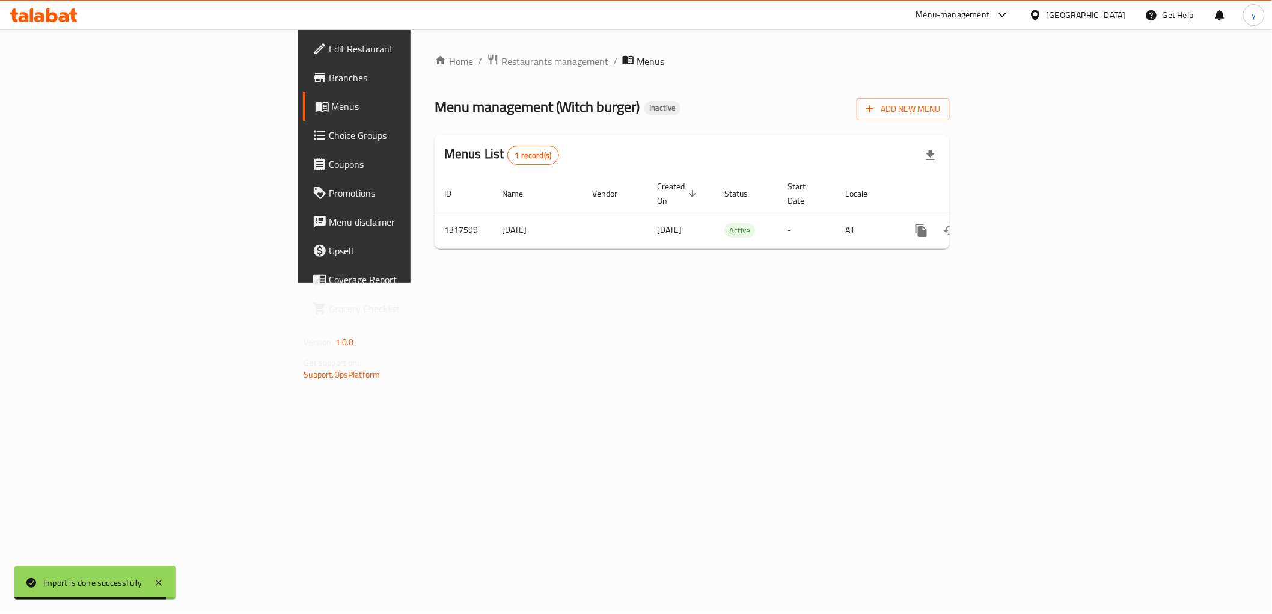
click at [637, 64] on span "Menus" at bounding box center [651, 61] width 28 height 14
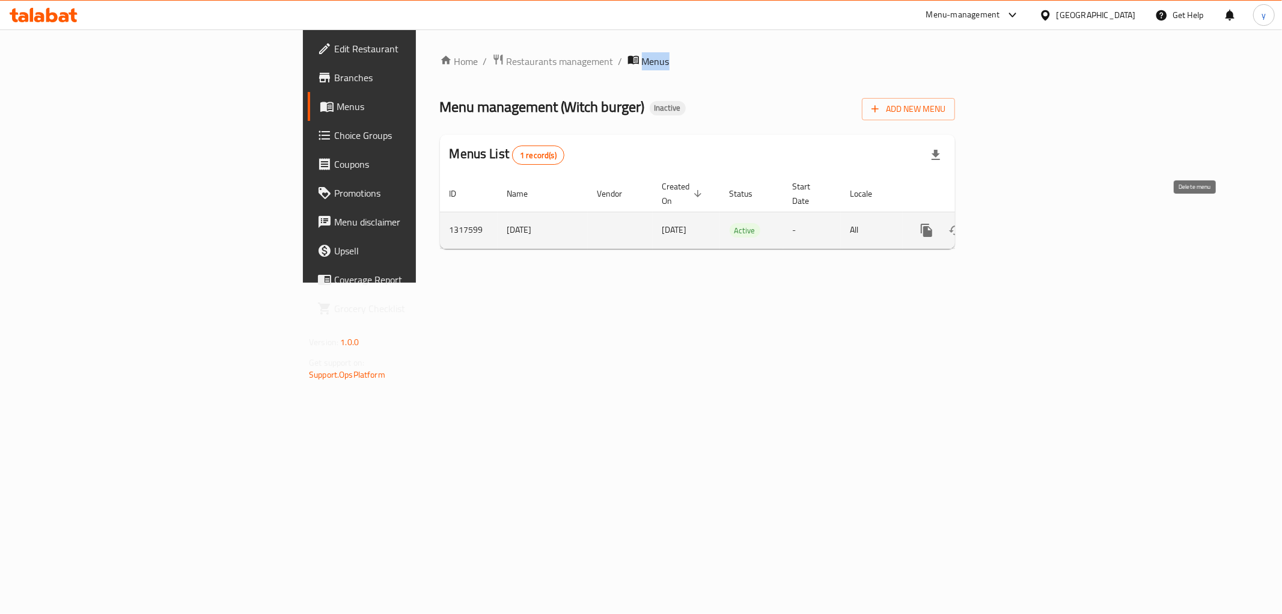
click at [989, 225] on icon "enhanced table" at bounding box center [984, 230] width 8 height 11
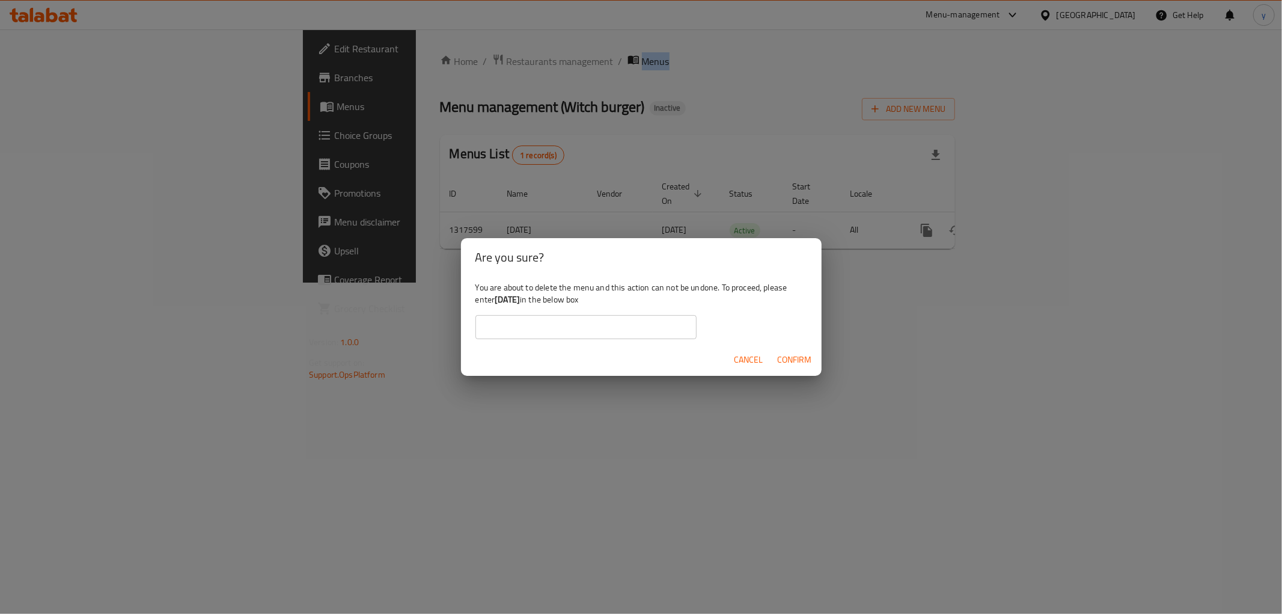
click at [615, 328] on input "text" at bounding box center [585, 327] width 221 height 24
click at [520, 302] on b "[DATE]" at bounding box center [507, 300] width 25 height 16
drag, startPoint x: 499, startPoint y: 299, endPoint x: 542, endPoint y: 302, distance: 43.4
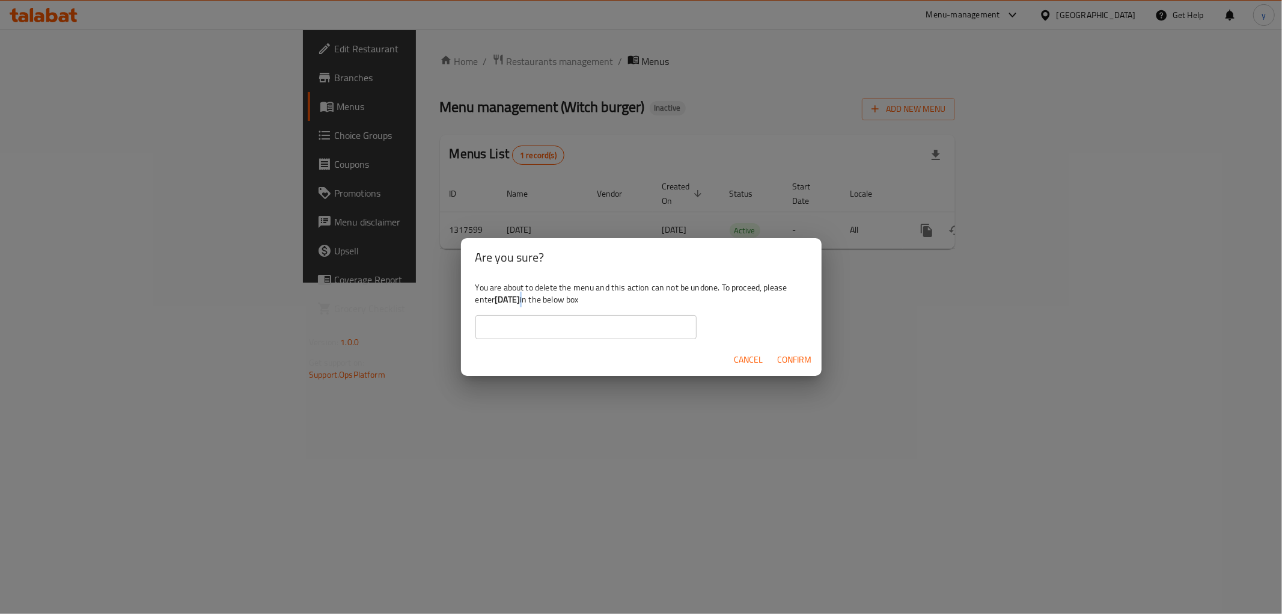
click at [542, 302] on div "You are about to delete the menu and this action can not be undone. To proceed,…" at bounding box center [641, 310] width 361 height 67
click at [551, 328] on input "text" at bounding box center [585, 327] width 221 height 24
paste input "[DATE]"
type input "[DATE]"
click at [788, 359] on span "Confirm" at bounding box center [795, 359] width 34 height 15
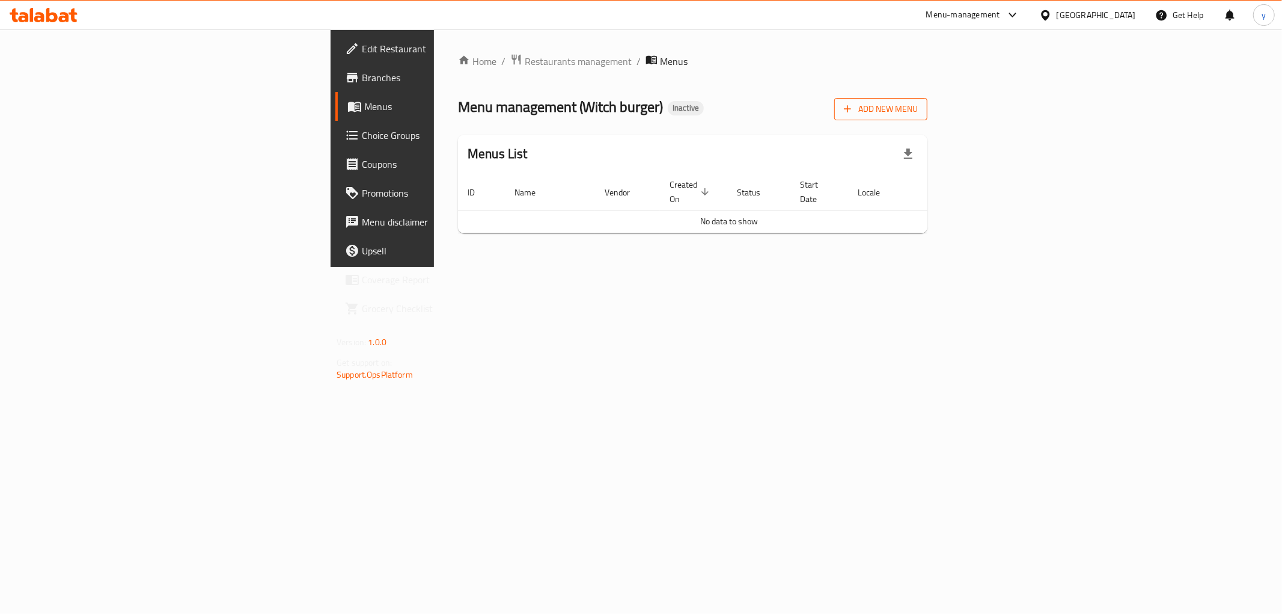
click at [918, 111] on span "Add New Menu" at bounding box center [881, 109] width 74 height 15
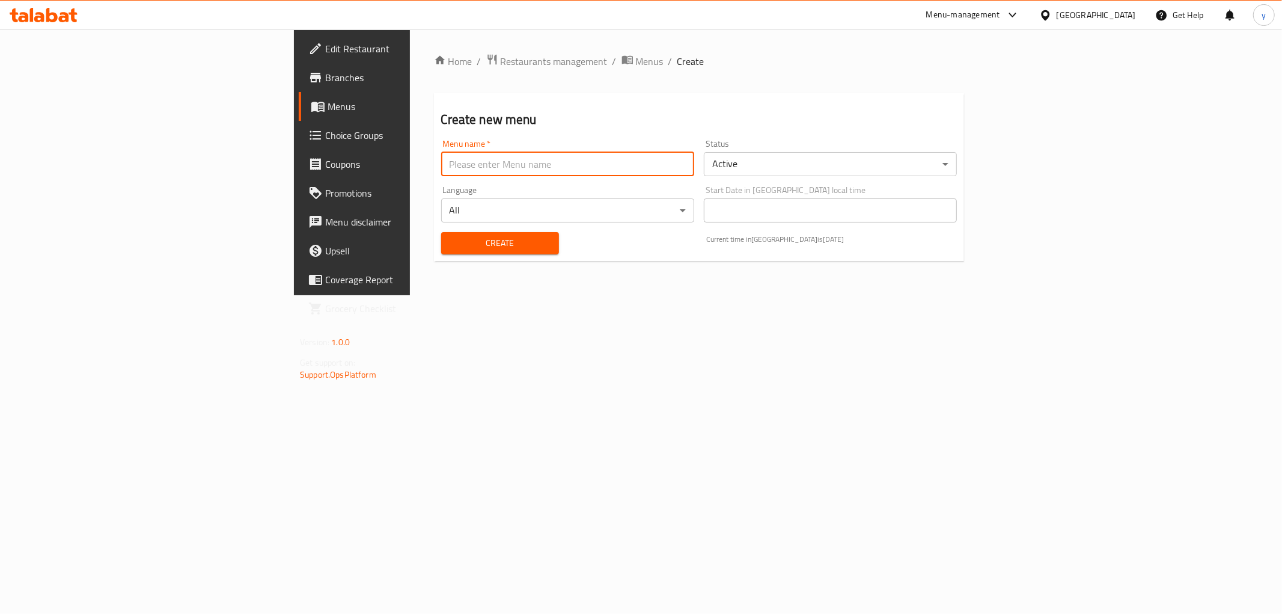
click at [445, 174] on input "text" at bounding box center [567, 164] width 253 height 24
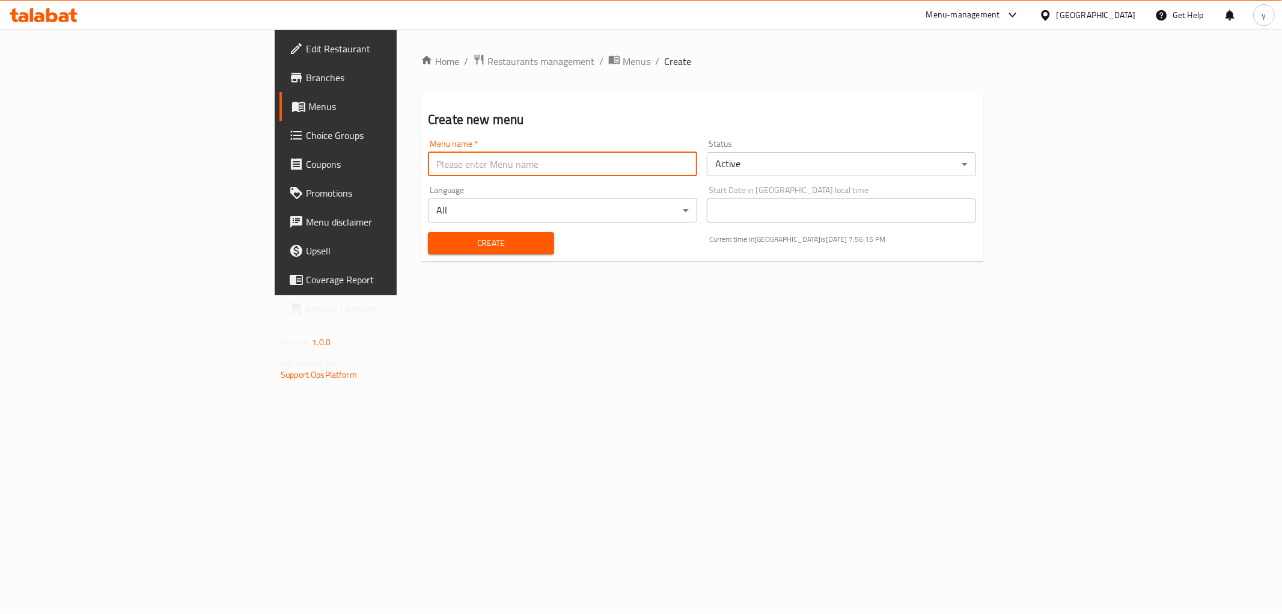
type input "[DATE]"
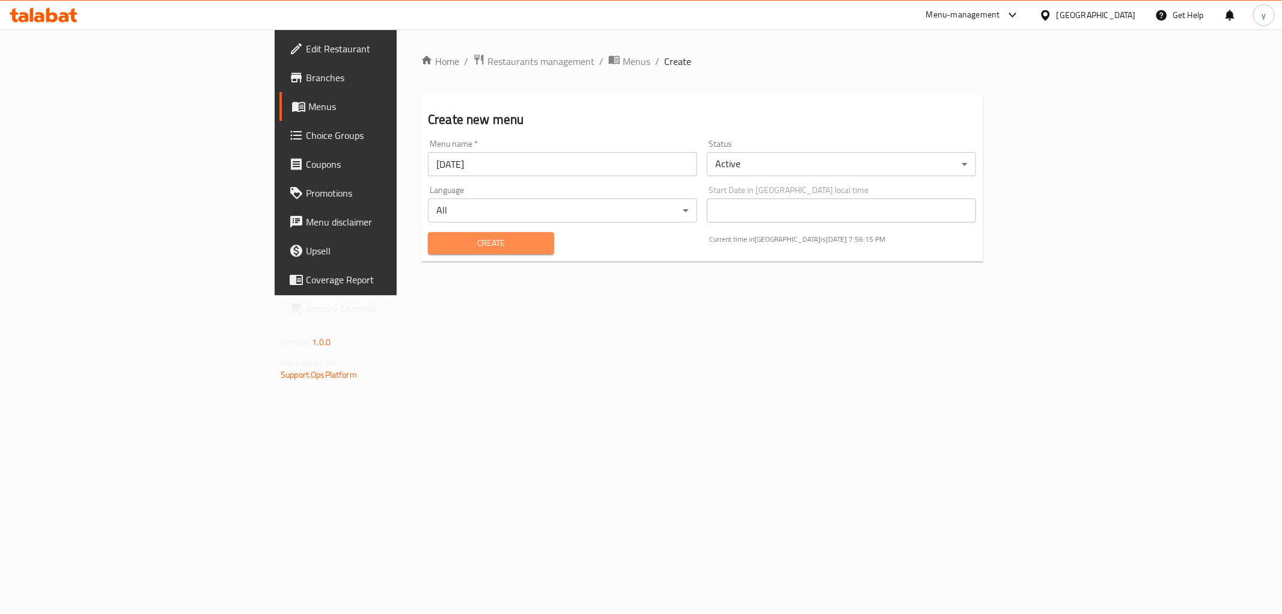
click at [438, 238] on span "Create" at bounding box center [491, 243] width 107 height 15
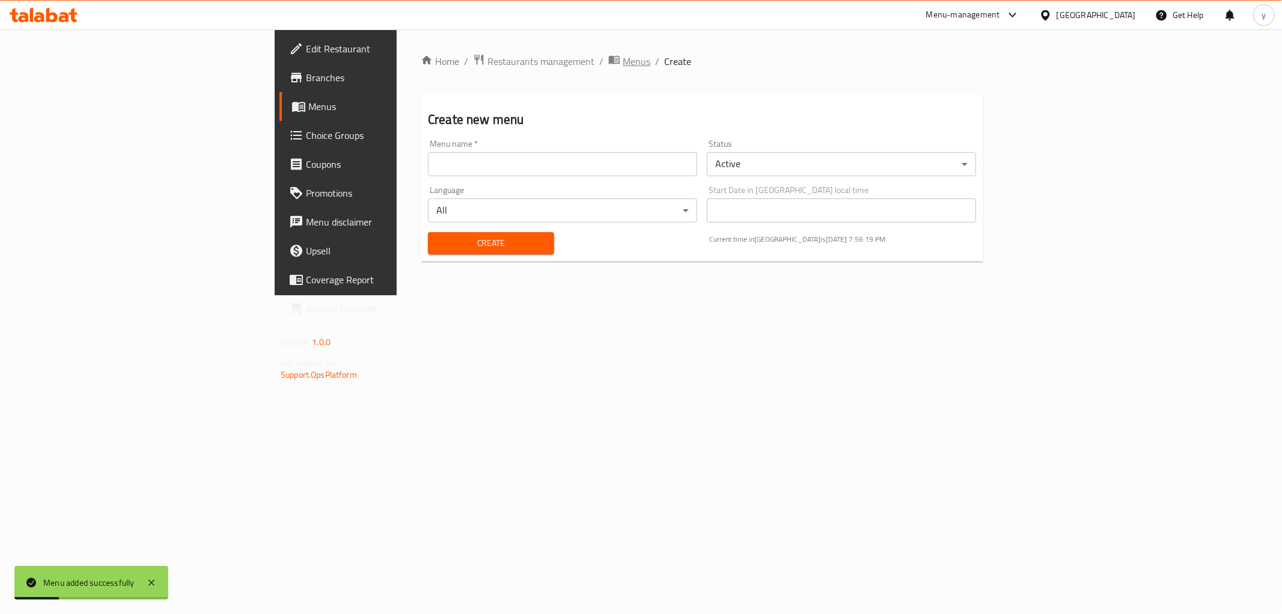
click at [623, 60] on span "Menus" at bounding box center [637, 61] width 28 height 14
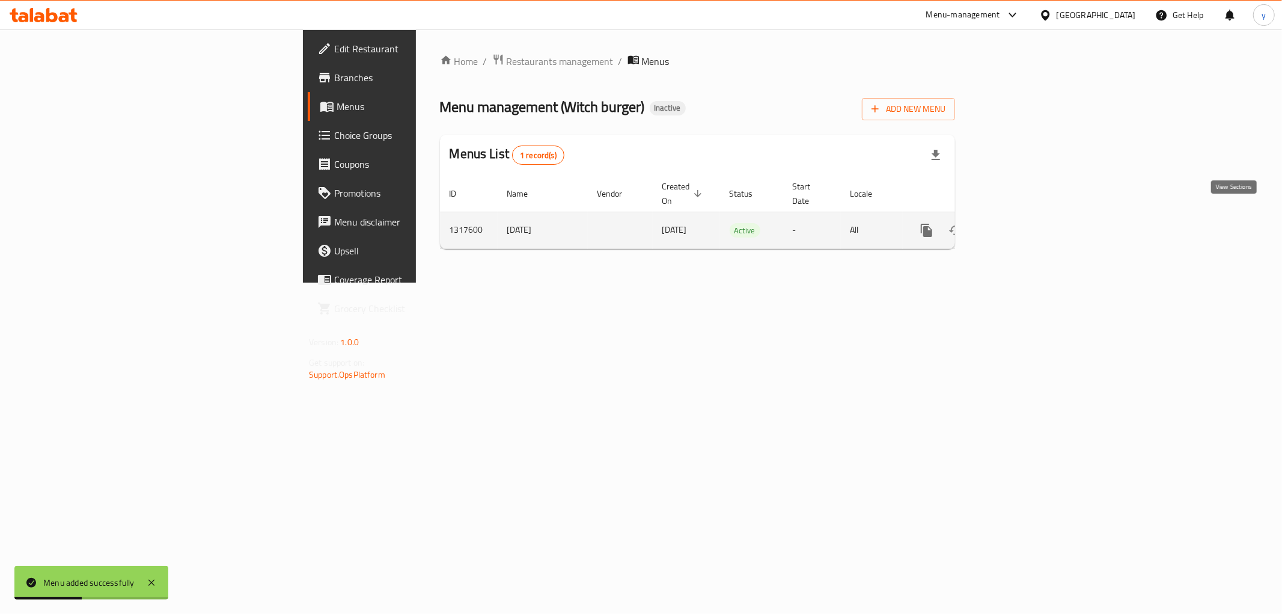
click at [1021, 223] on icon "enhanced table" at bounding box center [1013, 230] width 14 height 14
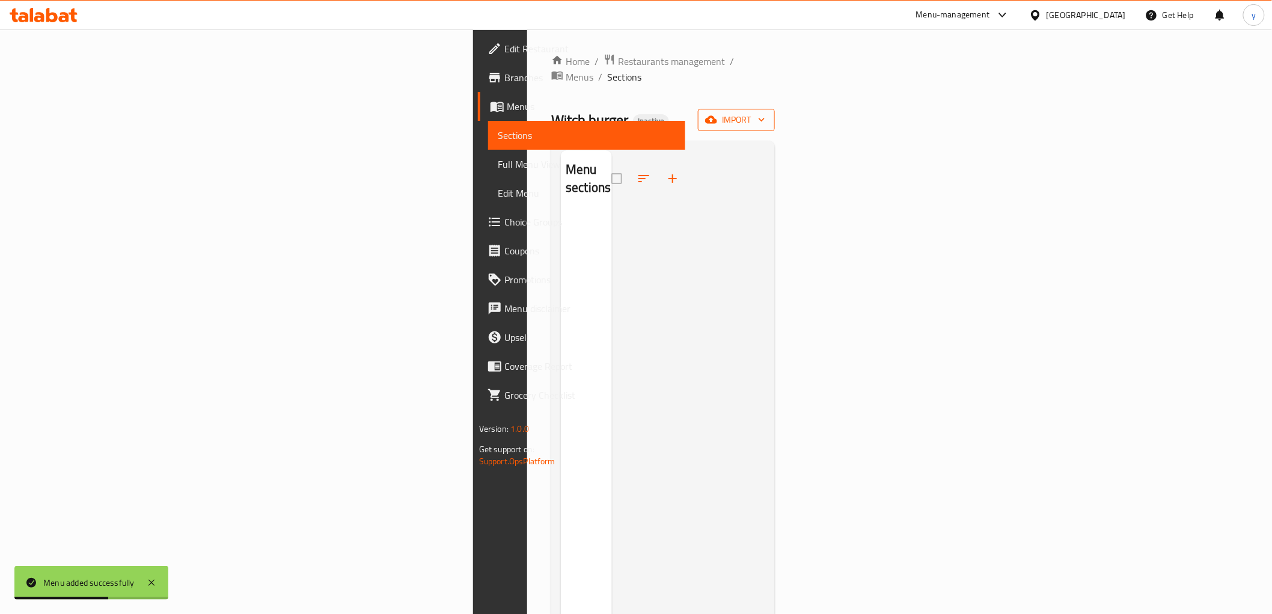
click at [717, 114] on icon "button" at bounding box center [711, 120] width 12 height 12
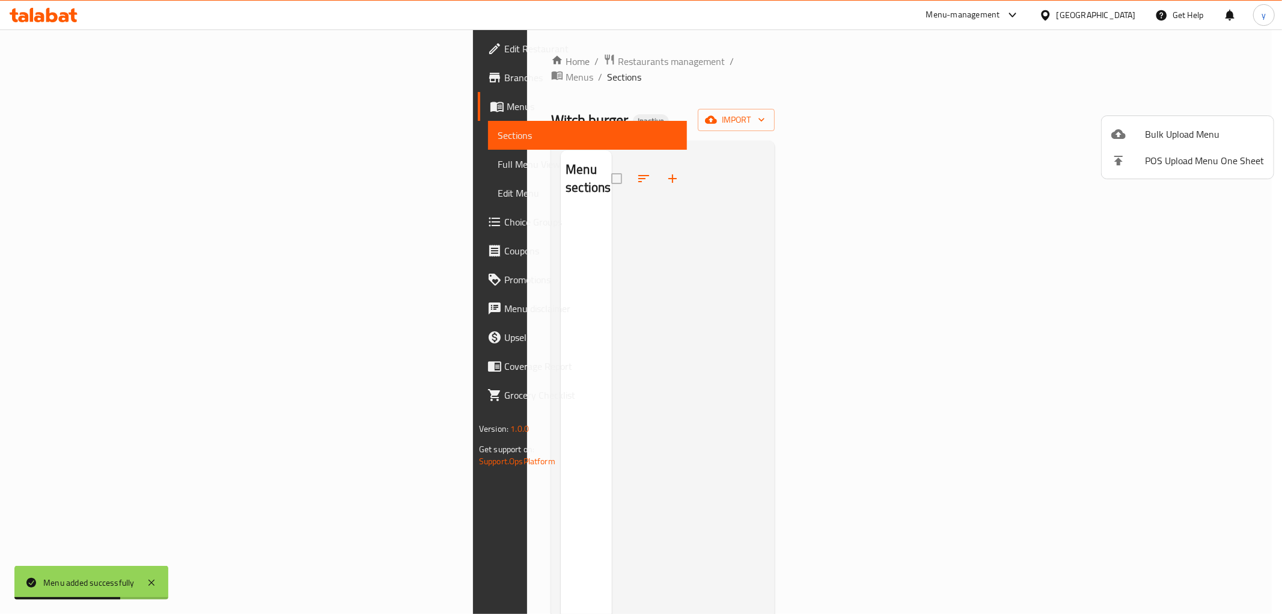
click at [1138, 118] on ul "Bulk Upload Menu POS Upload Menu One Sheet" at bounding box center [1188, 147] width 172 height 63
click at [1140, 128] on div at bounding box center [1128, 134] width 34 height 14
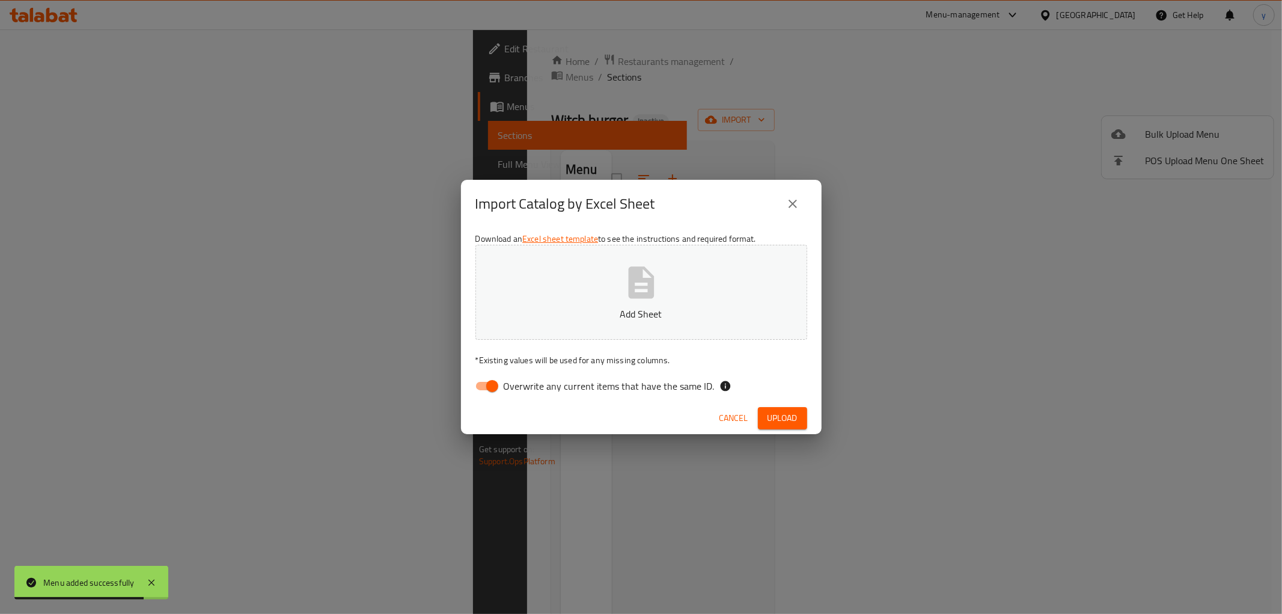
click at [483, 389] on input "Overwrite any current items that have the same ID." at bounding box center [492, 385] width 69 height 23
checkbox input "false"
click at [786, 415] on span "Upload" at bounding box center [783, 418] width 30 height 15
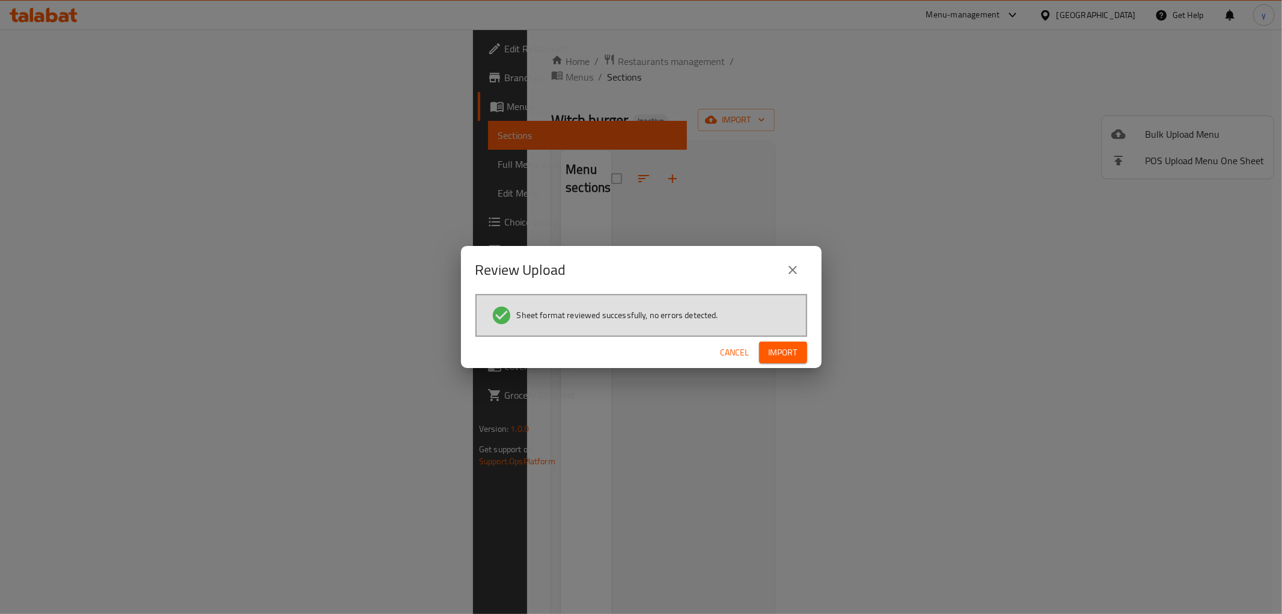
click at [788, 341] on button "Import" at bounding box center [783, 352] width 48 height 22
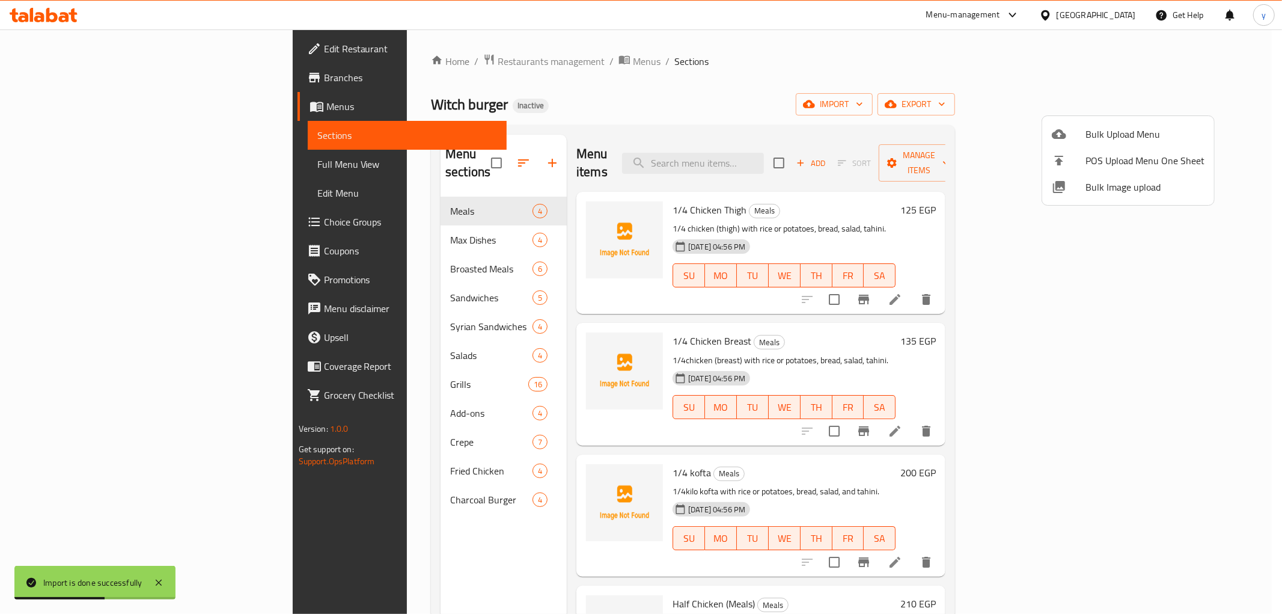
click at [47, 221] on div at bounding box center [641, 307] width 1282 height 614
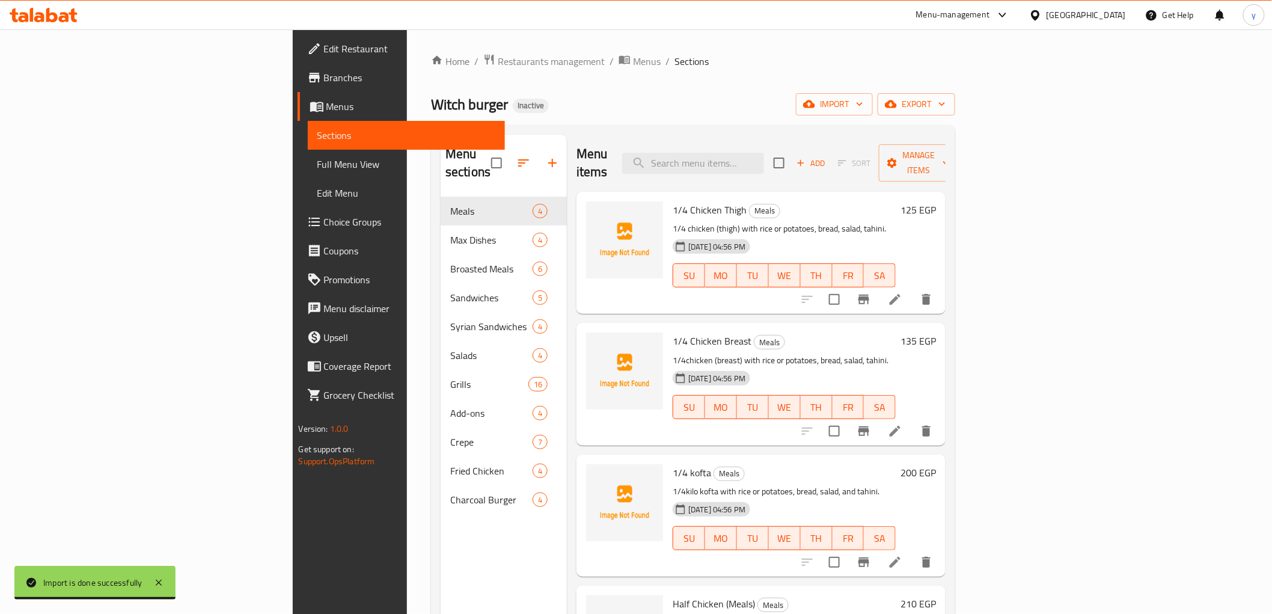
click at [324, 221] on span "Choice Groups" at bounding box center [409, 222] width 171 height 14
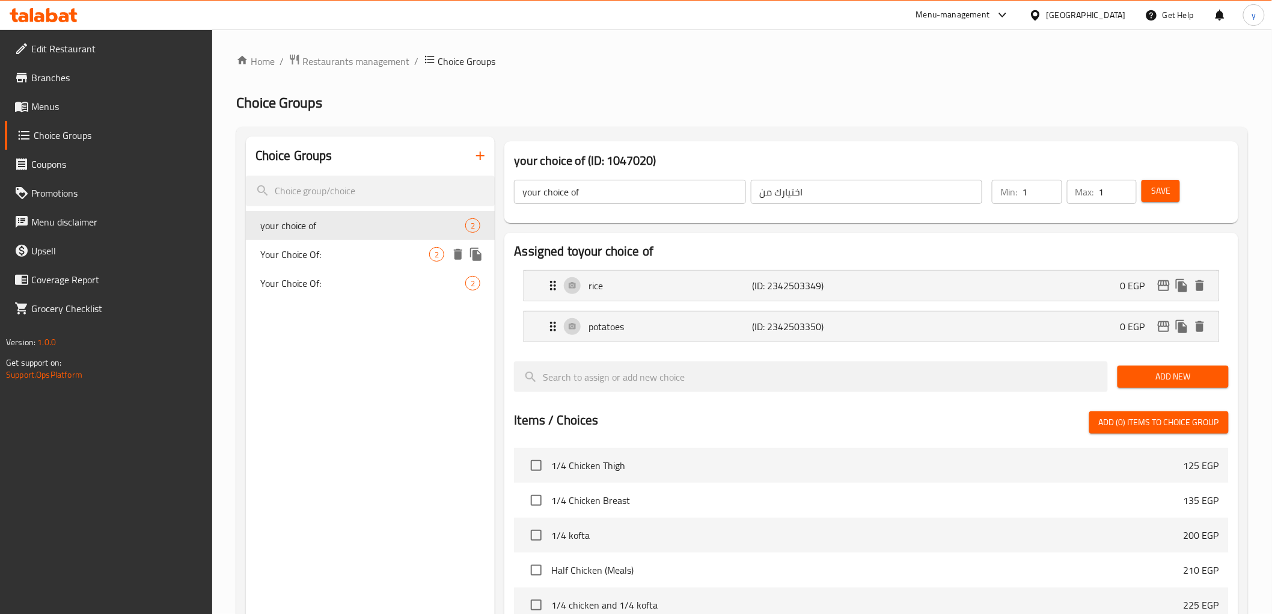
click at [370, 245] on div "Your Choice Of: 2" at bounding box center [370, 254] width 249 height 29
type input "Your Choice Of:"
type input "اختيارك من :"
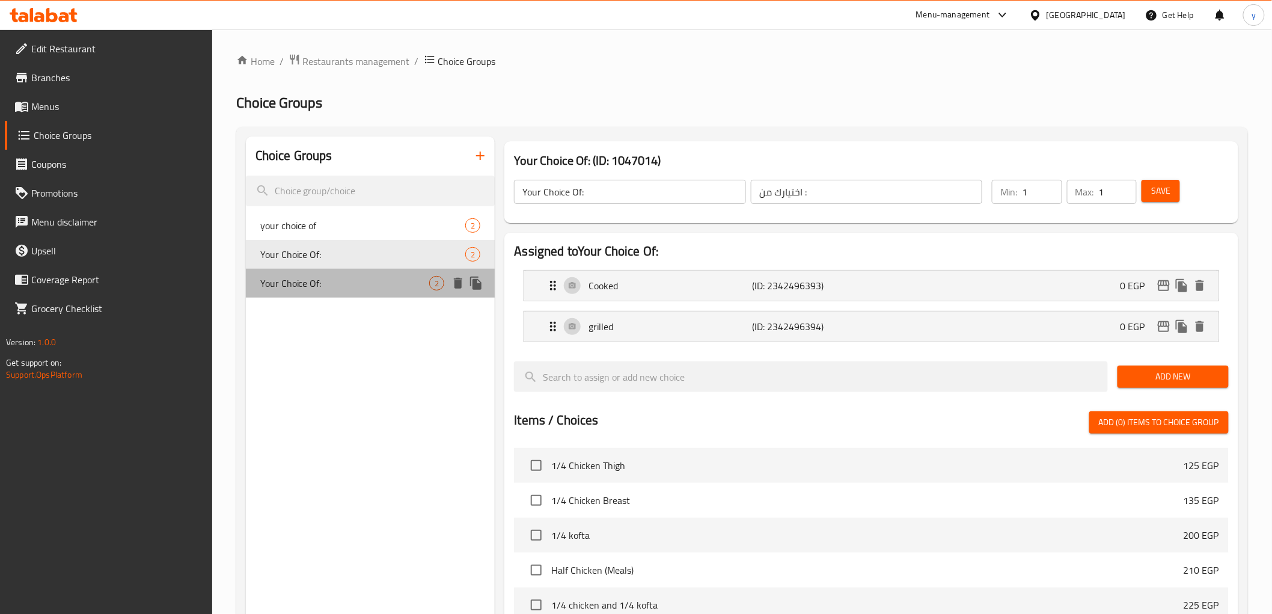
click at [359, 279] on span "Your Choice Of:" at bounding box center [345, 283] width 170 height 14
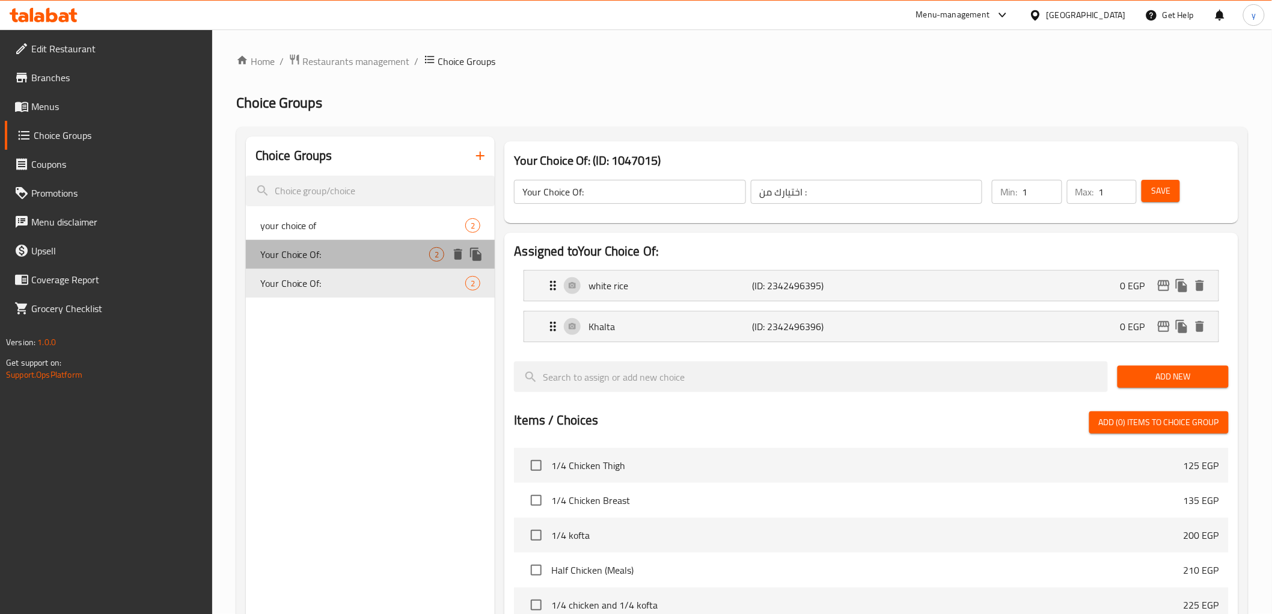
click at [358, 260] on span "Your Choice Of:" at bounding box center [345, 254] width 170 height 14
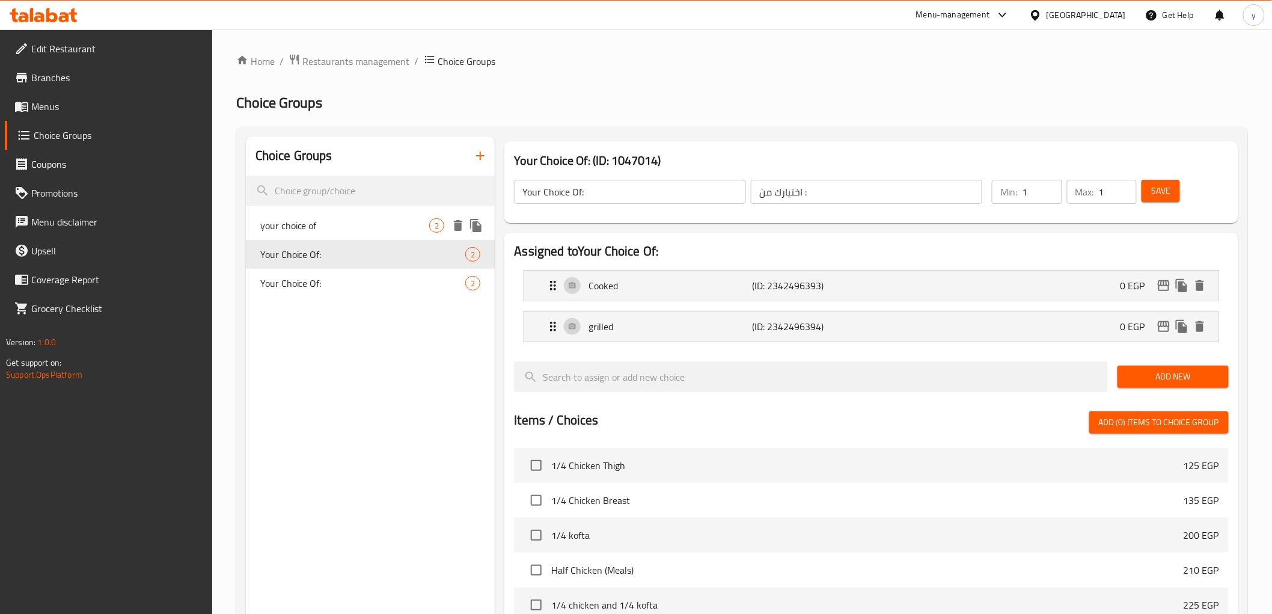
drag, startPoint x: 355, startPoint y: 219, endPoint x: 329, endPoint y: 97, distance: 124.7
click at [355, 218] on span "your choice of" at bounding box center [345, 225] width 170 height 14
type input "your choice of"
type input "اختيارك من"
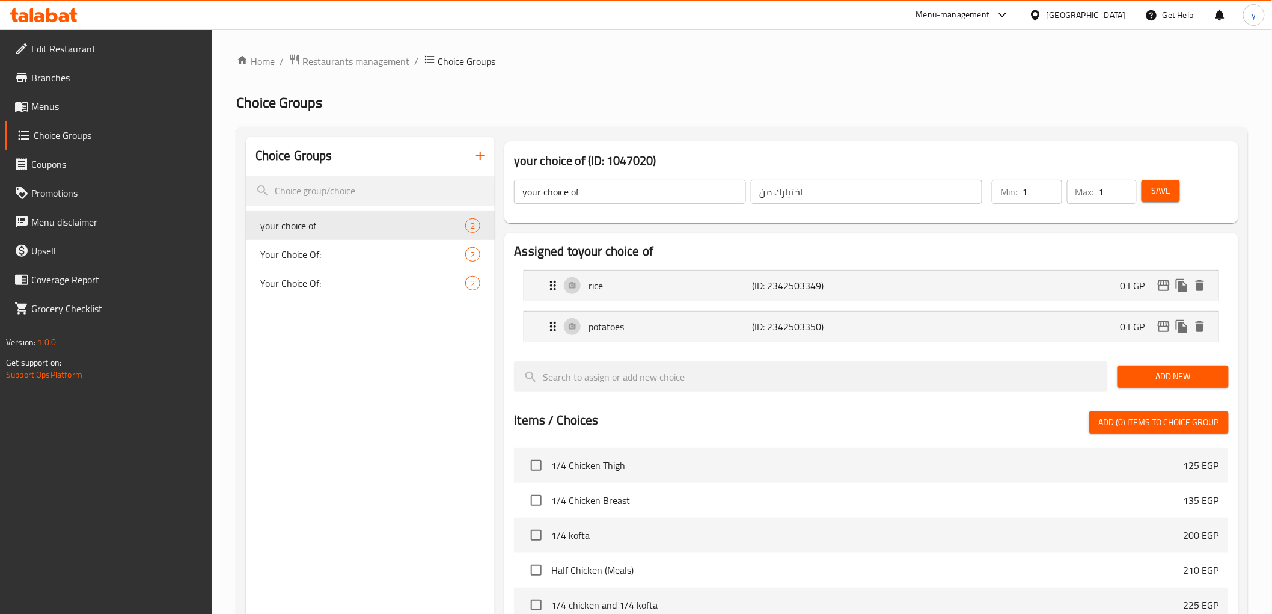
click at [67, 101] on span "Menus" at bounding box center [116, 106] width 171 height 14
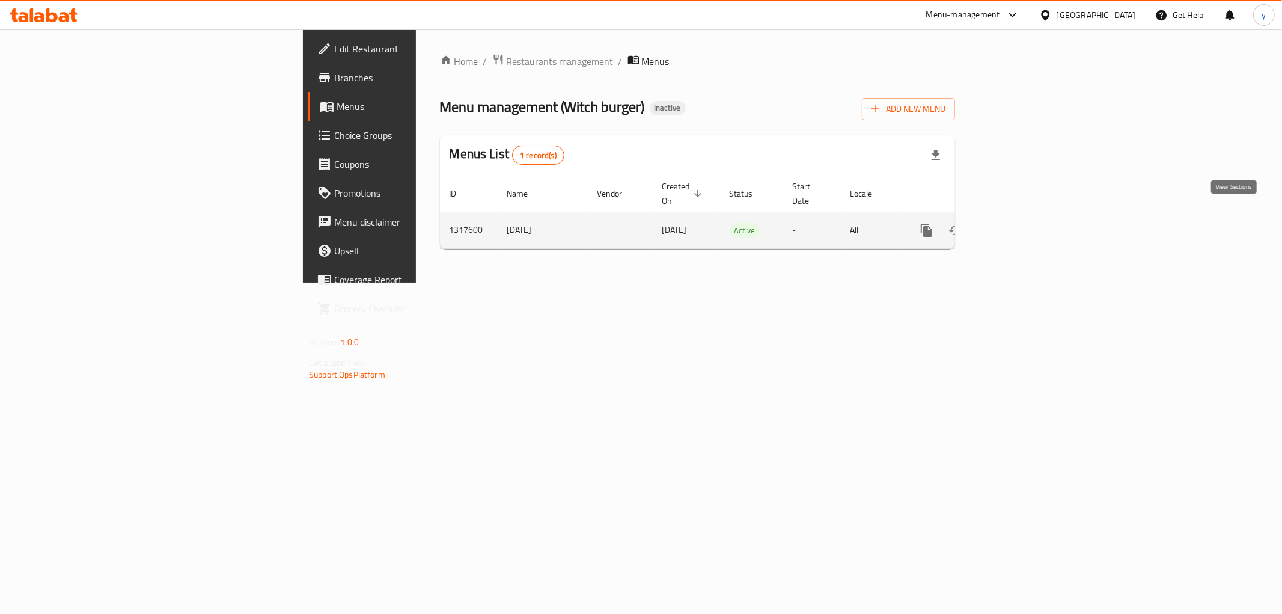
click at [1021, 223] on icon "enhanced table" at bounding box center [1013, 230] width 14 height 14
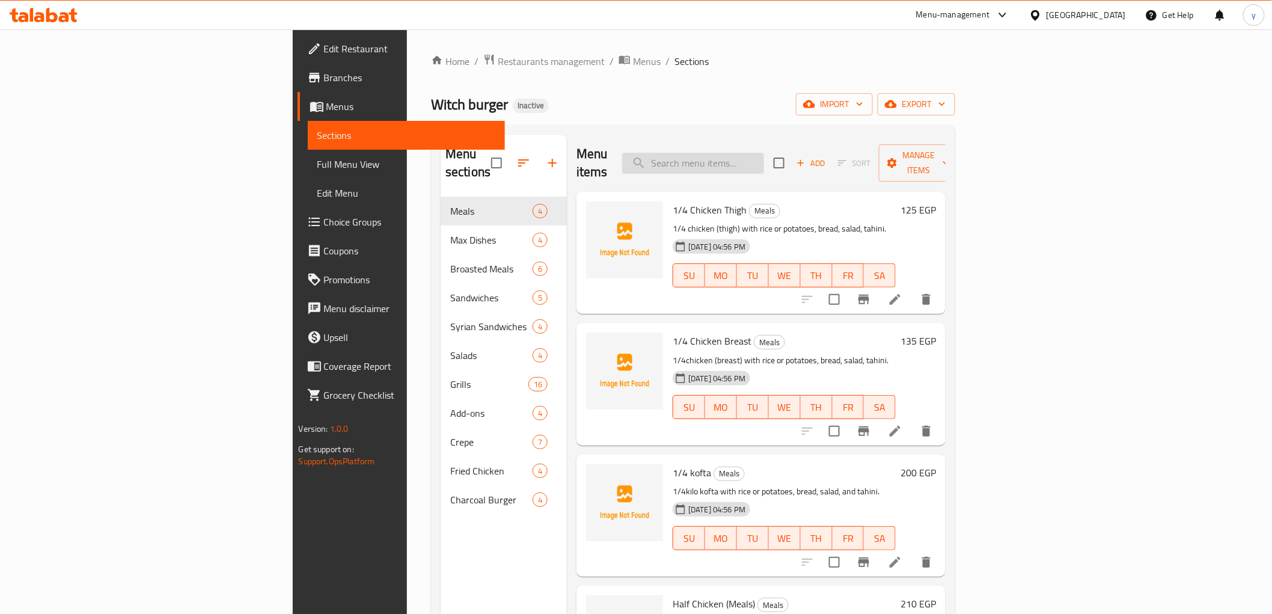
click at [764, 157] on input "search" at bounding box center [693, 163] width 142 height 21
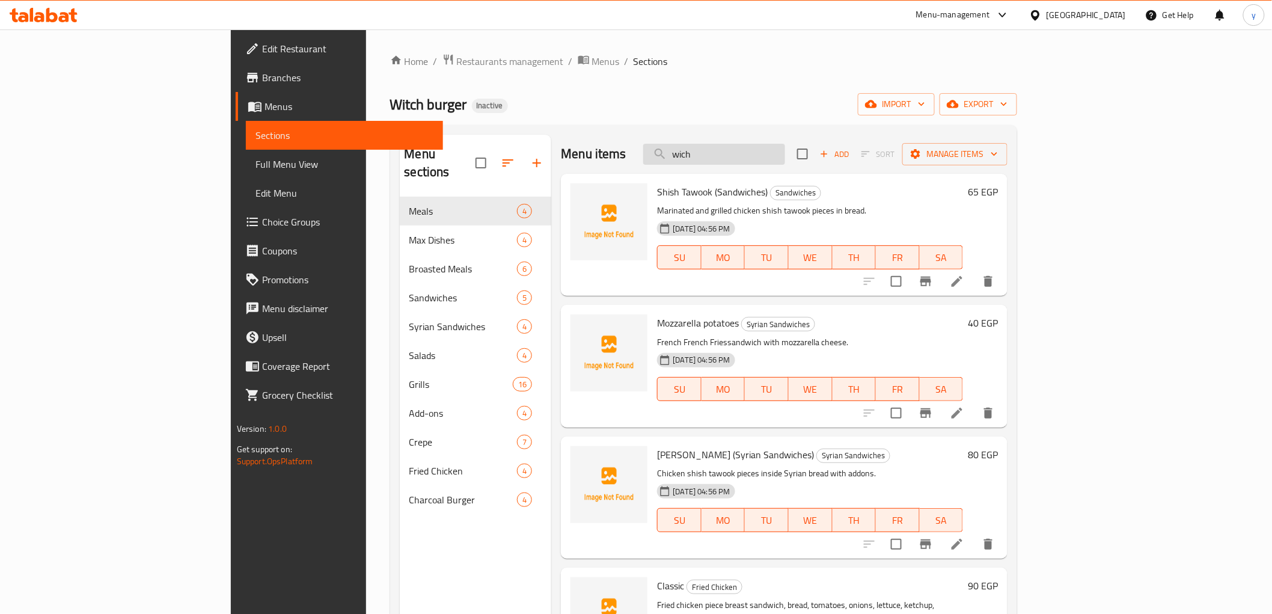
click at [760, 156] on input "wich" at bounding box center [714, 154] width 142 height 21
click at [762, 153] on input "wich" at bounding box center [714, 154] width 142 height 21
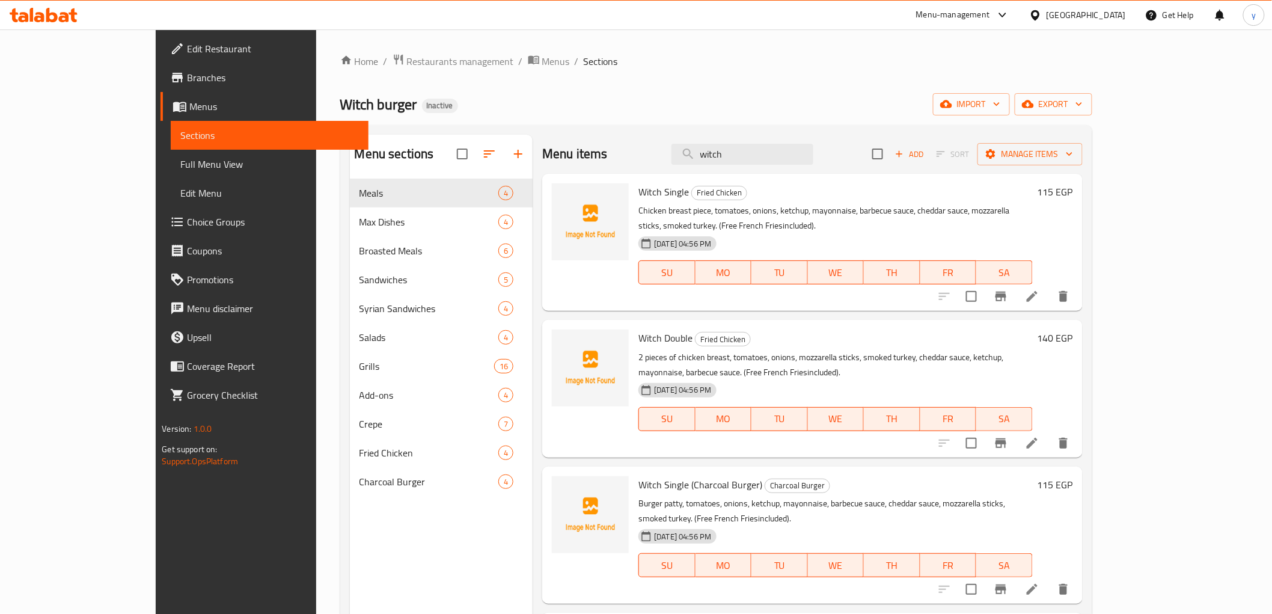
type input "witch"
click at [180, 158] on span "Full Menu View" at bounding box center [269, 164] width 178 height 14
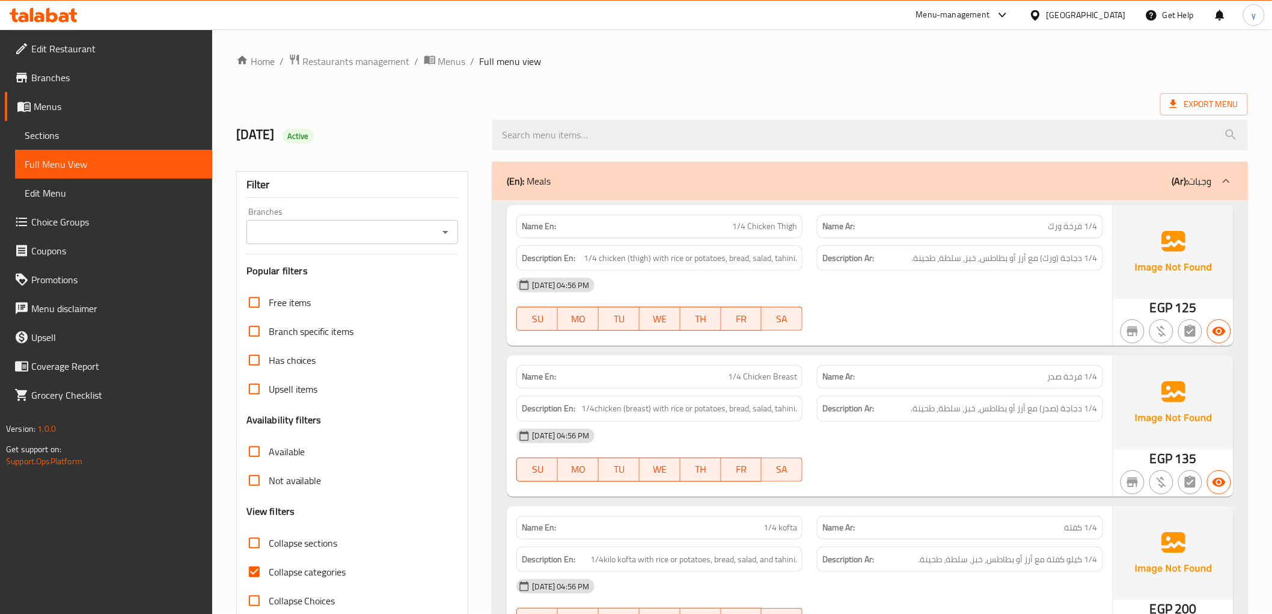
click at [255, 565] on input "Collapse categories" at bounding box center [254, 571] width 29 height 29
checkbox input "false"
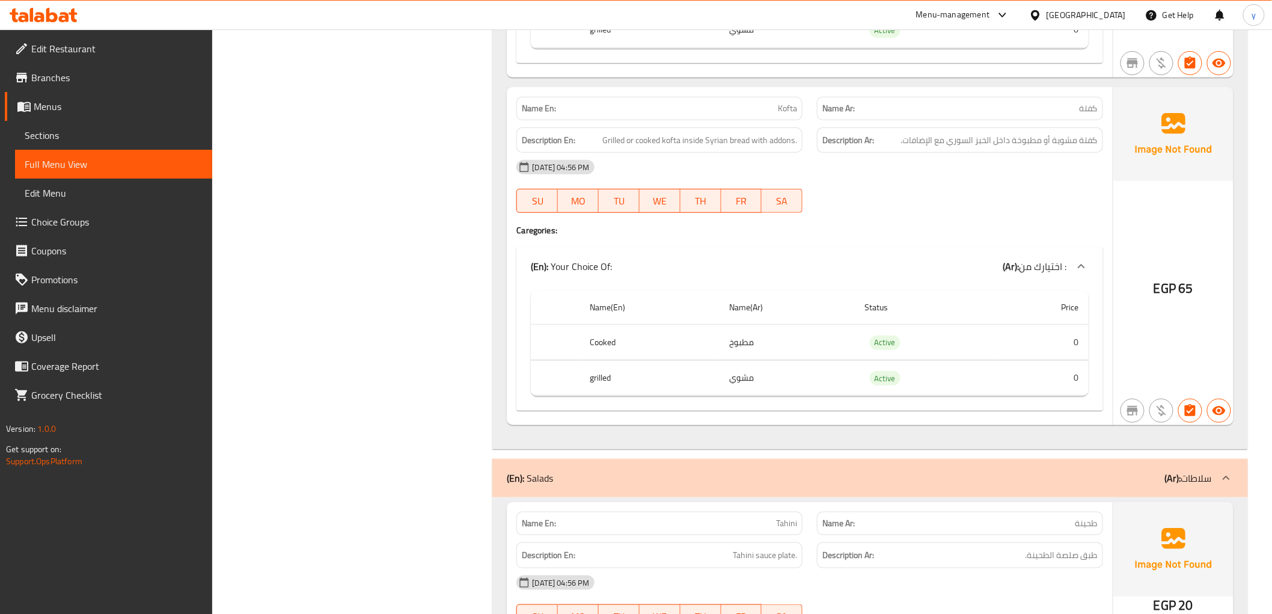
scroll to position [4007, 0]
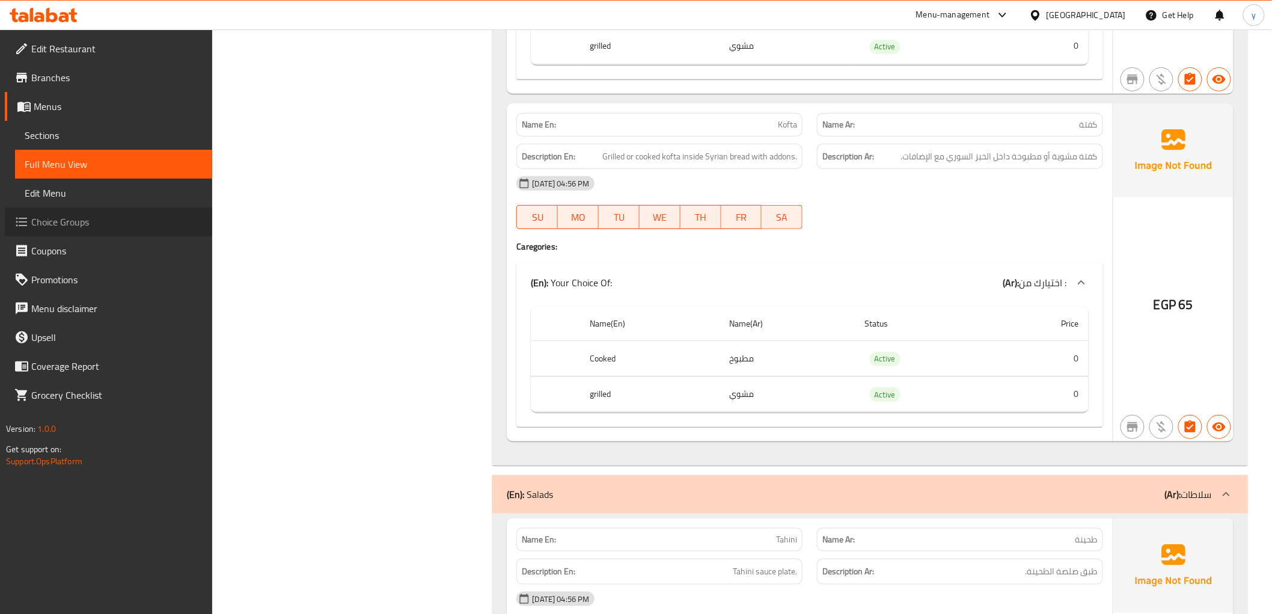
click at [73, 225] on span "Choice Groups" at bounding box center [116, 222] width 171 height 14
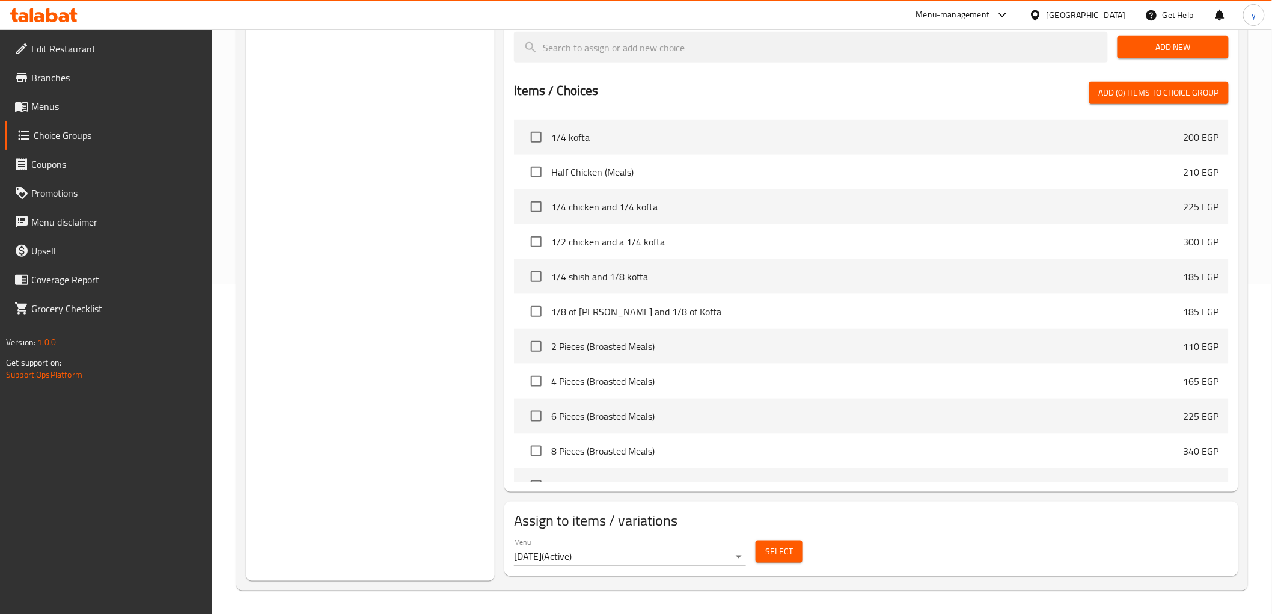
scroll to position [133, 0]
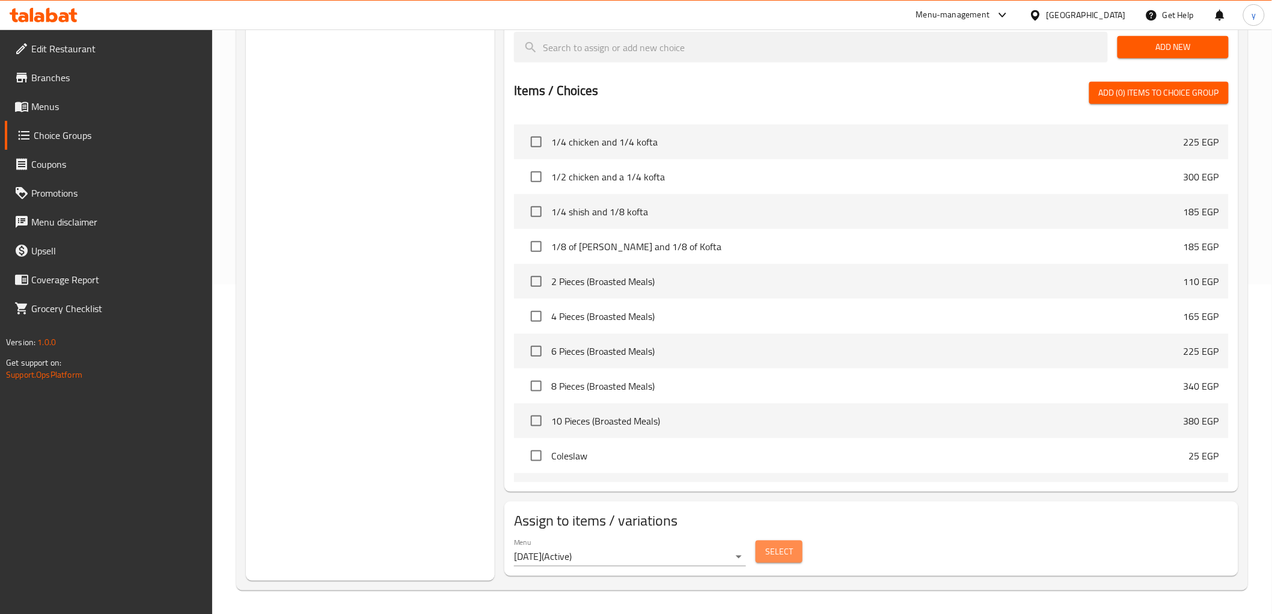
click at [785, 549] on span "Select" at bounding box center [779, 551] width 28 height 15
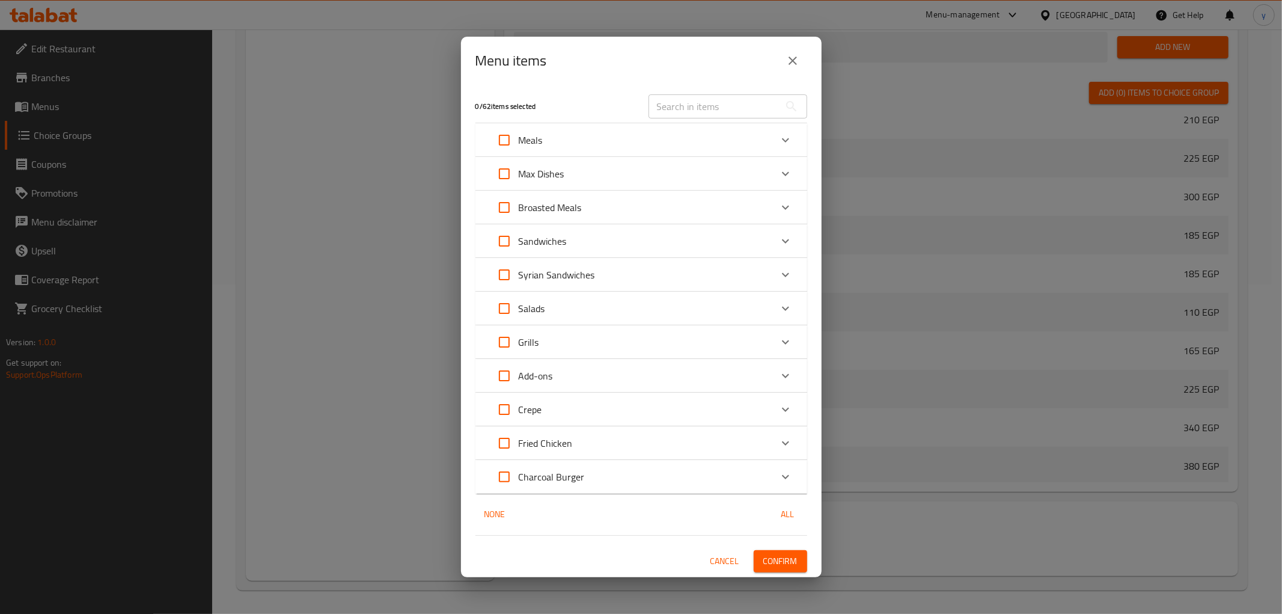
click at [509, 142] on input "Expand" at bounding box center [504, 140] width 29 height 29
checkbox input "true"
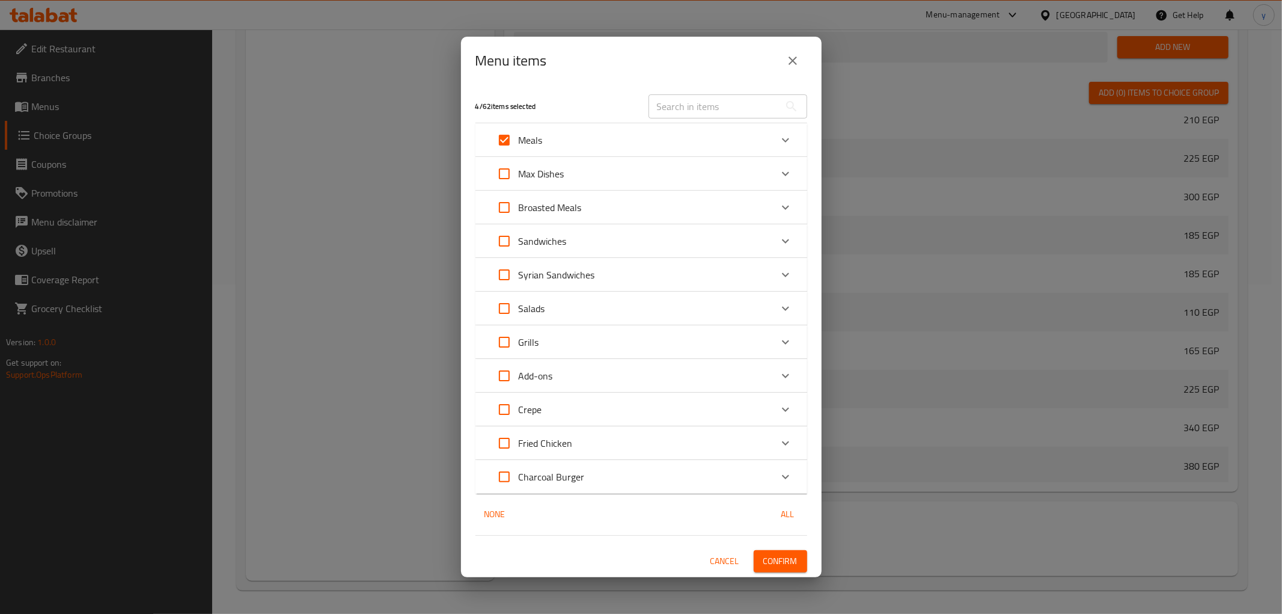
checkbox input "true"
click at [500, 170] on input "Expand" at bounding box center [504, 173] width 29 height 29
checkbox input "true"
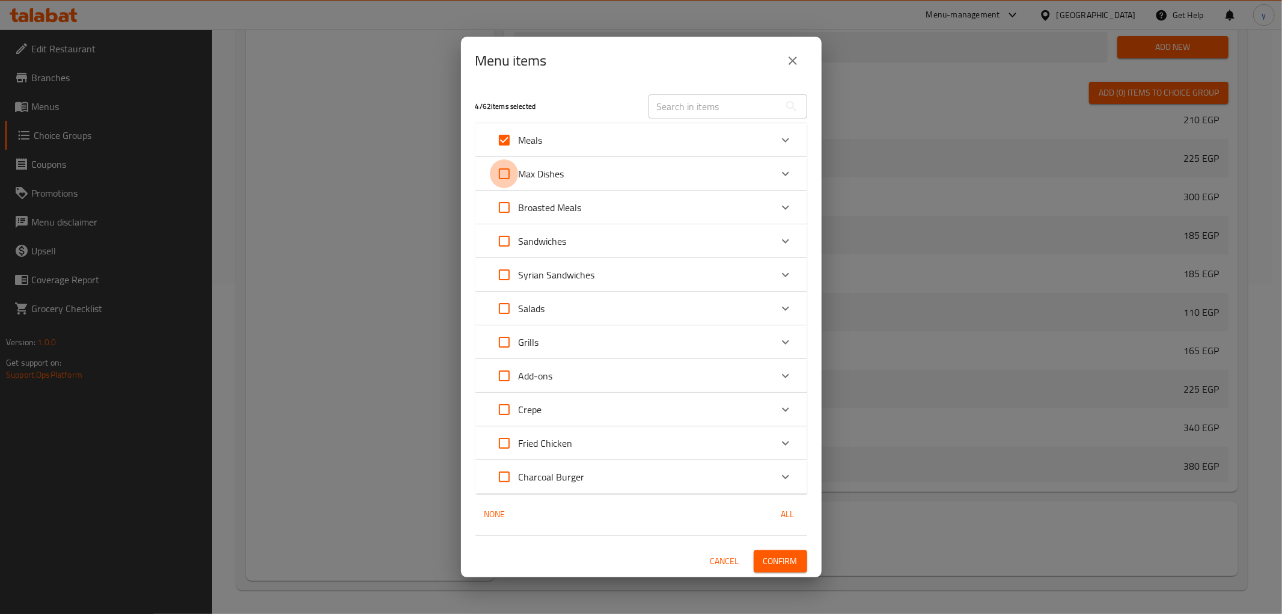
checkbox input "true"
click at [767, 554] on span "Confirm" at bounding box center [780, 561] width 34 height 15
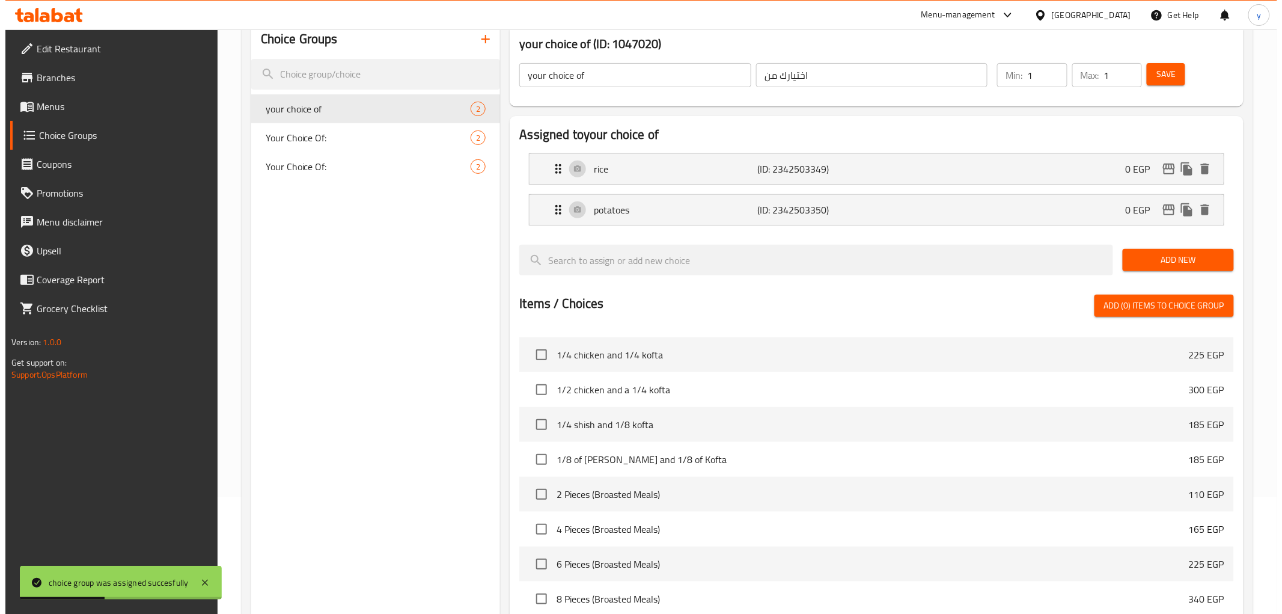
scroll to position [329, 0]
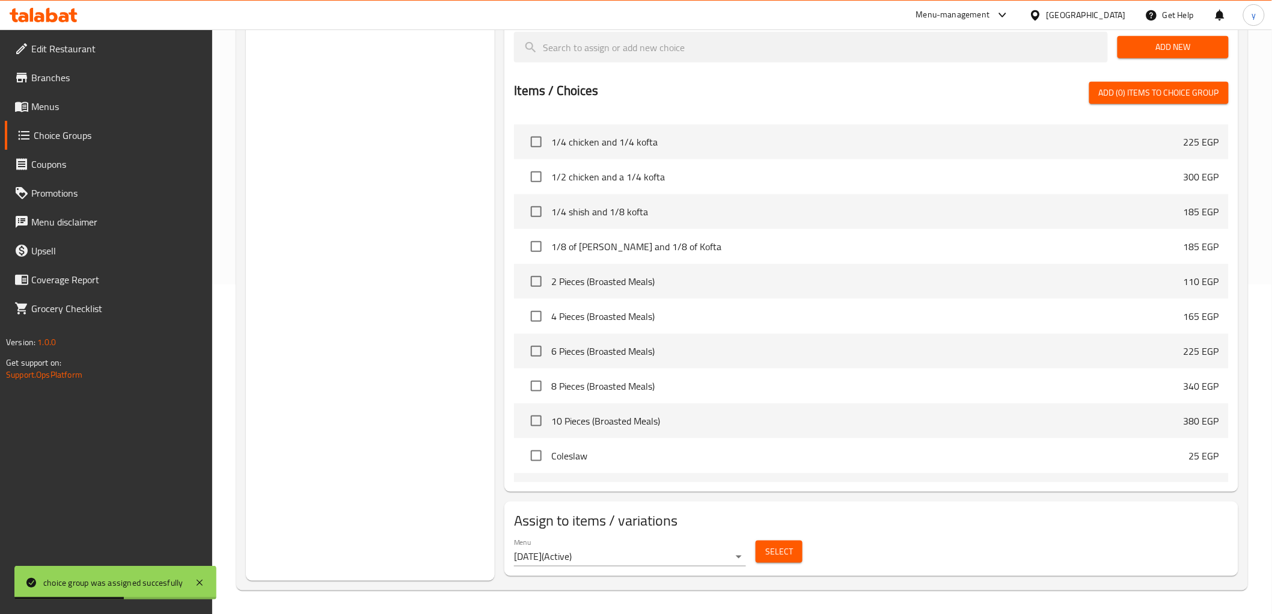
click at [780, 548] on span "Select" at bounding box center [779, 551] width 28 height 15
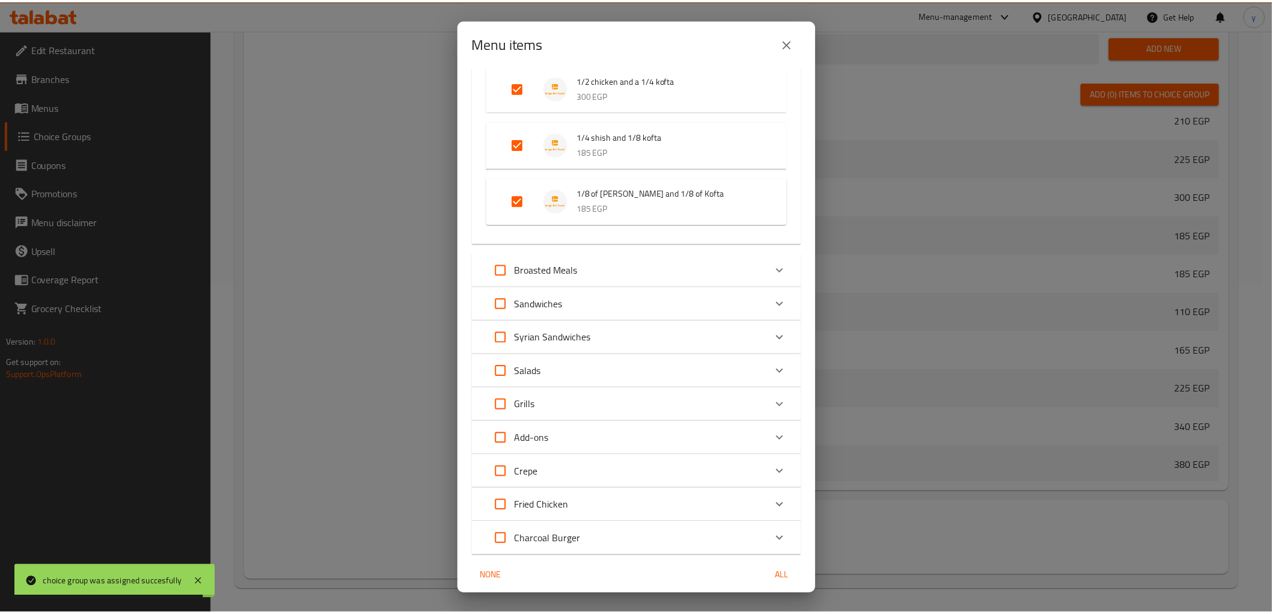
scroll to position [493, 0]
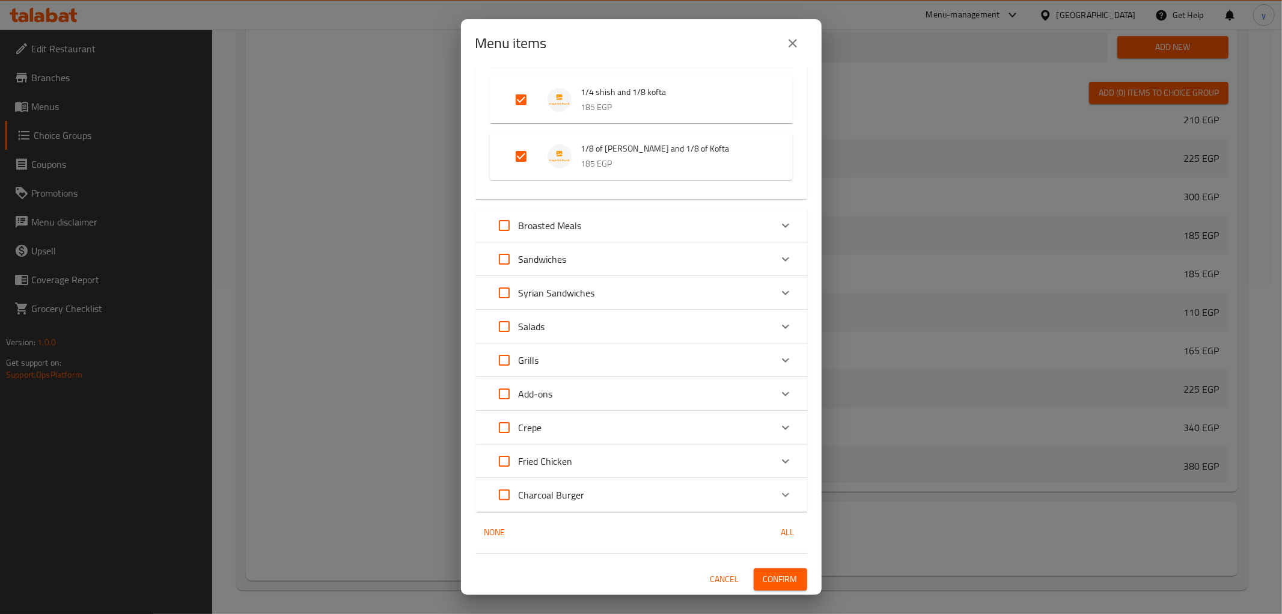
click at [786, 44] on icon "close" at bounding box center [793, 43] width 14 height 14
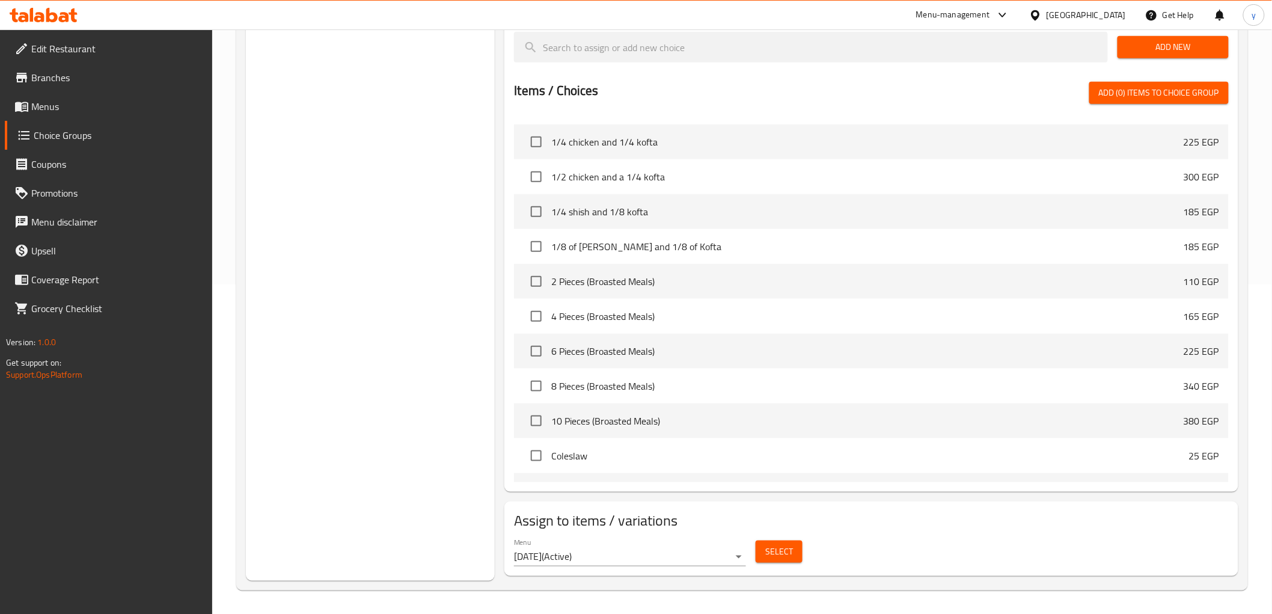
click at [64, 105] on span "Menus" at bounding box center [116, 106] width 171 height 14
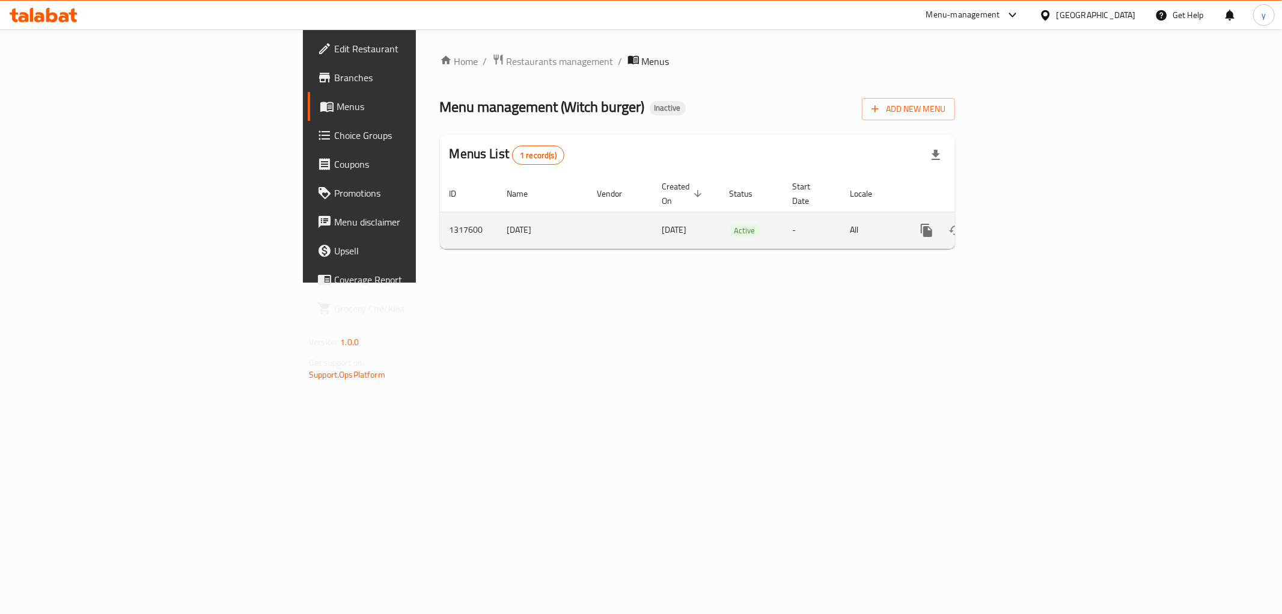
click at [1019, 225] on icon "enhanced table" at bounding box center [1013, 230] width 11 height 11
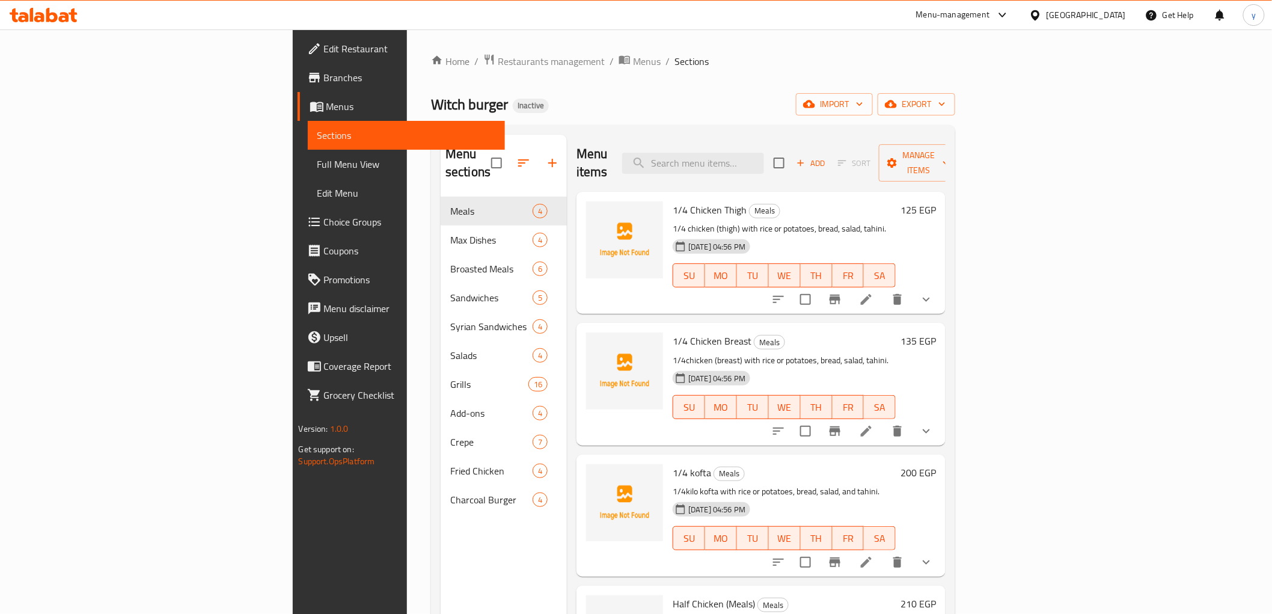
click at [317, 167] on span "Full Menu View" at bounding box center [406, 164] width 178 height 14
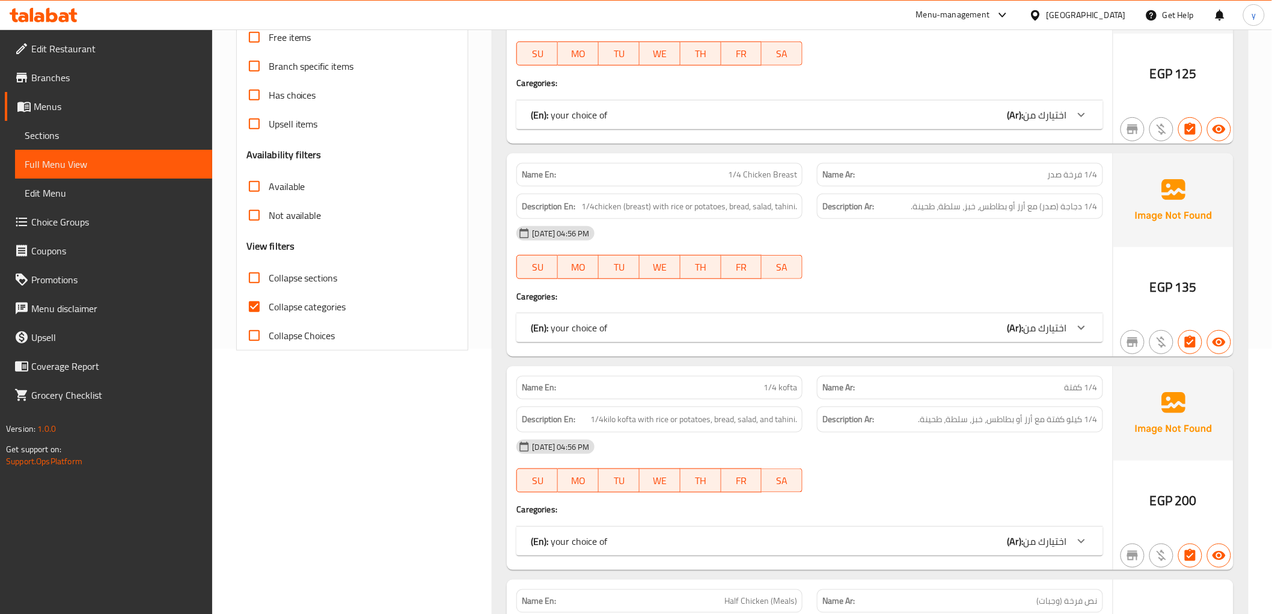
scroll to position [267, 0]
click at [257, 304] on input "Collapse categories" at bounding box center [254, 304] width 29 height 29
checkbox input "false"
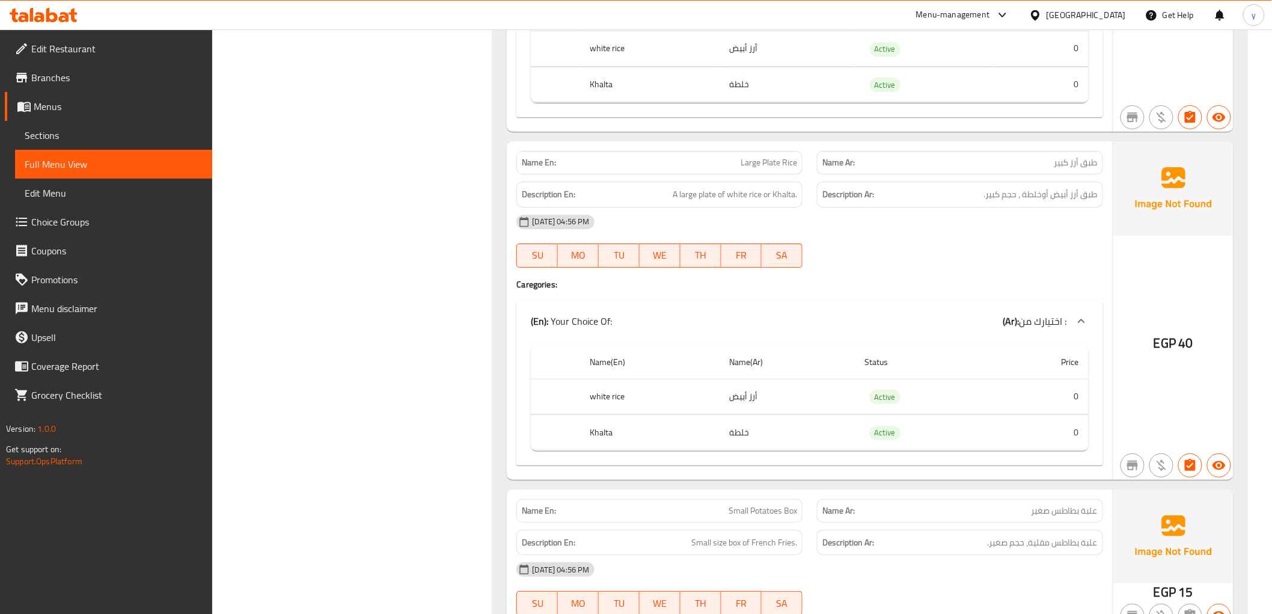
scroll to position [9484, 0]
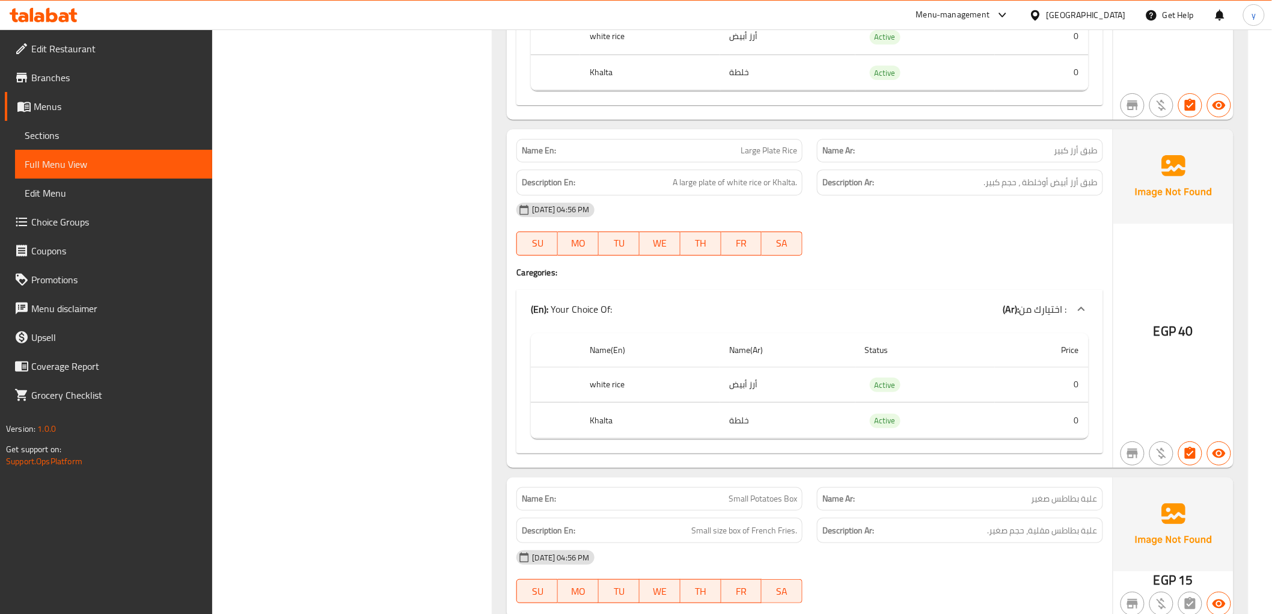
click at [69, 141] on span "Sections" at bounding box center [114, 135] width 178 height 14
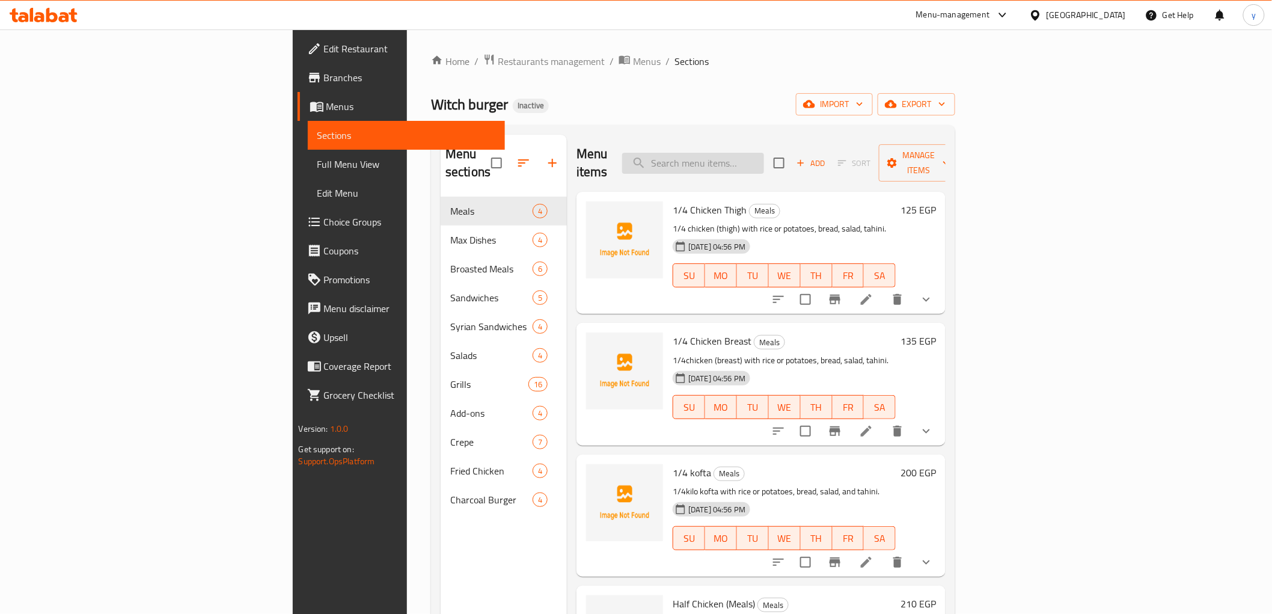
click at [764, 153] on input "search" at bounding box center [693, 163] width 142 height 21
paste input "Quarter K Shish"
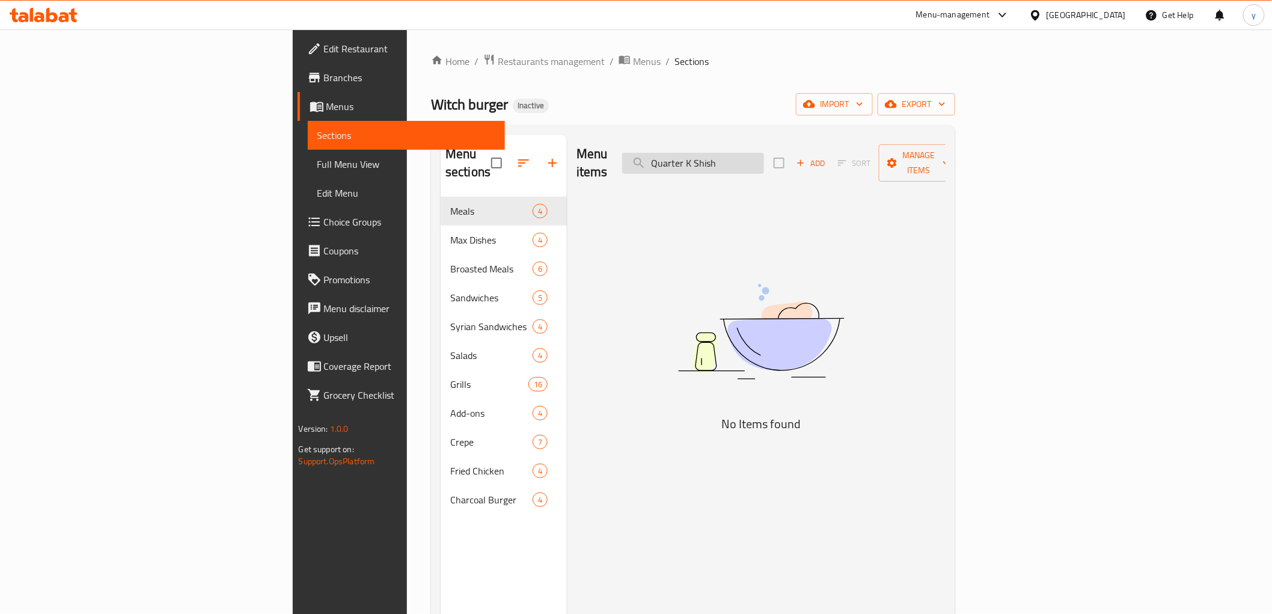
click at [764, 159] on input "Quarter K Shish" at bounding box center [693, 163] width 142 height 21
type input "Quarter Kg Shish"
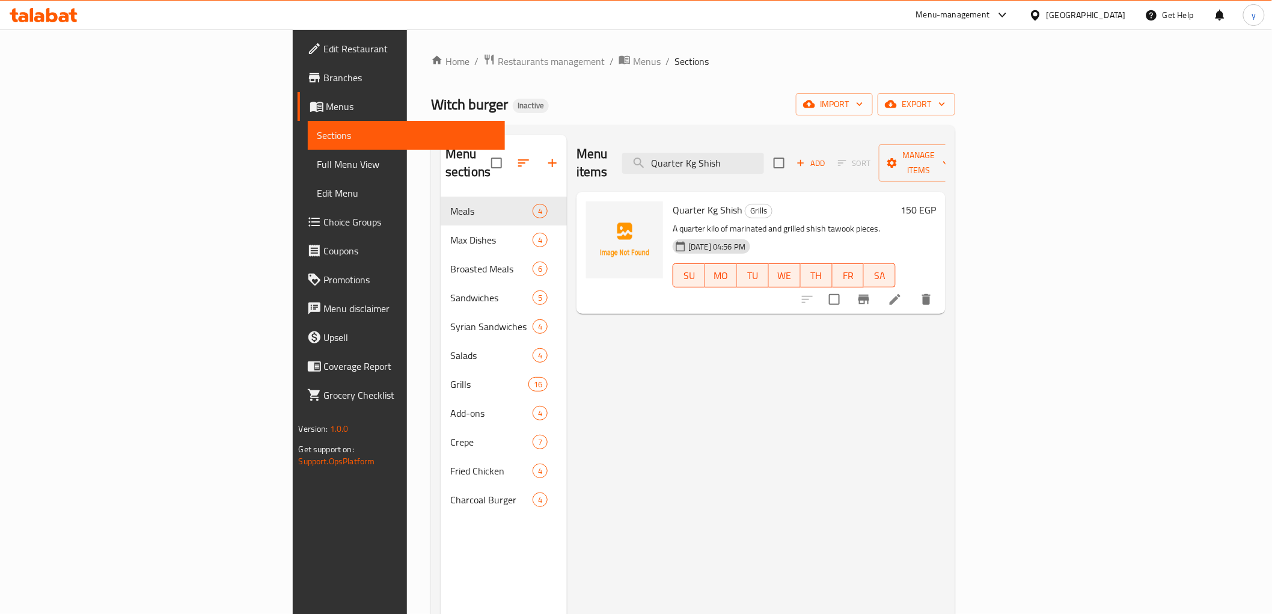
drag, startPoint x: 834, startPoint y: 149, endPoint x: 724, endPoint y: 165, distance: 111.1
click at [724, 165] on div "Menu items Quarter Kg Shish Add Sort Manage items" at bounding box center [760, 163] width 369 height 57
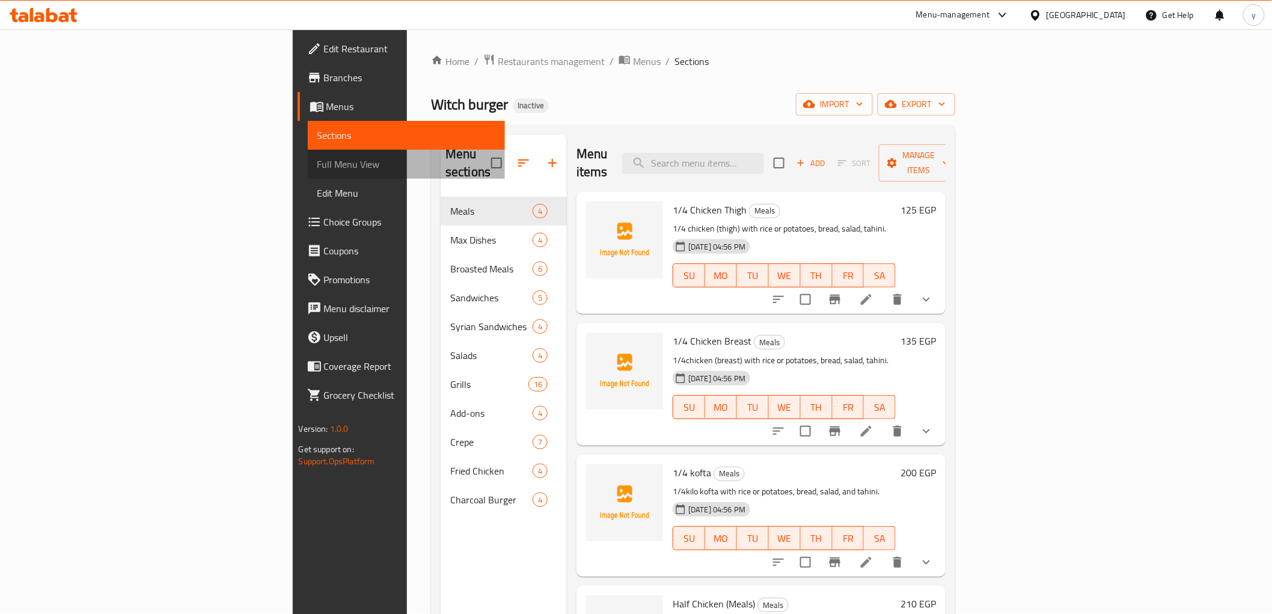
click at [317, 164] on span "Full Menu View" at bounding box center [406, 164] width 178 height 14
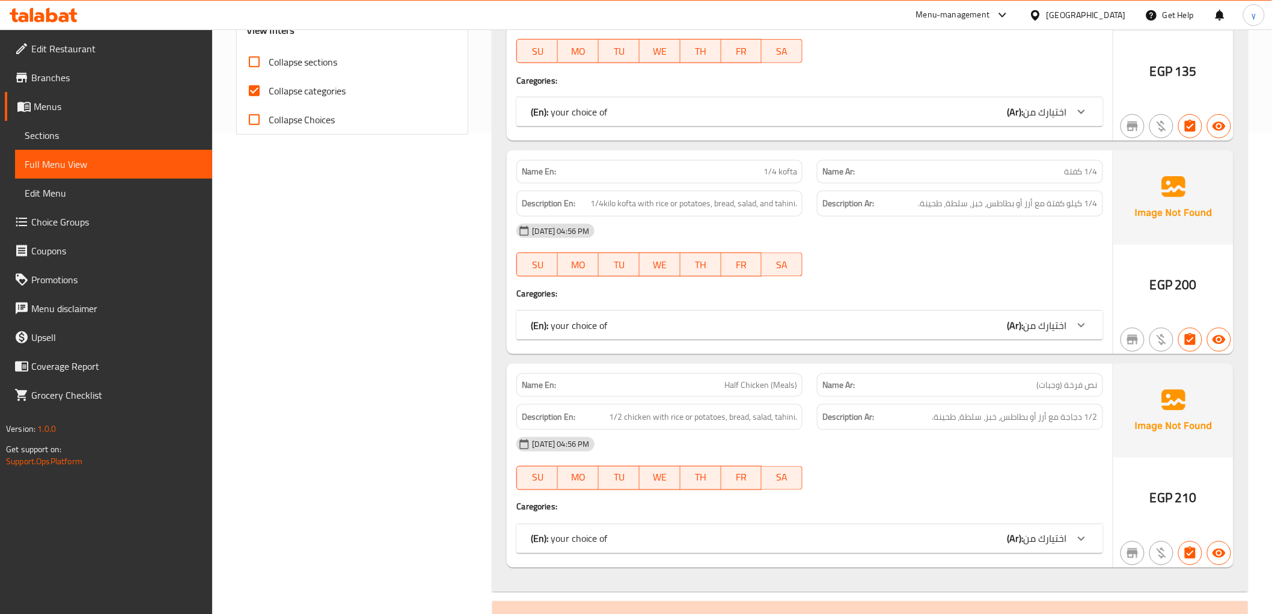
scroll to position [334, 0]
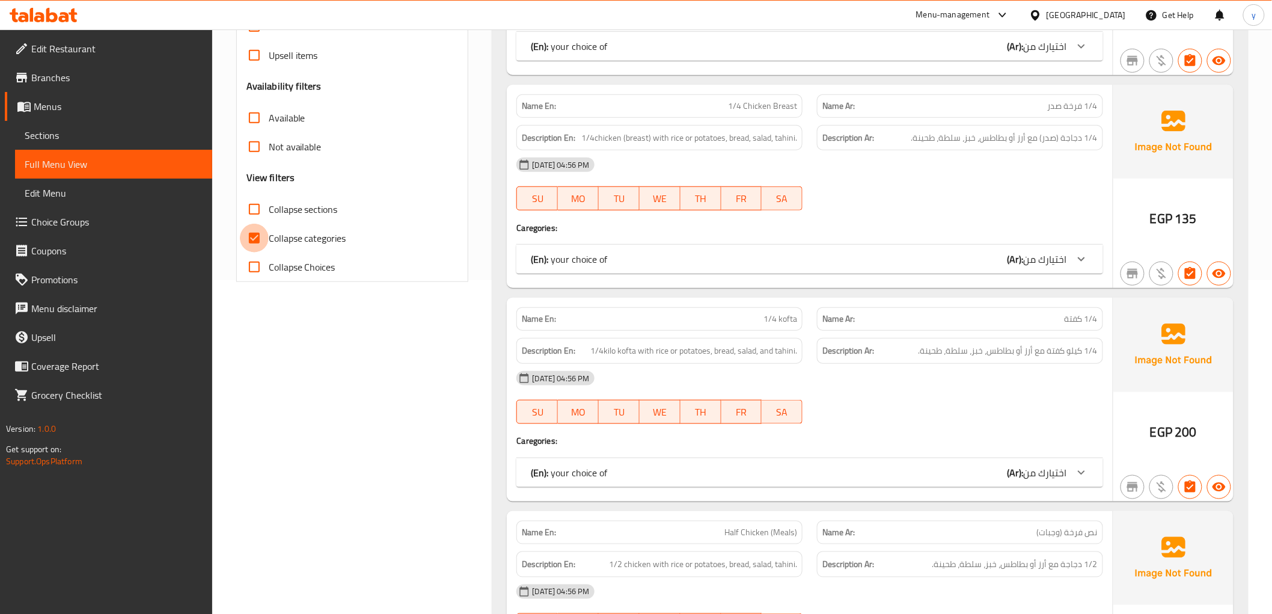
click at [257, 237] on input "Collapse categories" at bounding box center [254, 238] width 29 height 29
checkbox input "false"
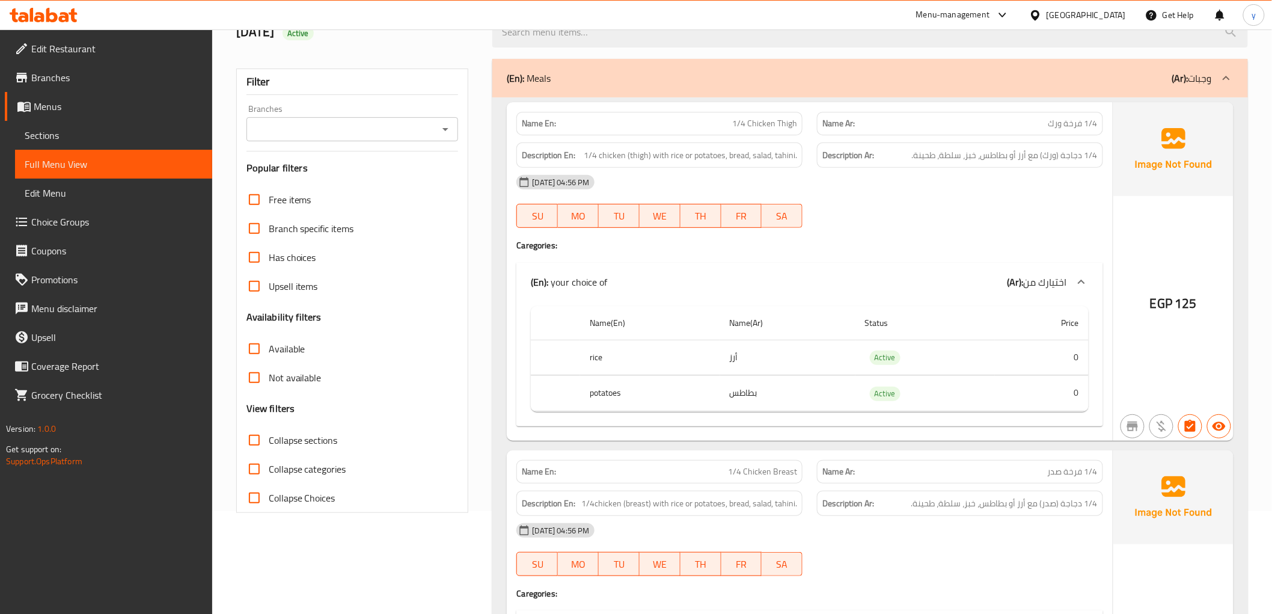
scroll to position [0, 0]
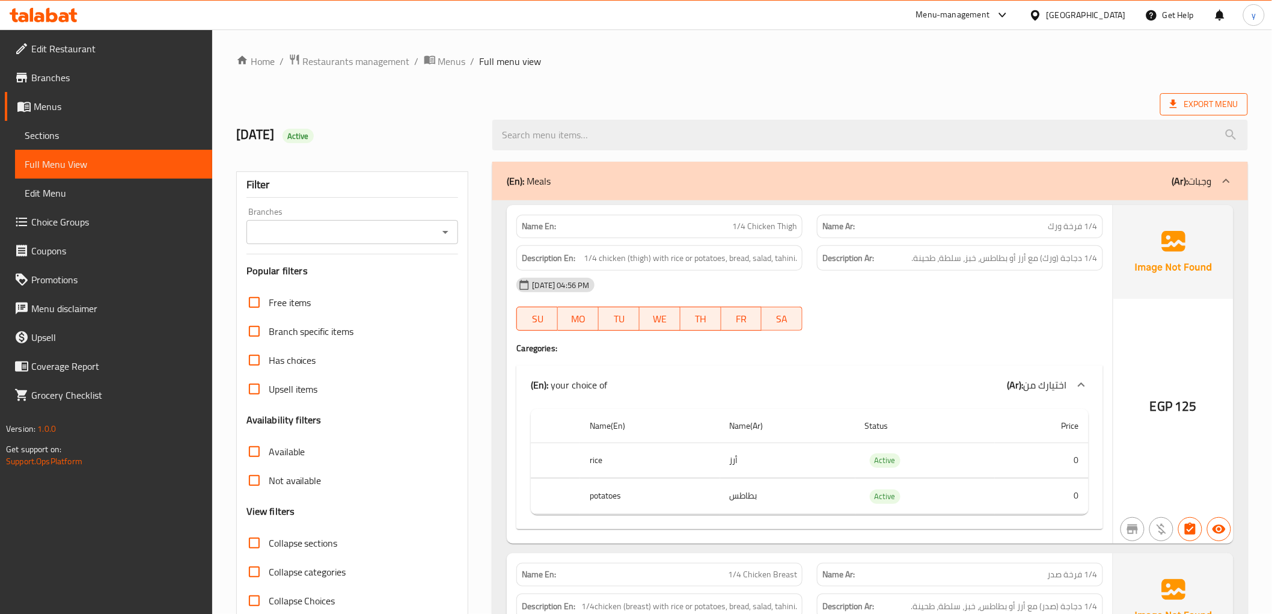
click at [1224, 103] on span "Export Menu" at bounding box center [1204, 104] width 69 height 15
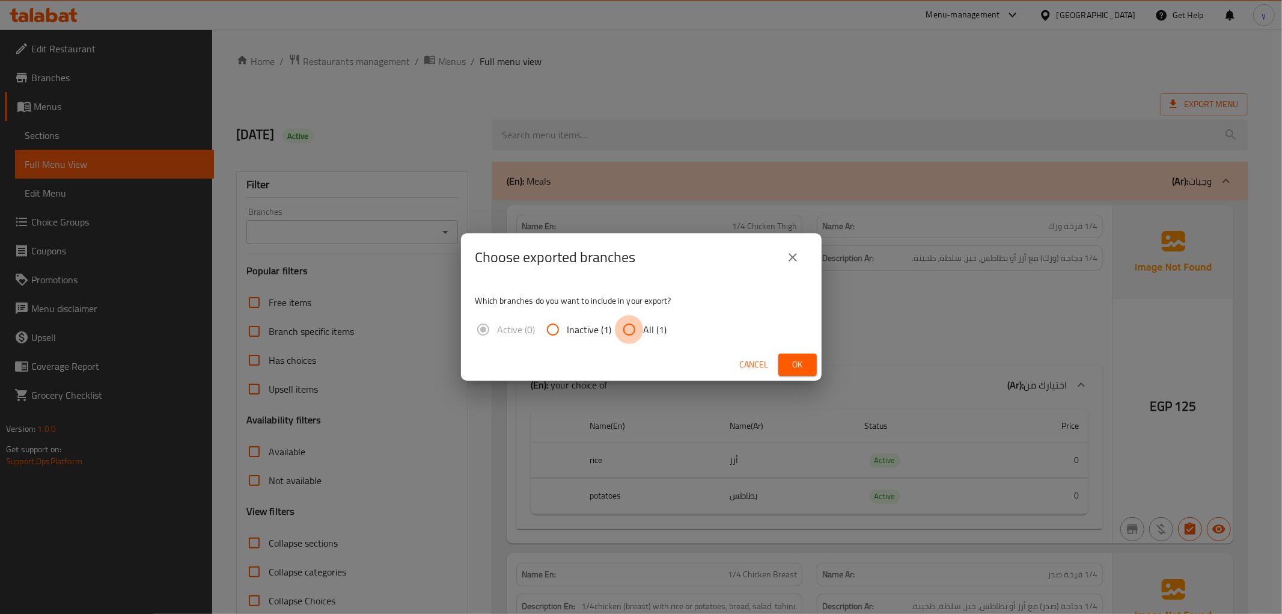
click at [634, 331] on input "All (1)" at bounding box center [629, 329] width 29 height 29
radio input "true"
click at [795, 355] on button "Ok" at bounding box center [797, 364] width 38 height 22
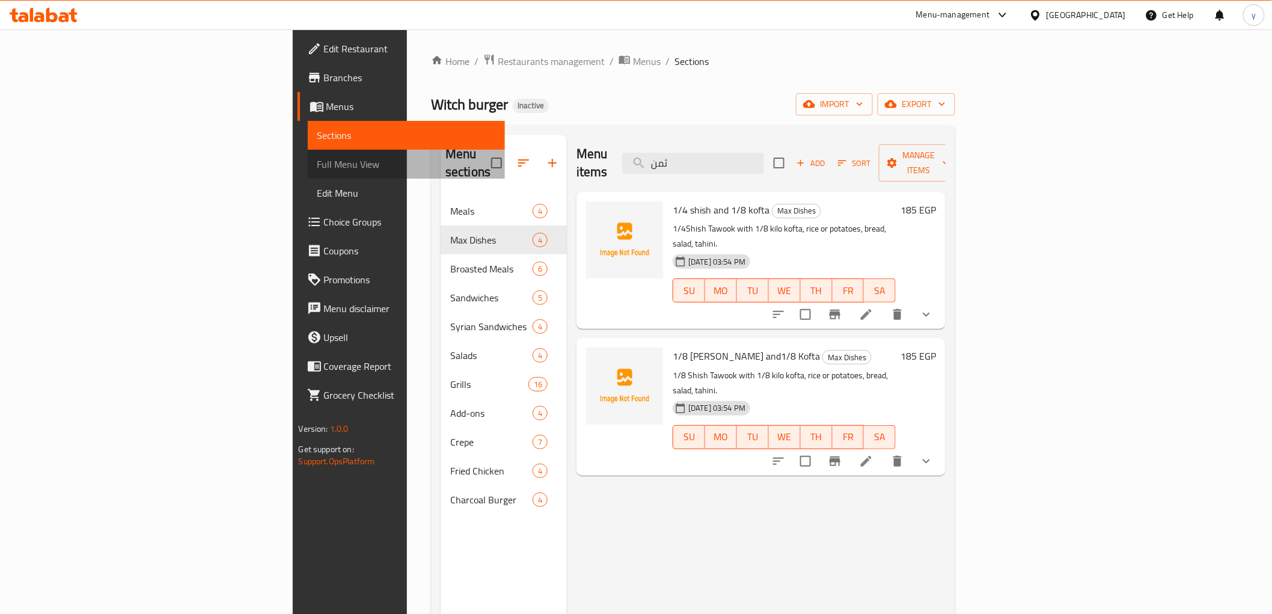
click at [317, 171] on span "Full Menu View" at bounding box center [406, 164] width 178 height 14
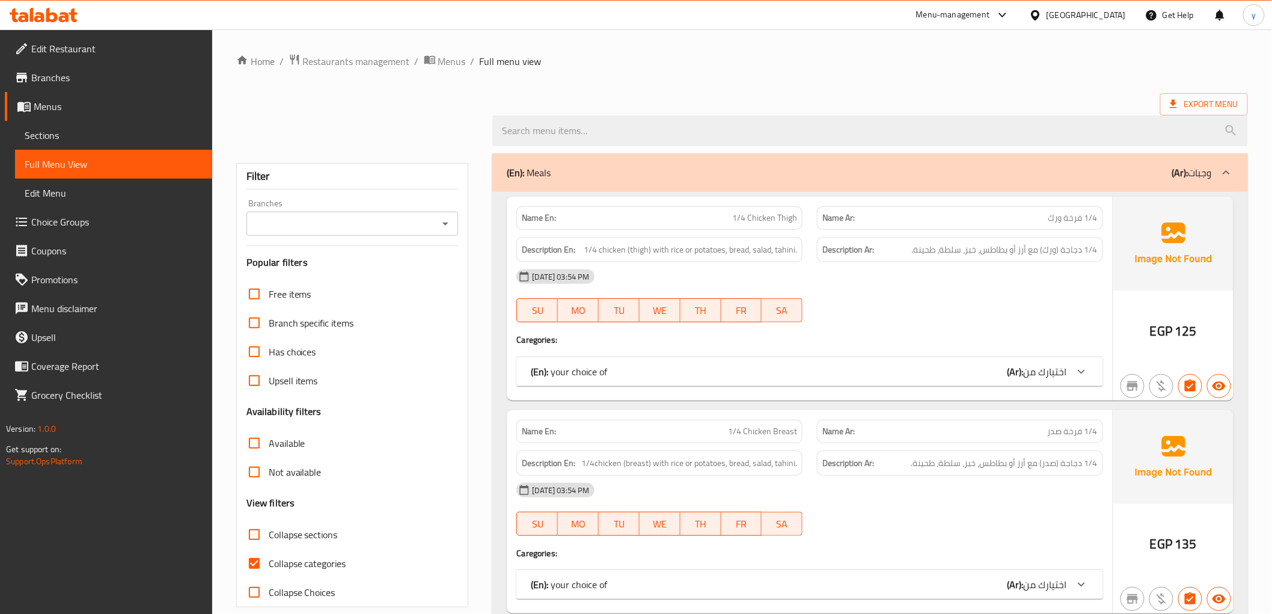
click at [1027, 373] on span "اختيارك من" at bounding box center [1045, 371] width 43 height 18
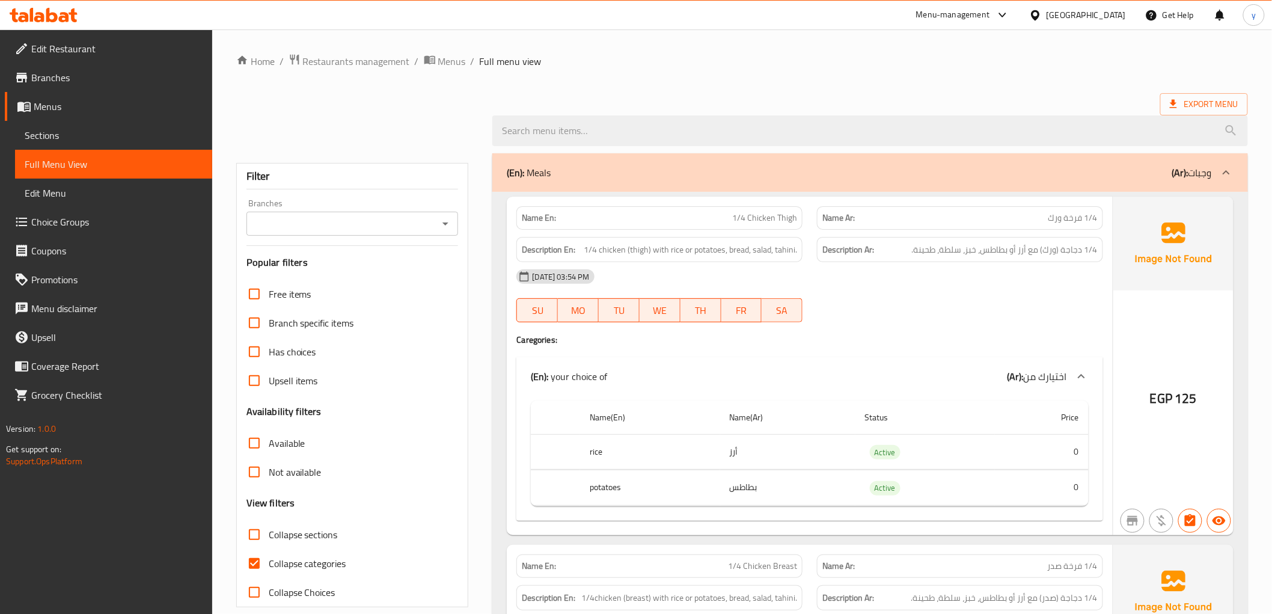
scroll to position [267, 0]
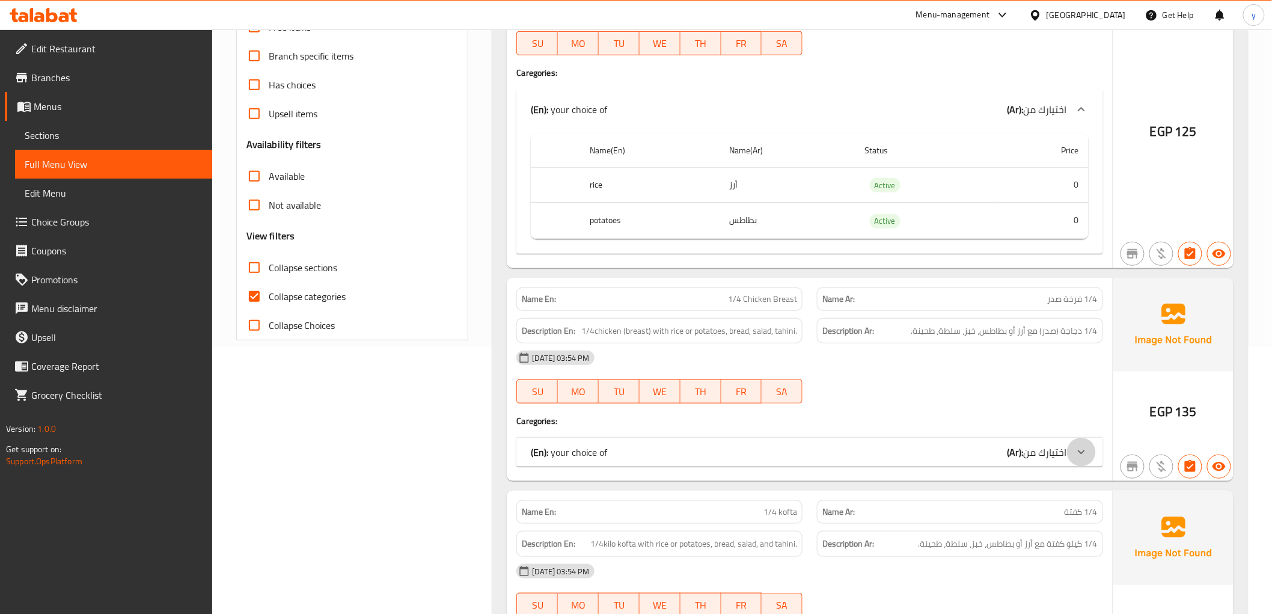
click at [1068, 456] on div at bounding box center [1081, 452] width 29 height 29
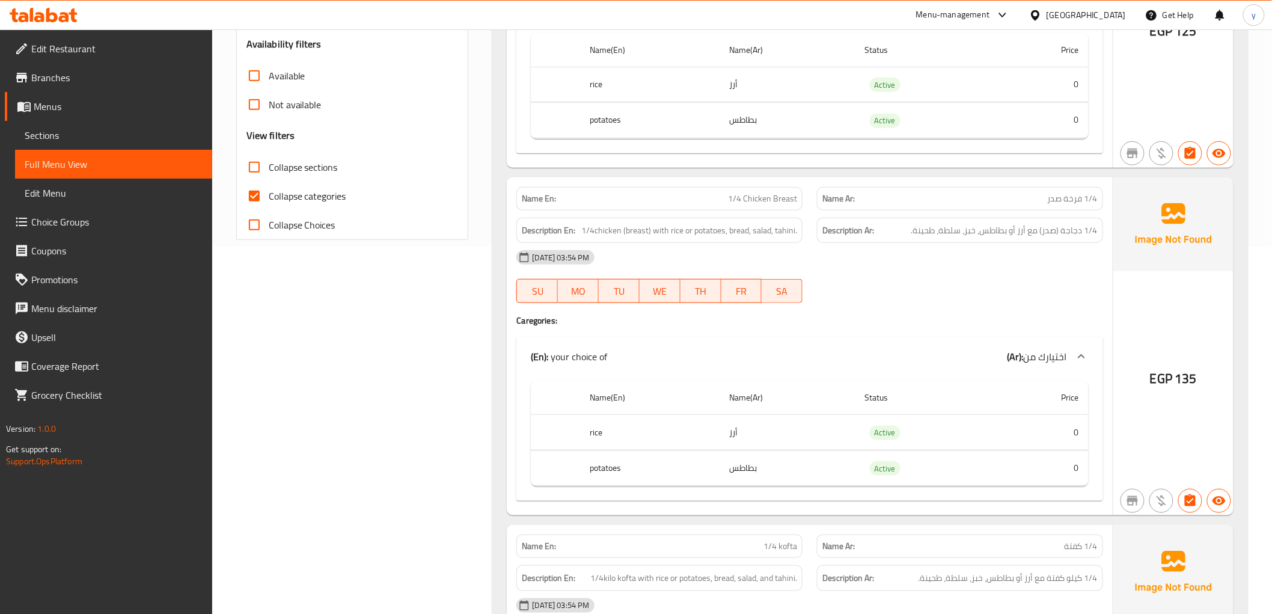
scroll to position [334, 0]
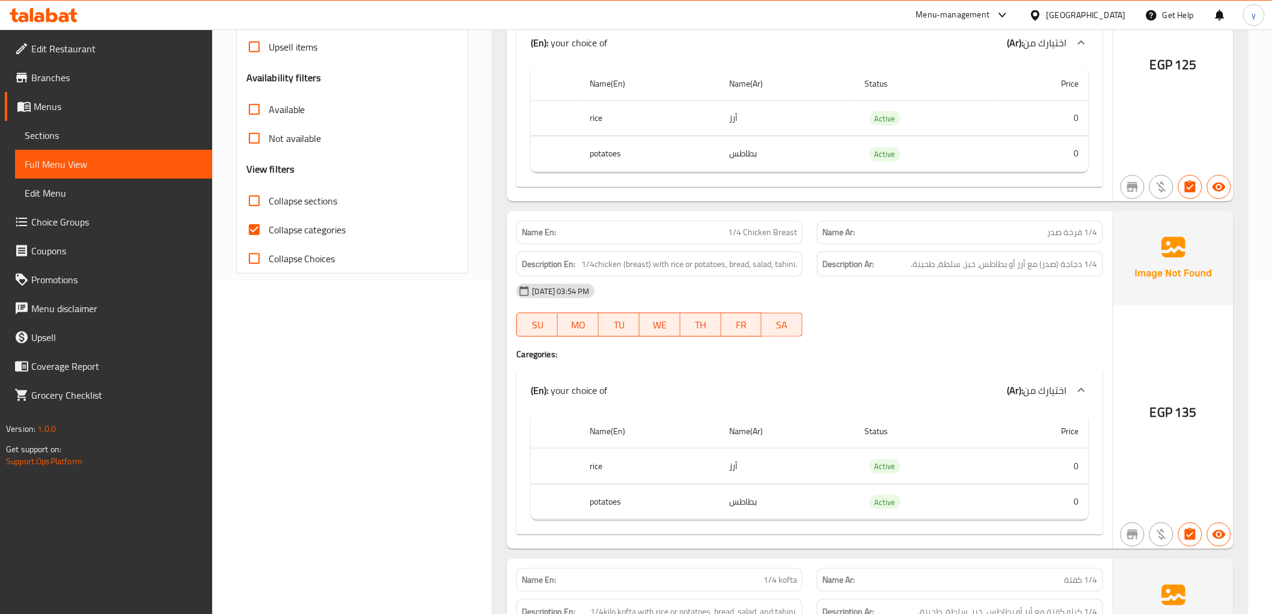
click at [260, 230] on input "Collapse categories" at bounding box center [254, 229] width 29 height 29
checkbox input "false"
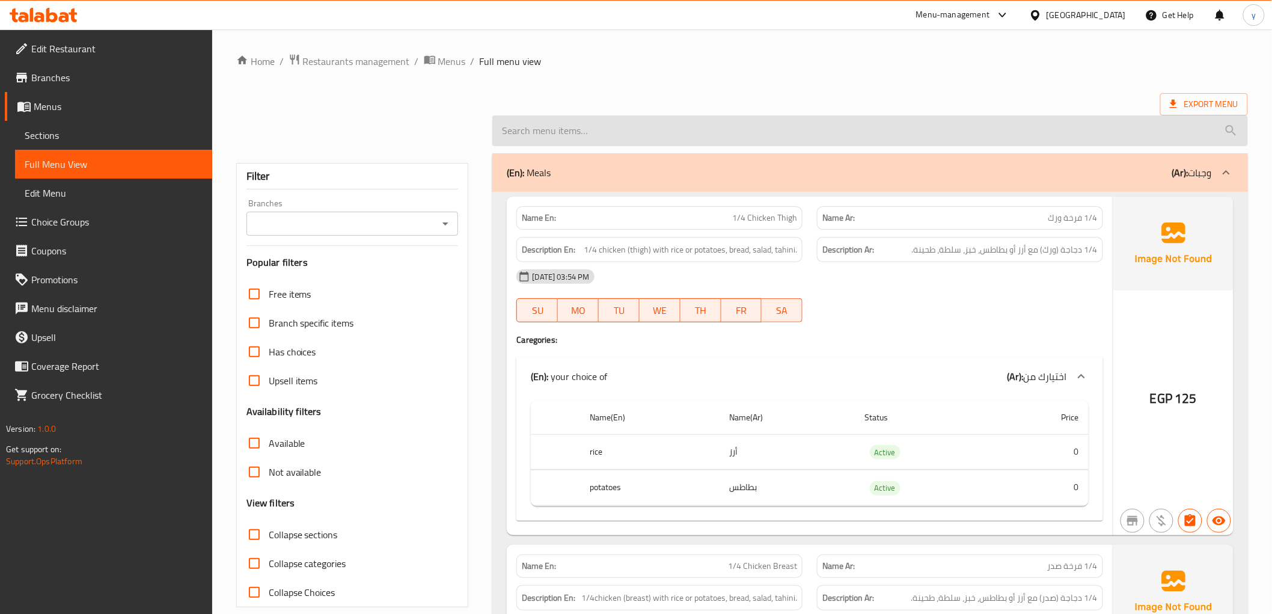
click at [694, 129] on input "search" at bounding box center [869, 130] width 755 height 31
click at [743, 123] on input "search" at bounding box center [869, 130] width 755 height 31
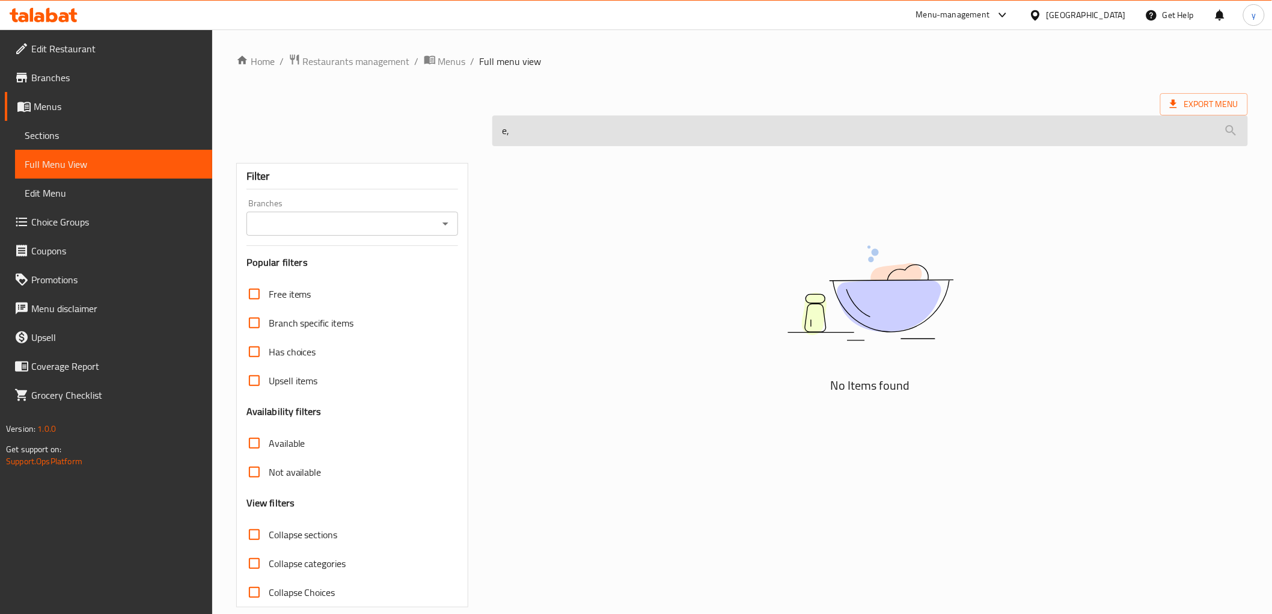
type input "e"
type input "ث"
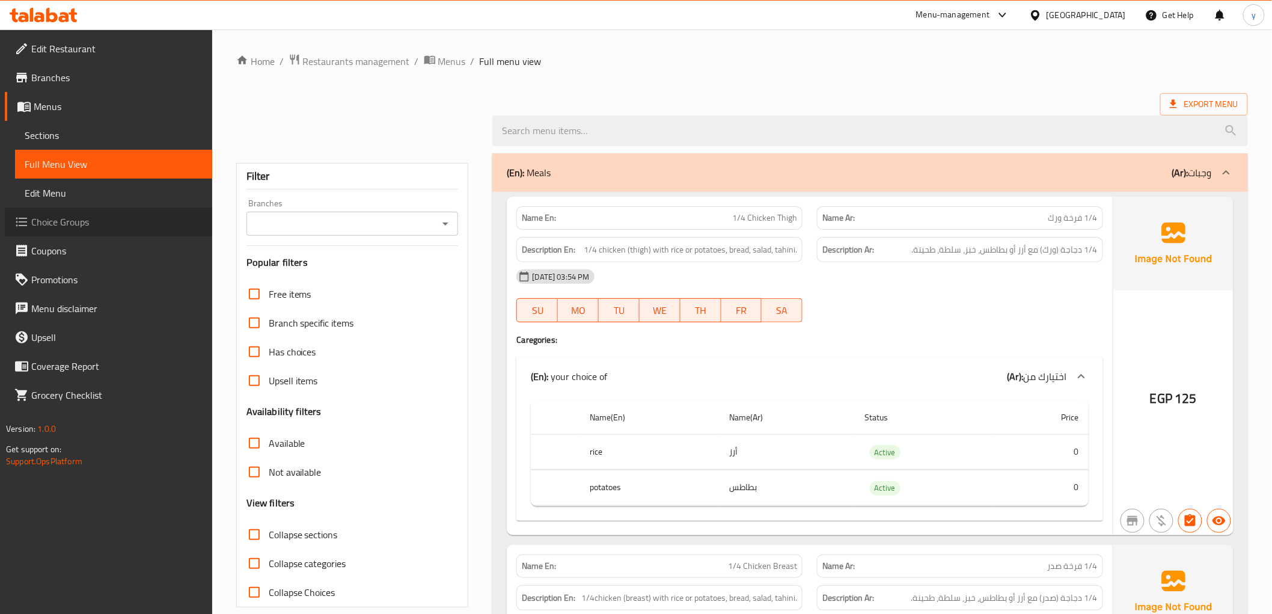
click at [58, 231] on link "Choice Groups" at bounding box center [108, 221] width 207 height 29
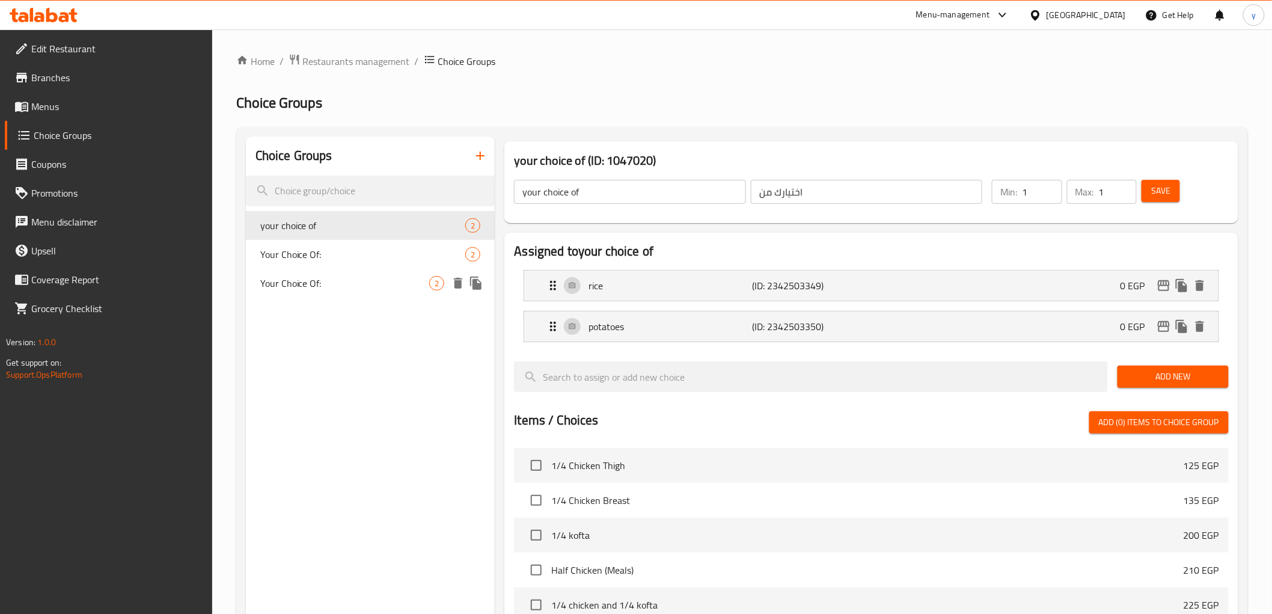
click at [320, 285] on span "Your Choice Of:" at bounding box center [345, 283] width 170 height 14
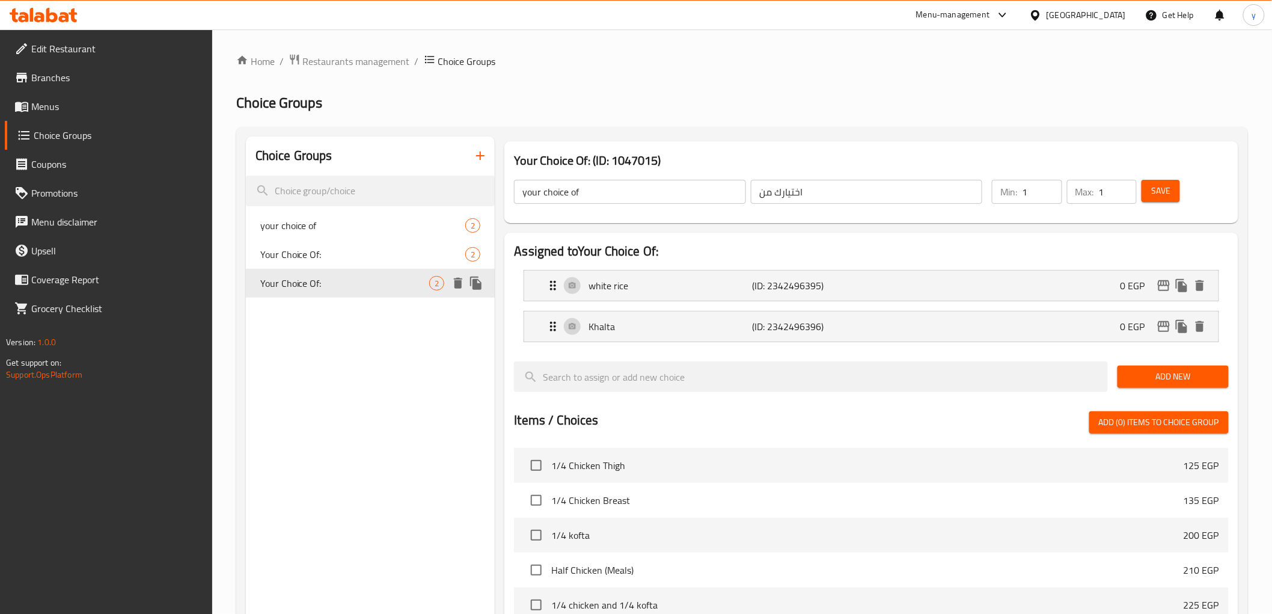
type input "Your Choice Of:"
type input "اختيارك من :"
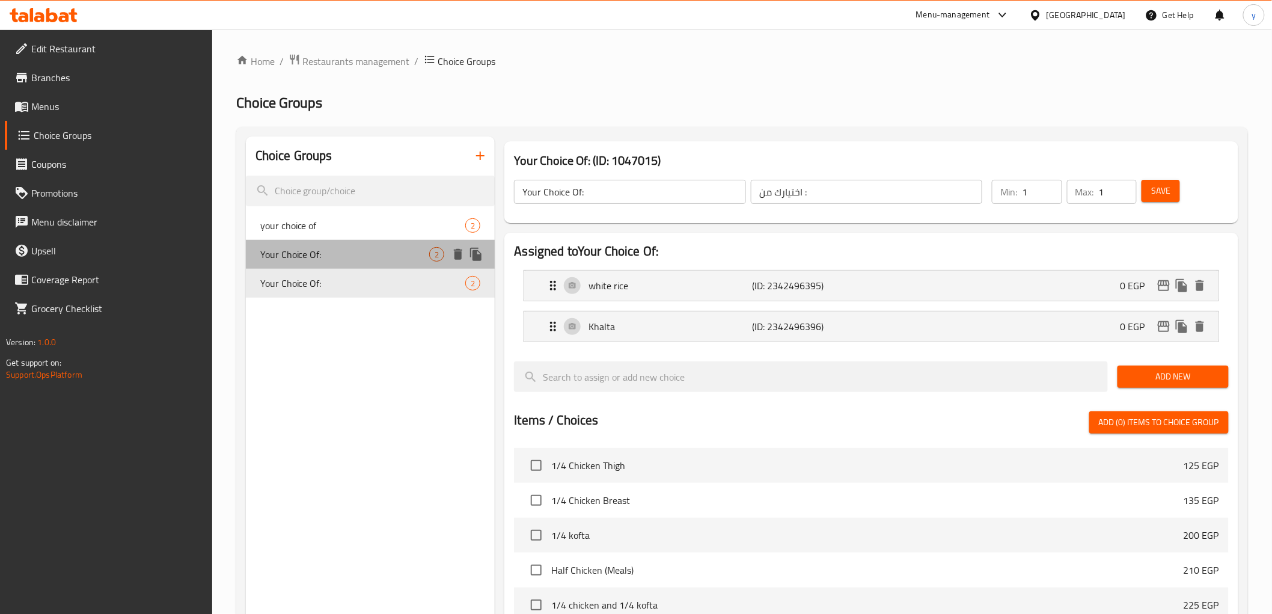
click at [322, 260] on span "Your Choice Of:" at bounding box center [345, 254] width 170 height 14
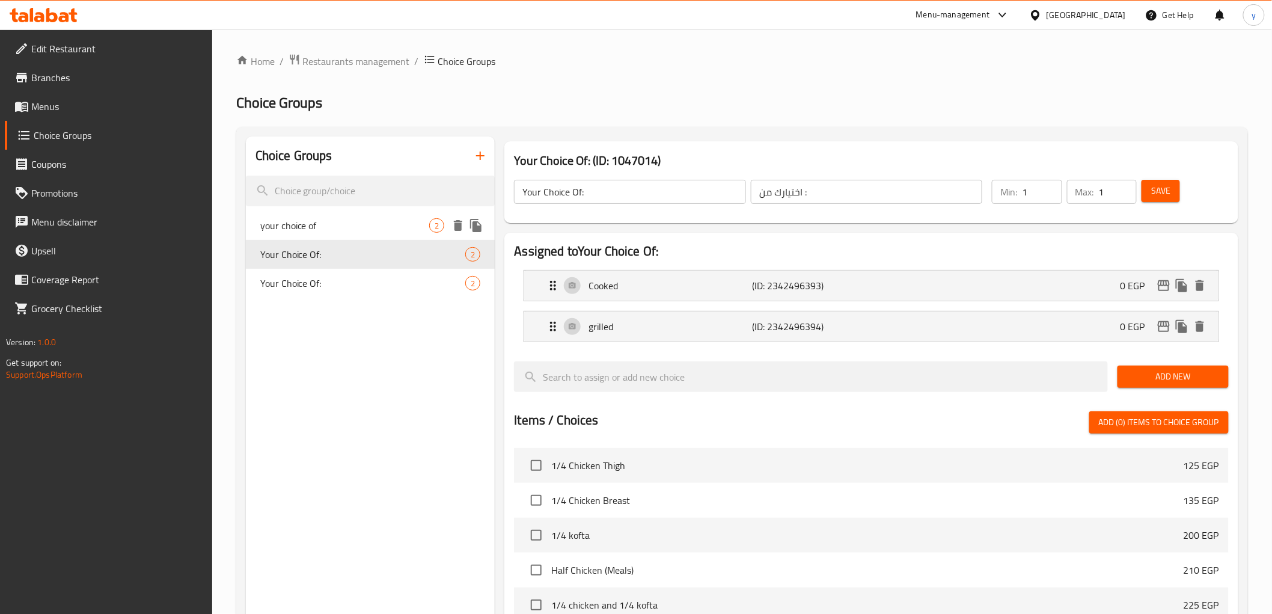
click at [326, 230] on span "your choice of" at bounding box center [345, 225] width 170 height 14
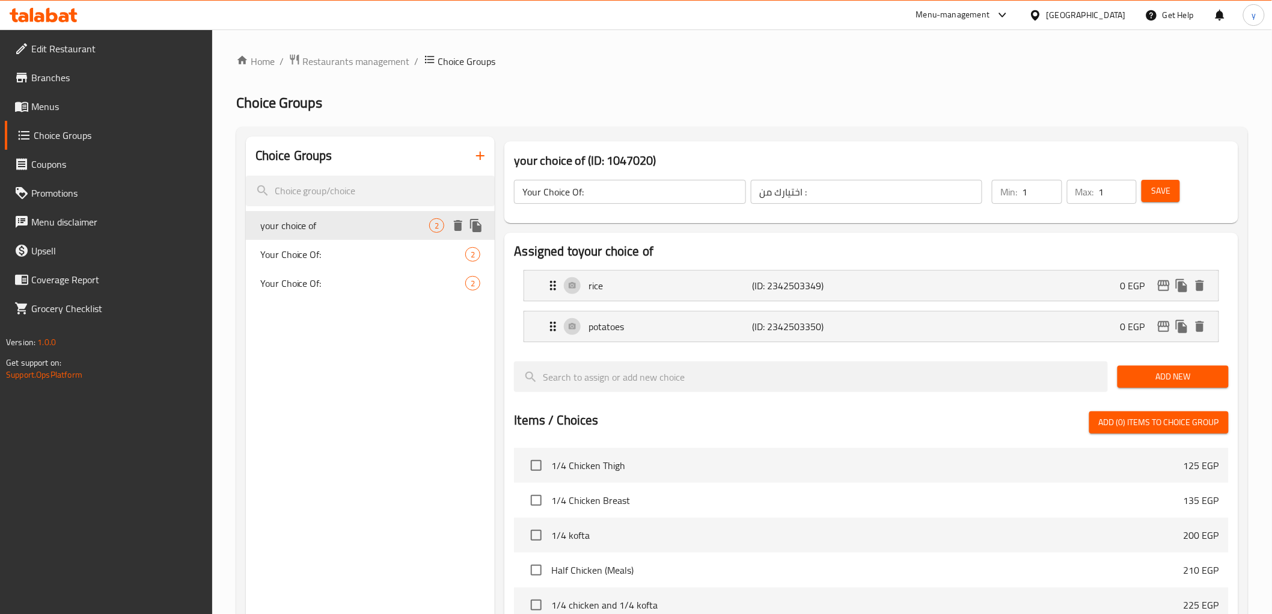
type input "your choice of"
type input "اختيارك من"
